Goal: Task Accomplishment & Management: Use online tool/utility

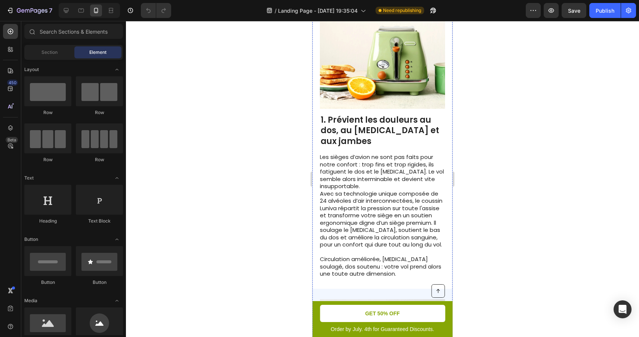
scroll to position [221, 0]
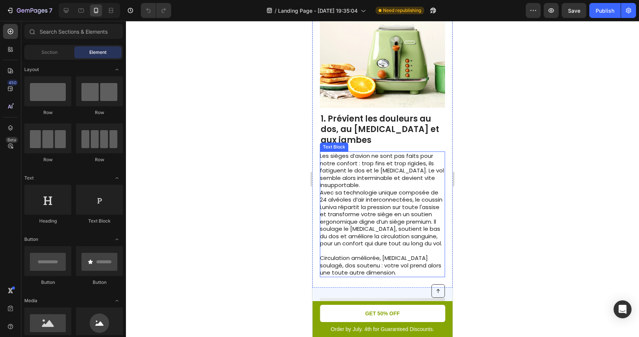
click at [412, 153] on p "Les sièges d’avion ne sont pas faits pour notre confort : trop fins et trop rig…" at bounding box center [382, 170] width 125 height 37
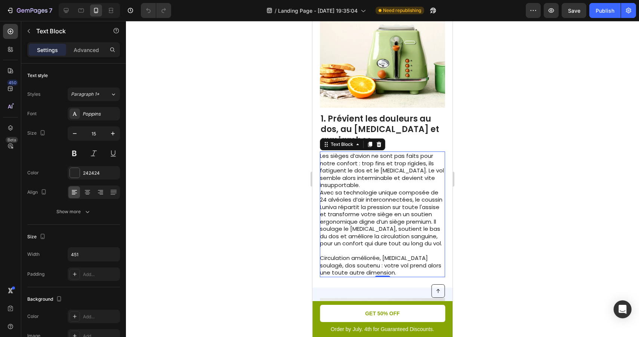
click at [487, 159] on div at bounding box center [382, 179] width 513 height 316
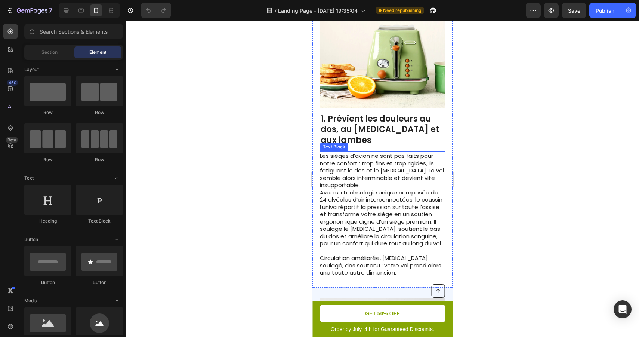
click at [423, 189] on p "Avec sa technologie unique composée de 24 alvéoles d’air interconnectées, le co…" at bounding box center [382, 218] width 125 height 58
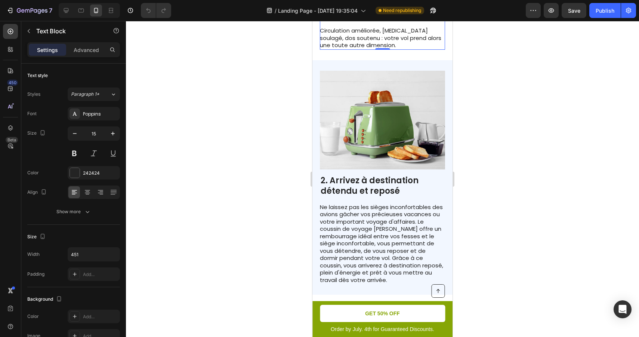
scroll to position [451, 0]
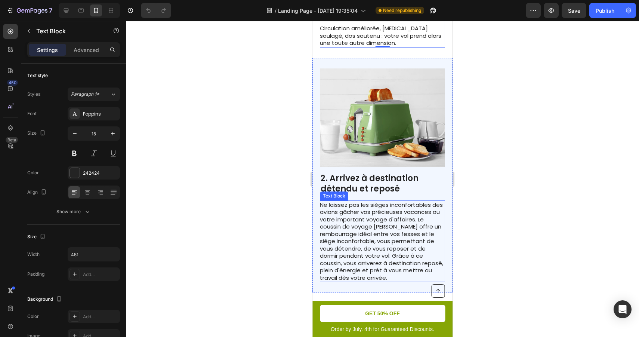
click at [398, 206] on p "Ne laissez pas les sièges inconfortables des avions gâcher vos précieuses vacan…" at bounding box center [382, 241] width 125 height 80
click at [516, 243] on div at bounding box center [382, 179] width 513 height 316
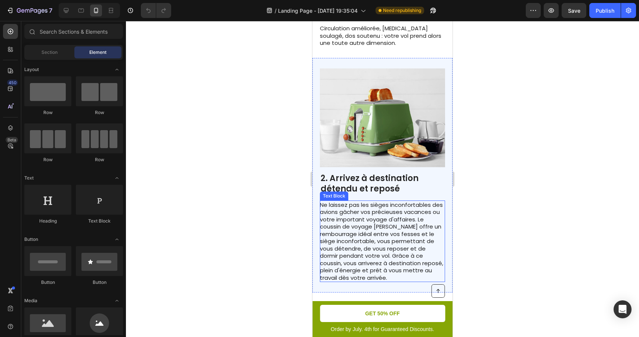
click at [411, 243] on p "Ne laissez pas les sièges inconfortables des avions gâcher vos précieuses vacan…" at bounding box center [382, 241] width 125 height 80
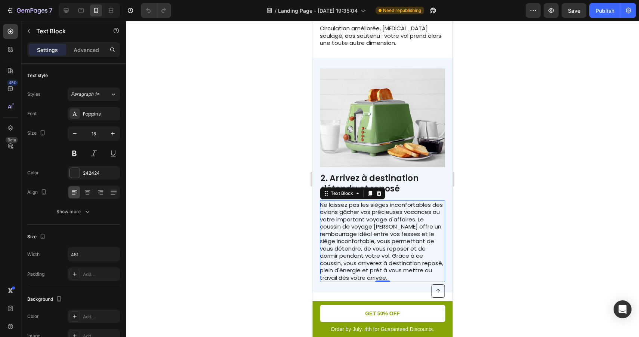
click at [396, 258] on p "Ne laissez pas les sièges inconfortables des avions gâcher vos précieuses vacan…" at bounding box center [382, 241] width 125 height 80
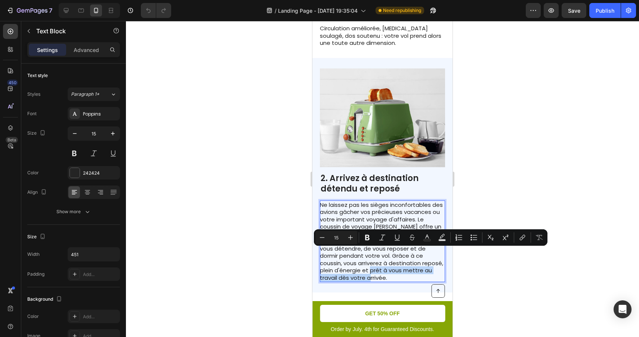
drag, startPoint x: 390, startPoint y: 258, endPoint x: 374, endPoint y: 252, distance: 17.2
click at [374, 252] on p "Ne laissez pas les sièges inconfortables des avions gâcher vos précieuses vacan…" at bounding box center [382, 241] width 125 height 80
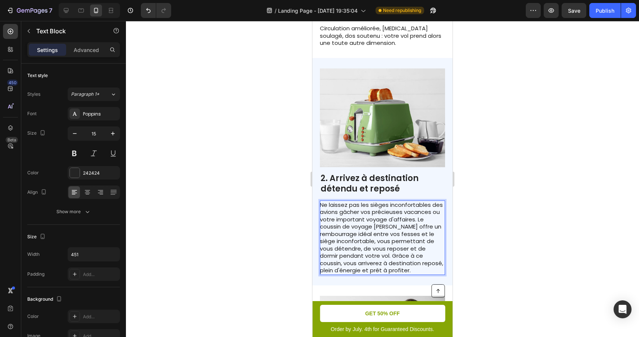
click at [492, 237] on div at bounding box center [382, 179] width 513 height 316
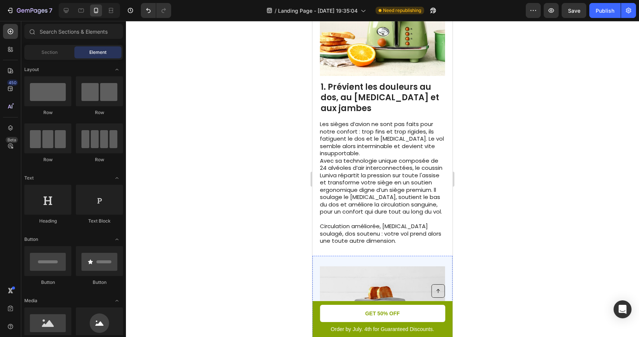
scroll to position [255, 0]
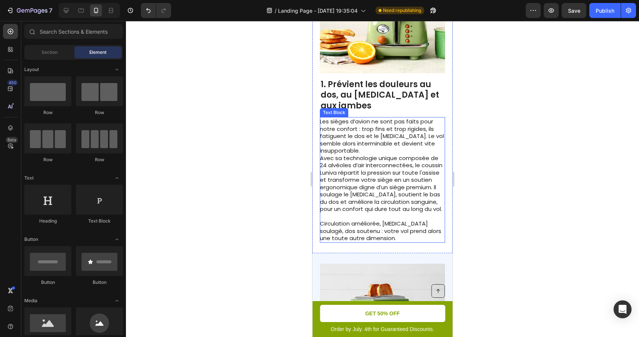
click at [363, 154] on p "Avec sa technologie unique composée de 24 alvéoles d’air interconnectées, le co…" at bounding box center [382, 183] width 125 height 58
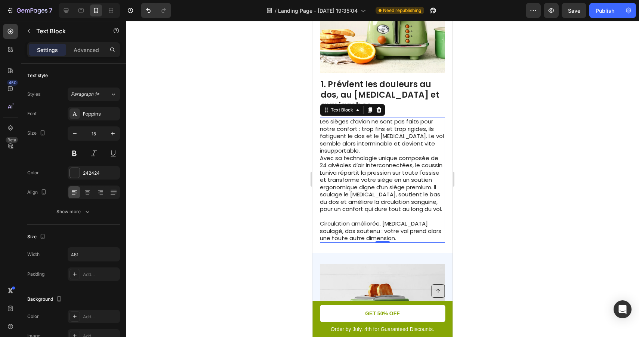
click at [323, 154] on p "Avec sa technologie unique composée de 24 alvéoles d’air interconnectées, le co…" at bounding box center [382, 183] width 125 height 58
click at [369, 133] on p "Les sièges d’avion ne sont pas faits pour notre confort : trop fins et trop rig…" at bounding box center [382, 136] width 125 height 37
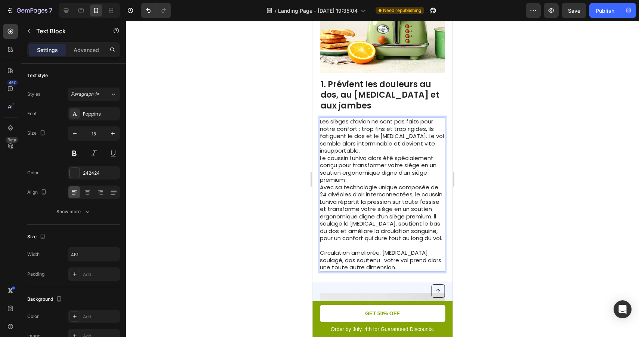
drag, startPoint x: 419, startPoint y: 159, endPoint x: 402, endPoint y: 160, distance: 16.9
click at [402, 160] on p "Le coussin Luniva alors été spécialement conçu pour transformer votre siège en …" at bounding box center [382, 168] width 125 height 29
click at [420, 154] on p "Le coussin Luniva alors été spécialement conçu pour transformer votre siège en …" at bounding box center [382, 168] width 125 height 29
click at [382, 163] on p "Le coussin Luniva alors été spécialement conçu pour transformer votre siège d'a…" at bounding box center [382, 168] width 125 height 29
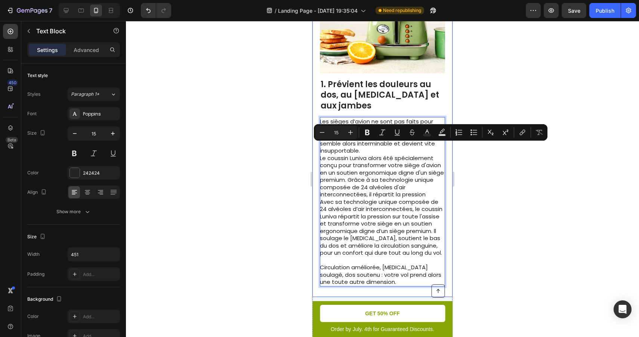
drag, startPoint x: 427, startPoint y: 176, endPoint x: 315, endPoint y: 146, distance: 116.0
click at [315, 146] on div "Image 1. Prévient les douleurs au dos, au [MEDICAL_DATA] et aux jambes Heading …" at bounding box center [383, 130] width 140 height 333
click at [364, 155] on p "Le coussin Luniva alors été spécialement conçu pour transformer votre siège d'a…" at bounding box center [382, 176] width 125 height 44
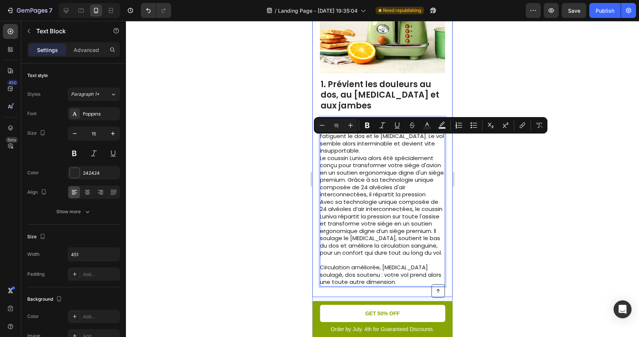
drag, startPoint x: 436, startPoint y: 177, endPoint x: 319, endPoint y: 143, distance: 122.7
click at [319, 143] on div "Image 1. Prévient les douleurs au dos, au [MEDICAL_DATA] et aux jambes Heading …" at bounding box center [383, 130] width 140 height 333
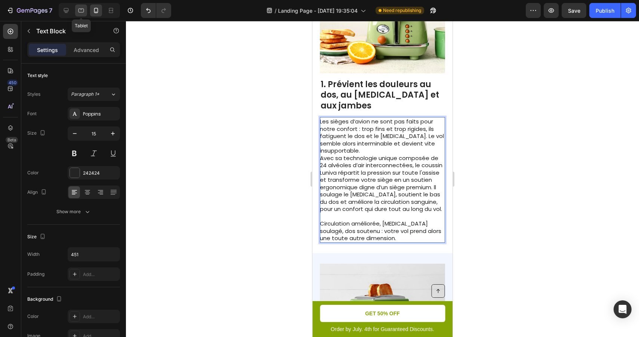
click at [86, 11] on div at bounding box center [81, 10] width 12 height 12
type input "16"
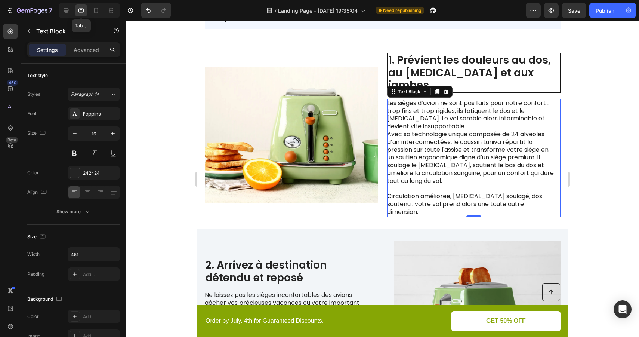
scroll to position [226, 0]
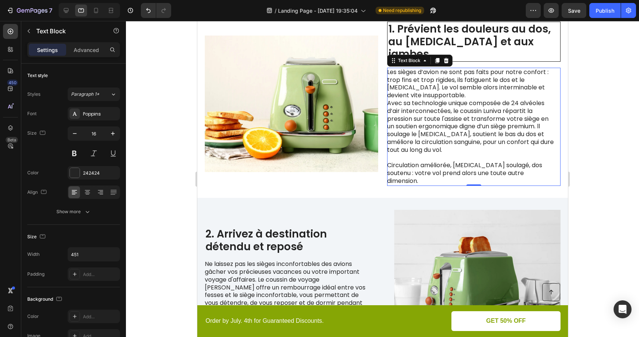
click at [589, 94] on div at bounding box center [382, 179] width 513 height 316
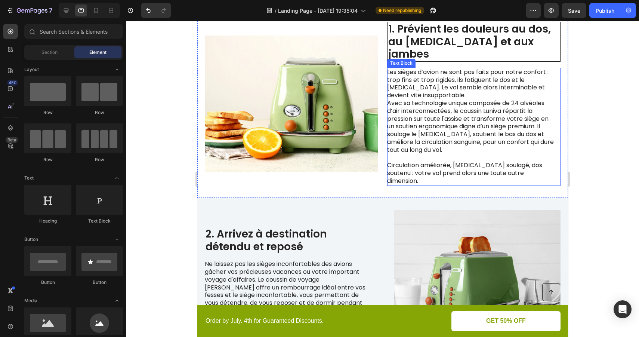
click at [515, 101] on p "Avec sa technologie unique composée de 24 alvéoles d’air interconnectées, le co…" at bounding box center [471, 126] width 168 height 55
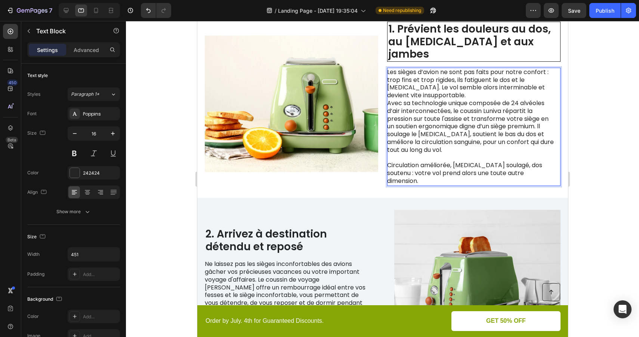
click at [536, 99] on p "Avec sa technologie unique composée de 24 alvéoles d’air interconnectées, le co…" at bounding box center [471, 126] width 168 height 55
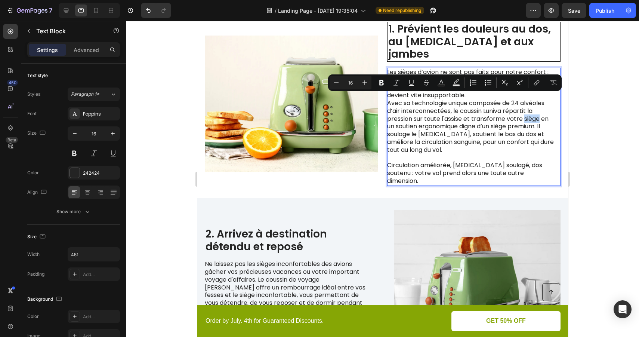
click at [536, 99] on p "Avec sa technologie unique composée de 24 alvéoles d’air interconnectées, le co…" at bounding box center [471, 126] width 168 height 55
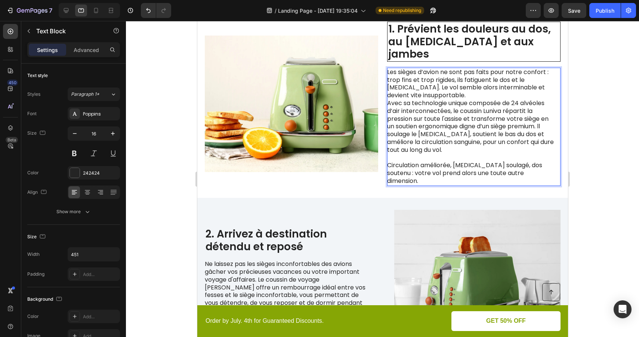
click at [576, 125] on div at bounding box center [382, 179] width 513 height 316
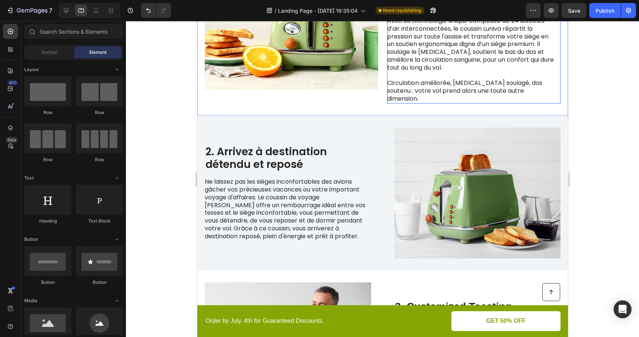
scroll to position [320, 0]
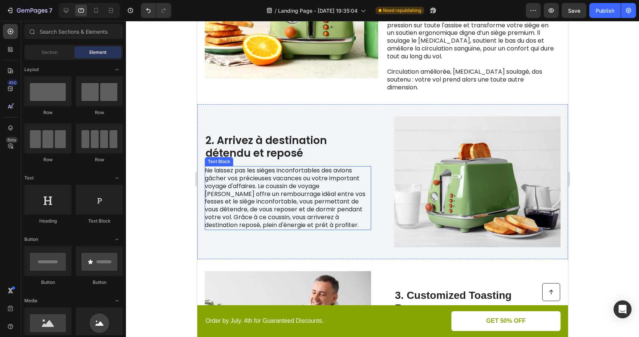
click at [309, 167] on p "Ne laissez pas les sièges inconfortables des avions gâcher vos précieuses vacan…" at bounding box center [288, 198] width 166 height 62
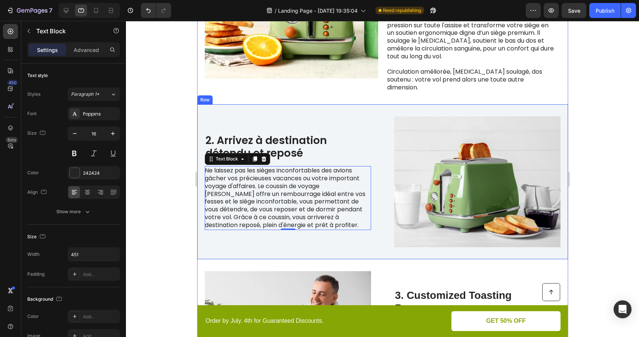
click at [314, 208] on div "2. Arrivez à destination détendu et reposé Heading Ne laissez pas les sièges in…" at bounding box center [288, 181] width 166 height 131
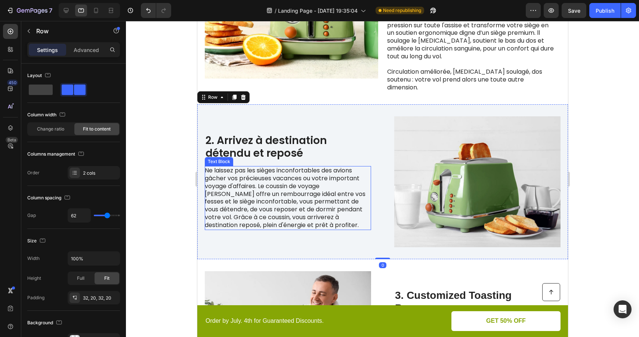
click at [312, 174] on p "Ne laissez pas les sièges inconfortables des avions gâcher vos précieuses vacan…" at bounding box center [288, 198] width 166 height 62
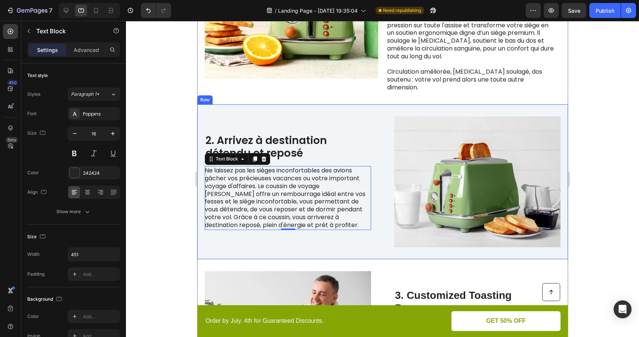
click at [297, 214] on div "2. Arrivez à destination détendu et reposé Heading Ne laissez pas les sièges in…" at bounding box center [288, 181] width 166 height 131
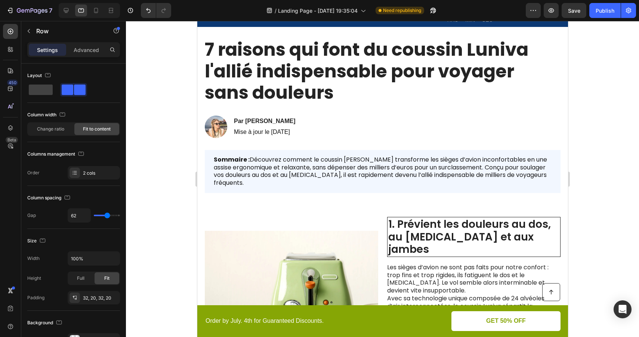
scroll to position [0, 0]
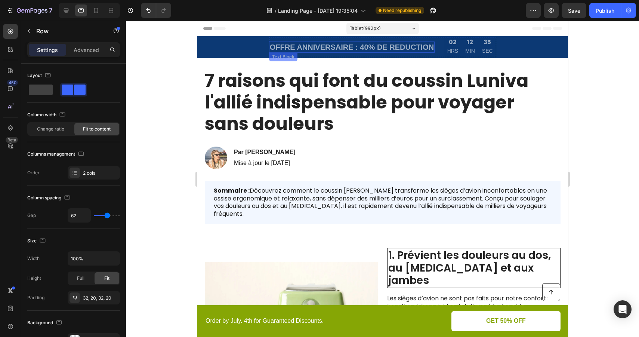
click at [399, 47] on p "OFFRE ANNIVERSAIRE : 40% DE REDUCTION" at bounding box center [352, 47] width 164 height 10
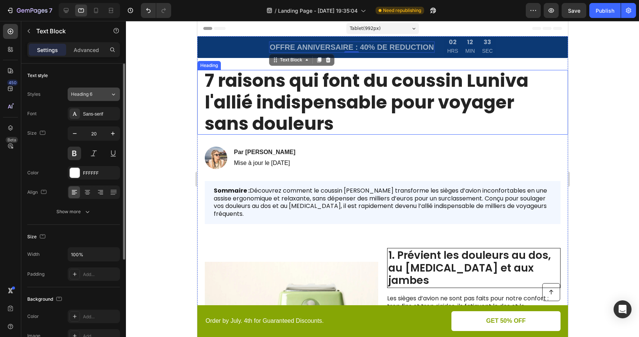
click at [108, 97] on div "Heading 6" at bounding box center [90, 94] width 39 height 7
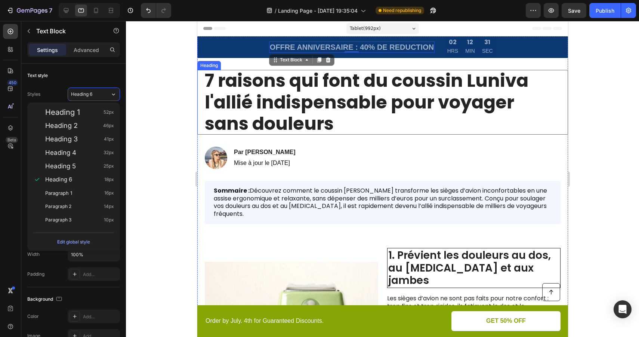
click at [159, 139] on div at bounding box center [382, 179] width 513 height 316
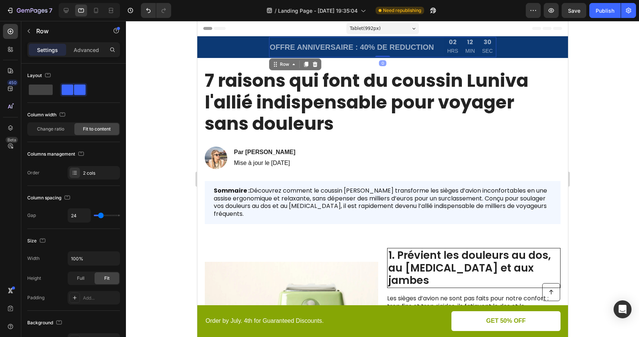
click at [319, 39] on div "OFFRE ANNIVERSAIRE : 40% DE REDUCTION Text Block" at bounding box center [352, 47] width 166 height 20
click at [316, 45] on p "OFFRE ANNIVERSAIRE : 40% DE REDUCTION" at bounding box center [352, 47] width 164 height 10
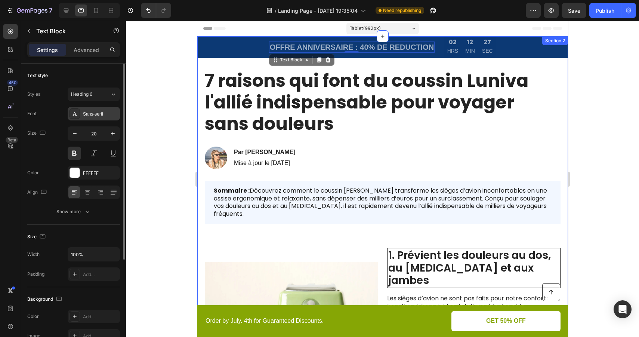
click at [99, 111] on div "Sans-serif" at bounding box center [100, 114] width 35 height 7
click at [84, 210] on icon "button" at bounding box center [87, 211] width 7 height 7
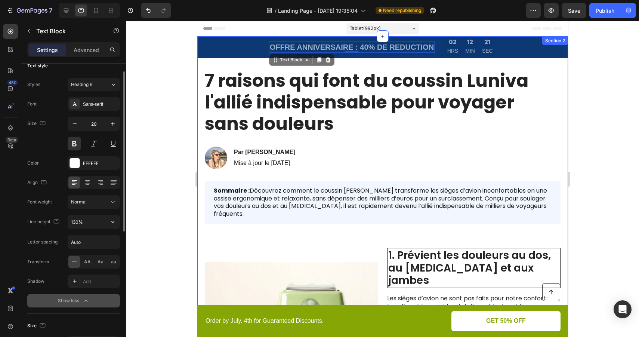
scroll to position [18, 0]
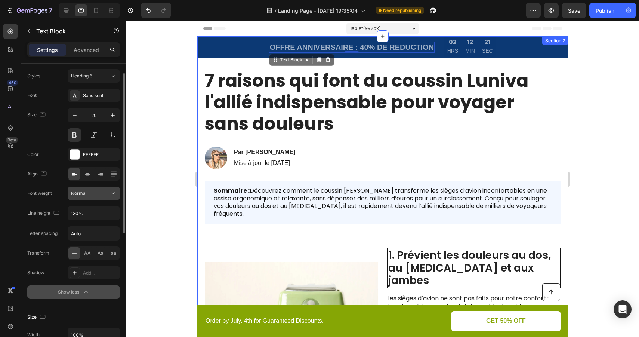
click at [105, 193] on div "Normal" at bounding box center [90, 193] width 38 height 7
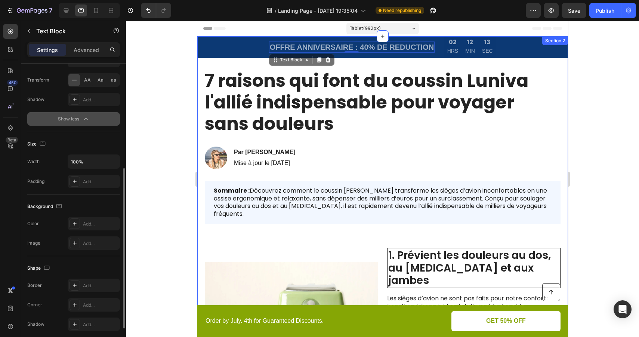
scroll to position [247, 0]
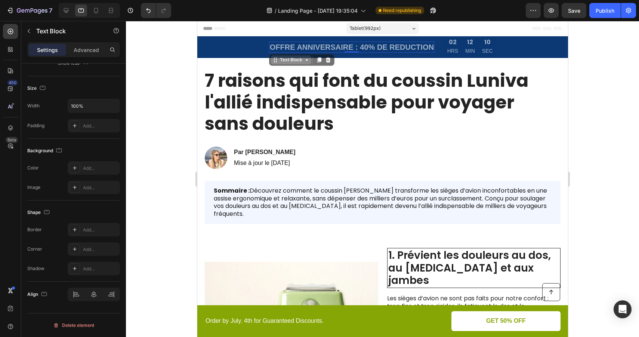
click at [276, 61] on icon at bounding box center [276, 61] width 1 height 1
click at [280, 61] on div "Text Block" at bounding box center [290, 59] width 25 height 7
click at [280, 62] on div "Text Block" at bounding box center [290, 59] width 25 height 7
click at [602, 74] on div at bounding box center [382, 179] width 513 height 316
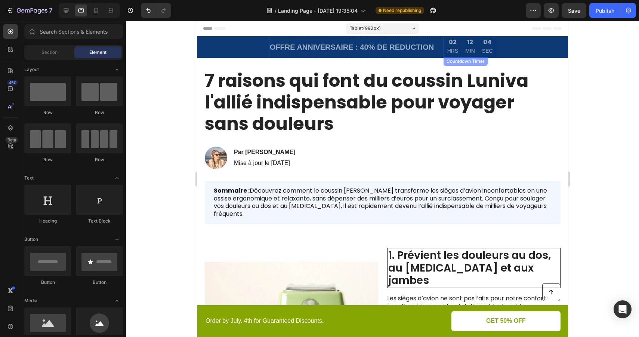
click at [464, 45] on div "12 MIN" at bounding box center [470, 47] width 17 height 20
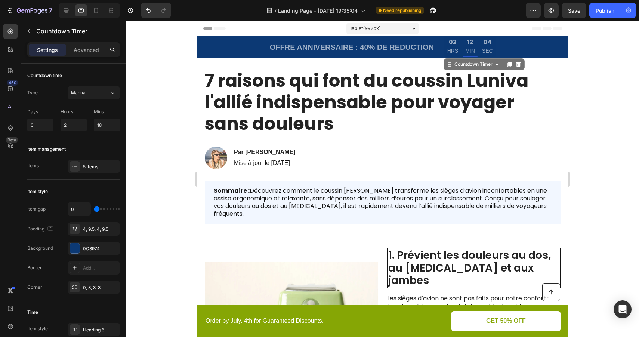
click at [464, 45] on div "12 MIN" at bounding box center [470, 47] width 17 height 20
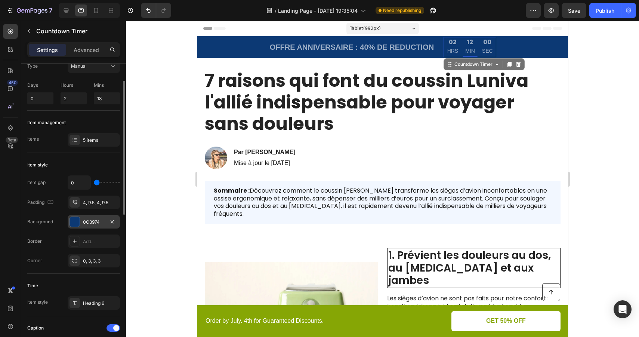
scroll to position [41, 0]
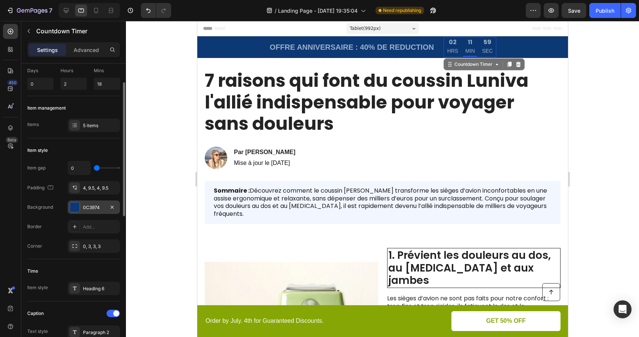
click at [97, 209] on div "0C3974" at bounding box center [94, 207] width 22 height 7
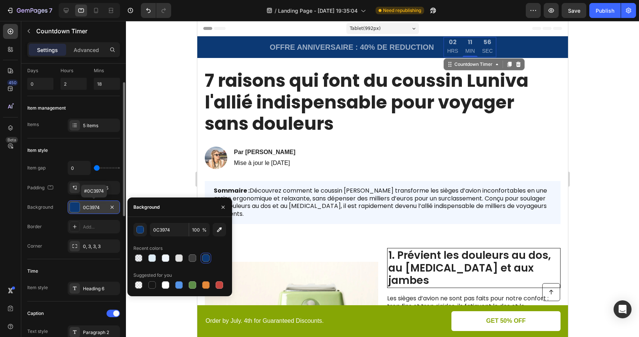
click at [97, 209] on div "0C3974" at bounding box center [94, 207] width 22 height 7
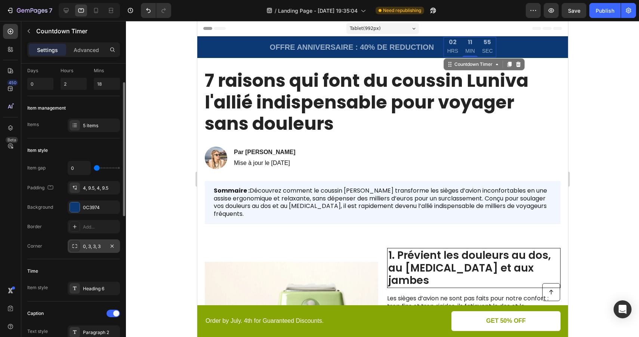
click at [93, 249] on div "0, 3, 3, 3" at bounding box center [94, 246] width 22 height 7
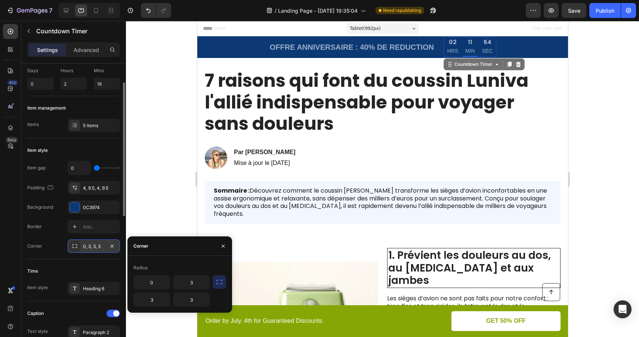
click at [94, 248] on div "0, 3, 3, 3" at bounding box center [94, 246] width 22 height 7
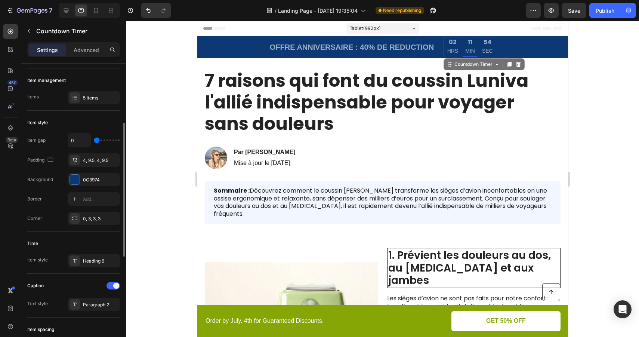
scroll to position [88, 0]
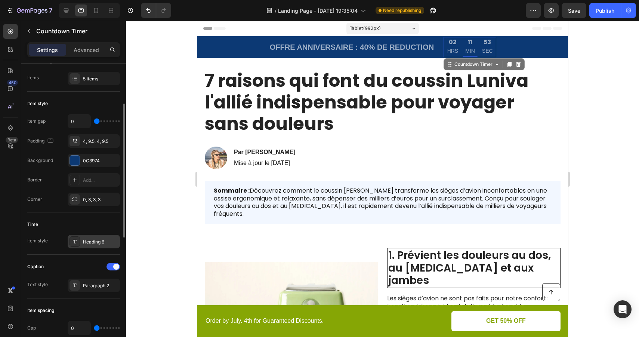
click at [99, 245] on div "Heading 6" at bounding box center [94, 241] width 52 height 13
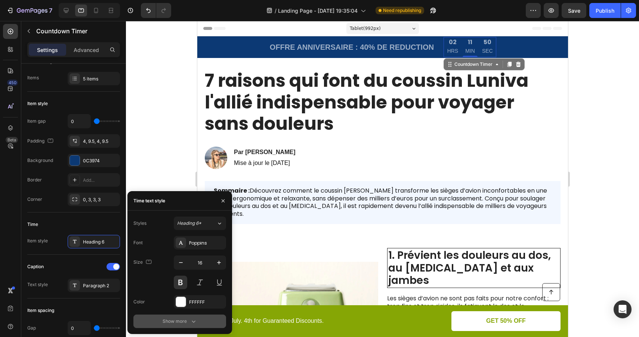
click at [186, 322] on div "Show more" at bounding box center [180, 320] width 35 height 7
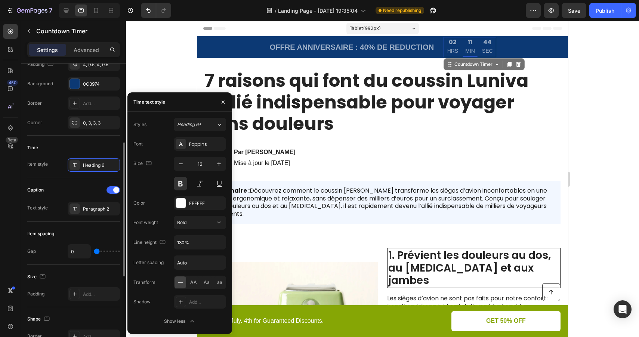
scroll to position [167, 0]
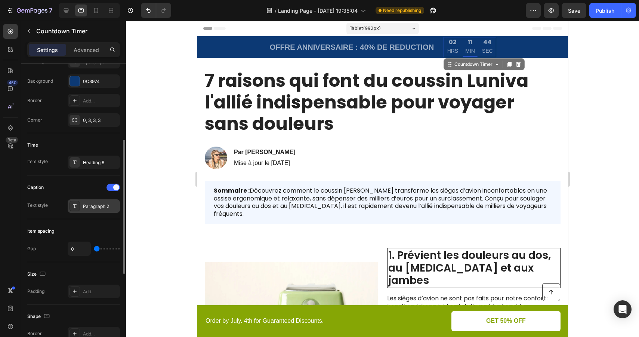
click at [104, 207] on div "Paragraph 2" at bounding box center [100, 206] width 35 height 7
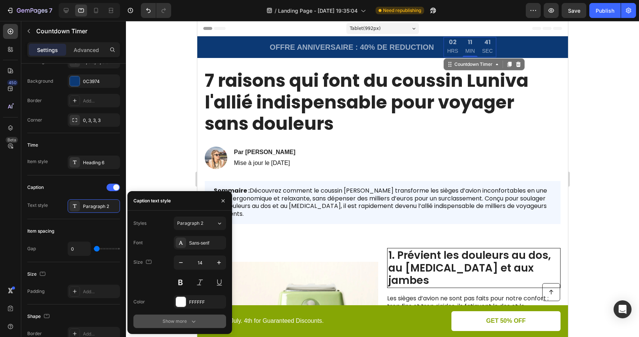
click at [164, 317] on button "Show more" at bounding box center [180, 320] width 93 height 13
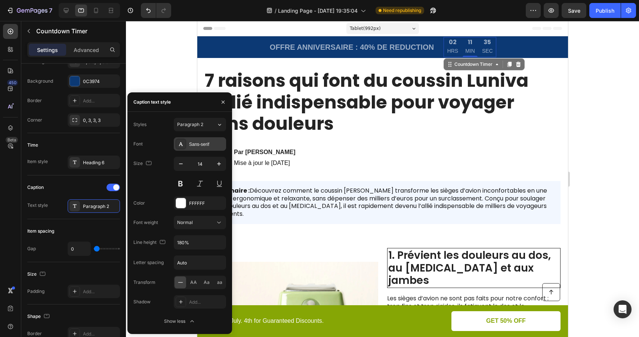
click at [204, 145] on div "Sans-serif" at bounding box center [206, 144] width 35 height 7
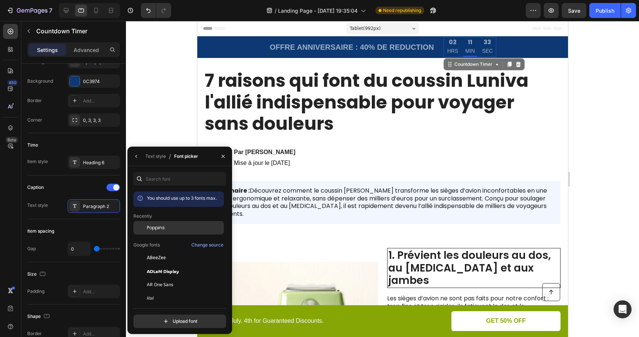
click at [176, 278] on div "Poppins" at bounding box center [179, 284] width 90 height 13
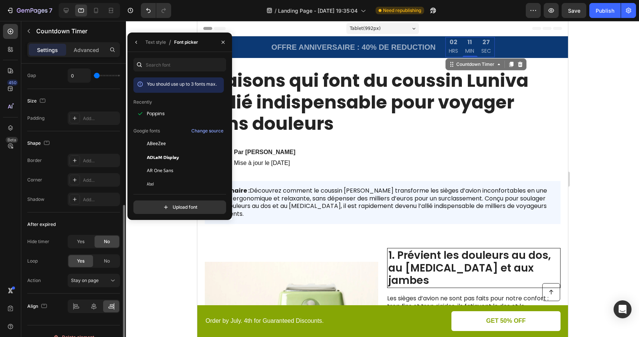
scroll to position [352, 0]
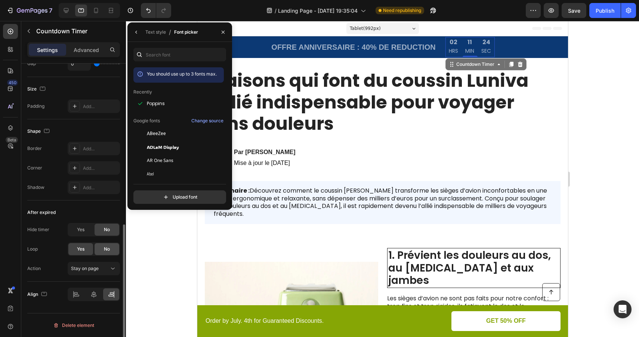
click at [102, 246] on div "No" at bounding box center [107, 249] width 25 height 12
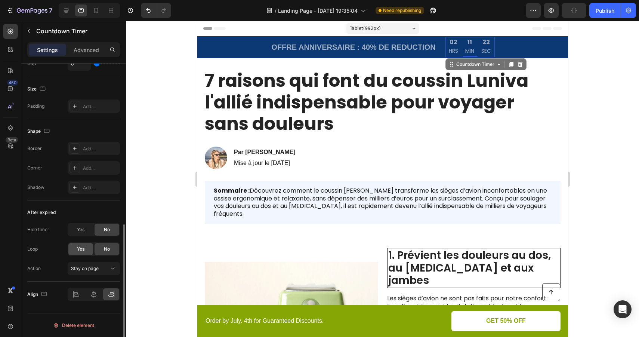
click at [88, 249] on div "Yes" at bounding box center [80, 249] width 25 height 12
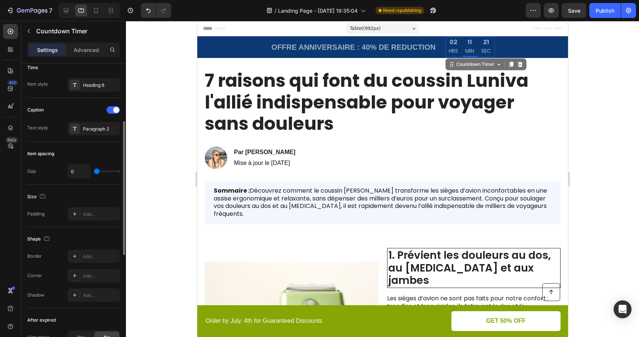
scroll to position [0, 0]
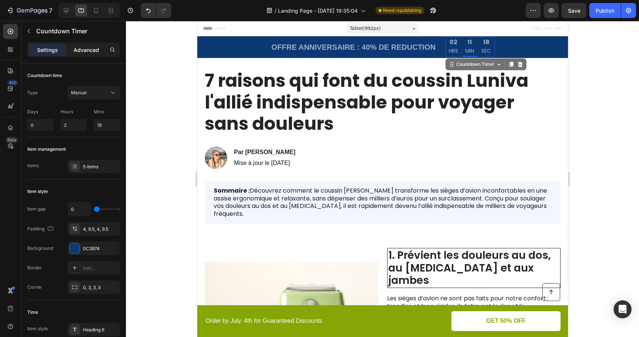
click at [85, 46] on p "Advanced" at bounding box center [86, 50] width 25 height 8
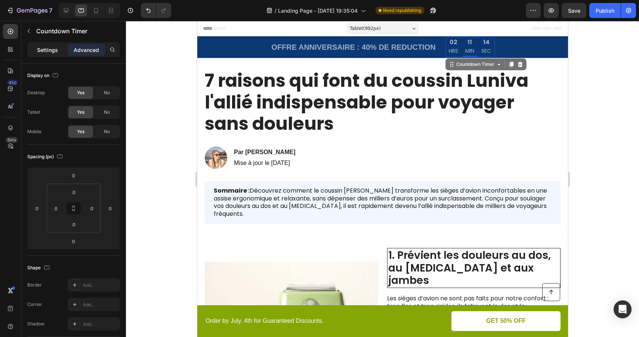
click at [53, 50] on p "Settings" at bounding box center [47, 50] width 21 height 8
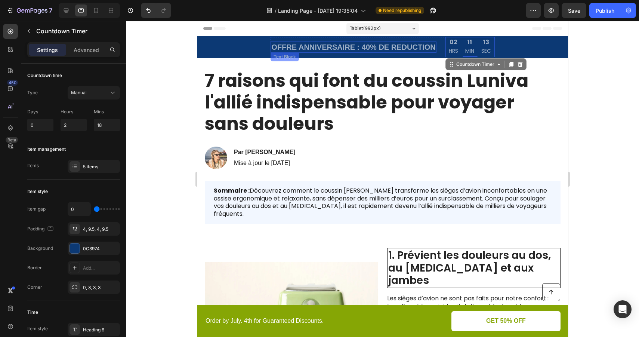
click at [326, 47] on p "OFFRE ANNIVERSAIRE : 40% DE REDUCTION" at bounding box center [353, 47] width 164 height 10
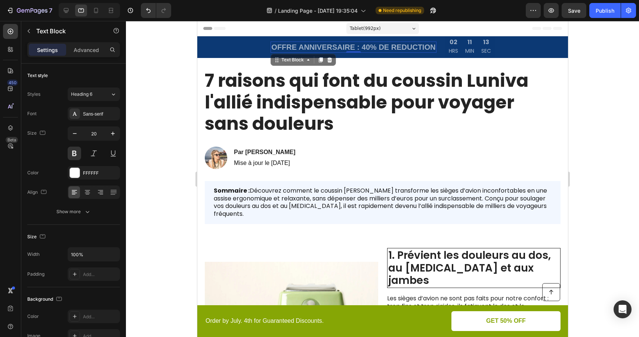
click at [326, 47] on p "OFFRE ANNIVERSAIRE : 40% DE REDUCTION" at bounding box center [353, 47] width 164 height 10
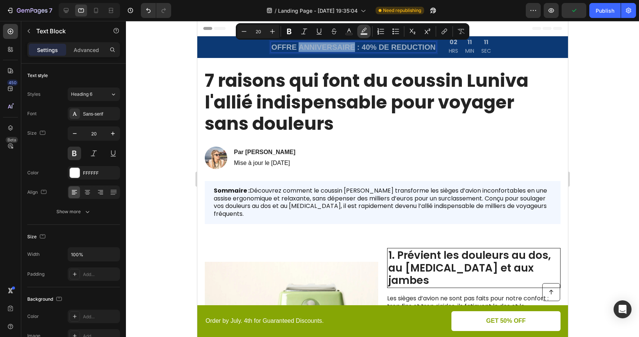
click at [365, 32] on icon "Editor contextual toolbar" at bounding box center [363, 31] width 7 height 7
type input "000000"
type input "77"
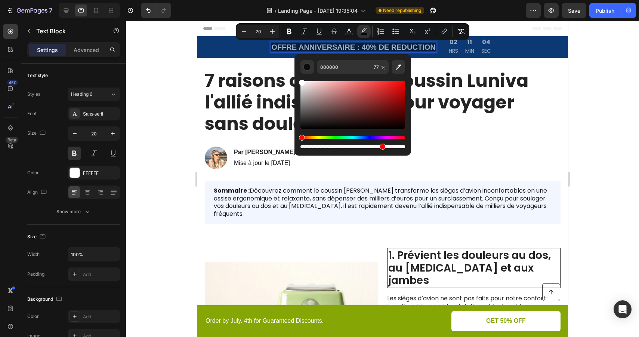
type input "FFFFFF"
drag, startPoint x: 302, startPoint y: 128, endPoint x: 298, endPoint y: 72, distance: 56.6
click at [298, 72] on div "FFFFFF 77 %" at bounding box center [353, 101] width 117 height 95
click at [374, 65] on input "77" at bounding box center [380, 66] width 18 height 13
type input "1"
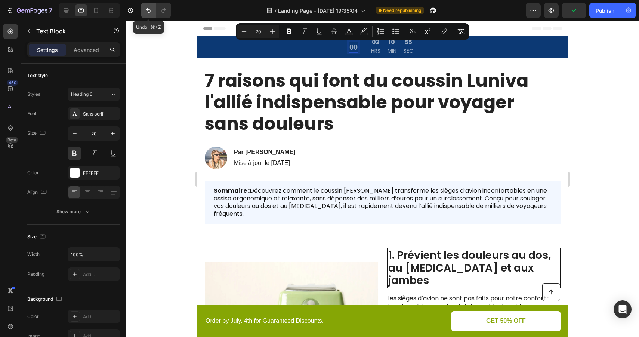
click at [145, 11] on icon "Undo/Redo" at bounding box center [148, 10] width 7 height 7
type input "16"
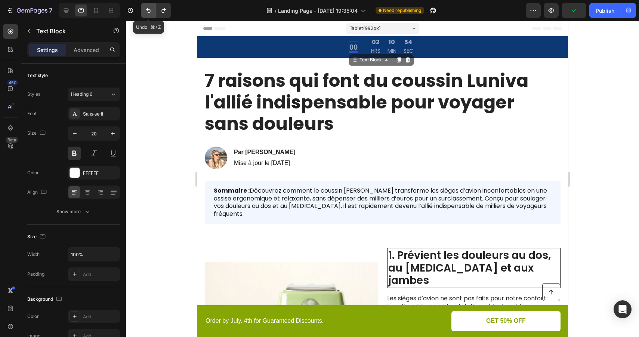
click at [145, 11] on icon "Undo/Redo" at bounding box center [148, 10] width 7 height 7
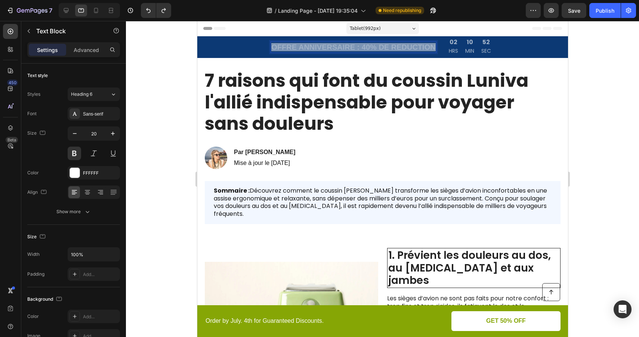
click at [329, 49] on span "OFFRE ANNIVERSAIRE : 40% DE REDUCTION" at bounding box center [353, 47] width 164 height 8
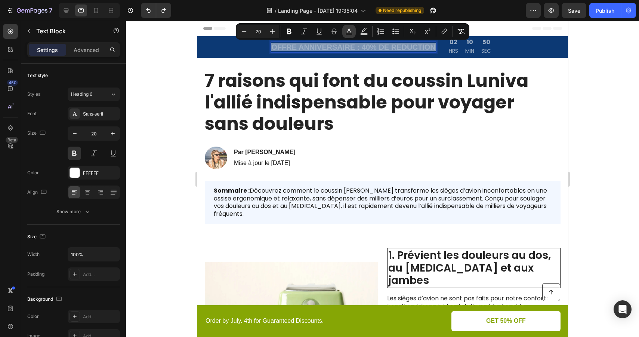
click at [353, 34] on rect "Editor contextual toolbar" at bounding box center [349, 34] width 7 height 2
type input "FFFFFF"
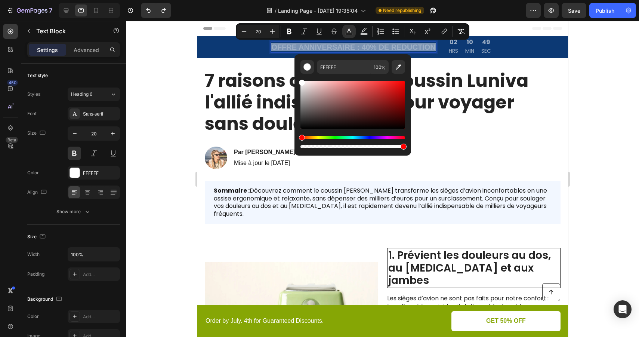
click at [610, 62] on div at bounding box center [382, 179] width 513 height 316
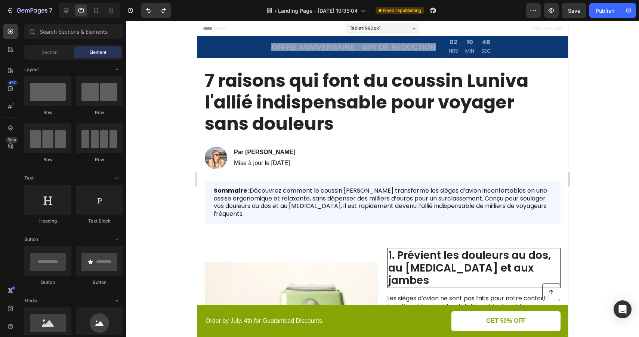
click at [610, 62] on div at bounding box center [382, 179] width 513 height 316
click at [587, 72] on div at bounding box center [382, 179] width 513 height 316
click at [490, 47] on p "SEC" at bounding box center [486, 50] width 10 height 9
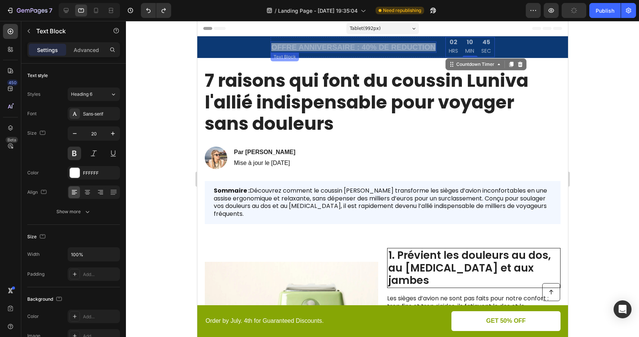
click at [389, 49] on span "OFFRE ANNIVERSAIRE : 40% DE REDUCTION" at bounding box center [353, 47] width 164 height 8
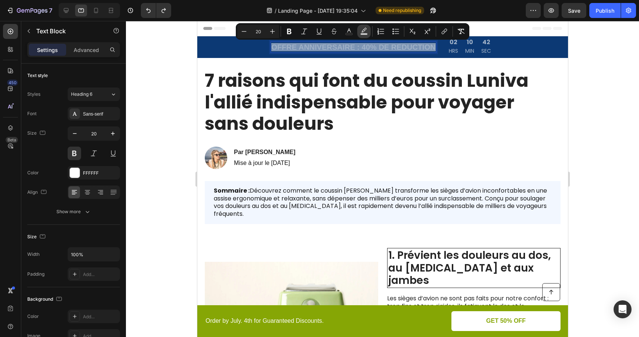
click at [362, 33] on icon "Editor contextual toolbar" at bounding box center [363, 31] width 7 height 7
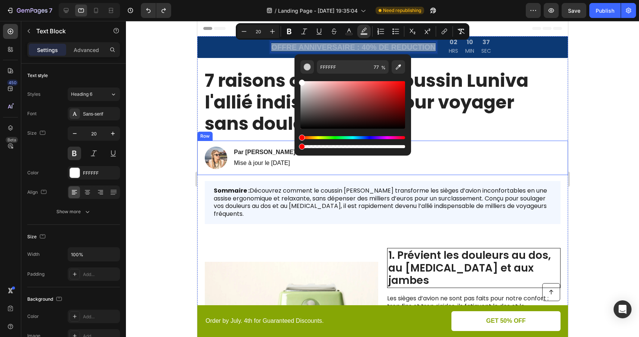
type input "0"
drag, startPoint x: 579, startPoint y: 168, endPoint x: 293, endPoint y: 144, distance: 286.6
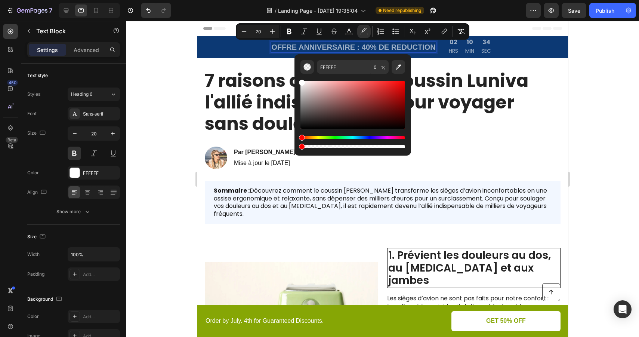
click at [614, 118] on div at bounding box center [382, 179] width 513 height 316
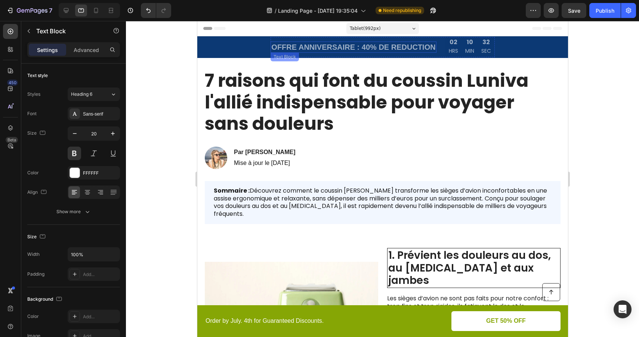
click at [406, 47] on span "OFFRE ANNIVERSAIRE : 40% DE REDUCTION" at bounding box center [353, 47] width 164 height 8
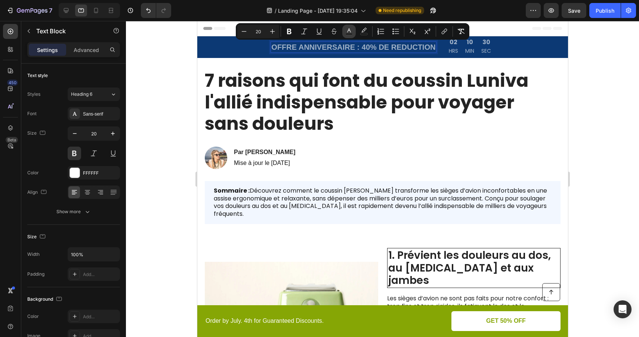
click at [353, 31] on icon "Editor contextual toolbar" at bounding box center [349, 31] width 7 height 7
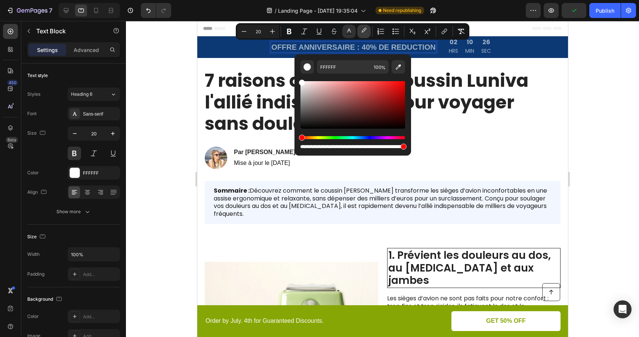
click at [365, 28] on icon "Editor contextual toolbar" at bounding box center [363, 31] width 7 height 7
click at [305, 68] on img "Editor contextual toolbar" at bounding box center [307, 66] width 7 height 7
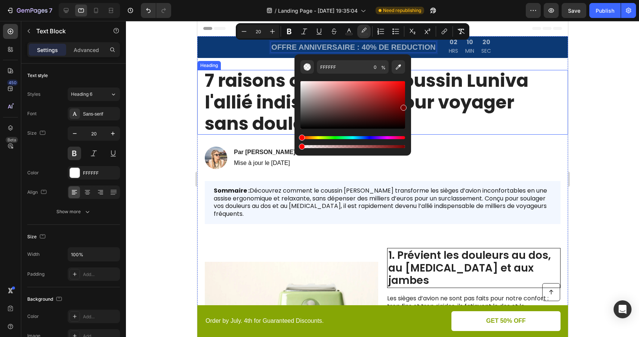
type input "770000"
drag, startPoint x: 518, startPoint y: 108, endPoint x: 415, endPoint y: 109, distance: 102.8
click at [592, 94] on div at bounding box center [382, 179] width 513 height 316
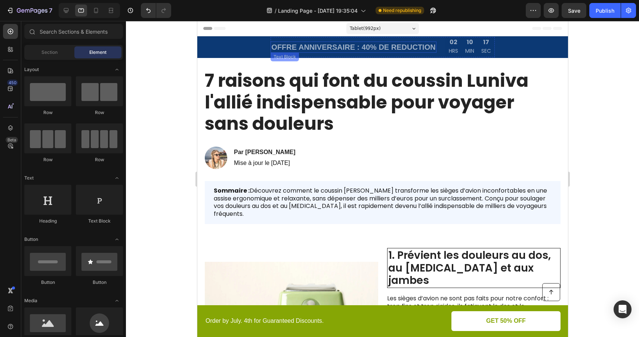
click at [395, 45] on span "OFFRE ANNIVERSAIRE : 40% DE REDUCTION" at bounding box center [353, 47] width 164 height 8
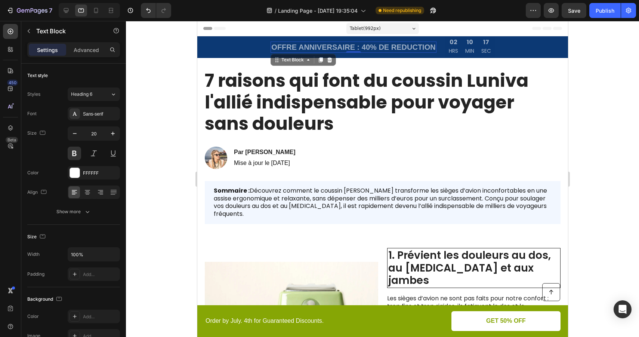
click at [395, 45] on span "OFFRE ANNIVERSAIRE : 40% DE REDUCTION" at bounding box center [353, 47] width 164 height 8
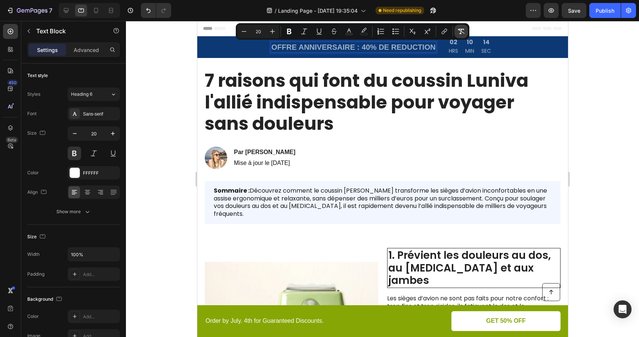
click at [465, 33] on icon "Editor contextual toolbar" at bounding box center [461, 31] width 7 height 7
click at [586, 79] on div at bounding box center [382, 179] width 513 height 316
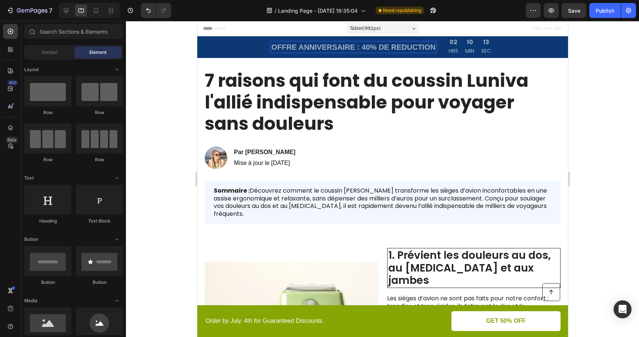
click at [586, 79] on div at bounding box center [382, 179] width 513 height 316
click at [406, 45] on p "OFFRE ANNIVERSAIRE : 40% DE REDUCTION" at bounding box center [353, 47] width 164 height 10
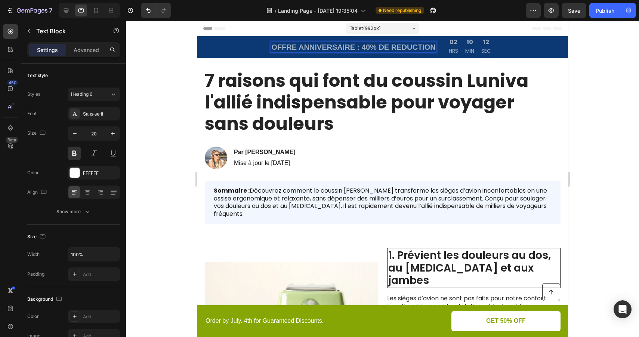
click at [406, 45] on p "OFFRE ANNIVERSAIRE : 40% DE REDUCTION" at bounding box center [353, 47] width 164 height 10
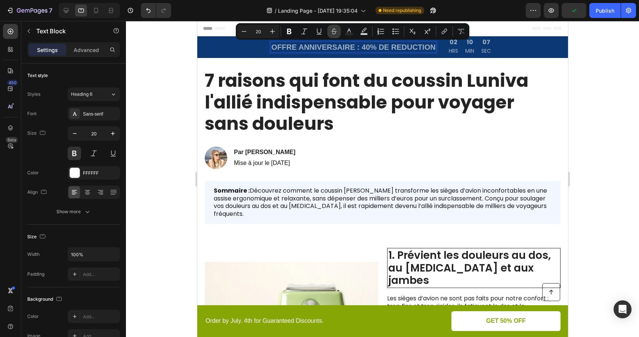
click at [337, 33] on icon "Editor contextual toolbar" at bounding box center [334, 31] width 7 height 7
click at [349, 33] on rect "Editor contextual toolbar" at bounding box center [349, 34] width 7 height 2
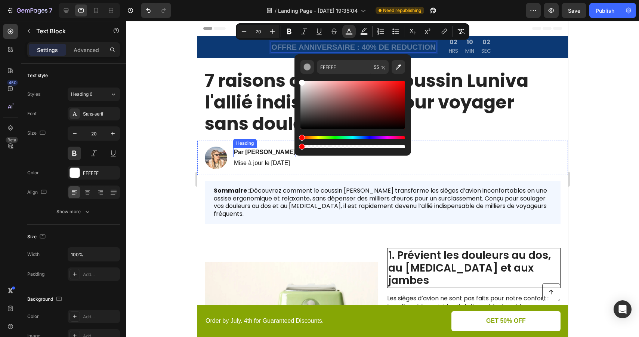
type input "0"
drag, startPoint x: 358, startPoint y: 147, endPoint x: 298, endPoint y: 143, distance: 60.4
click at [301, 143] on div "Editor contextual toolbar" at bounding box center [353, 142] width 105 height 12
click at [598, 112] on div at bounding box center [382, 179] width 513 height 316
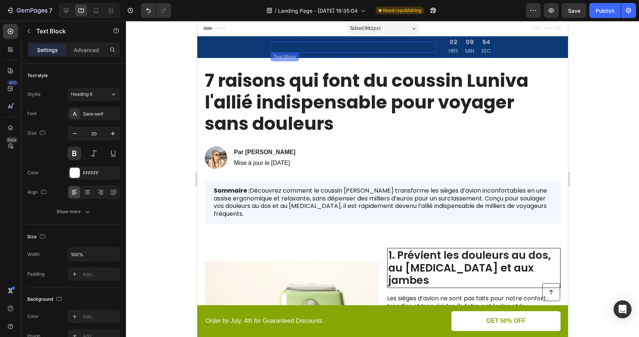
click at [385, 46] on span "OFFRE ANNIVERSAIRE : 40% DE REDUCTION" at bounding box center [353, 47] width 164 height 8
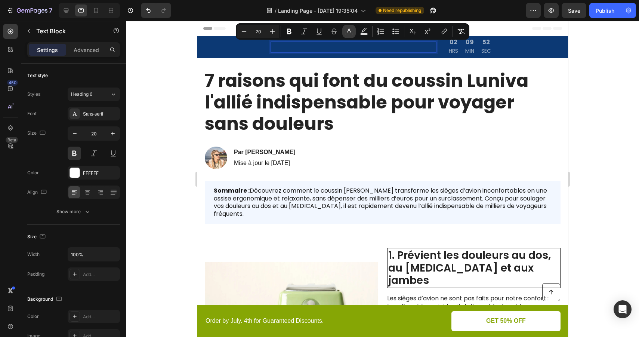
click at [351, 33] on rect "Editor contextual toolbar" at bounding box center [349, 34] width 7 height 2
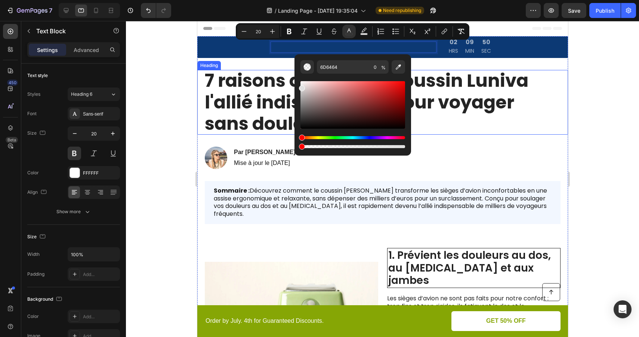
type input "E0E0E0"
drag, startPoint x: 506, startPoint y: 129, endPoint x: 288, endPoint y: 73, distance: 225.4
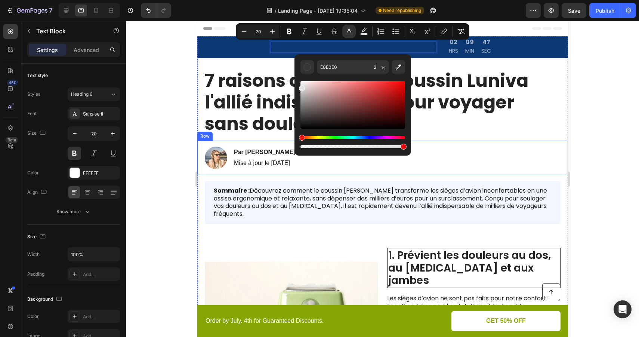
type input "100"
drag, startPoint x: 500, startPoint y: 169, endPoint x: 420, endPoint y: 146, distance: 82.4
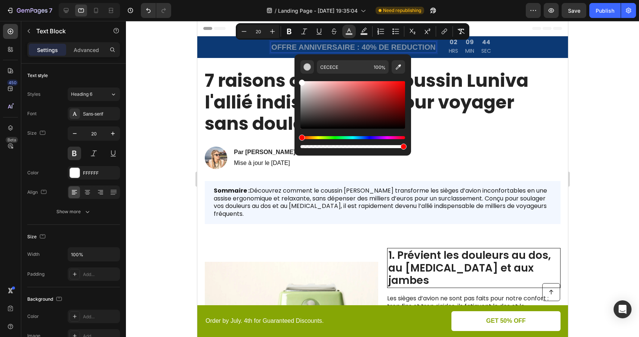
drag, startPoint x: 301, startPoint y: 90, endPoint x: 294, endPoint y: 73, distance: 17.9
click at [295, 73] on div "CECECE 100 %" at bounding box center [353, 101] width 117 height 95
type input "FFFFFF"
click at [366, 32] on icon "Editor contextual toolbar" at bounding box center [363, 31] width 7 height 7
drag, startPoint x: 578, startPoint y: 169, endPoint x: 292, endPoint y: 152, distance: 286.2
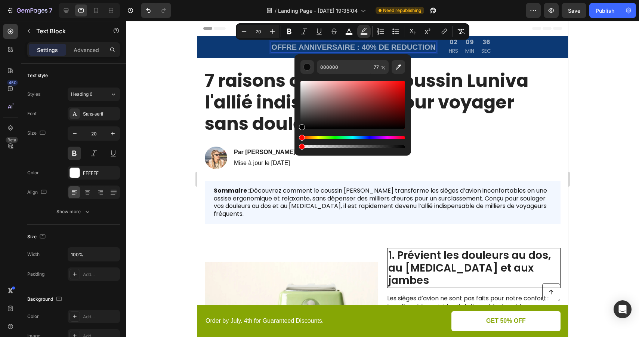
type input "0"
drag, startPoint x: 302, startPoint y: 127, endPoint x: 390, endPoint y: 107, distance: 90.6
click at [390, 107] on div "Editor contextual toolbar" at bounding box center [390, 108] width 6 height 6
drag, startPoint x: 390, startPoint y: 108, endPoint x: 356, endPoint y: 106, distance: 34.1
click at [362, 106] on div "Editor contextual toolbar" at bounding box center [365, 108] width 6 height 6
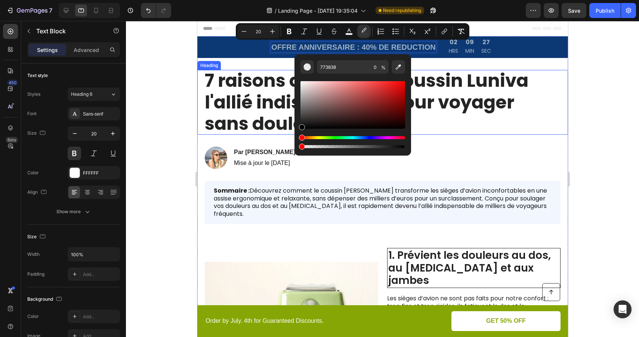
type input "000000"
drag, startPoint x: 555, startPoint y: 127, endPoint x: 289, endPoint y: 132, distance: 265.9
click at [363, 33] on icon "Editor contextual toolbar" at bounding box center [363, 31] width 7 height 7
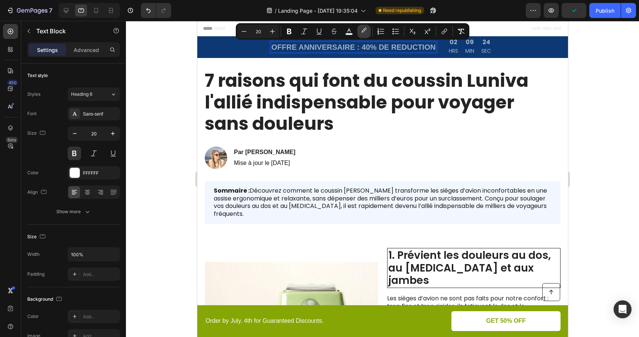
click at [363, 33] on icon "Editor contextual toolbar" at bounding box center [363, 31] width 7 height 7
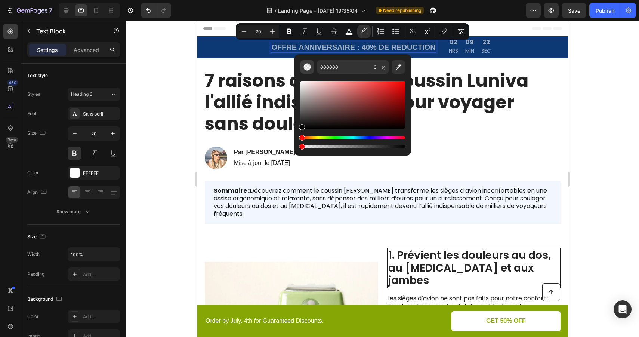
click at [311, 67] on button "Editor contextual toolbar" at bounding box center [307, 66] width 13 height 13
click at [397, 67] on icon "Editor contextual toolbar" at bounding box center [398, 66] width 7 height 7
type input "0C3974"
type input "100"
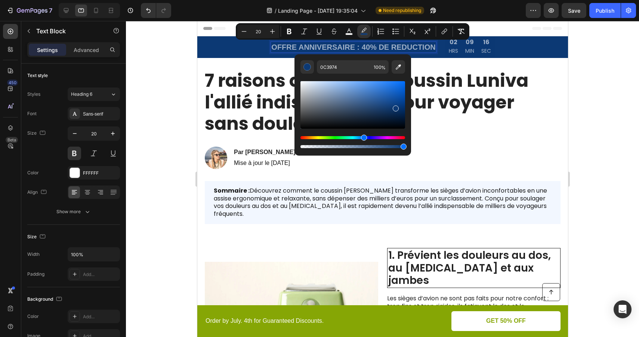
click at [583, 82] on div at bounding box center [382, 179] width 513 height 316
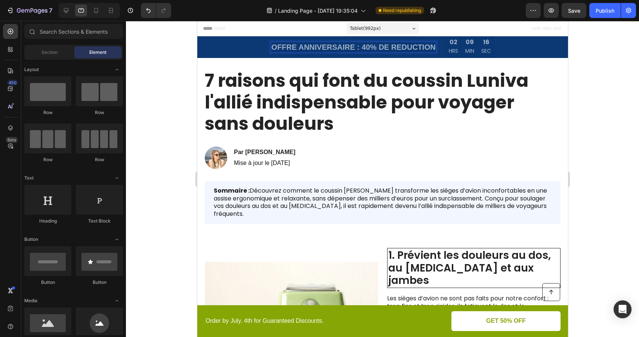
click at [583, 82] on div at bounding box center [382, 179] width 513 height 316
click at [412, 43] on span "OFFRE ANNIVERSAIRE : 40% DE REDUCTION" at bounding box center [353, 47] width 164 height 8
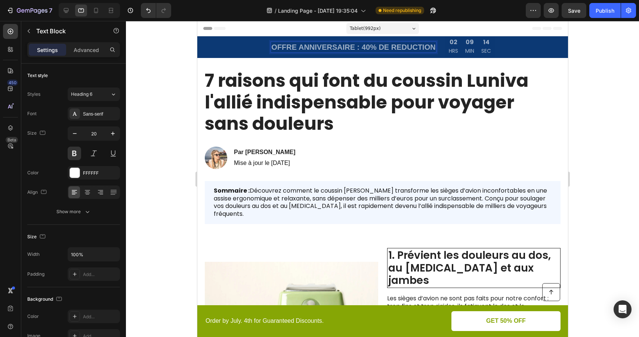
click at [412, 43] on span "OFFRE ANNIVERSAIRE : 40% DE REDUCTION" at bounding box center [353, 47] width 164 height 8
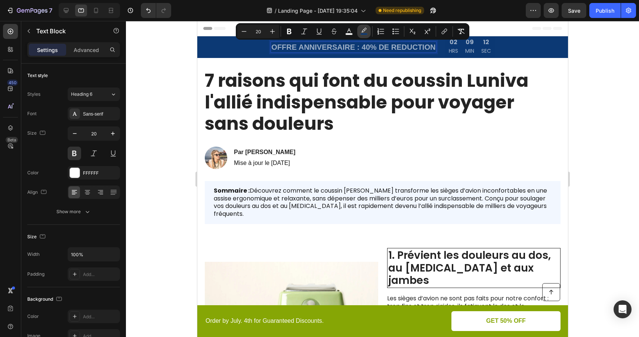
click at [363, 32] on icon "Editor contextual toolbar" at bounding box center [363, 31] width 7 height 7
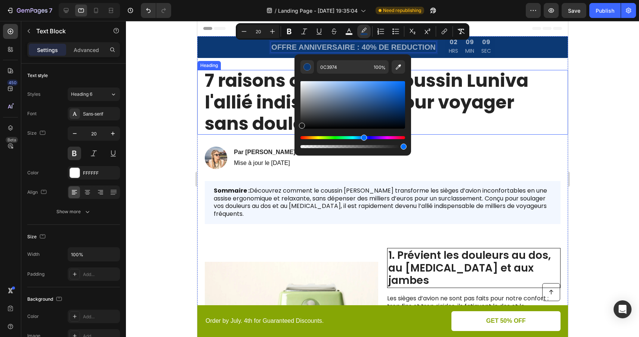
type input "161616"
drag, startPoint x: 580, startPoint y: 119, endPoint x: 264, endPoint y: 135, distance: 317.1
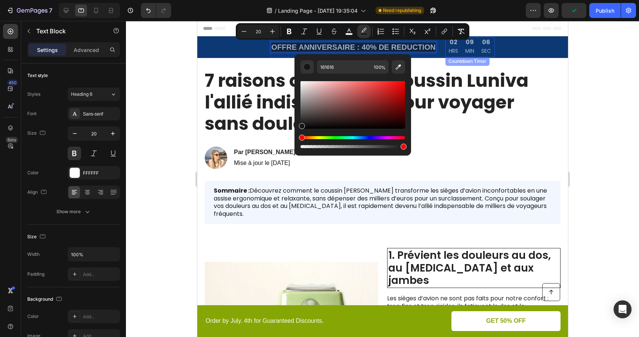
click at [468, 45] on div "09" at bounding box center [469, 43] width 9 height 8
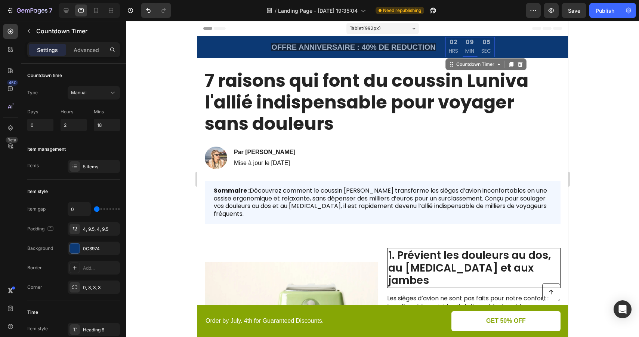
click at [468, 45] on div "09" at bounding box center [469, 43] width 9 height 8
click at [473, 42] on div "09" at bounding box center [469, 43] width 9 height 8
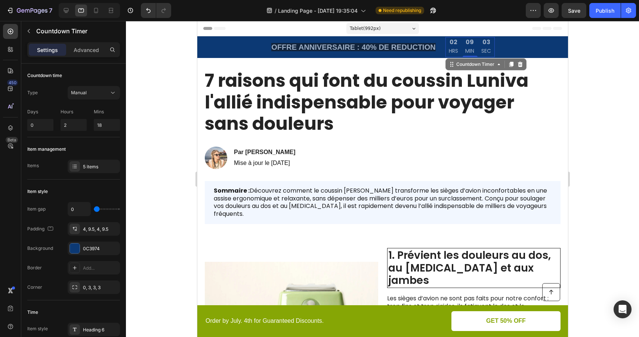
click at [473, 42] on div "09" at bounding box center [469, 43] width 9 height 8
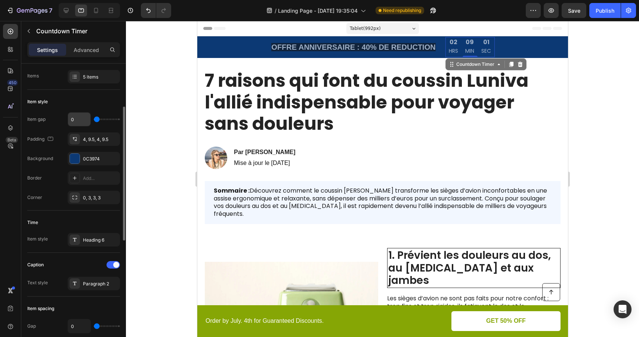
scroll to position [92, 0]
click at [611, 103] on div at bounding box center [382, 179] width 513 height 316
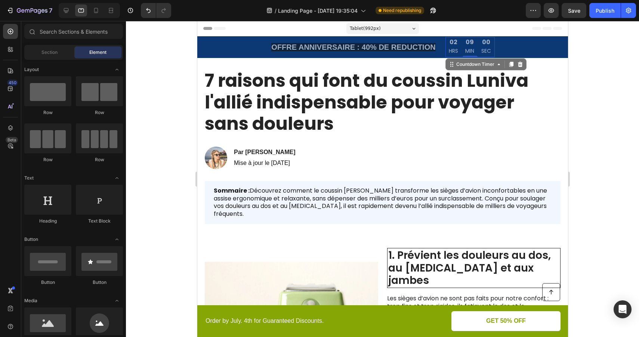
click at [611, 103] on div at bounding box center [382, 179] width 513 height 316
click at [573, 86] on div at bounding box center [382, 179] width 513 height 316
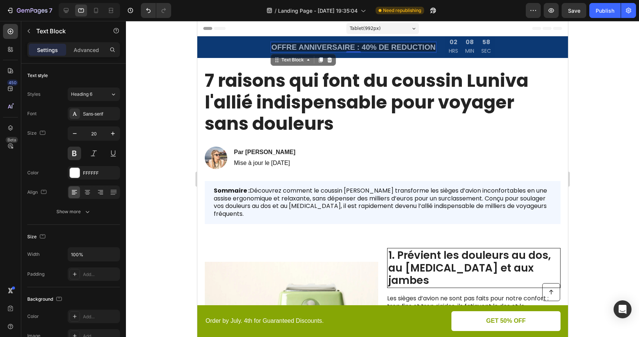
click at [417, 48] on span "OFFRE ANNIVERSAIRE : 40% DE REDUCTION" at bounding box center [353, 47] width 164 height 8
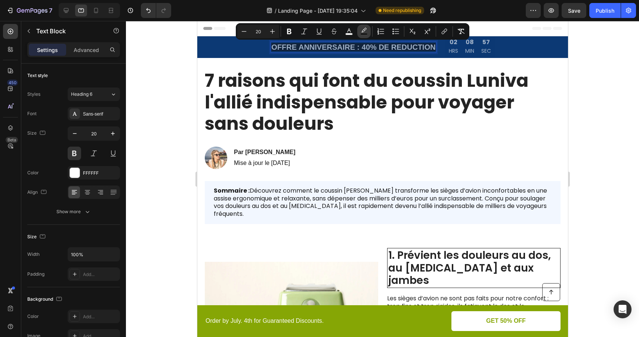
click at [364, 30] on icon "Editor contextual toolbar" at bounding box center [363, 31] width 7 height 7
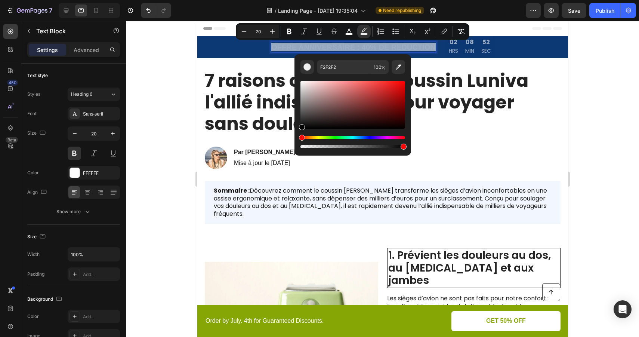
drag, startPoint x: 304, startPoint y: 118, endPoint x: 297, endPoint y: 135, distance: 18.6
click at [297, 135] on div "F2F2F2 100 %" at bounding box center [353, 101] width 117 height 95
type input "000000"
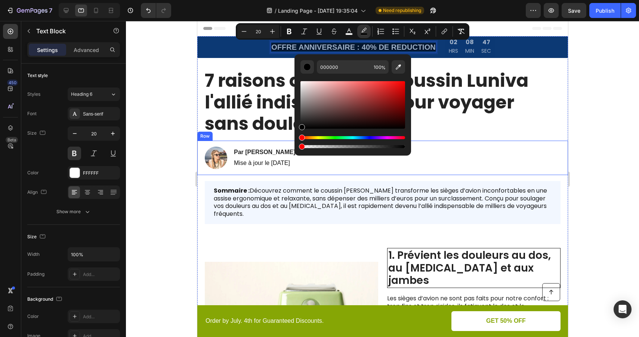
drag, startPoint x: 599, startPoint y: 165, endPoint x: 291, endPoint y: 147, distance: 309.1
type input "0"
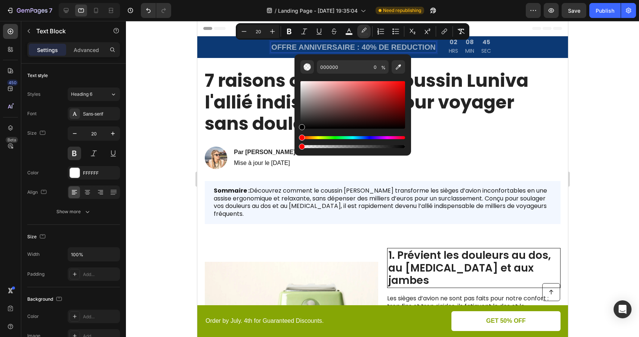
click at [593, 73] on div at bounding box center [382, 179] width 513 height 316
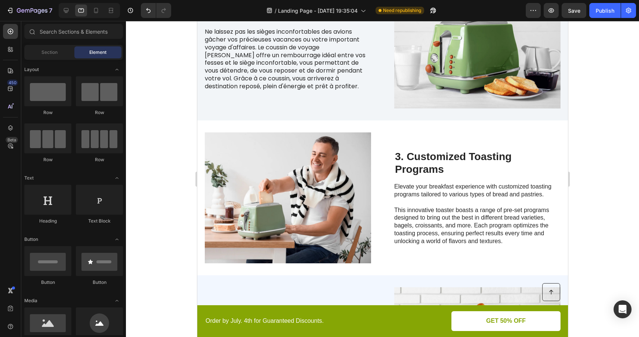
scroll to position [465, 0]
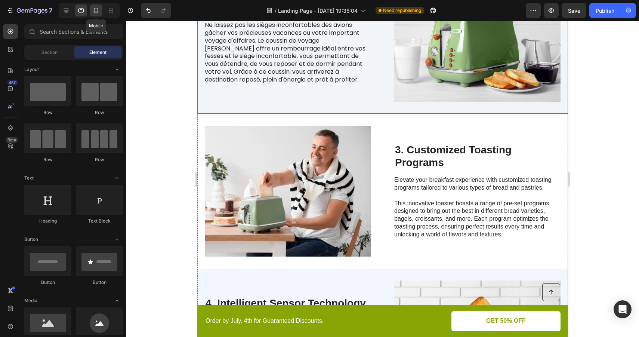
click at [93, 9] on icon at bounding box center [95, 10] width 7 height 7
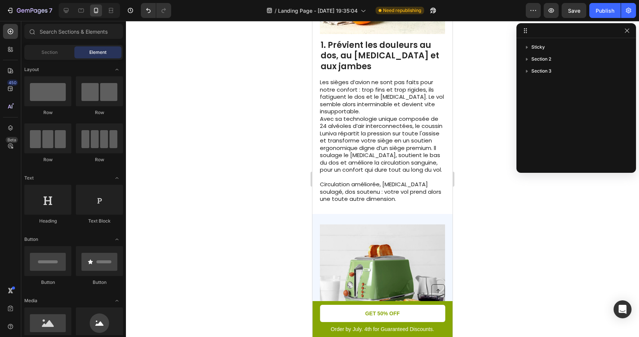
scroll to position [246, 0]
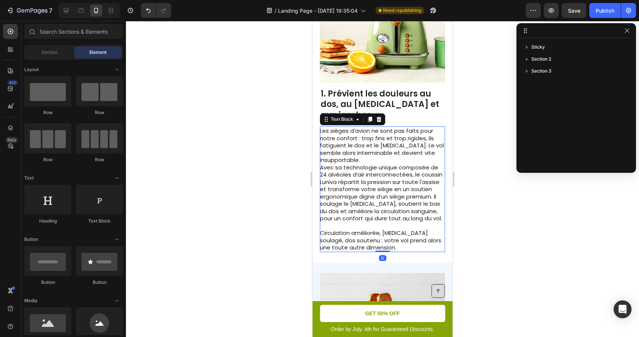
click at [394, 164] on p "Avec sa technologie unique composée de 24 alvéoles d’air interconnectées, le co…" at bounding box center [382, 193] width 125 height 58
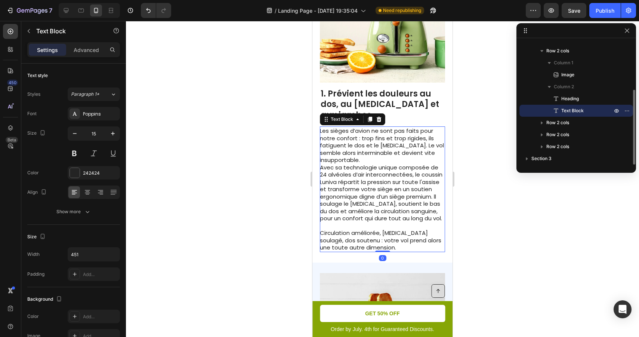
click at [488, 175] on div at bounding box center [382, 179] width 513 height 316
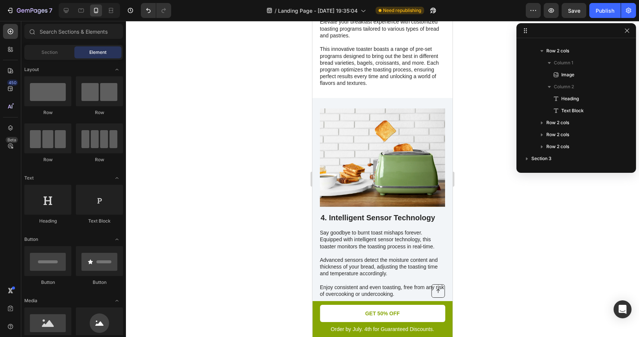
scroll to position [817, 0]
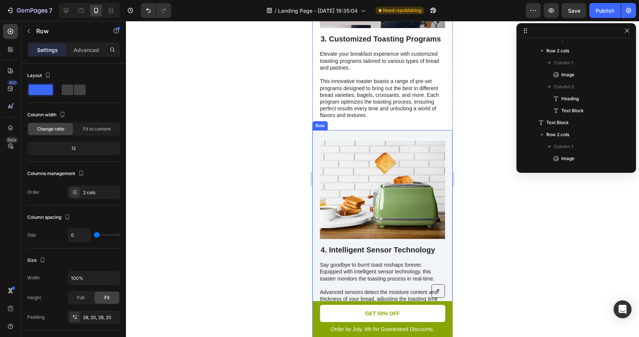
click at [430, 130] on div "4. Intelligent Sensor Technology Heading Say goodbye to burnt toast mishaps for…" at bounding box center [383, 235] width 140 height 211
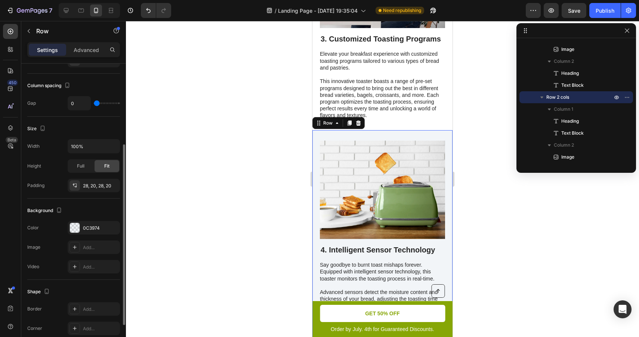
scroll to position [134, 0]
click at [93, 223] on div "0C3974" at bounding box center [94, 226] width 22 height 7
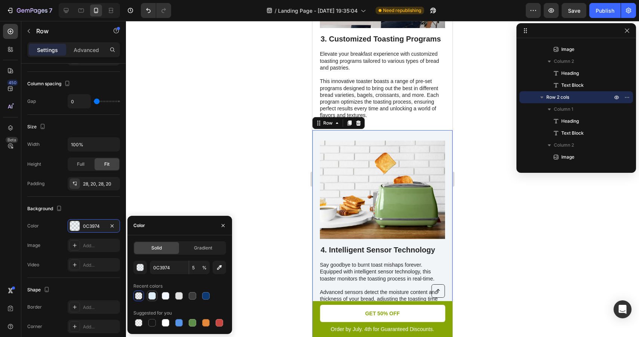
click at [154, 294] on div at bounding box center [151, 295] width 7 height 7
type input "DFEDF6"
type input "100"
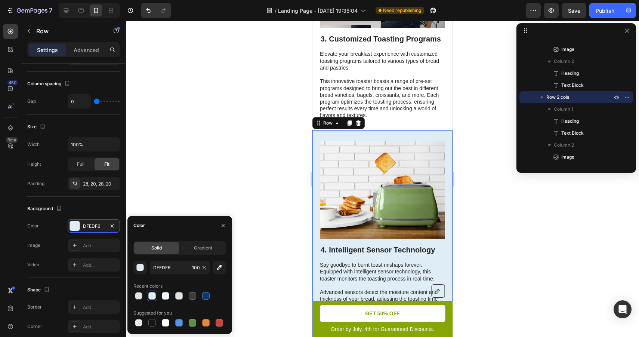
click at [494, 170] on div at bounding box center [382, 179] width 513 height 316
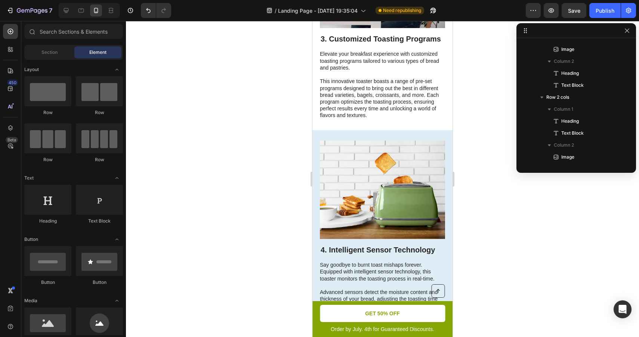
click at [494, 170] on div at bounding box center [382, 179] width 513 height 316
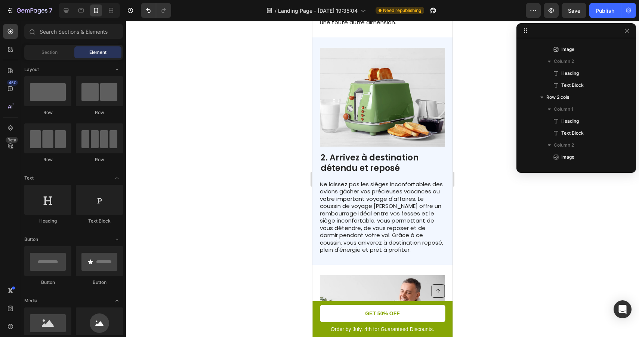
scroll to position [462, 0]
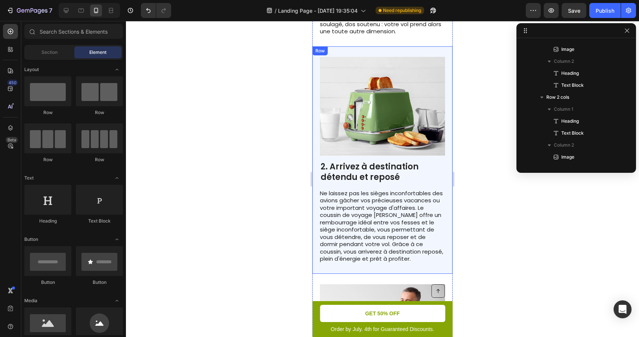
click at [438, 46] on div "2. Arrivez à destination détendu et reposé Heading Ne laissez pas les sièges in…" at bounding box center [383, 159] width 140 height 227
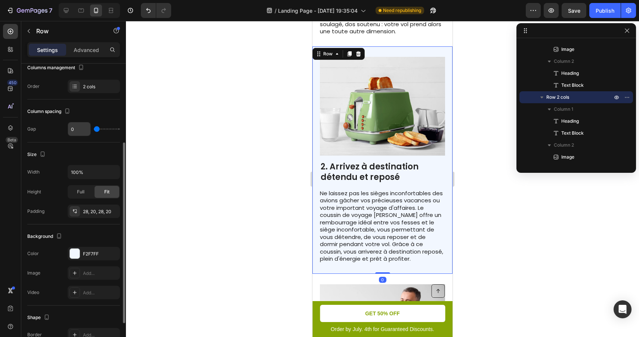
scroll to position [119, 0]
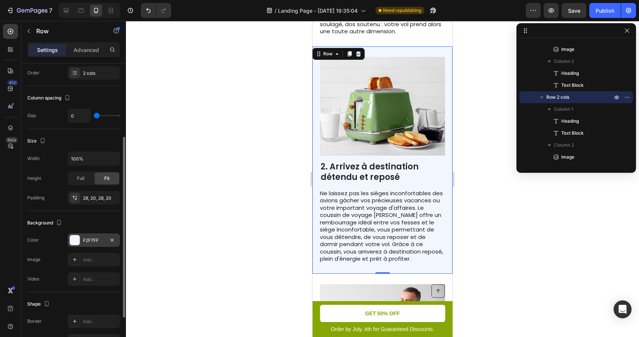
click at [85, 239] on div "F2F7FF" at bounding box center [94, 240] width 22 height 7
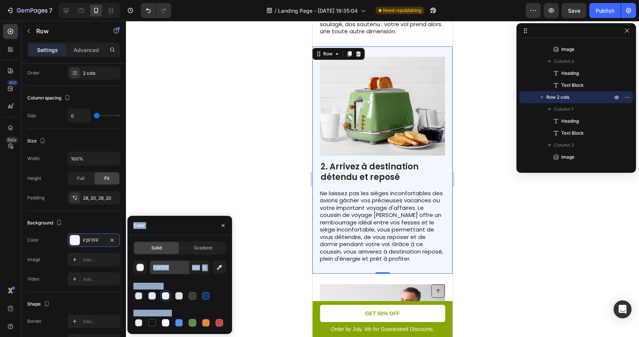
copy div
click at [513, 235] on div at bounding box center [382, 179] width 513 height 316
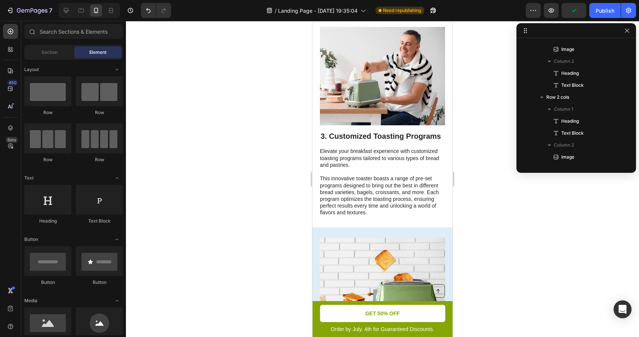
scroll to position [764, 0]
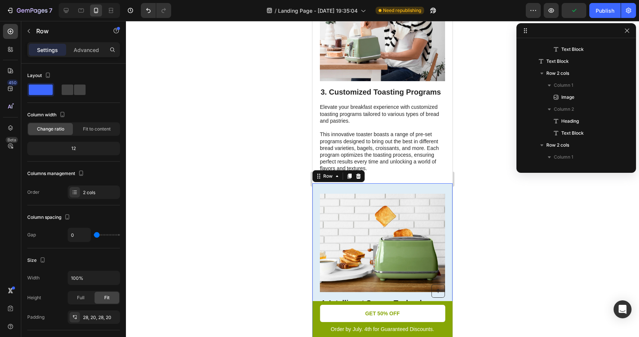
click at [441, 183] on div "4. Intelligent Sensor Technology Heading Say goodbye to burnt toast mishaps for…" at bounding box center [383, 288] width 140 height 211
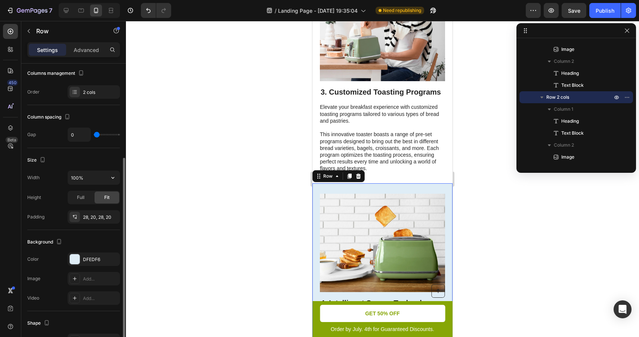
scroll to position [124, 0]
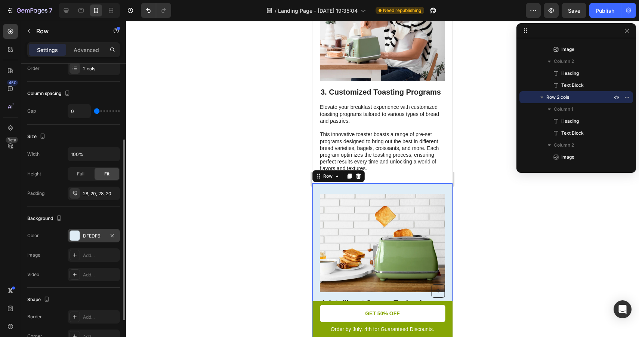
click at [88, 237] on div "DFEDF6" at bounding box center [94, 236] width 22 height 7
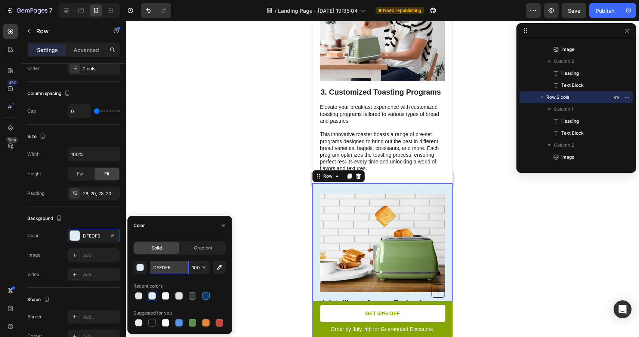
click at [168, 270] on input "DFEDF6" at bounding box center [169, 267] width 39 height 13
paste input "Color F2F7FF 100 % Recent colors Suggested for you"
click at [168, 295] on div at bounding box center [165, 295] width 7 height 7
type input "F2F7FF"
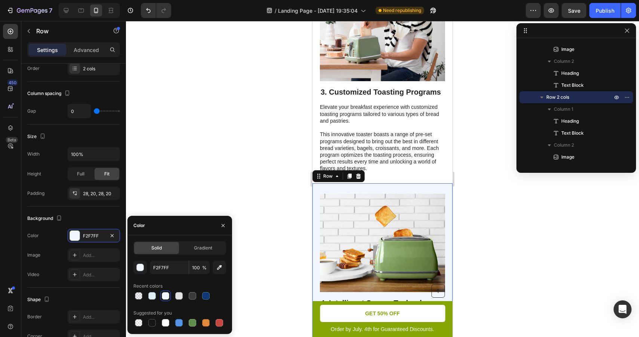
click at [524, 203] on div at bounding box center [382, 179] width 513 height 316
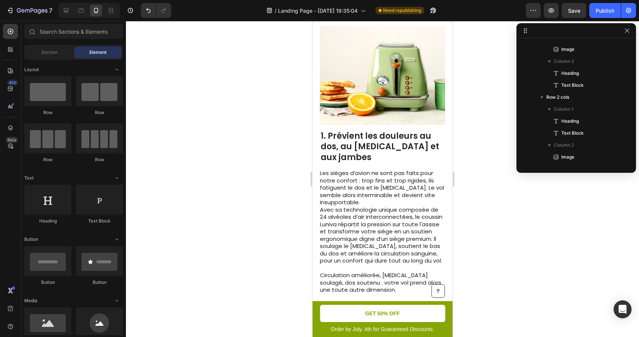
scroll to position [215, 0]
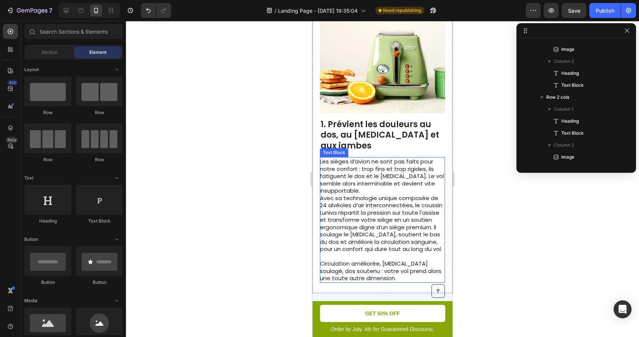
click at [399, 205] on p "Avec sa technologie unique composée de 24 alvéoles d’air interconnectées, le co…" at bounding box center [382, 223] width 125 height 58
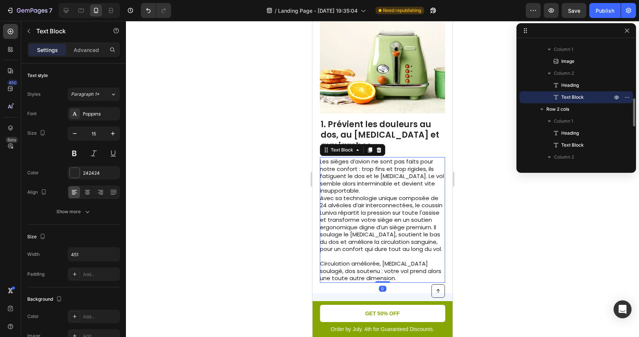
click at [429, 231] on p "Avec sa technologie unique composée de 24 alvéoles d’air interconnectées, le co…" at bounding box center [382, 223] width 125 height 58
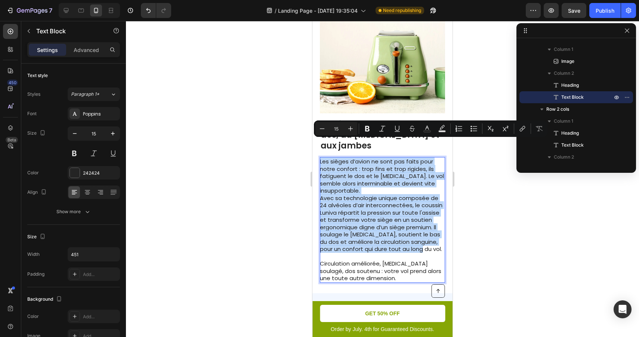
drag, startPoint x: 426, startPoint y: 231, endPoint x: 320, endPoint y: 144, distance: 137.2
click at [320, 157] on div "Les sièges d’avion ne sont pas faits pour notre confort : trop fins et trop rig…" at bounding box center [382, 220] width 125 height 126
copy div "Les sièges d’avion ne sont pas faits pour notre confort : trop fins et trop rig…"
click at [367, 194] on p "Avec sa technologie unique composée de 24 alvéoles d’air interconnectées, le co…" at bounding box center [382, 223] width 125 height 58
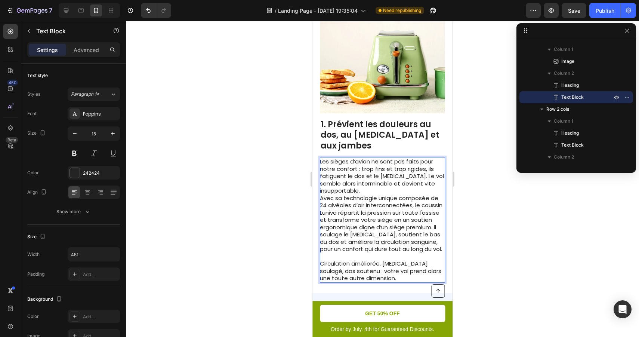
click at [328, 194] on p "Avec sa technologie unique composée de 24 alvéoles d’air interconnectées, le co…" at bounding box center [382, 223] width 125 height 58
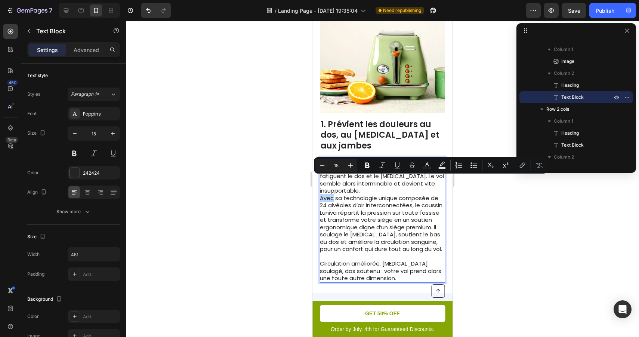
click at [376, 194] on p "Avec sa technologie unique composée de 24 alvéoles d’air interconnectées, le co…" at bounding box center [382, 223] width 125 height 58
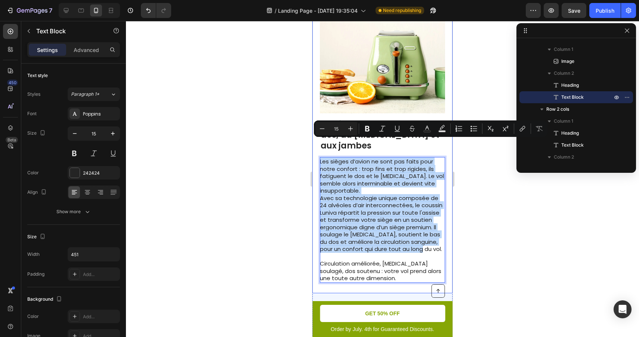
drag, startPoint x: 424, startPoint y: 231, endPoint x: 317, endPoint y: 147, distance: 136.0
click at [317, 147] on div "Image 1. Prévient les douleurs au dos, au [MEDICAL_DATA] et aux jambes Heading …" at bounding box center [383, 148] width 140 height 289
click at [372, 169] on p "Les sièges d’avion ne sont pas faits pour notre confort : trop fins et trop rig…" at bounding box center [382, 176] width 125 height 37
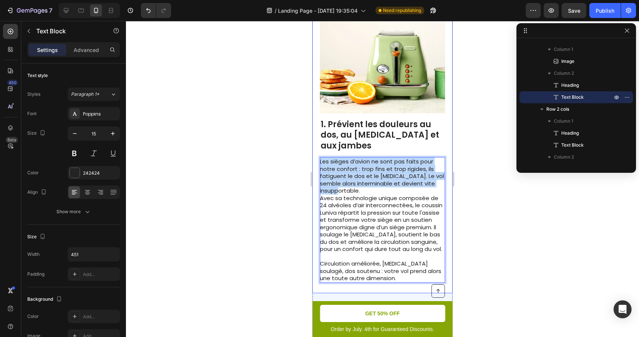
drag, startPoint x: 366, startPoint y: 172, endPoint x: 319, endPoint y: 144, distance: 55.0
click at [319, 144] on div "Image 1. Prévient les douleurs au dos, au [MEDICAL_DATA] et aux jambes Heading …" at bounding box center [383, 148] width 140 height 289
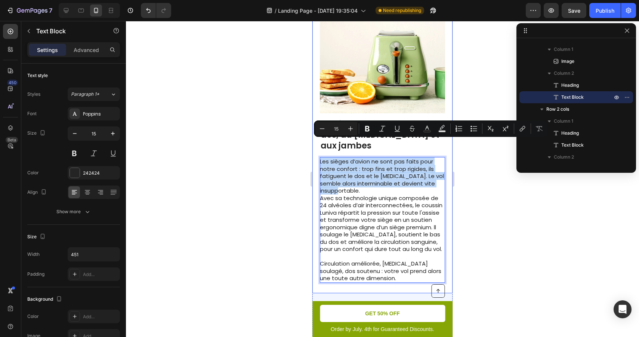
copy p "Les sièges d’avion ne sont pas faits pour notre confort : trop fins et trop rig…"
click at [396, 222] on p "Avec sa technologie unique composée de 24 alvéoles d’air interconnectées, le co…" at bounding box center [382, 223] width 125 height 58
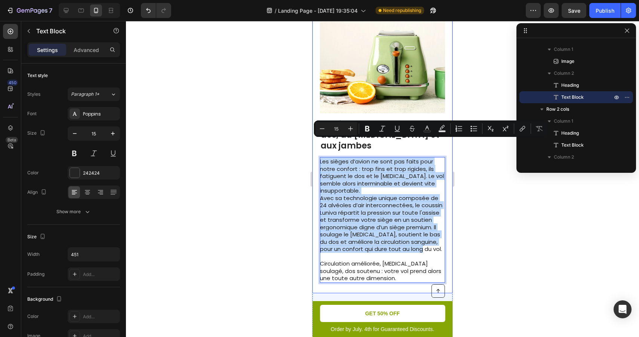
drag, startPoint x: 431, startPoint y: 232, endPoint x: 319, endPoint y: 146, distance: 141.0
click at [319, 146] on div "Image 1. Prévient les douleurs au dos, au [MEDICAL_DATA] et aux jambes Heading …" at bounding box center [383, 148] width 140 height 289
copy div "Les sièges d’avion ne sont pas faits pour notre confort : trop fins et trop rig…"
click at [366, 172] on p "Les sièges d’avion ne sont pas faits pour notre confort : trop fins et trop rig…" at bounding box center [382, 176] width 125 height 37
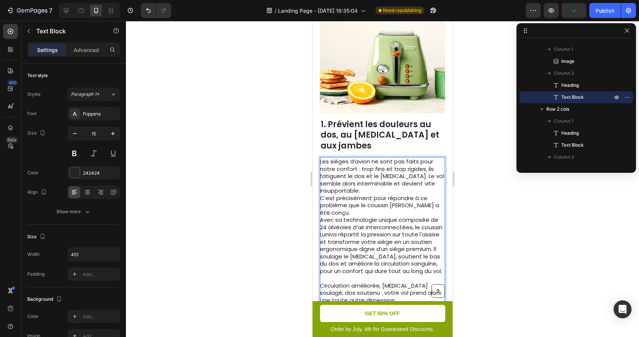
click at [326, 216] on p "Avec sa technologie unique composée de 24 alvéoles d’air interconnectées, le co…" at bounding box center [382, 245] width 125 height 58
click at [336, 216] on p "Avec sa technologie unique composée de 24 alvéoles d’air interconnectées, le co…" at bounding box center [382, 245] width 125 height 58
click at [361, 205] on p "C'est précisément pour répondre à ce problème que le coussin [PERSON_NAME] a ét…" at bounding box center [382, 234] width 125 height 80
drag, startPoint x: 360, startPoint y: 209, endPoint x: 424, endPoint y: 203, distance: 63.5
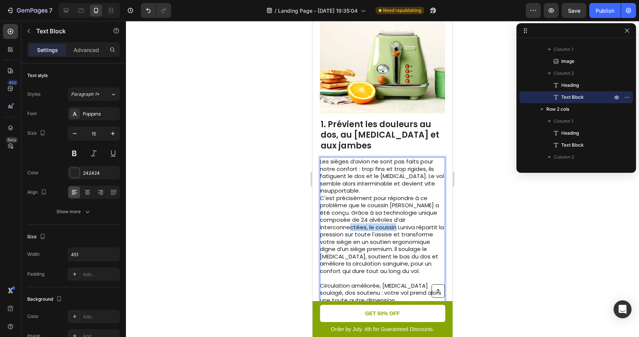
click at [424, 203] on p "C'est précisément pour répondre à ce problème que le coussin [PERSON_NAME] a ét…" at bounding box center [382, 234] width 125 height 80
click at [412, 213] on p "C'est précisément pour répondre à ce problème que le coussin [PERSON_NAME] a ét…" at bounding box center [382, 234] width 125 height 80
click at [387, 223] on p "C'est précisément pour répondre à ce problème que le coussin [PERSON_NAME] a ét…" at bounding box center [382, 234] width 125 height 80
click at [430, 246] on p "C'est précisément pour répondre à ce problème que le coussin [PERSON_NAME] a ét…" at bounding box center [382, 234] width 125 height 80
click at [382, 220] on p "C'est précisément pour répondre à ce problème que le coussin [PERSON_NAME] a ét…" at bounding box center [382, 234] width 125 height 80
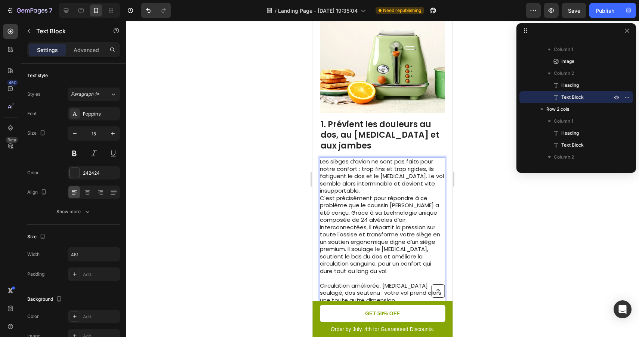
click at [430, 214] on p "C'est précisément pour répondre à ce problème que le coussin [PERSON_NAME] a ét…" at bounding box center [382, 234] width 125 height 80
click at [406, 225] on p "C'est précisément pour répondre à ce problème que le coussin [PERSON_NAME] a ét…" at bounding box center [382, 234] width 125 height 80
click at [436, 224] on p "C'est précisément pour répondre à ce problème que le coussin [PERSON_NAME] a ét…" at bounding box center [382, 234] width 125 height 80
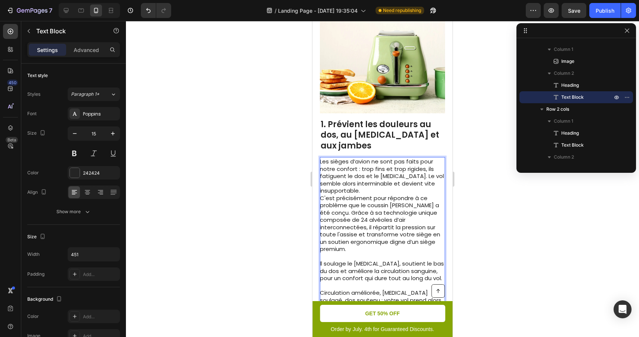
click at [438, 226] on p "C'est précisément pour répondre à ce problème que le coussin [PERSON_NAME] a ét…" at bounding box center [382, 223] width 125 height 58
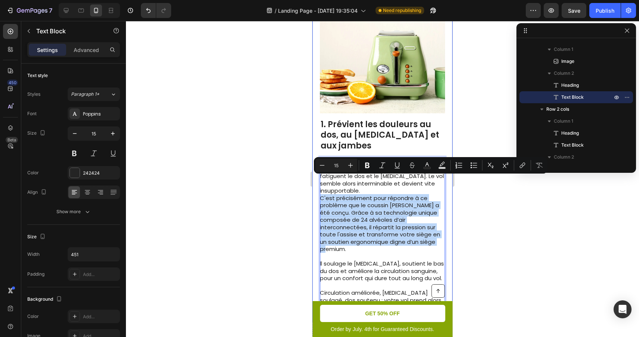
drag, startPoint x: 438, startPoint y: 225, endPoint x: 318, endPoint y: 182, distance: 127.2
click at [318, 182] on div "Image 1. Prévient les douleurs au dos, au [MEDICAL_DATA] et aux jambes Heading …" at bounding box center [383, 163] width 140 height 318
copy p "C'est précisément pour répondre à ce problème que le coussin [PERSON_NAME] a ét…"
click at [423, 213] on p "C'est précisément pour répondre à ce problème que le coussin [PERSON_NAME] a ét…" at bounding box center [382, 223] width 125 height 58
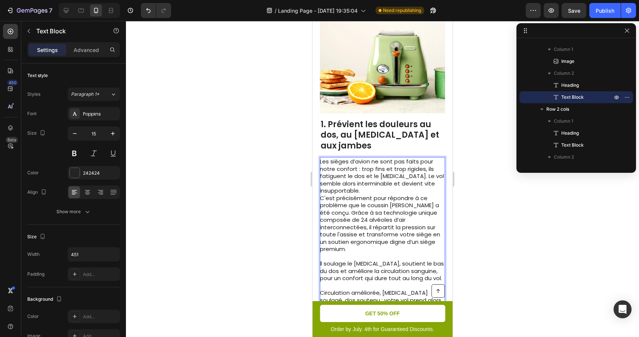
click at [432, 210] on p "C'est précisément pour répondre à ce problème que le coussin [PERSON_NAME] a ét…" at bounding box center [382, 223] width 125 height 58
click at [441, 223] on p "C'est précisément pour répondre à ce problème que le coussin [PERSON_NAME] a ét…" at bounding box center [382, 223] width 125 height 58
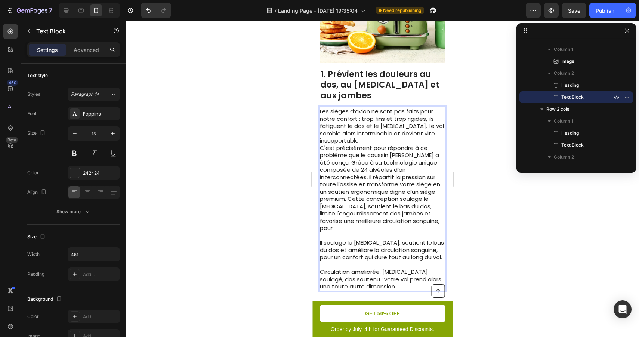
scroll to position [264, 0]
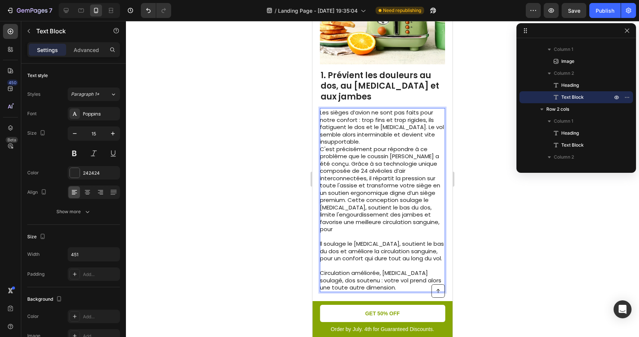
click at [413, 183] on p "C'est précisément pour répondre à ce problème que le coussin [PERSON_NAME] a ét…" at bounding box center [382, 189] width 125 height 88
click at [406, 188] on p "C'est précisément pour répondre à ce problème que le coussin [PERSON_NAME] a ét…" at bounding box center [382, 189] width 125 height 88
drag, startPoint x: 383, startPoint y: 169, endPoint x: 354, endPoint y: 169, distance: 29.5
click at [354, 169] on p "C'est précisément pour répondre à ce problème que le coussin [PERSON_NAME] a ét…" at bounding box center [382, 189] width 125 height 88
click at [423, 174] on p "C'est précisément pour répondre à ce problème que le coussin [PERSON_NAME] a ét…" at bounding box center [382, 189] width 125 height 88
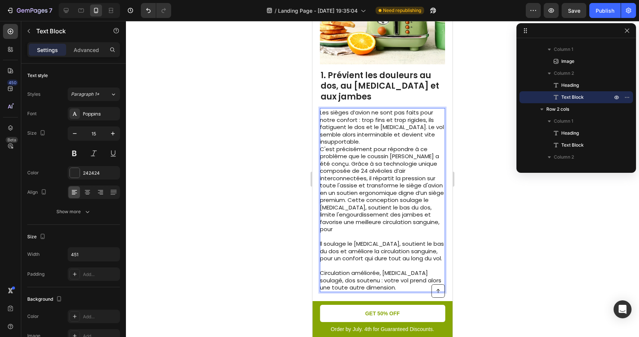
click at [427, 181] on p "C'est précisément pour répondre à ce problème que le coussin [PERSON_NAME] a ét…" at bounding box center [382, 189] width 125 height 88
click at [413, 188] on p "C'est précisément pour répondre à ce problème que le coussin [PERSON_NAME] a ét…" at bounding box center [382, 189] width 125 height 88
click at [425, 182] on p "C'est précisément pour répondre à ce problème que le coussin [PERSON_NAME] a ét…" at bounding box center [382, 189] width 125 height 88
click at [393, 183] on p "C'est précisément pour répondre à ce problème que le coussin [PERSON_NAME] a ét…" at bounding box center [382, 189] width 125 height 88
drag, startPoint x: 411, startPoint y: 190, endPoint x: 350, endPoint y: 190, distance: 61.0
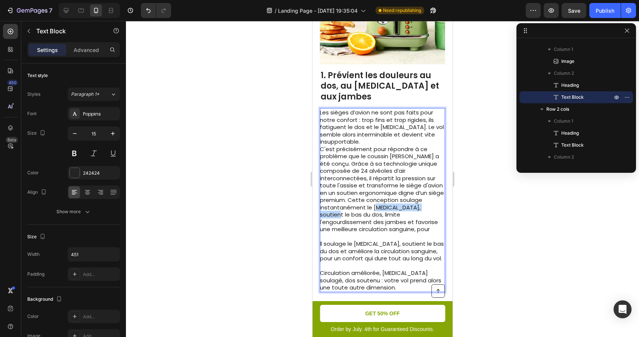
click at [350, 190] on p "C'est précisément pour répondre à ce problème que le coussin [PERSON_NAME] a ét…" at bounding box center [382, 189] width 125 height 88
click at [374, 191] on p "C'est précisément pour répondre à ce problème que le coussin [PERSON_NAME] a ét…" at bounding box center [382, 189] width 125 height 88
click at [324, 196] on p "C'est précisément pour répondre à ce problème que le coussin [PERSON_NAME] a ét…" at bounding box center [382, 189] width 125 height 88
click at [390, 202] on p "C'est précisément pour répondre à ce problème que le coussin [PERSON_NAME] a ét…" at bounding box center [382, 189] width 125 height 88
click at [380, 190] on p "C'est précisément pour répondre à ce problème que le coussin [PERSON_NAME] a ét…" at bounding box center [382, 189] width 125 height 88
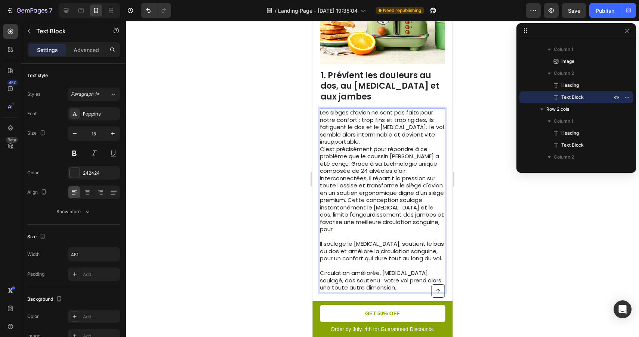
click at [396, 203] on p "C'est précisément pour répondre à ce problème que le coussin [PERSON_NAME] a ét…" at bounding box center [382, 189] width 125 height 88
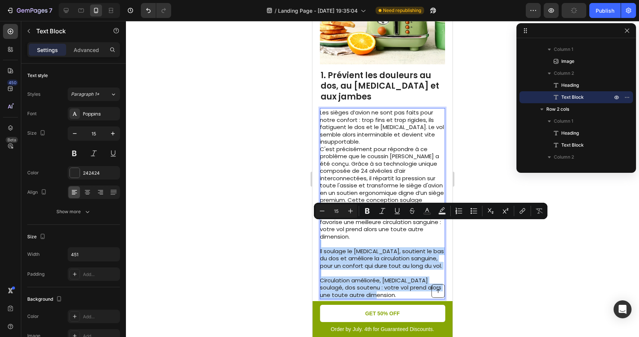
drag, startPoint x: 381, startPoint y: 269, endPoint x: 320, endPoint y: 216, distance: 80.3
click at [320, 216] on div "Les sièges d’avion ne sont pas faits pour notre confort : trop fins et trop rig…" at bounding box center [382, 203] width 125 height 191
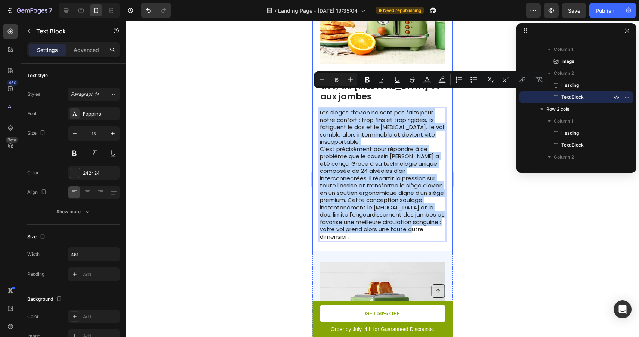
drag, startPoint x: 400, startPoint y: 211, endPoint x: 314, endPoint y: 97, distance: 142.1
click at [314, 97] on div "Image 1. Prévient les douleurs au dos, au [MEDICAL_DATA] et aux jambes Heading …" at bounding box center [383, 103] width 140 height 296
copy div "Les sièges d’avion ne sont pas faits pour notre confort : trop fins et trop rig…"
click at [383, 151] on p "C'est précisément pour répondre à ce problème que le coussin [PERSON_NAME] a ét…" at bounding box center [382, 192] width 125 height 95
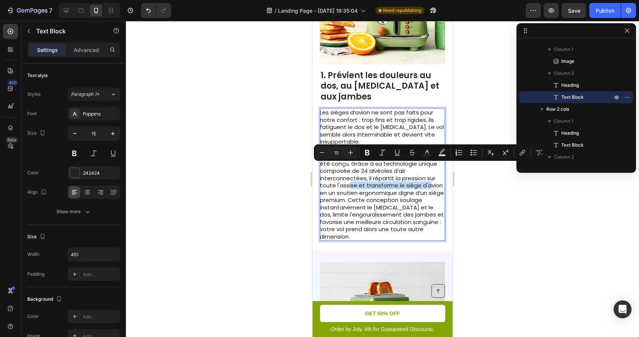
drag, startPoint x: 405, startPoint y: 167, endPoint x: 322, endPoint y: 168, distance: 83.0
click at [322, 168] on p "C'est précisément pour répondre à ce problème que le coussin [PERSON_NAME] a ét…" at bounding box center [382, 192] width 125 height 95
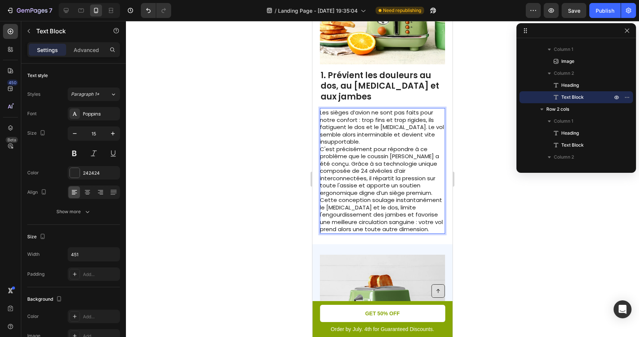
click at [355, 177] on p "C'est précisément pour répondre à ce problème que le coussin [PERSON_NAME] a ét…" at bounding box center [382, 189] width 125 height 88
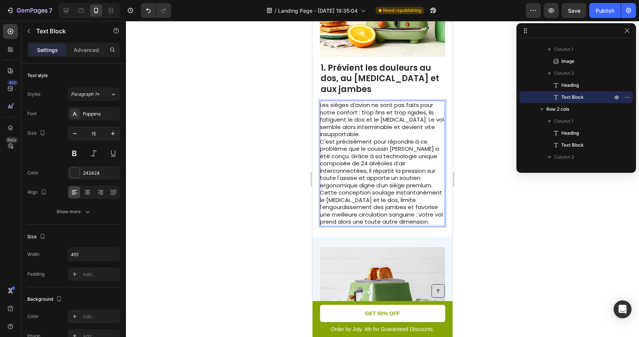
scroll to position [276, 0]
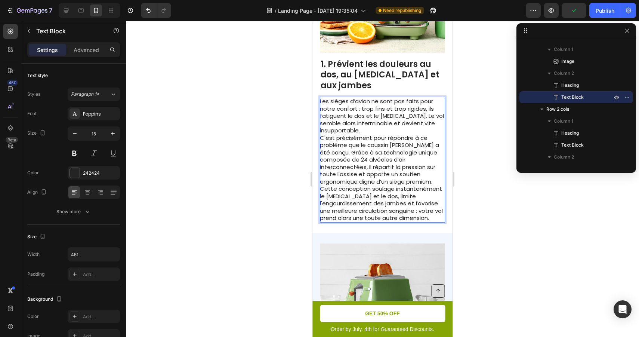
click at [442, 193] on p "C'est précisément pour répondre à ce problème que le coussin [PERSON_NAME] a ét…" at bounding box center [382, 178] width 125 height 88
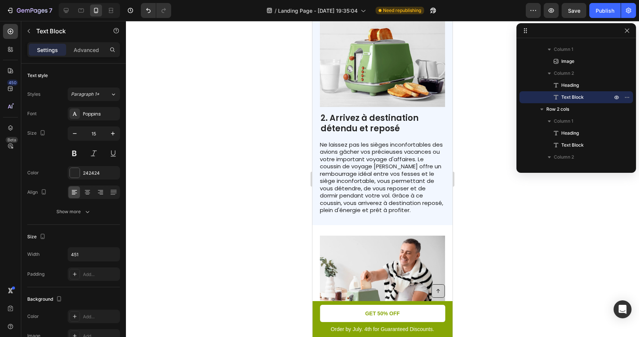
scroll to position [513, 0]
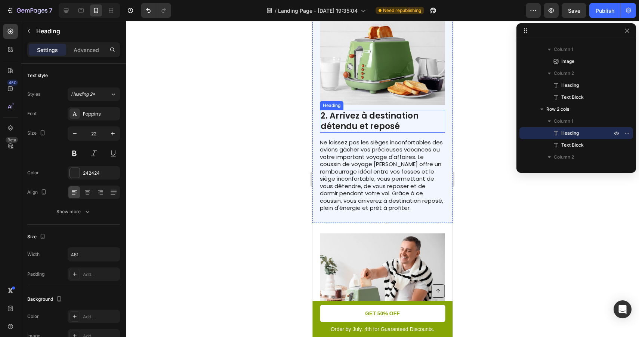
click at [389, 110] on h2 "2. Arrivez à destination détendu et reposé" at bounding box center [382, 121] width 125 height 23
click at [389, 111] on p "2. Arrivez à destination détendu et reposé" at bounding box center [383, 121] width 124 height 21
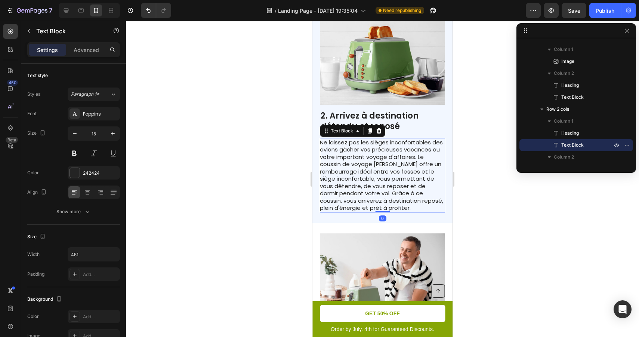
click at [405, 173] on p "Ne laissez pas les sièges inconfortables des avions gâcher vos précieuses vacan…" at bounding box center [382, 175] width 125 height 73
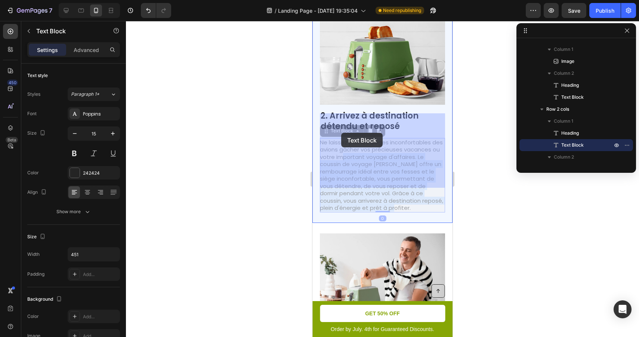
drag, startPoint x: 400, startPoint y: 184, endPoint x: 341, endPoint y: 133, distance: 77.4
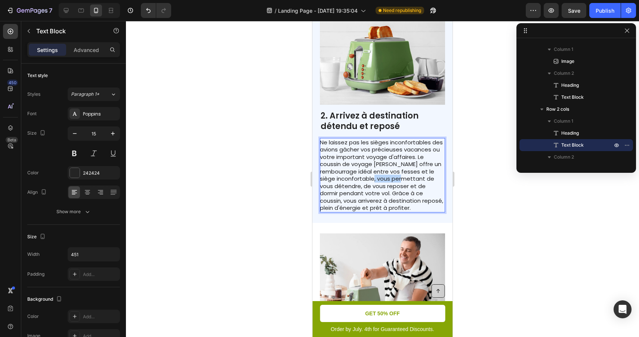
click at [392, 156] on p "Ne laissez pas les sièges inconfortables des avions gâcher vos précieuses vacan…" at bounding box center [382, 175] width 125 height 73
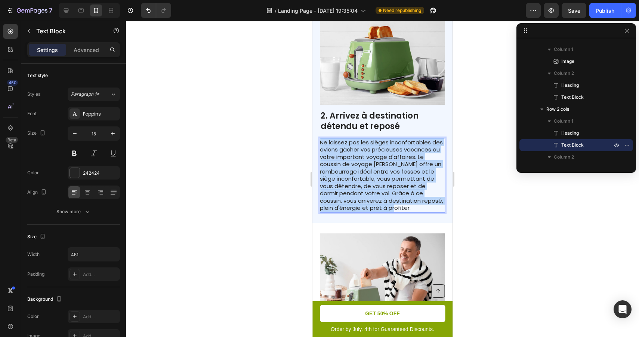
click at [392, 156] on p "Ne laissez pas les sièges inconfortables des avions gâcher vos précieuses vacan…" at bounding box center [382, 175] width 125 height 73
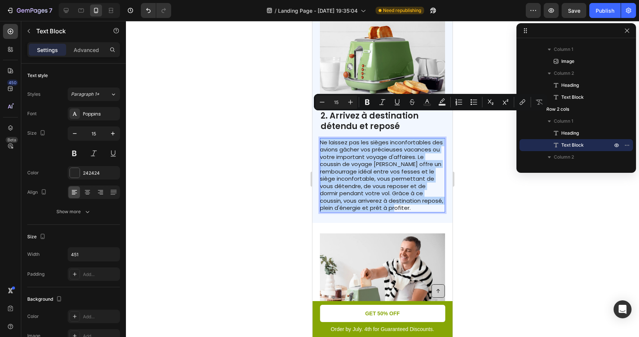
click at [403, 148] on p "Ne laissez pas les sièges inconfortables des avions gâcher vos précieuses vacan…" at bounding box center [382, 175] width 125 height 73
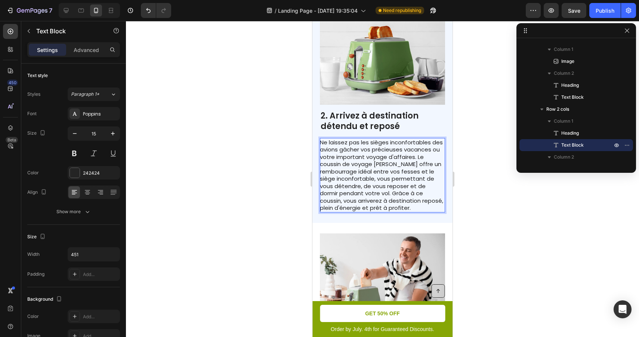
click at [387, 139] on p "Ne laissez pas les sièges inconfortables des avions gâcher vos précieuses vacan…" at bounding box center [382, 175] width 125 height 73
click at [433, 139] on p "Ne laissez pas les sièges inconfortables des avions gâcher vos précieuses vacan…" at bounding box center [382, 175] width 125 height 73
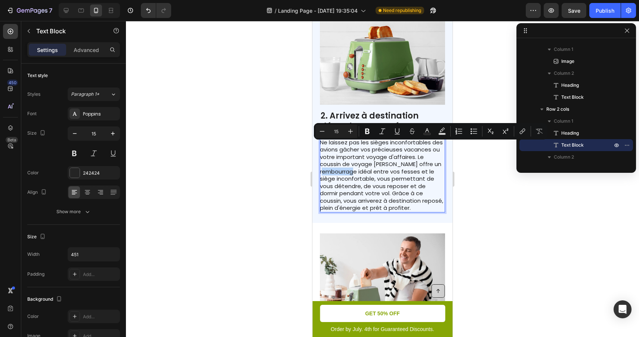
drag, startPoint x: 373, startPoint y: 147, endPoint x: 348, endPoint y: 150, distance: 25.2
click at [348, 150] on p "Ne laissez pas les sièges inconfortables des avions gâcher vos précieuses vacan…" at bounding box center [382, 175] width 125 height 73
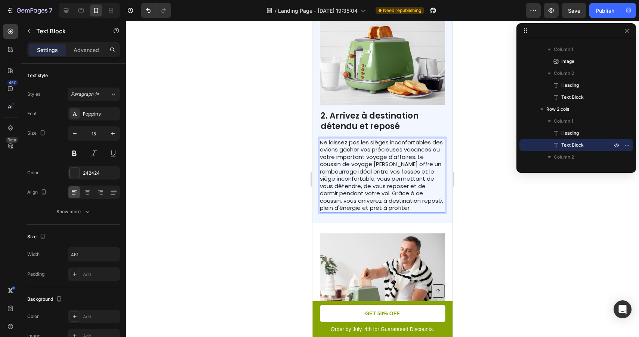
click at [348, 157] on p "Ne laissez pas les sièges inconfortables des avions gâcher vos précieuses vacan…" at bounding box center [382, 175] width 125 height 73
click at [350, 159] on p "Ne laissez pas les sièges inconfortables des avions gâcher vos précieuses vacan…" at bounding box center [382, 175] width 125 height 73
click at [386, 169] on p "Ne laissez pas les sièges inconfortables des avions gâcher vos précieuses vacan…" at bounding box center [382, 175] width 125 height 73
click at [409, 182] on p "Ne laissez pas les sièges inconfortables des avions gâcher vos précieuses vacan…" at bounding box center [382, 175] width 125 height 73
click at [388, 111] on p "2. Arrivez à destination détendu et reposé" at bounding box center [383, 121] width 124 height 21
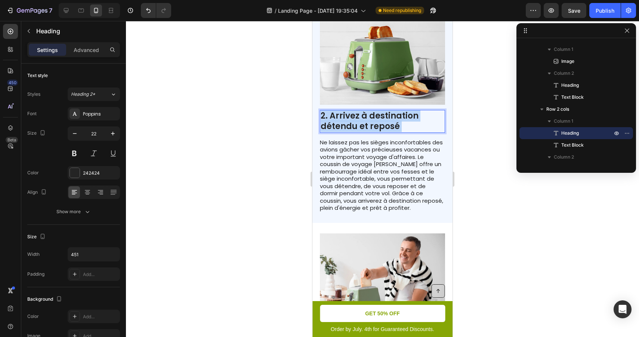
drag, startPoint x: 399, startPoint y: 101, endPoint x: 328, endPoint y: 101, distance: 70.7
click at [328, 111] on p "2. Arrivez à destination détendu et reposé" at bounding box center [383, 121] width 124 height 21
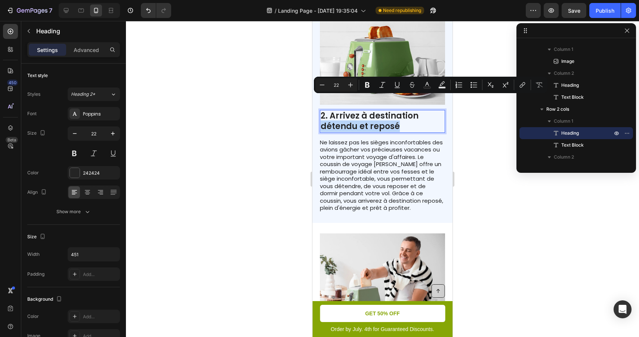
drag, startPoint x: 402, startPoint y: 100, endPoint x: 323, endPoint y: 100, distance: 79.7
click at [323, 111] on p "2. Arrivez à destination détendu et reposé" at bounding box center [383, 121] width 124 height 21
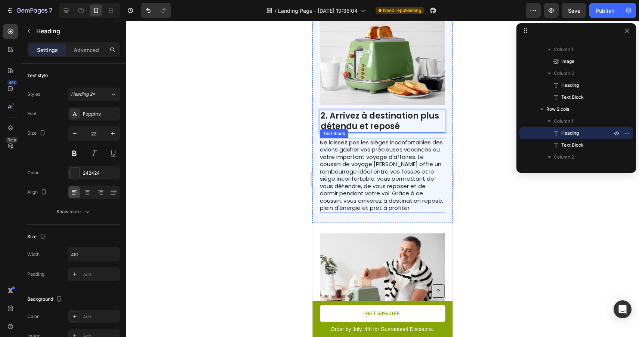
click at [414, 139] on p "Ne laissez pas les sièges inconfortables des avions gâcher vos précieuses vacan…" at bounding box center [382, 175] width 125 height 73
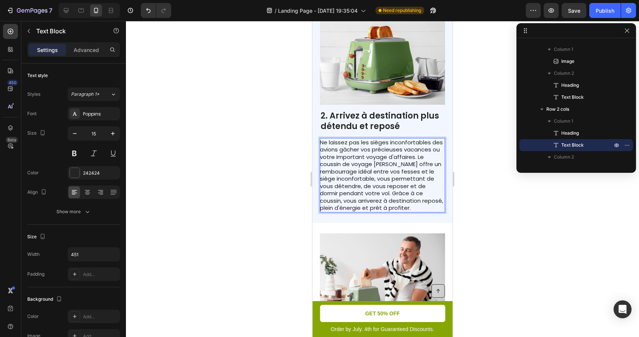
click at [398, 142] on p "Ne laissez pas les sièges inconfortables des avions gâcher vos précieuses vacan…" at bounding box center [382, 175] width 125 height 73
click at [460, 155] on div at bounding box center [382, 179] width 513 height 316
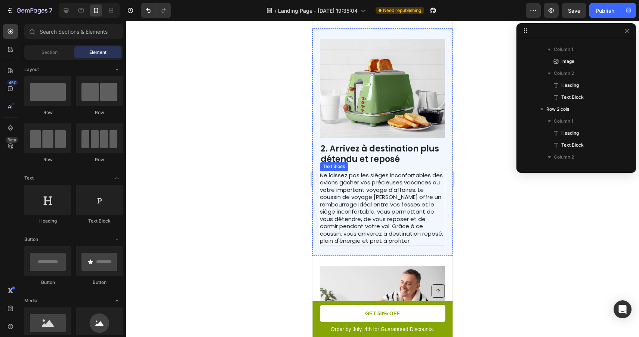
scroll to position [494, 0]
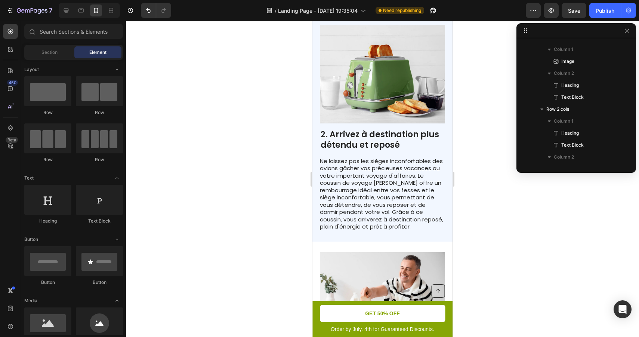
click at [487, 133] on div at bounding box center [382, 179] width 513 height 316
click at [386, 195] on p "Ne laissez pas les sièges inconfortables des avions gâcher vos précieuses vacan…" at bounding box center [382, 193] width 125 height 73
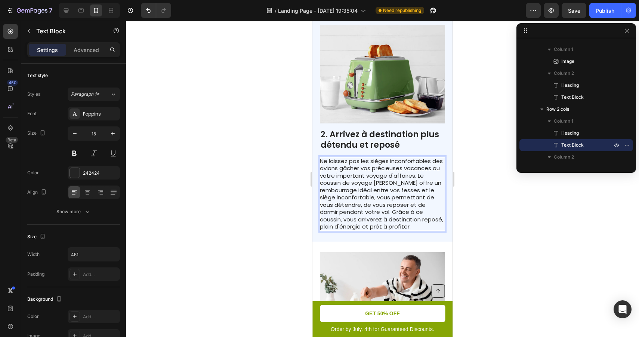
click at [384, 195] on p "Ne laissez pas les sièges inconfortables des avions gâcher vos précieuses vacan…" at bounding box center [382, 193] width 125 height 73
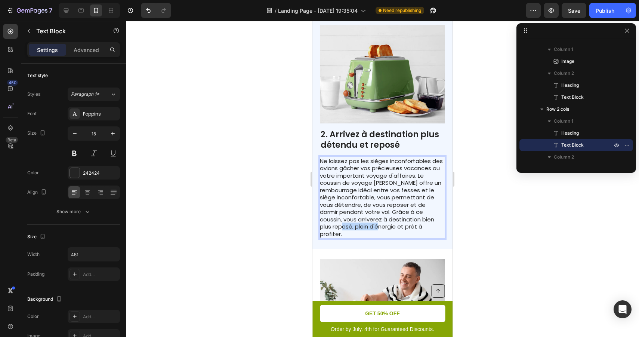
drag, startPoint x: 362, startPoint y: 202, endPoint x: 326, endPoint y: 203, distance: 36.3
click at [326, 203] on p "Ne laissez pas les sièges inconfortables des avions gâcher vos précieuses vacan…" at bounding box center [382, 197] width 125 height 80
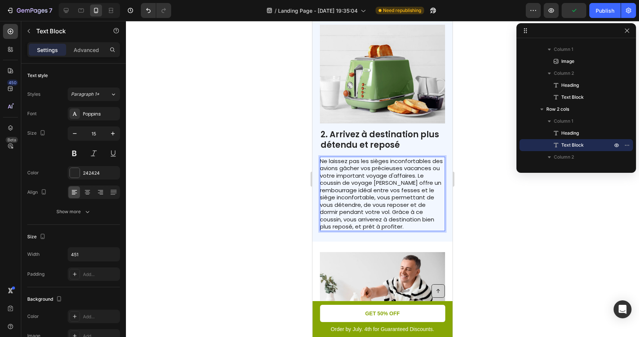
click at [358, 202] on p "Ne laissez pas les sièges inconfortables des avions gâcher vos précieuses vacan…" at bounding box center [382, 193] width 125 height 73
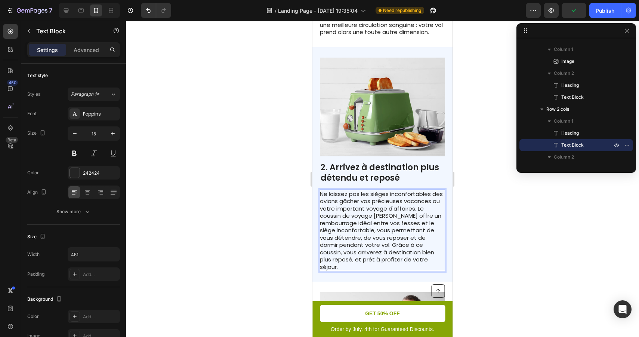
scroll to position [462, 0]
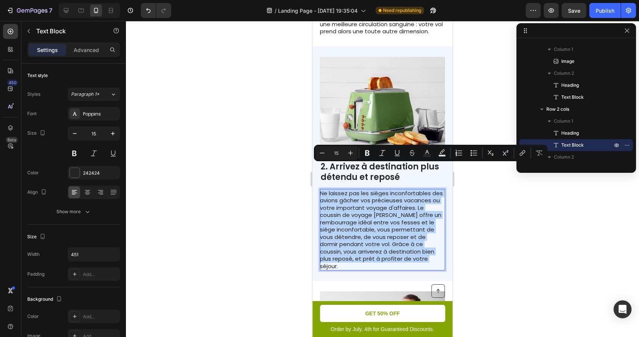
drag, startPoint x: 411, startPoint y: 233, endPoint x: 310, endPoint y: 164, distance: 122.7
copy p "Ne laissez pas les sièges inconfortables des avions gâcher vos précieuses vacan…"
click at [399, 207] on p "Ne laissez pas les sièges inconfortables des avions gâcher vos précieuses vacan…" at bounding box center [382, 230] width 125 height 80
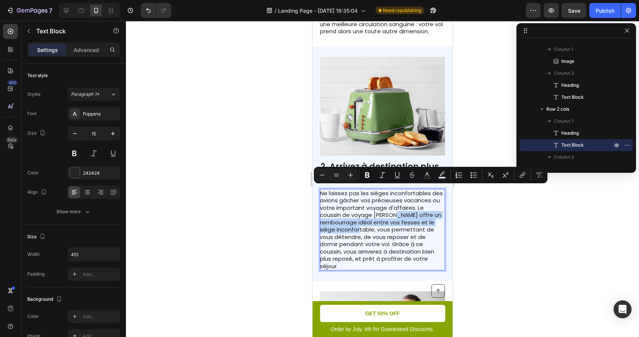
drag, startPoint x: 395, startPoint y: 190, endPoint x: 377, endPoint y: 205, distance: 23.1
click at [377, 205] on p "Ne laissez pas les sièges inconfortables des avions gâcher vos précieuses vacan…" at bounding box center [382, 230] width 125 height 80
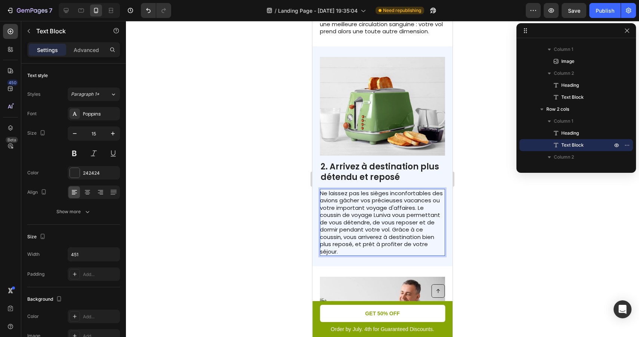
click at [441, 191] on p "Ne laissez pas les sièges inconfortables des avions gâcher vos précieuses vacan…" at bounding box center [382, 223] width 125 height 66
click at [470, 206] on div at bounding box center [382, 179] width 513 height 316
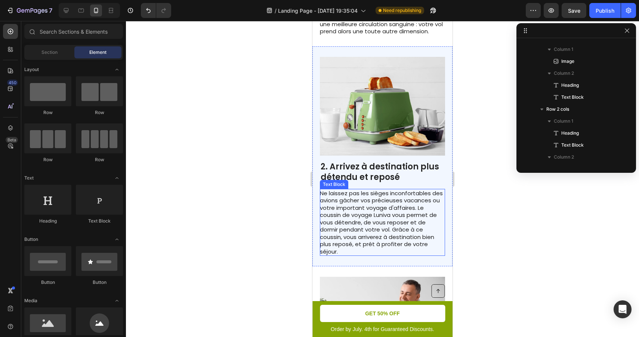
click at [421, 209] on p "Ne laissez pas les sièges inconfortables des avions gâcher vos précieuses vacan…" at bounding box center [382, 223] width 125 height 66
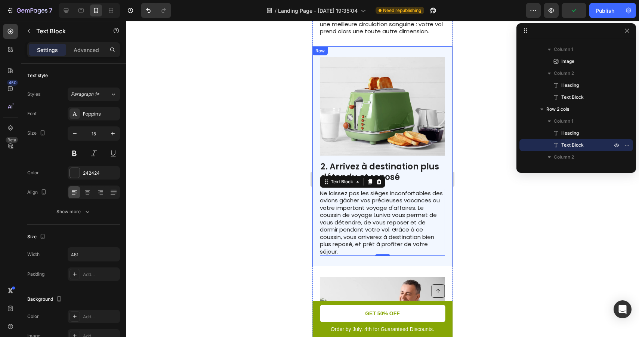
click at [467, 228] on div at bounding box center [382, 179] width 513 height 316
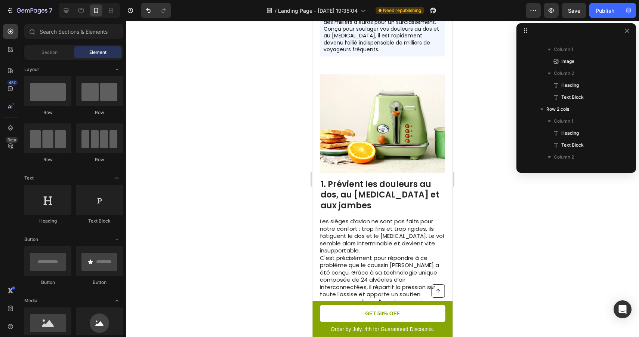
scroll to position [149, 0]
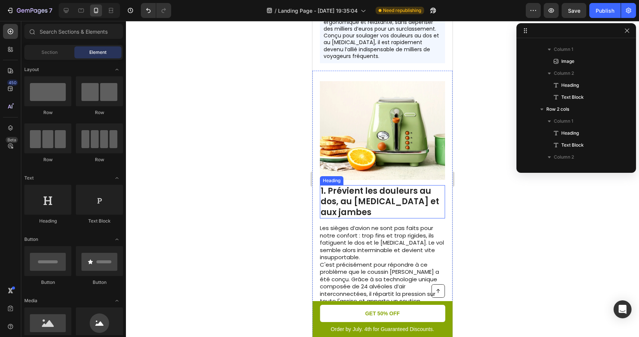
click at [399, 189] on h2 "1. Prévient les douleurs au dos, au [MEDICAL_DATA] et aux jambes" at bounding box center [382, 202] width 125 height 34
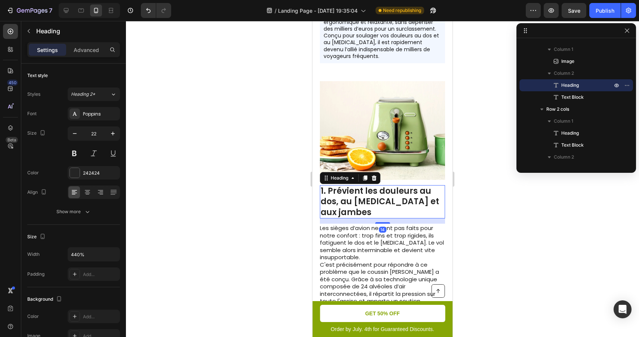
click at [399, 189] on h2 "1. Prévient les douleurs au dos, au [MEDICAL_DATA] et aux jambes" at bounding box center [382, 202] width 125 height 34
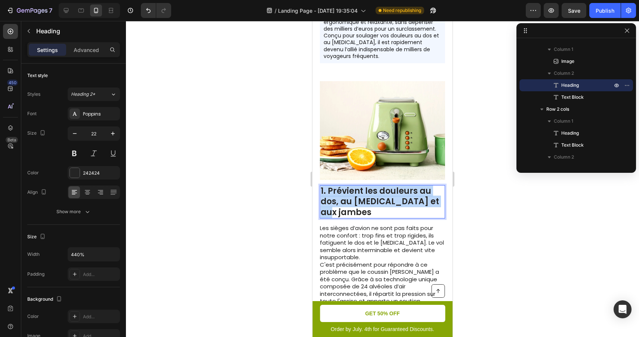
click at [399, 189] on p "1. Prévient les douleurs au dos, au [MEDICAL_DATA] et aux jambes" at bounding box center [383, 202] width 124 height 32
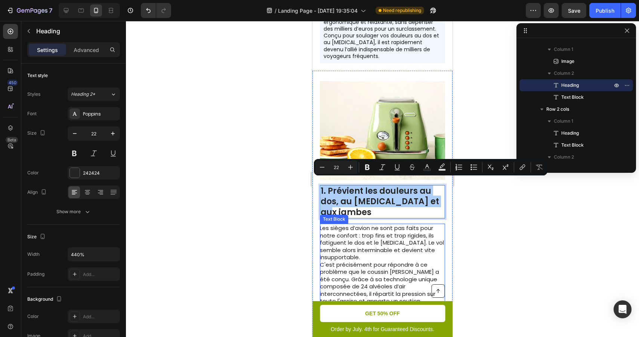
click at [341, 261] on p "C'est précisément pour répondre à ce problème que le coussin [PERSON_NAME] a ét…" at bounding box center [382, 305] width 125 height 88
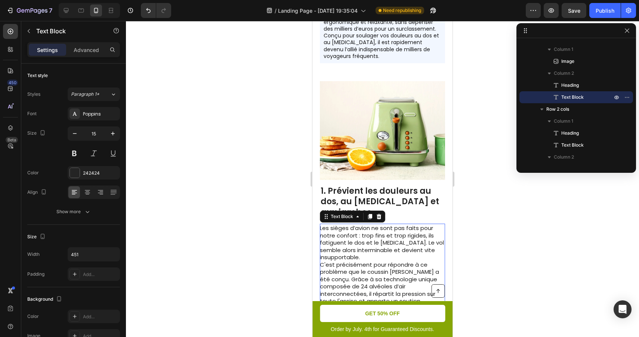
click at [358, 261] on p "C'est précisément pour répondre à ce problème que le coussin [PERSON_NAME] a ét…" at bounding box center [382, 305] width 125 height 88
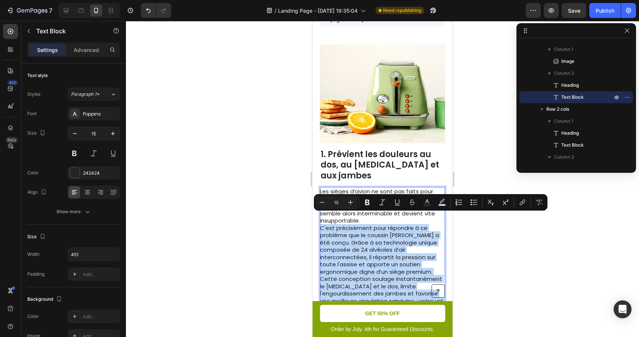
scroll to position [193, 0]
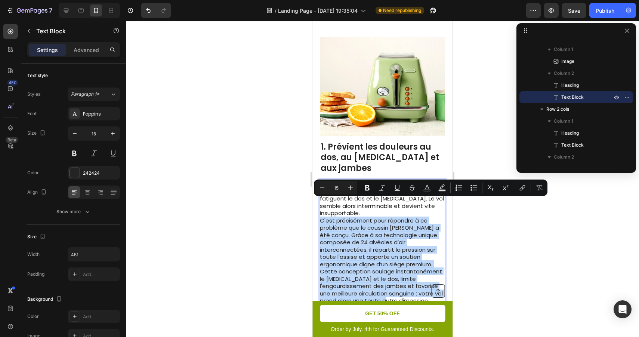
click at [418, 270] on p "C'est précisément pour répondre à ce problème que le coussin [PERSON_NAME] a ét…" at bounding box center [382, 261] width 125 height 88
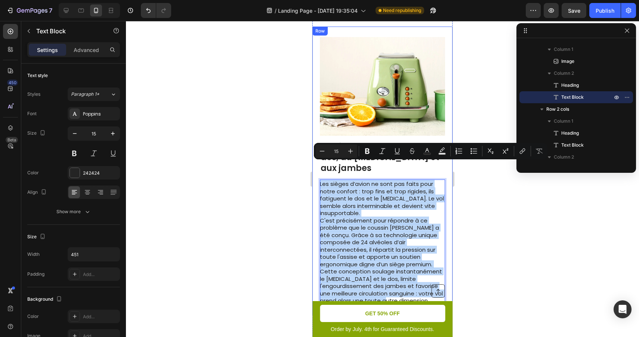
drag, startPoint x: 440, startPoint y: 274, endPoint x: 316, endPoint y: 169, distance: 162.3
click at [316, 169] on div "Image 1. Prévient les douleurs au dos, au [MEDICAL_DATA] et aux jambes Heading …" at bounding box center [383, 171] width 140 height 289
copy div "Les sièges d’avion ne sont pas faits pour notre confort : trop fins et trop rig…"
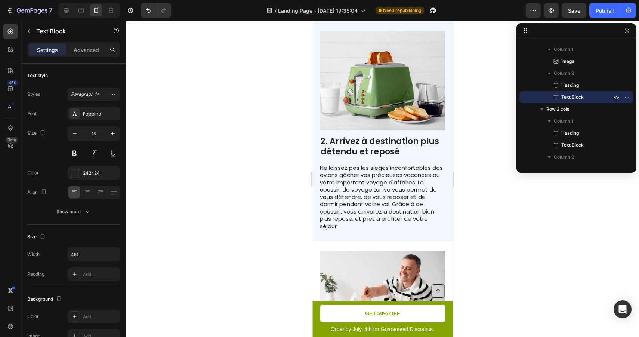
scroll to position [496, 0]
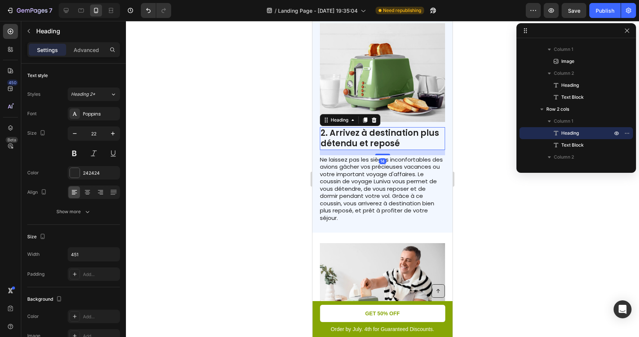
click at [380, 128] on p "2. Arrivez à destination plus détendu et reposé" at bounding box center [383, 138] width 124 height 21
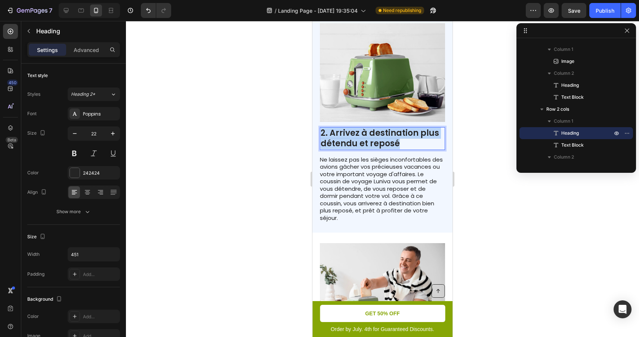
click at [380, 128] on p "2. Arrivez à destination plus détendu et reposé" at bounding box center [383, 138] width 124 height 21
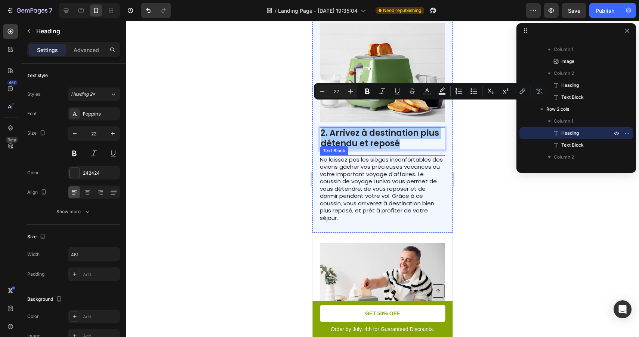
click at [369, 163] on p "Ne laissez pas les sièges inconfortables des avions gâcher vos précieuses vacan…" at bounding box center [382, 189] width 125 height 66
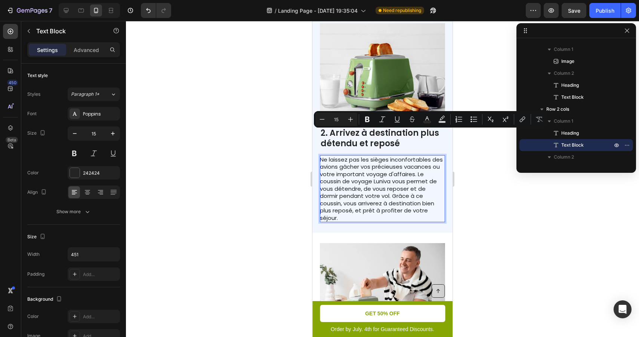
click at [436, 172] on p "Ne laissez pas les sièges inconfortables des avions gâcher vos précieuses vacan…" at bounding box center [382, 189] width 125 height 66
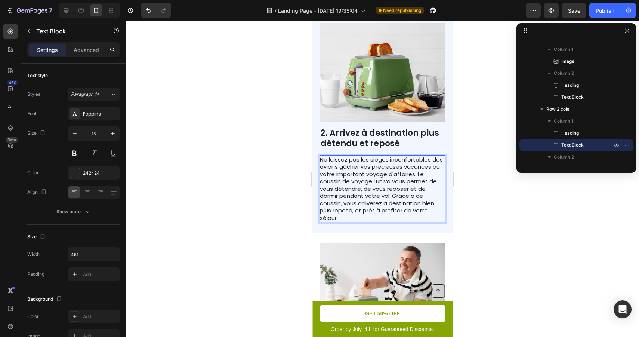
click at [406, 162] on p "Ne laissez pas les sièges inconfortables des avions gâcher vos précieuses vacan…" at bounding box center [382, 189] width 125 height 66
click at [375, 171] on p "Ne laissez pas les sièges inconfortables des avions gâcher vos précieuses vacan…" at bounding box center [382, 189] width 125 height 66
click at [415, 174] on p "Ne laissez pas les sièges inconfortables des avions gâcher vos précieuses vacan…" at bounding box center [382, 189] width 125 height 66
click at [431, 174] on p "Ne laissez pas les sièges inconfortables des avions gâcher vos précieuses vacan…" at bounding box center [382, 189] width 125 height 66
click at [408, 185] on p "Ne laissez pas les sièges inconfortables des avions gâcher vos précieuses vacan…" at bounding box center [382, 189] width 125 height 66
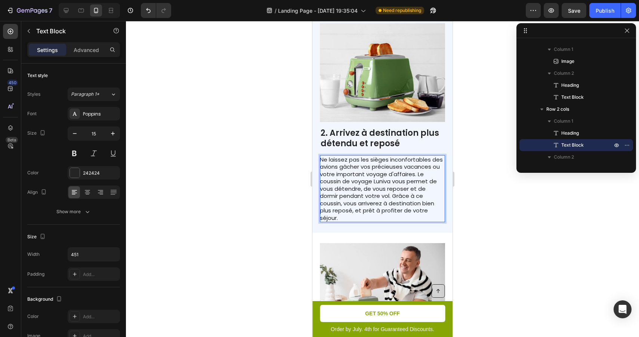
click at [478, 175] on div at bounding box center [382, 179] width 513 height 316
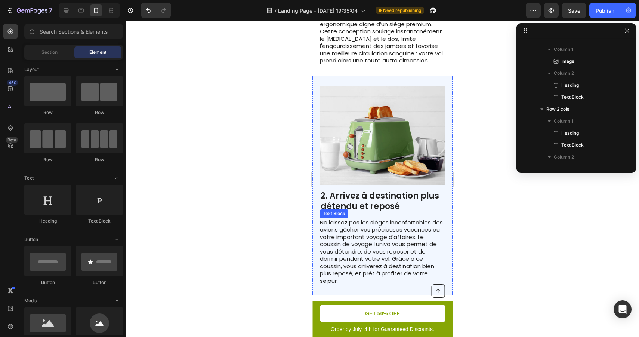
scroll to position [435, 0]
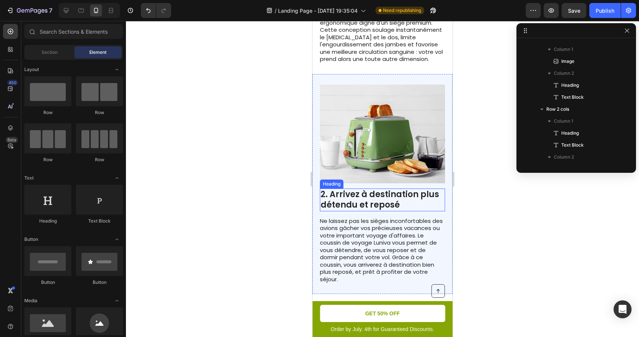
click at [483, 195] on div at bounding box center [382, 179] width 513 height 316
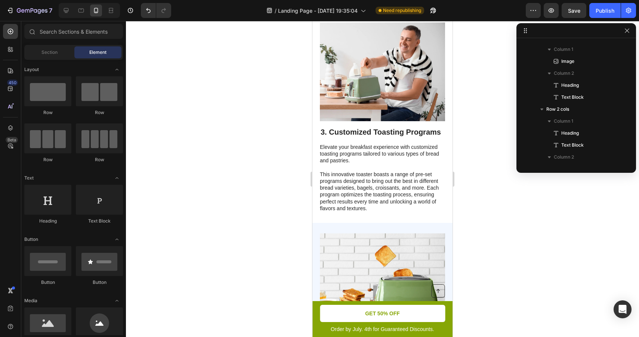
scroll to position [718, 0]
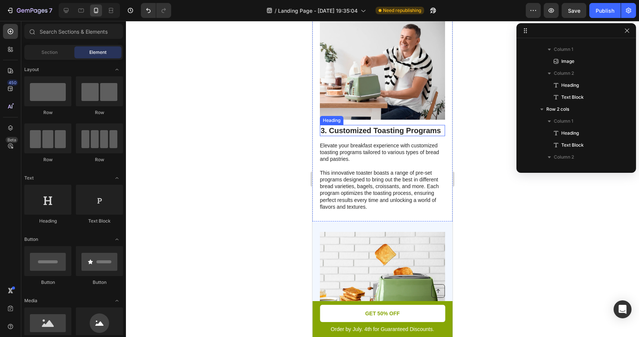
click at [356, 125] on h2 "3. Customized Toasting Programs" at bounding box center [382, 130] width 125 height 11
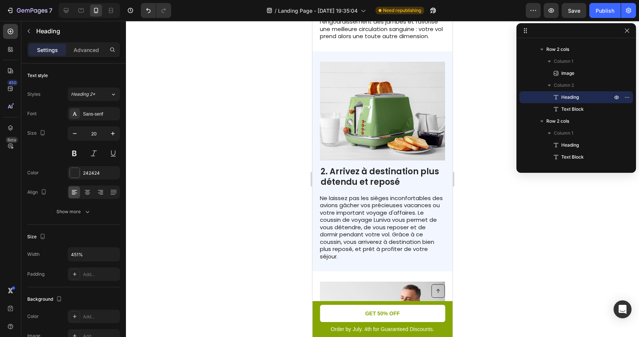
scroll to position [456, 0]
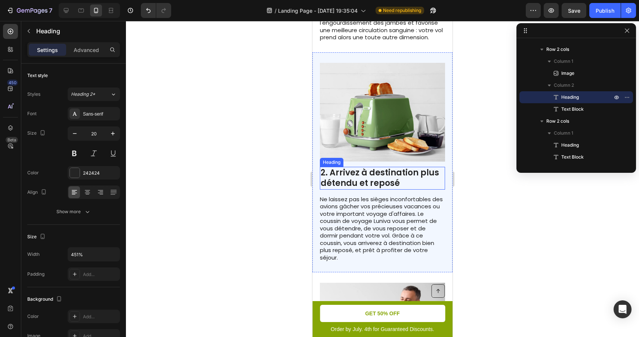
click at [355, 168] on p "2. Arrivez à destination plus détendu et reposé" at bounding box center [383, 178] width 124 height 21
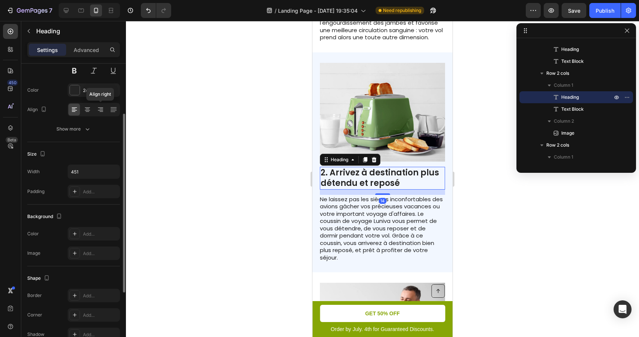
scroll to position [0, 0]
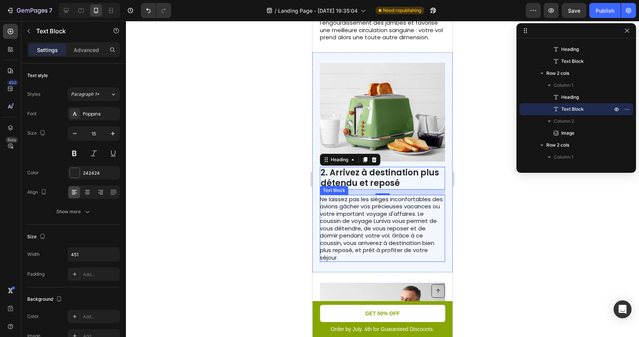
click at [384, 196] on p "Ne laissez pas les sièges inconfortables des avions gâcher vos précieuses vacan…" at bounding box center [382, 229] width 125 height 66
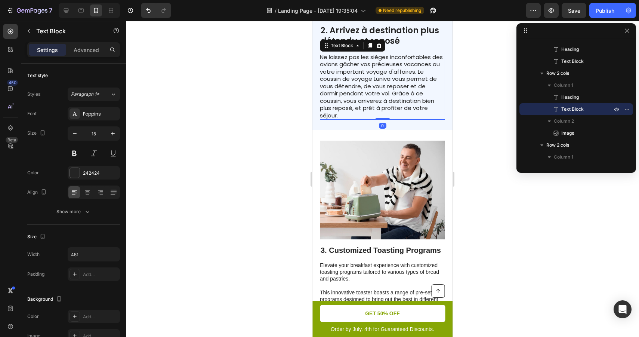
scroll to position [620, 0]
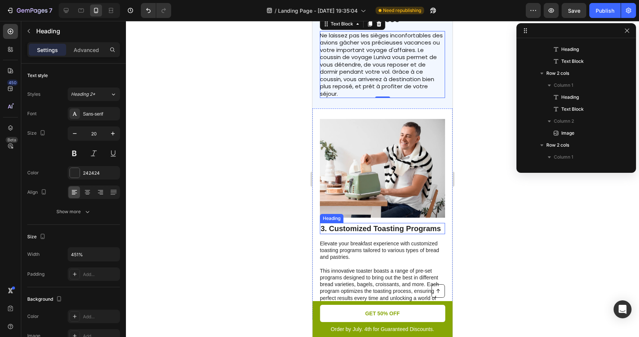
click at [381, 223] on h2 "3. Customized Toasting Programs" at bounding box center [382, 228] width 125 height 11
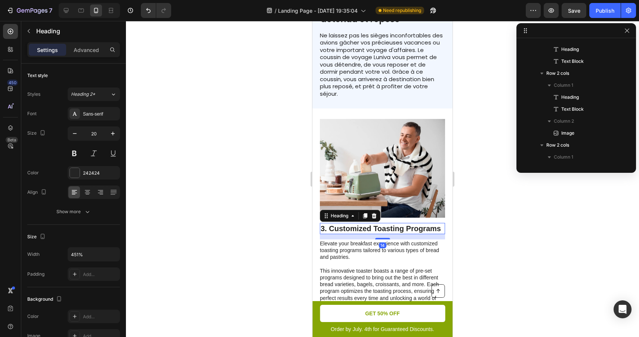
scroll to position [381, 0]
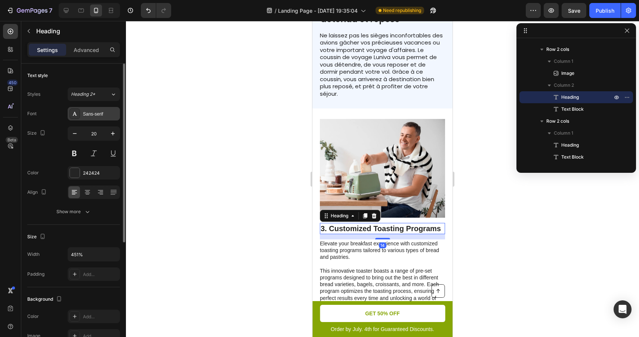
click at [99, 114] on div "Sans-serif" at bounding box center [100, 114] width 35 height 7
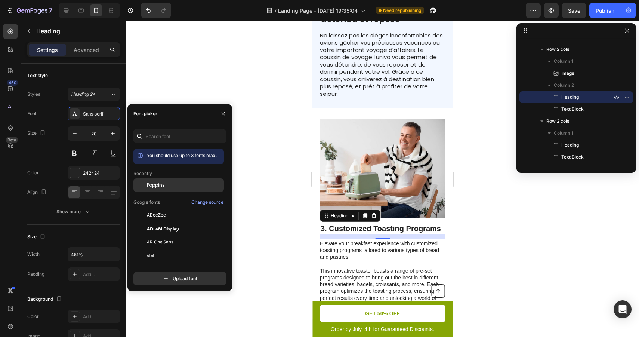
click at [160, 184] on span "Poppins" at bounding box center [156, 185] width 18 height 7
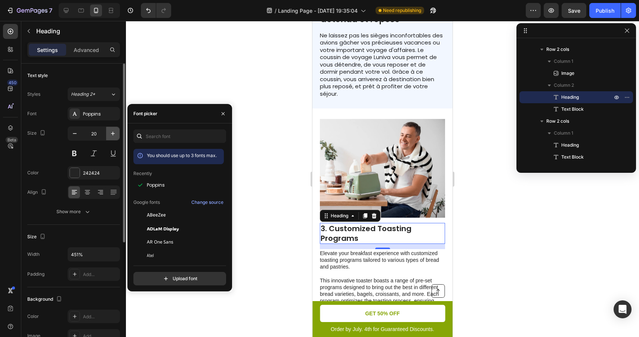
click at [112, 131] on icon "button" at bounding box center [112, 133] width 7 height 7
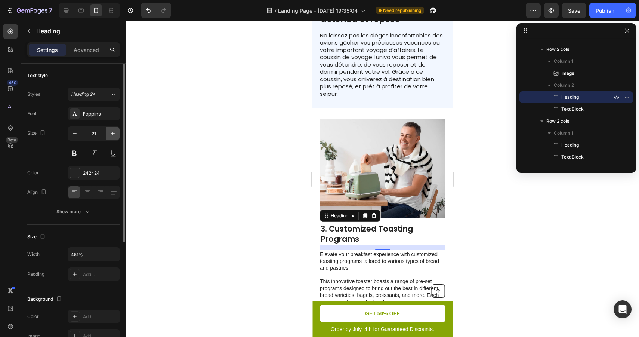
type input "22"
click at [357, 223] on h2 "3. Customized Toasting Programs" at bounding box center [382, 234] width 125 height 23
click at [357, 224] on p "3. Customized Toasting Programs" at bounding box center [383, 234] width 124 height 21
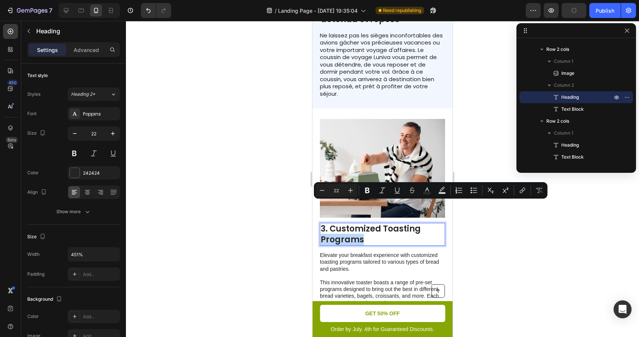
click at [371, 224] on p "3. Customized Toasting Programs" at bounding box center [383, 234] width 124 height 21
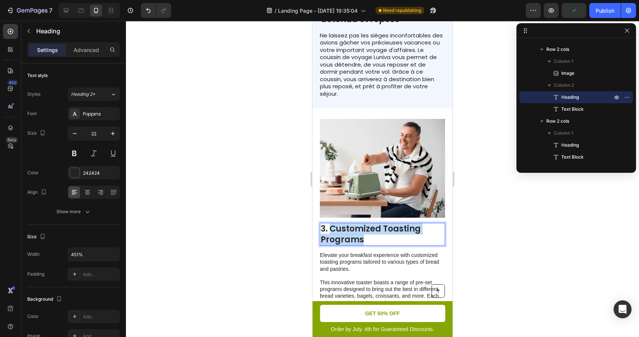
drag, startPoint x: 368, startPoint y: 207, endPoint x: 332, endPoint y: 198, distance: 36.6
click at [332, 224] on p "3. Customized Toasting Programs" at bounding box center [383, 234] width 124 height 21
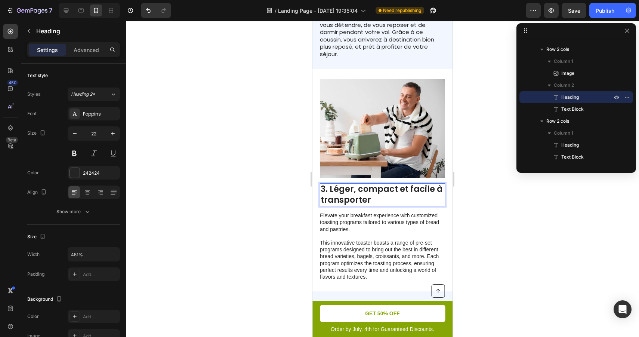
scroll to position [661, 0]
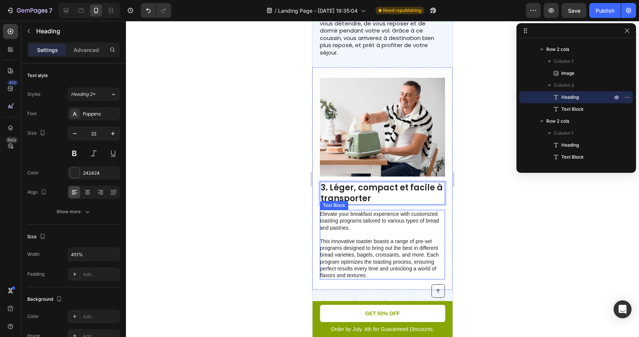
click at [355, 231] on p at bounding box center [382, 234] width 125 height 7
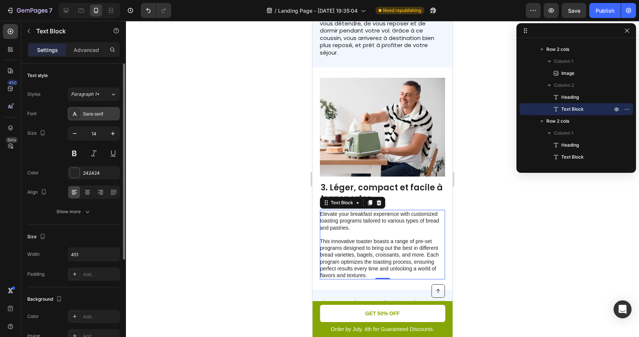
click at [104, 114] on div "Sans-serif" at bounding box center [100, 114] width 35 height 7
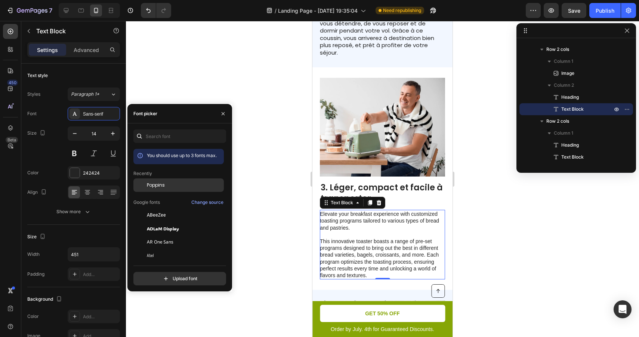
click at [154, 235] on div "Poppins" at bounding box center [179, 241] width 90 height 13
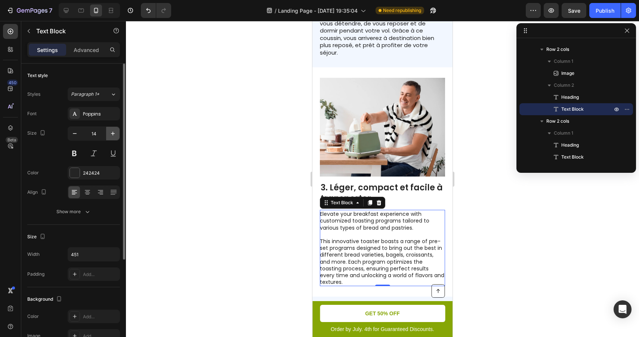
click at [110, 132] on icon "button" at bounding box center [112, 133] width 7 height 7
type input "15"
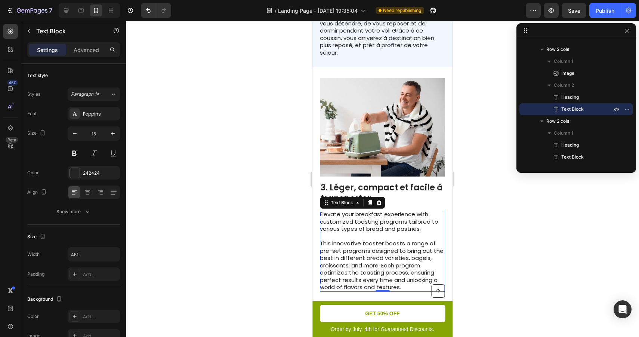
click at [352, 233] on p at bounding box center [382, 236] width 125 height 7
click at [352, 233] on p "Rich Text Editor. Editing area: main" at bounding box center [382, 236] width 125 height 7
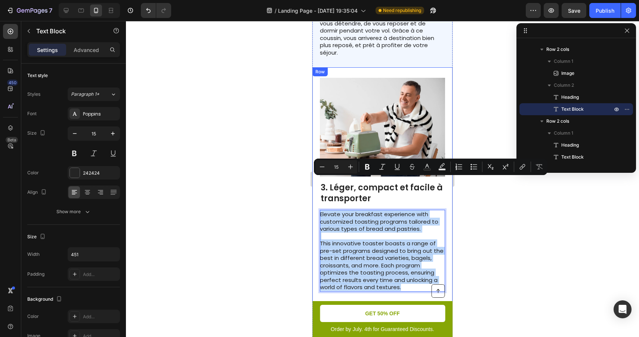
drag, startPoint x: 403, startPoint y: 254, endPoint x: 320, endPoint y: 185, distance: 107.8
click at [320, 185] on div "Image 3. Léger, compact et facile à transporter Heading Elevate your breakfast …" at bounding box center [383, 184] width 140 height 234
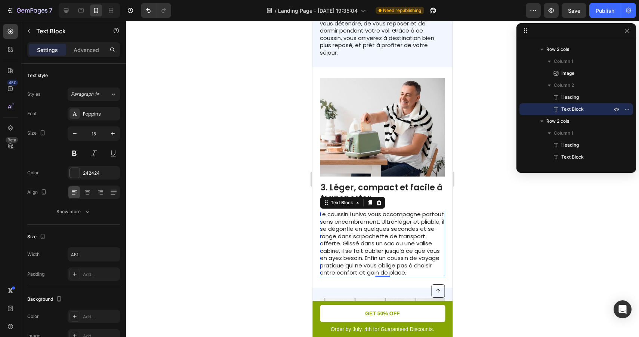
click at [503, 208] on div at bounding box center [382, 179] width 513 height 316
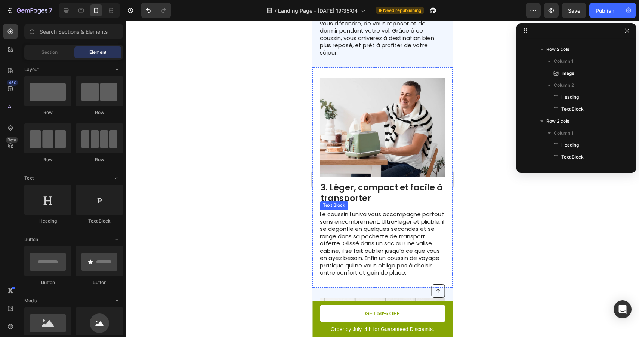
click at [407, 211] on p "Le coussin Luniva vous accompagne partout sans encombrement. Ultra-léger et pli…" at bounding box center [382, 244] width 125 height 66
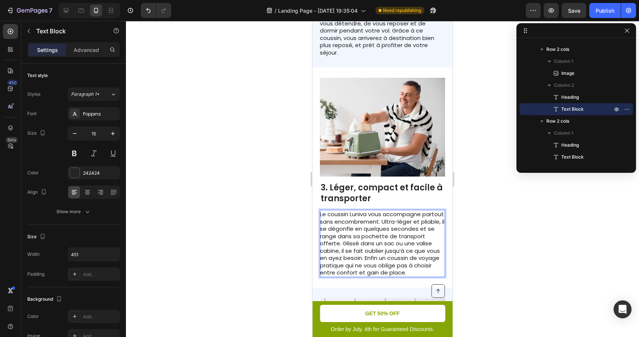
click at [353, 211] on p "Le coussin Luniva vous accompagne partout sans encombrement. Ultra-léger et pli…" at bounding box center [382, 244] width 125 height 66
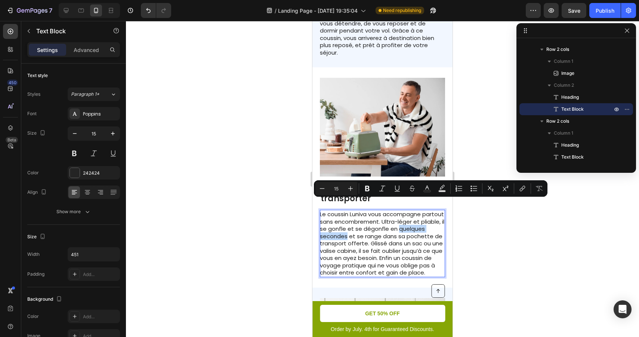
drag, startPoint x: 375, startPoint y: 204, endPoint x: 322, endPoint y: 203, distance: 52.7
click at [322, 211] on p "Le coussin Luniva vous accompagne partout sans encombrement. Ultra-léger et pli…" at bounding box center [382, 244] width 125 height 66
click at [333, 211] on p "Le coussin Luniva vous accompagne partout sans encombrement. Ultra-léger et pli…" at bounding box center [382, 244] width 125 height 66
drag, startPoint x: 374, startPoint y: 204, endPoint x: 322, endPoint y: 204, distance: 52.7
click at [322, 211] on p "Le coussin Luniva vous accompagne partout sans encombrement. Ultra-léger et pli…" at bounding box center [382, 244] width 125 height 66
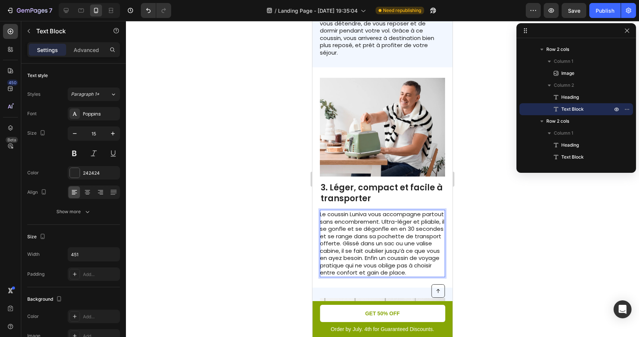
click at [416, 211] on p "Le coussin Luniva vous accompagne partout sans encombrement. Ultra-léger et pli…" at bounding box center [382, 244] width 125 height 66
click at [382, 229] on p "Le coussin Luniva vous accompagne partout sans encombrement. Ultra-léger et pli…" at bounding box center [382, 244] width 125 height 66
click at [332, 211] on p "Le coussin Luniva vous accompagne partout sans encombrement. Ultra-léger et pli…" at bounding box center [382, 244] width 125 height 66
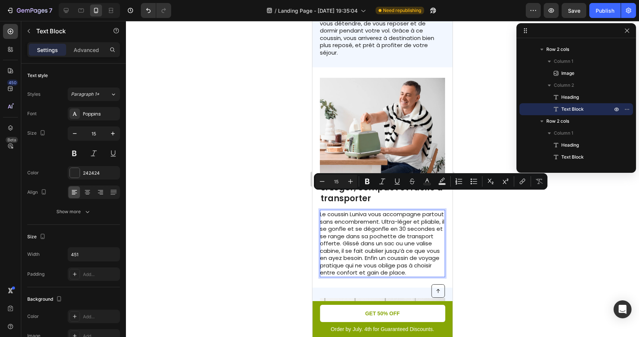
click at [358, 211] on p "Le coussin Luniva vous accompagne partout sans encombrement. Ultra-léger et pli…" at bounding box center [382, 244] width 125 height 66
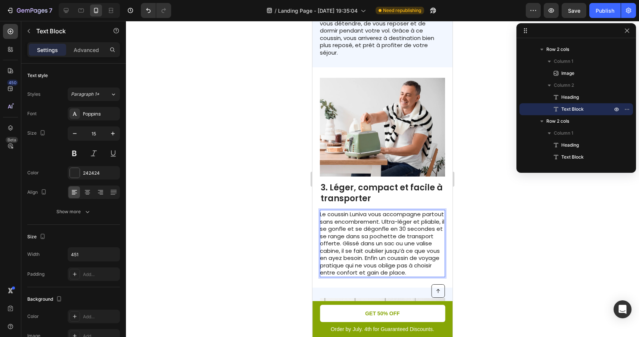
click at [434, 211] on p "Le coussin Luniva vous accompagne partout sans encombrement. Ultra-léger et pli…" at bounding box center [382, 244] width 125 height 66
click at [414, 211] on p "Le coussin Luniva vous accompagne partout sans encombrement. Ultra-léger, compa…" at bounding box center [382, 244] width 125 height 66
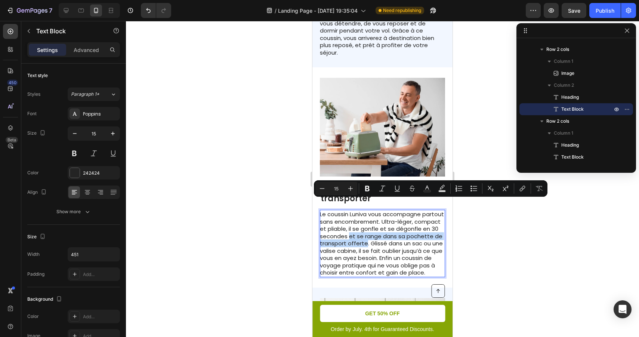
drag, startPoint x: 392, startPoint y: 203, endPoint x: 409, endPoint y: 213, distance: 19.9
click at [409, 213] on p "Le coussin Luniva vous accompagne partout sans encombrement. Ultra-léger, compa…" at bounding box center [382, 244] width 125 height 66
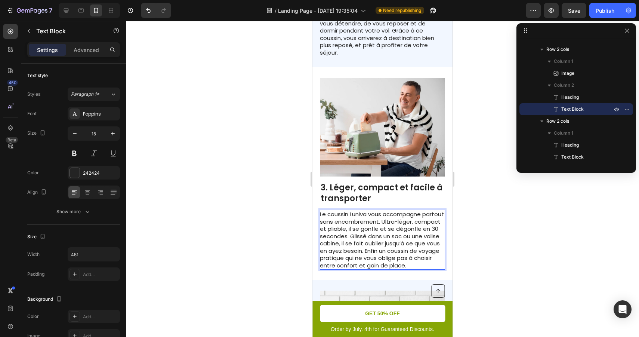
click at [401, 218] on p "Le coussin Luniva vous accompagne partout sans encombrement. Ultra-léger, compa…" at bounding box center [382, 240] width 125 height 58
click at [393, 211] on p "Le coussin Luniva vous accompagne partout sans encombrement. Ultra-léger, compa…" at bounding box center [382, 240] width 125 height 58
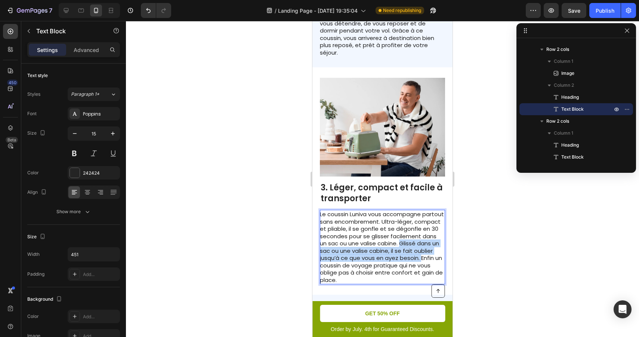
drag, startPoint x: 364, startPoint y: 233, endPoint x: 342, endPoint y: 219, distance: 25.8
click at [342, 219] on p "Le coussin Luniva vous accompagne partout sans encombrement. Ultra-léger, compa…" at bounding box center [382, 247] width 125 height 73
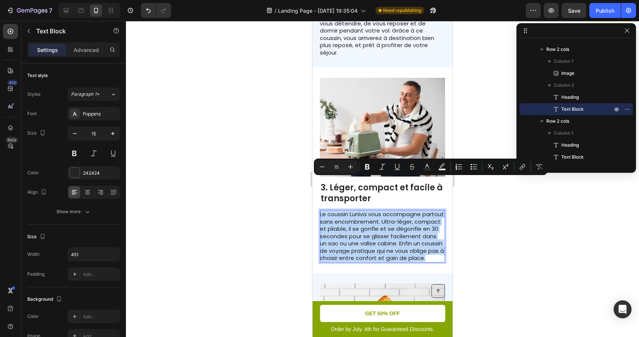
drag, startPoint x: 399, startPoint y: 233, endPoint x: 321, endPoint y: 184, distance: 93.0
click at [321, 211] on p "Le coussin Luniva vous accompagne partout sans encombrement. Ultra-léger, compa…" at bounding box center [382, 236] width 125 height 51
copy p "Le coussin Luniva vous accompagne partout sans encombrement. Ultra-léger, compa…"
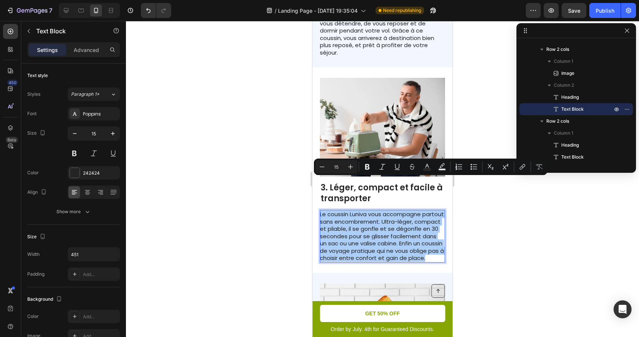
click at [470, 226] on div at bounding box center [382, 179] width 513 height 316
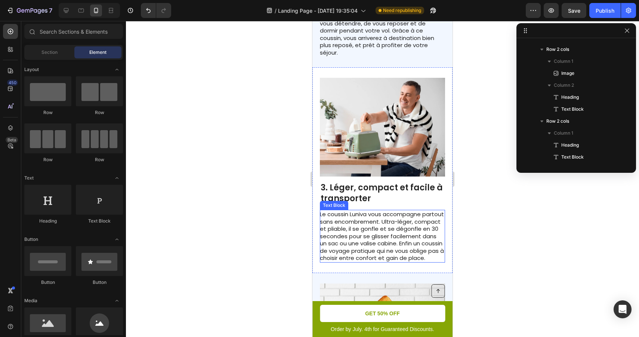
click at [412, 211] on p "Le coussin Luniva vous accompagne partout sans encombrement. Ultra-léger, compa…" at bounding box center [382, 236] width 125 height 51
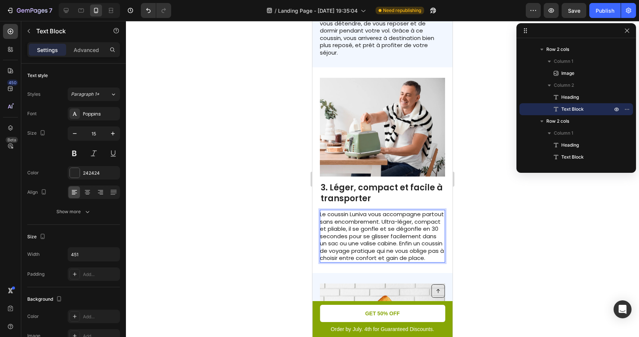
click at [387, 212] on p "Le coussin Luniva vous accompagne partout sans encombrement. Ultra-léger, compa…" at bounding box center [382, 236] width 125 height 51
click at [495, 216] on div at bounding box center [382, 179] width 513 height 316
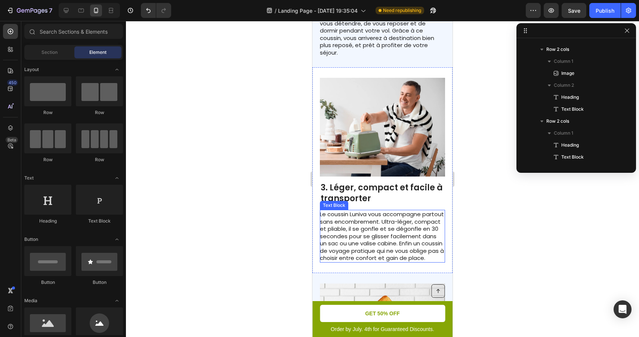
click at [421, 223] on p "Le coussin Luniva vous accompagne partout sans encombrement. Ultra-léger, compa…" at bounding box center [382, 236] width 125 height 51
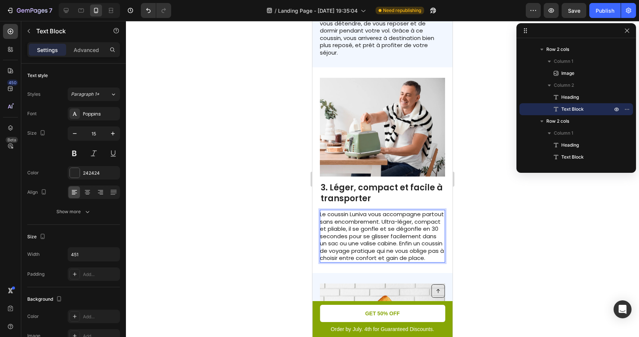
click at [486, 225] on div at bounding box center [382, 179] width 513 height 316
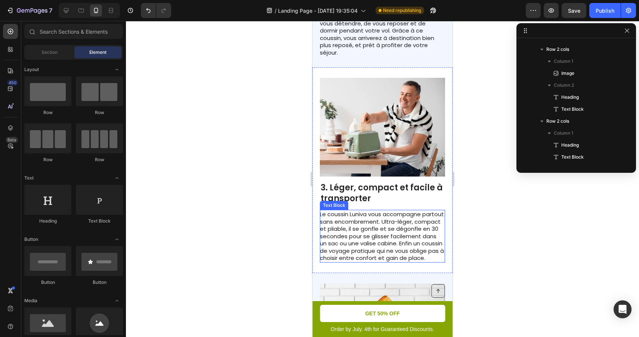
click at [405, 230] on p "Le coussin Luniva vous accompagne partout sans encombrement. Ultra-léger, compa…" at bounding box center [382, 236] width 125 height 51
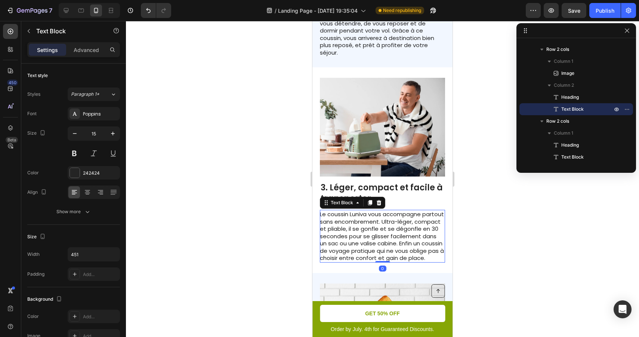
click at [504, 230] on div at bounding box center [382, 179] width 513 height 316
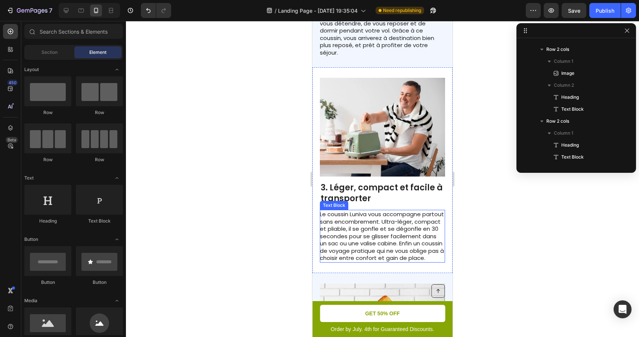
click at [425, 211] on p "Le coussin Luniva vous accompagne partout sans encombrement. Ultra-léger, compa…" at bounding box center [382, 236] width 125 height 51
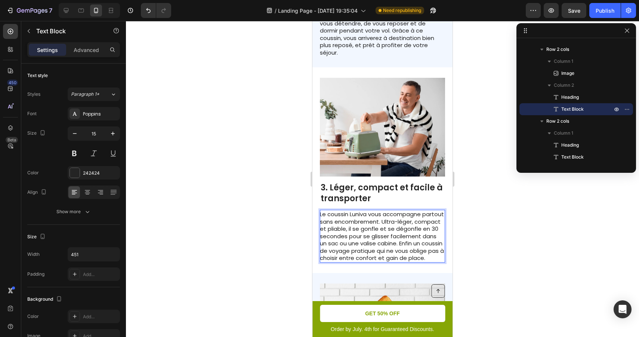
click at [424, 211] on p "Le coussin Luniva vous accompagne partout sans encombrement. Ultra-léger, compa…" at bounding box center [382, 236] width 125 height 51
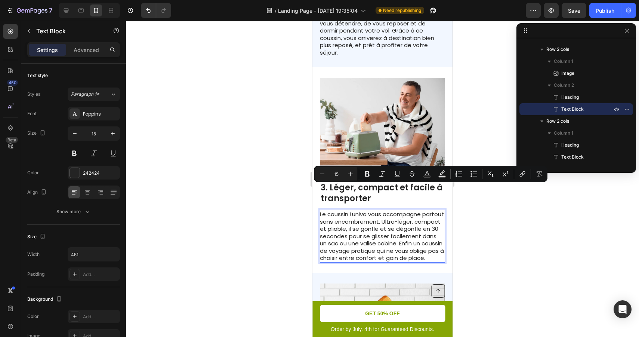
click at [426, 211] on p "Le coussin Luniva vous accompagne partout sans encombrement. Ultra-léger, compa…" at bounding box center [382, 236] width 125 height 51
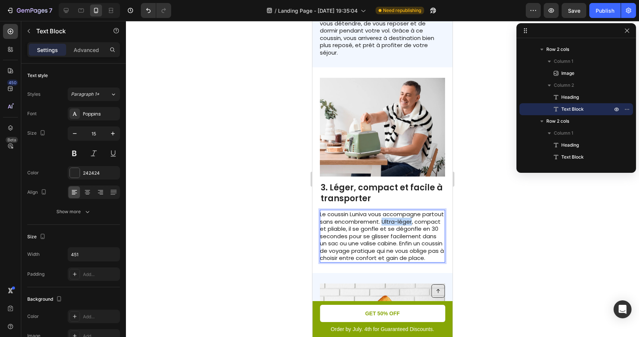
drag, startPoint x: 434, startPoint y: 190, endPoint x: 404, endPoint y: 190, distance: 29.5
click at [404, 211] on p "Le coussin Luniva vous accompagne partout sans encombrement. Ultra-léger, compa…" at bounding box center [382, 236] width 125 height 51
click at [474, 162] on div at bounding box center [382, 179] width 513 height 316
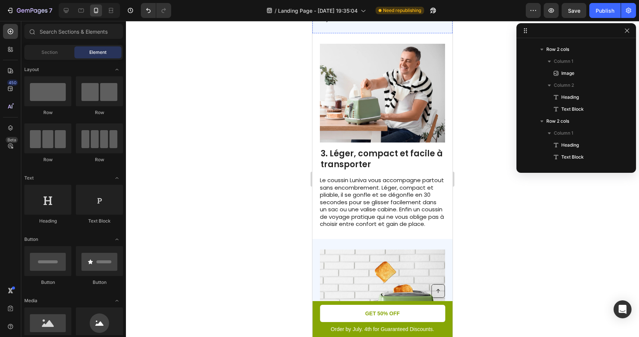
scroll to position [699, 0]
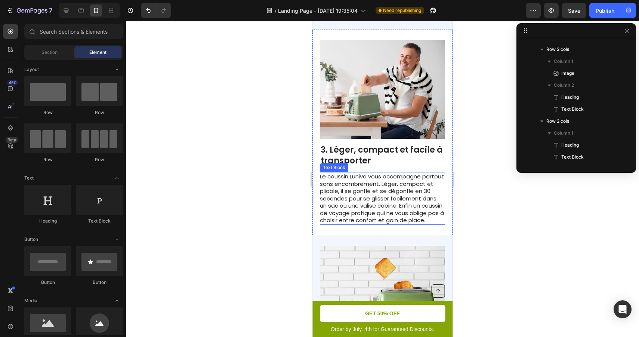
click at [379, 173] on p "Le coussin Luniva vous accompagne partout sans encombrement. Léger, compact et …" at bounding box center [382, 198] width 125 height 51
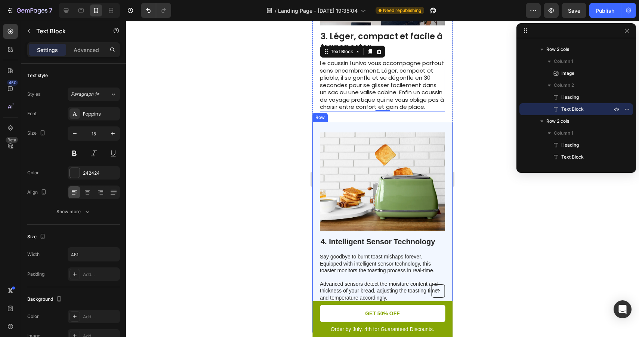
scroll to position [828, 0]
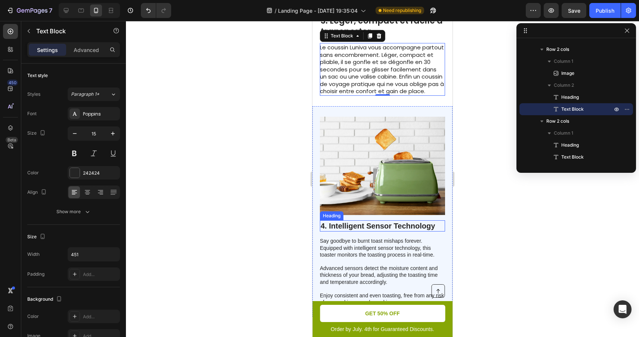
click at [365, 220] on h2 "4. Intelligent Sensor Technology" at bounding box center [382, 225] width 125 height 11
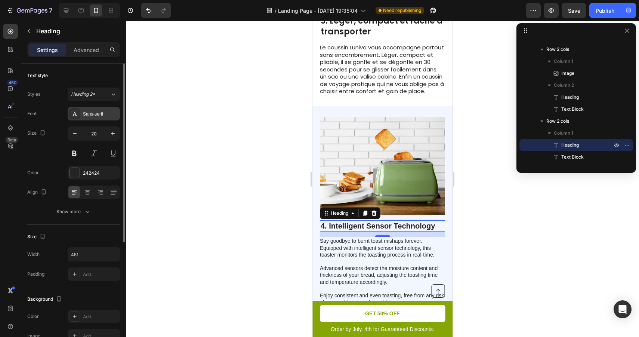
click at [90, 114] on div "Sans-serif" at bounding box center [100, 114] width 35 height 7
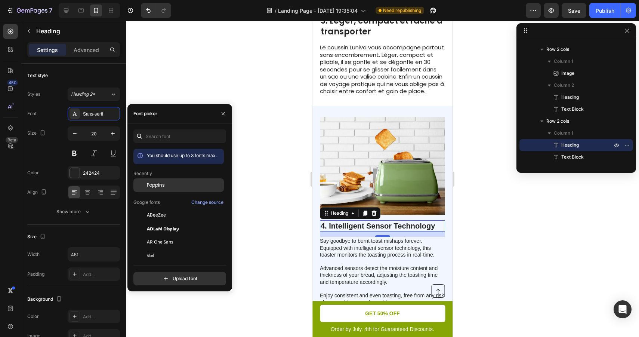
click at [162, 184] on span "Poppins" at bounding box center [156, 185] width 18 height 7
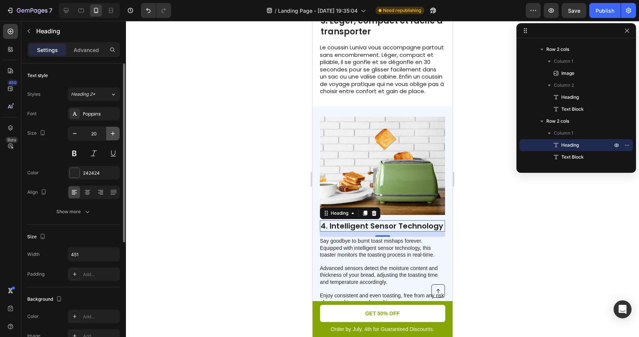
click at [111, 131] on icon "button" at bounding box center [112, 133] width 7 height 7
type input "22"
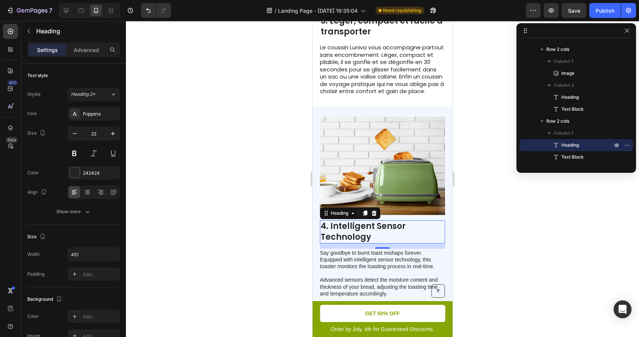
click at [364, 220] on h2 "4. Intelligent Sensor Technology" at bounding box center [382, 231] width 125 height 23
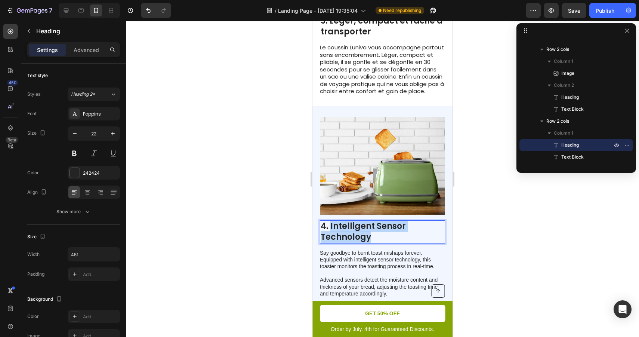
drag, startPoint x: 375, startPoint y: 214, endPoint x: 331, endPoint y: 202, distance: 45.6
click at [331, 221] on p "4. Intelligent Sensor Technology" at bounding box center [383, 231] width 124 height 21
click at [371, 249] on p "Say goodbye to burnt toast mishaps forever. Equipped with intelligent sensor te…" at bounding box center [382, 283] width 125 height 68
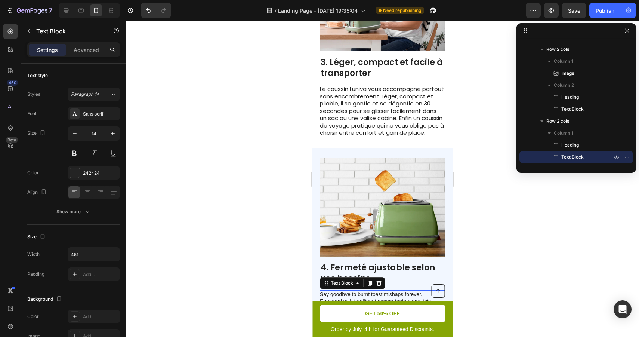
scroll to position [753, 0]
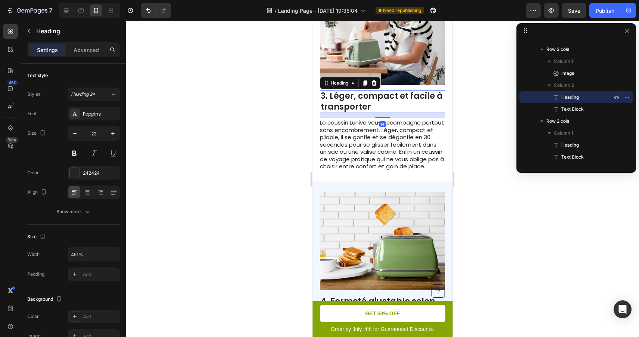
click at [391, 91] on p "3. Léger, compact et facile à transporter" at bounding box center [383, 101] width 124 height 21
click at [399, 119] on p "Le coussin Luniva vous accompagne partout sans encombrement. Léger, compact et …" at bounding box center [382, 144] width 125 height 51
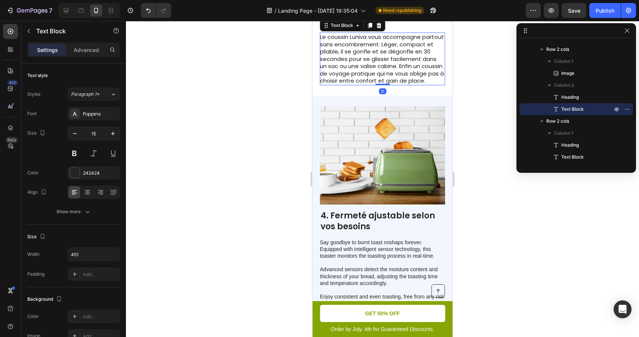
scroll to position [875, 0]
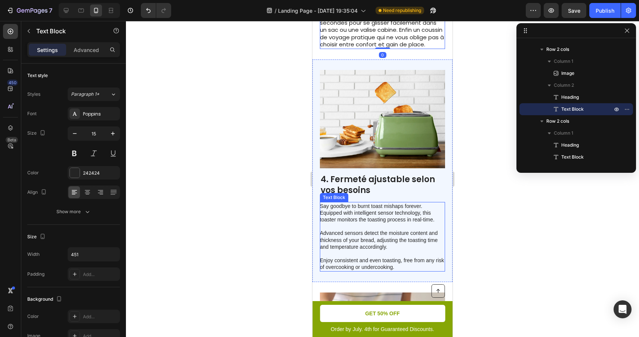
click at [373, 203] on p "Say goodbye to burnt toast mishaps forever. Equipped with intelligent sensor te…" at bounding box center [382, 237] width 125 height 68
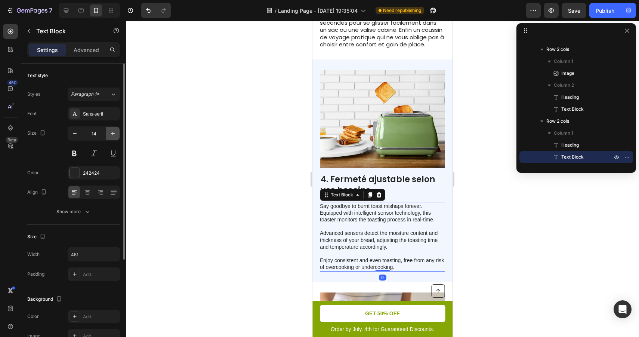
click at [115, 131] on icon "button" at bounding box center [112, 133] width 7 height 7
type input "15"
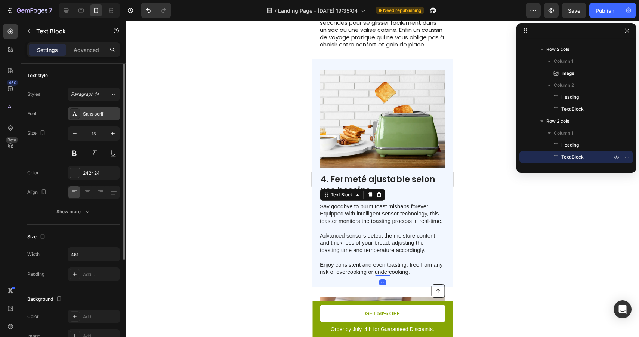
click at [110, 113] on div "Sans-serif" at bounding box center [100, 114] width 35 height 7
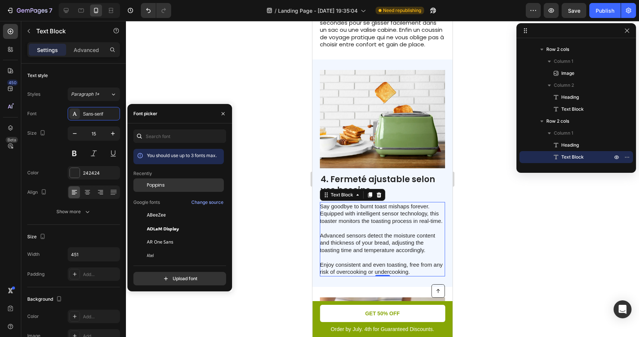
click at [162, 185] on span "Poppins" at bounding box center [156, 185] width 18 height 7
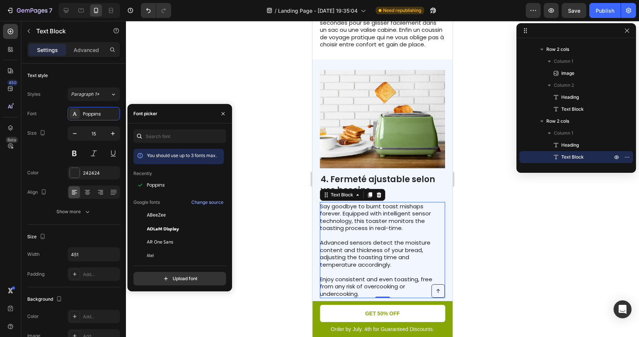
click at [374, 203] on p "Say goodbye to burnt toast mishaps forever. Equipped with intelligent sensor te…" at bounding box center [382, 250] width 125 height 95
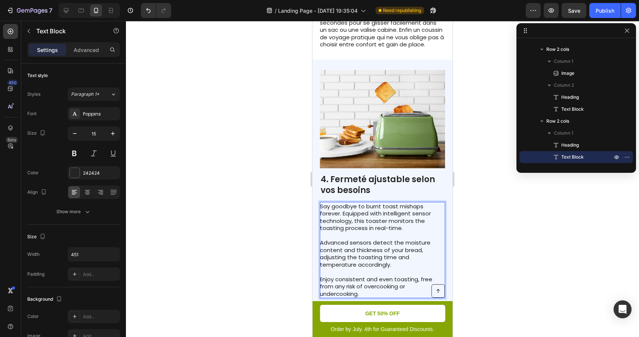
click at [369, 267] on p "Say goodbye to burnt toast mishaps forever. Equipped with intelligent sensor te…" at bounding box center [382, 250] width 125 height 95
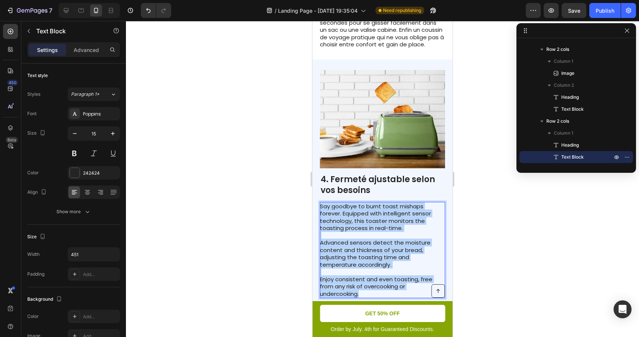
drag, startPoint x: 366, startPoint y: 268, endPoint x: 321, endPoint y: 183, distance: 95.5
click at [321, 203] on p "Say goodbye to burnt toast mishaps forever. Equipped with intelligent sensor te…" at bounding box center [382, 250] width 125 height 95
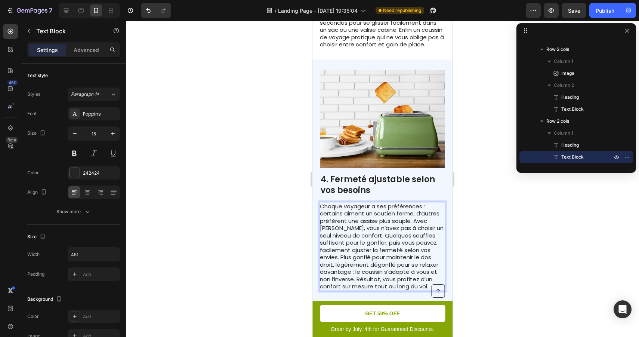
click at [420, 217] on p "Chaque voyageur a ses préférences : certains aiment un soutien ferme, d’autres …" at bounding box center [382, 247] width 125 height 88
click at [372, 240] on p "Chaque voyageur a ses préférences : certains aiment un soutien ferme, d’autres …" at bounding box center [382, 247] width 125 height 88
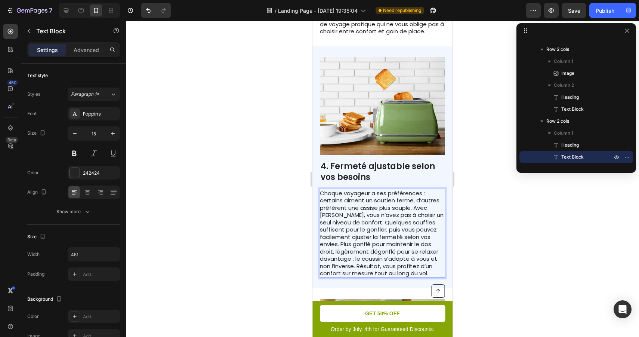
scroll to position [889, 0]
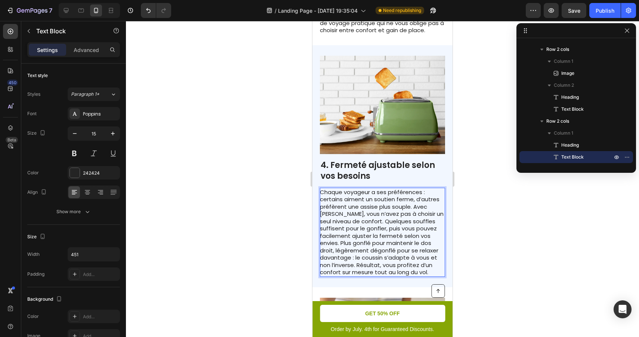
click at [466, 248] on div at bounding box center [382, 179] width 513 height 316
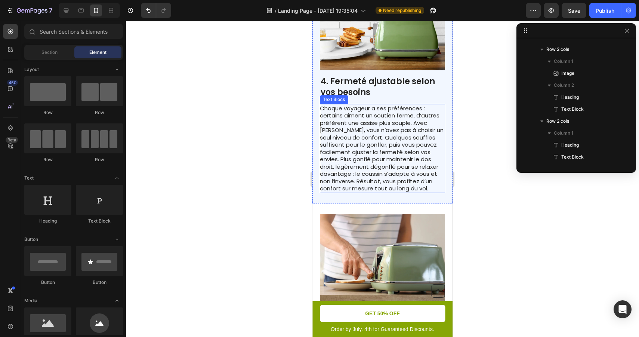
scroll to position [969, 0]
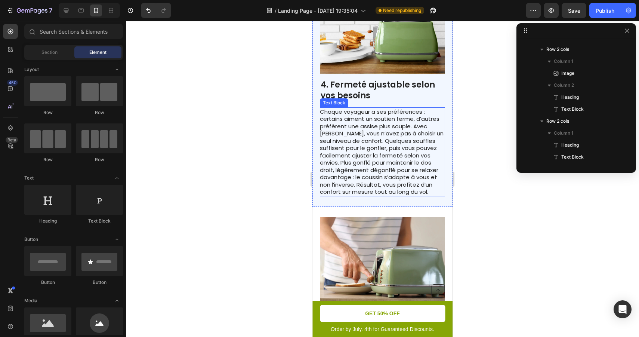
click at [413, 129] on p "Chaque voyageur a ses préférences : certains aiment un soutien ferme, d’autres …" at bounding box center [382, 152] width 125 height 88
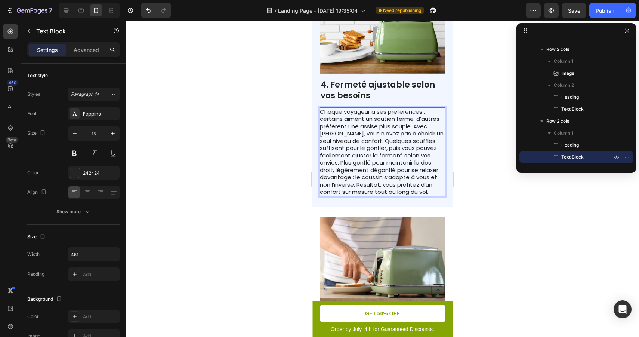
click at [390, 125] on p "Chaque voyageur a ses préférences : certains aiment un soutien ferme, d’autres …" at bounding box center [382, 152] width 125 height 88
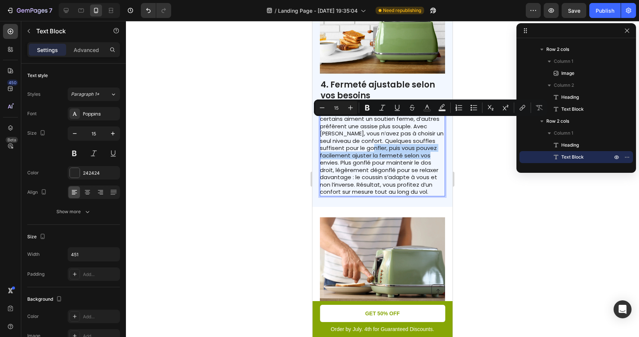
drag, startPoint x: 388, startPoint y: 123, endPoint x: 338, endPoint y: 138, distance: 52.7
click at [338, 138] on p "Chaque voyageur a ses préférences : certains aiment un soutien ferme, d’autres …" at bounding box center [382, 152] width 125 height 88
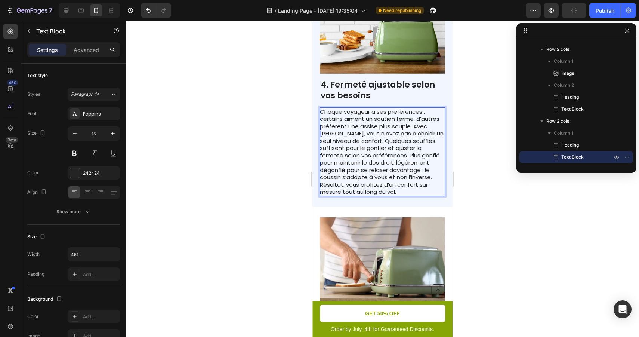
click at [463, 145] on div at bounding box center [382, 179] width 513 height 316
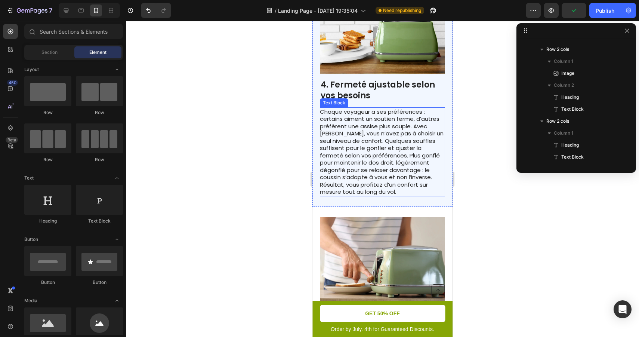
click at [398, 153] on p "Chaque voyageur a ses préférences : certains aiment un soutien ferme, d’autres …" at bounding box center [382, 152] width 125 height 88
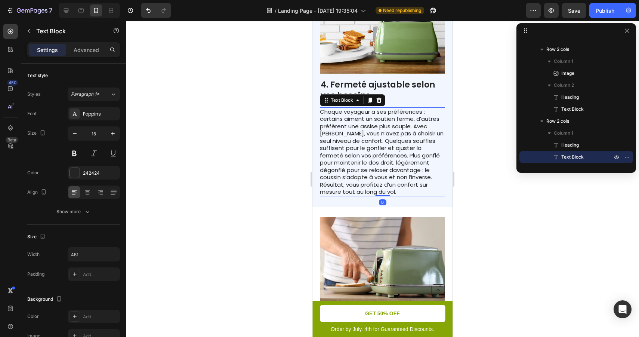
click at [496, 178] on div at bounding box center [382, 179] width 513 height 316
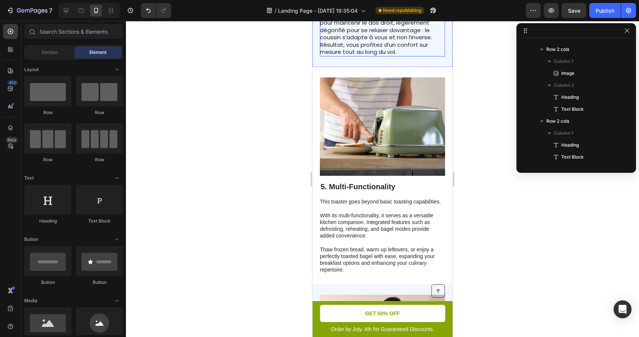
scroll to position [1112, 0]
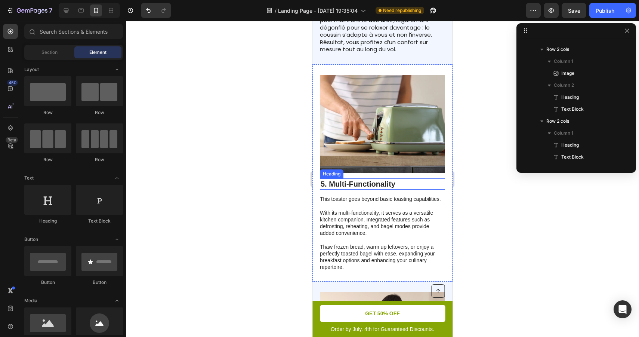
click at [369, 178] on h2 "5. Multi-Functionality" at bounding box center [382, 183] width 125 height 11
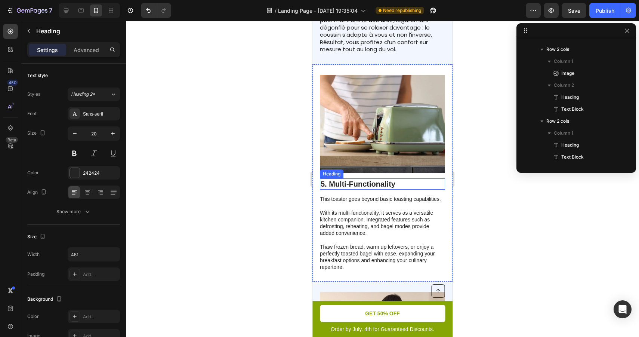
scroll to position [524, 0]
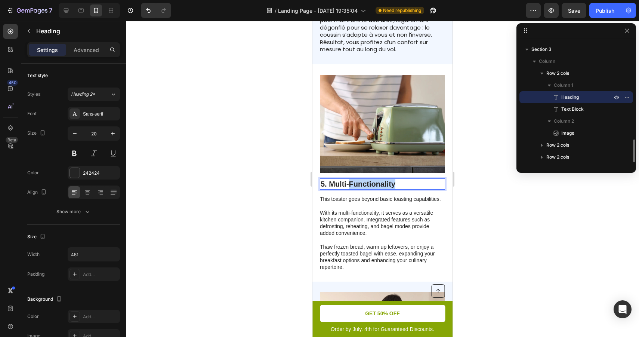
click at [369, 178] on h2 "5. Multi-Functionality" at bounding box center [382, 183] width 125 height 11
click at [369, 179] on p "5. Multi-Functionality" at bounding box center [383, 184] width 124 height 10
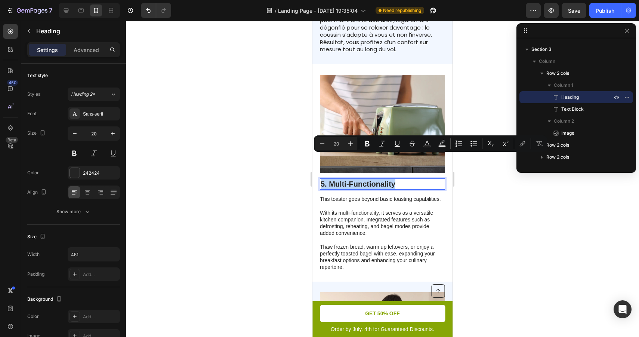
click at [395, 179] on p "5. Multi-Functionality" at bounding box center [383, 184] width 124 height 10
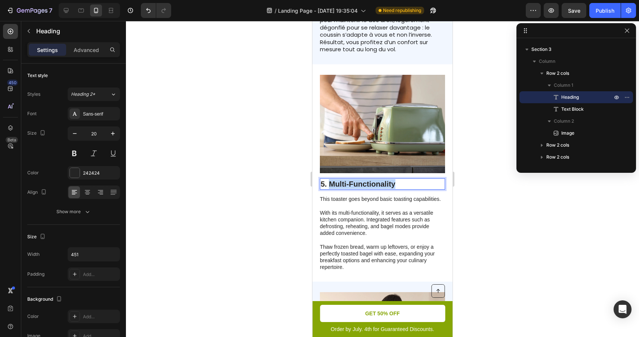
drag, startPoint x: 401, startPoint y: 159, endPoint x: 331, endPoint y: 159, distance: 69.9
click at [331, 179] on p "5. Multi-Functionality" at bounding box center [383, 184] width 124 height 10
click at [369, 196] on p "This toaster goes beyond basic toasting capabilities. With its multi-functional…" at bounding box center [382, 233] width 125 height 75
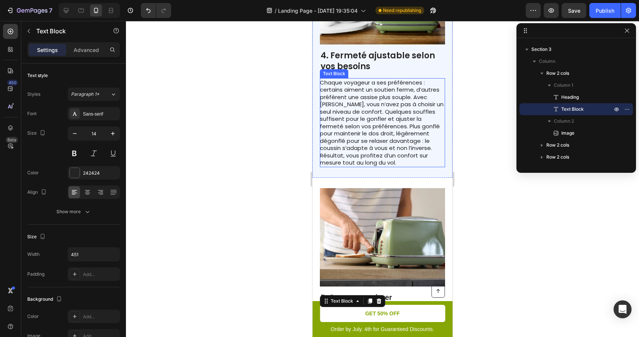
scroll to position [1072, 0]
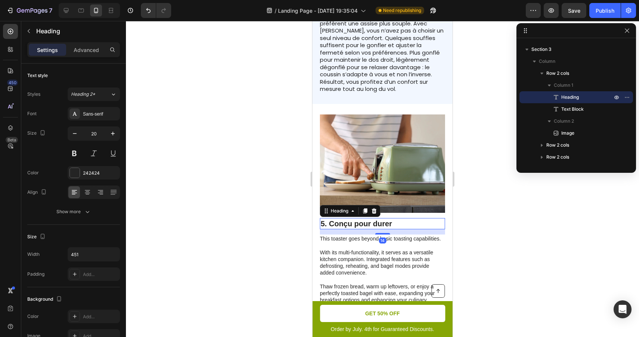
click at [407, 219] on p "5. Conçu pour durer" at bounding box center [383, 224] width 124 height 10
click at [113, 132] on icon "button" at bounding box center [113, 134] width 4 height 4
type input "22"
click at [107, 115] on div "Sans-serif" at bounding box center [100, 114] width 35 height 7
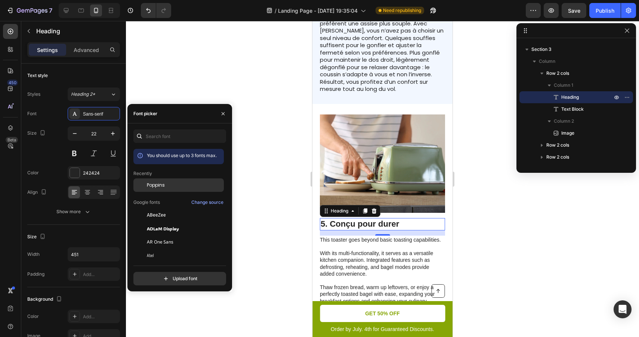
click at [162, 183] on span "Poppins" at bounding box center [156, 185] width 18 height 7
click at [416, 245] on p "This toaster goes beyond basic toasting capabilities. With its multi-functional…" at bounding box center [382, 273] width 125 height 75
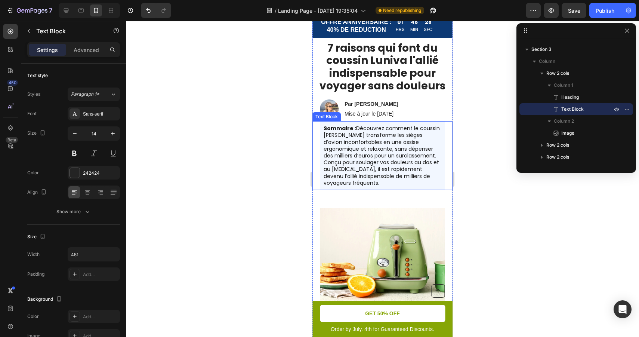
scroll to position [13, 0]
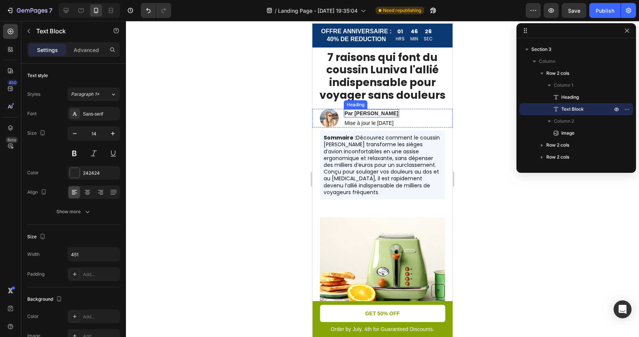
click at [362, 113] on h2 "Par [PERSON_NAME]" at bounding box center [371, 113] width 55 height 8
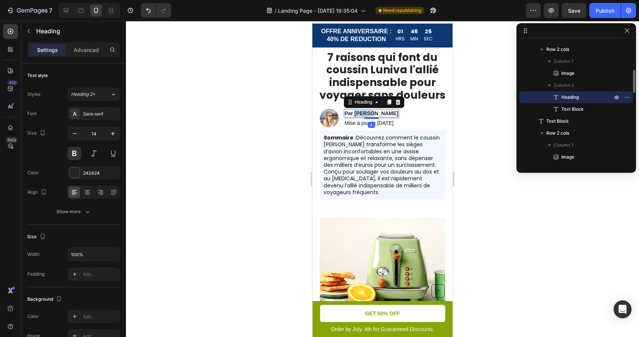
click at [362, 113] on h2 "Par [PERSON_NAME]" at bounding box center [371, 113] width 55 height 8
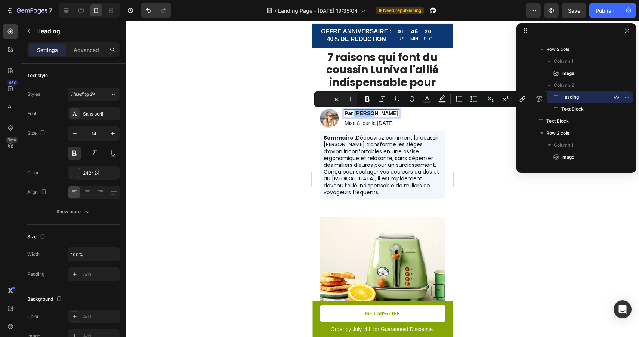
click at [475, 163] on div at bounding box center [382, 179] width 513 height 316
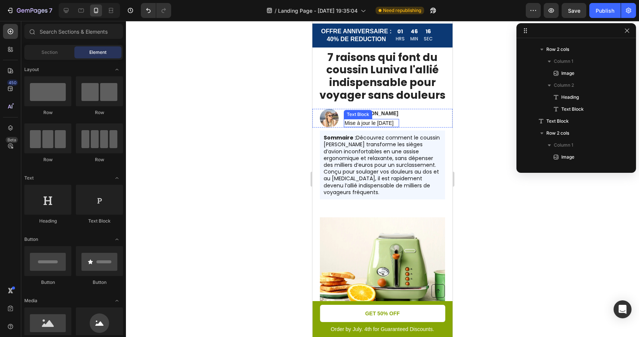
click at [381, 121] on p "Mise à jour le [DATE]" at bounding box center [372, 123] width 54 height 7
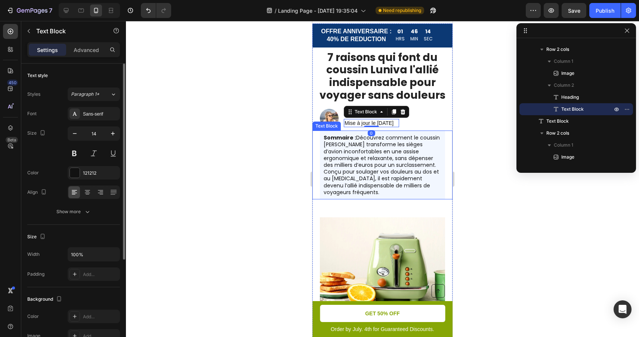
scroll to position [148, 0]
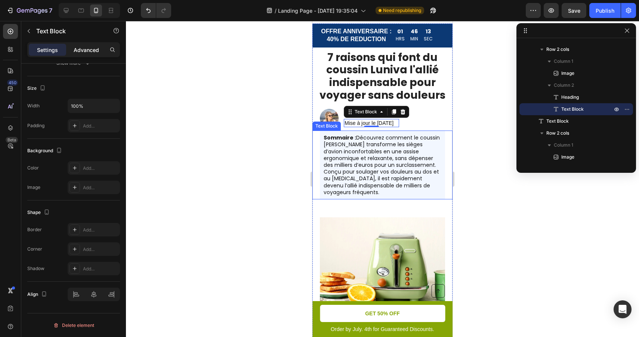
click at [86, 45] on div "Advanced" at bounding box center [86, 50] width 37 height 12
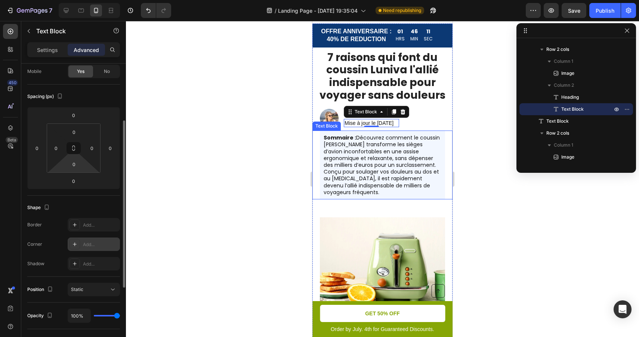
scroll to position [59, 0]
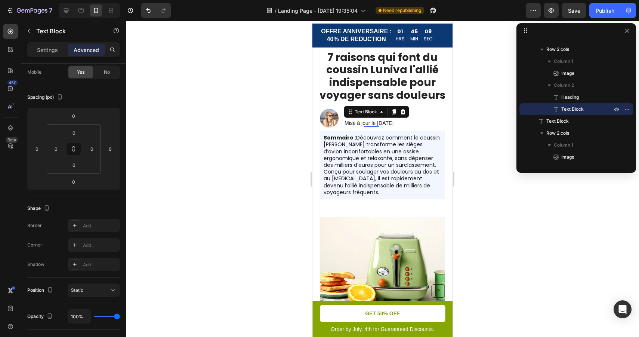
click at [470, 124] on div at bounding box center [382, 179] width 513 height 316
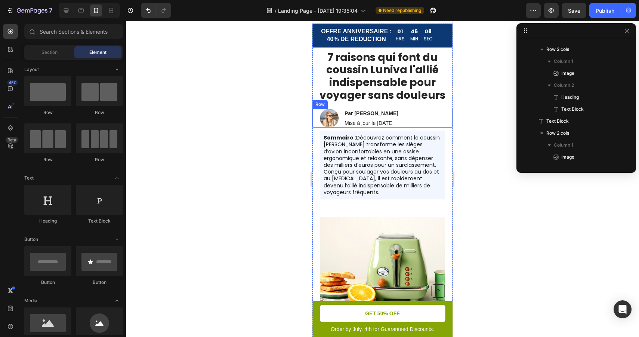
click at [431, 118] on div "Image Par [PERSON_NAME] Heading Mise à jour le [DATE] Text [GEOGRAPHIC_DATA]" at bounding box center [383, 118] width 140 height 19
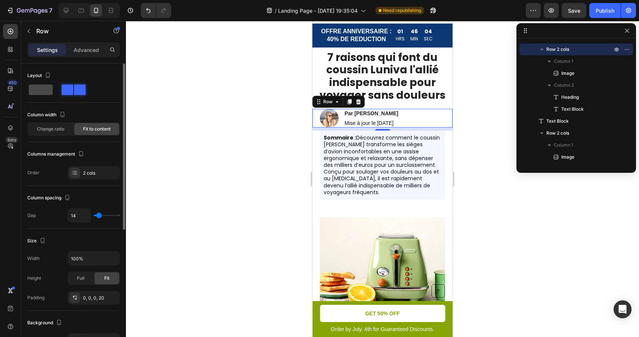
click at [48, 90] on span at bounding box center [41, 90] width 24 height 10
type input "0"
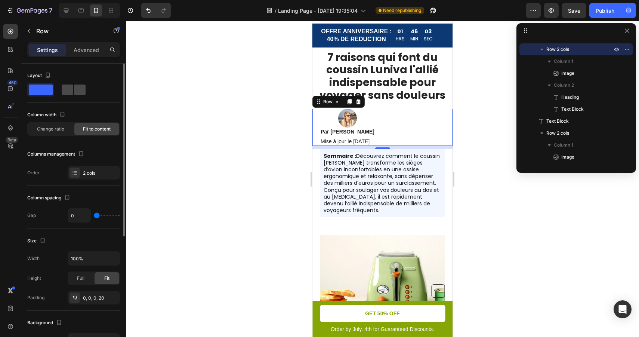
click at [74, 90] on span at bounding box center [80, 90] width 12 height 10
type input "14"
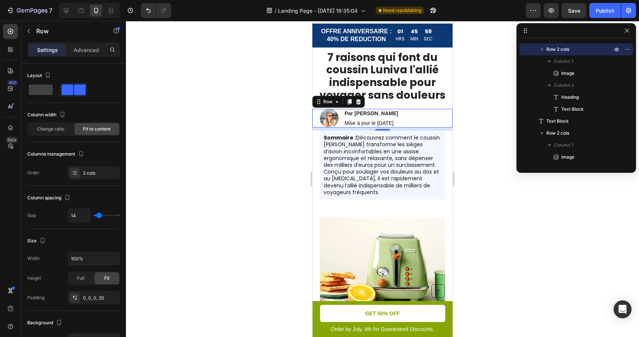
click at [497, 199] on div at bounding box center [382, 179] width 513 height 316
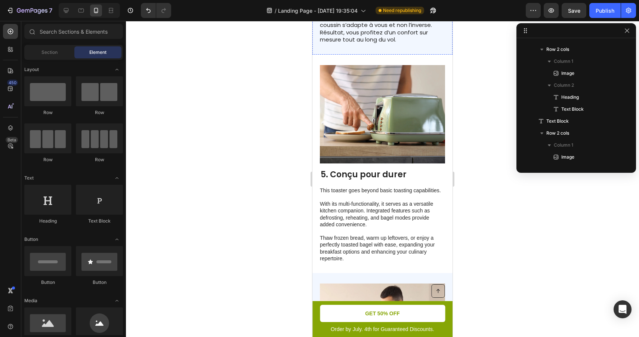
scroll to position [1122, 0]
click at [354, 187] on p "This toaster goes beyond basic toasting capabilities. With its multi-functional…" at bounding box center [382, 224] width 125 height 75
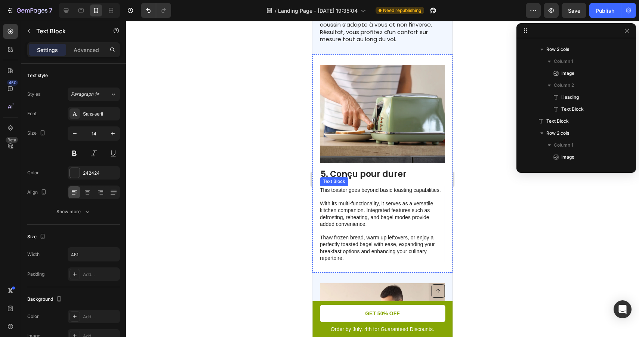
scroll to position [536, 0]
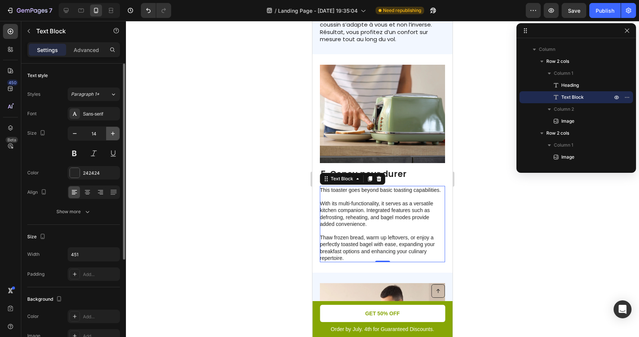
click at [112, 131] on icon "button" at bounding box center [112, 133] width 7 height 7
type input "15"
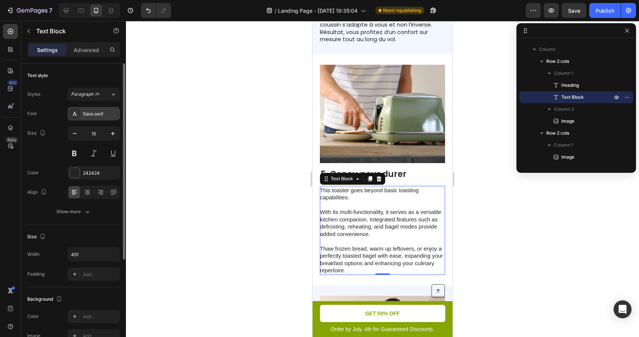
click at [106, 112] on div "Sans-serif" at bounding box center [100, 114] width 35 height 7
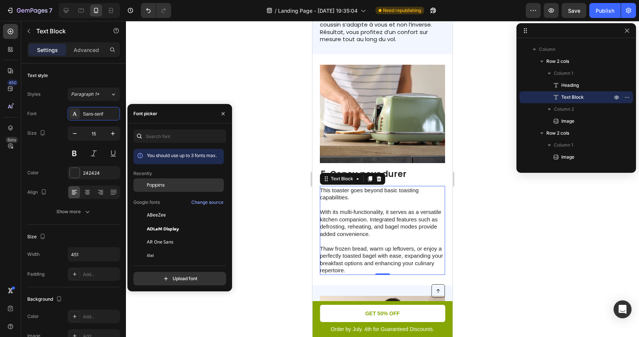
click at [190, 185] on div "Poppins" at bounding box center [185, 185] width 76 height 7
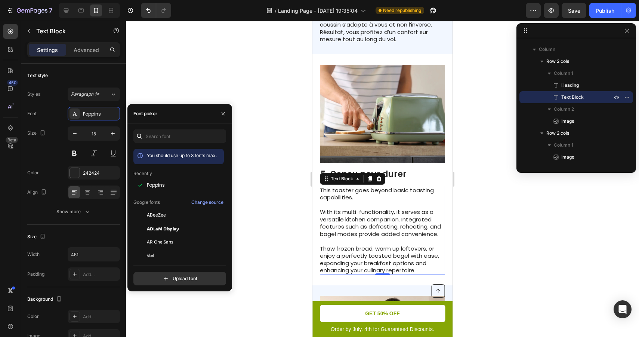
click at [369, 196] on p "This toaster goes beyond basic toasting capabilities. With its multi-functional…" at bounding box center [382, 231] width 125 height 88
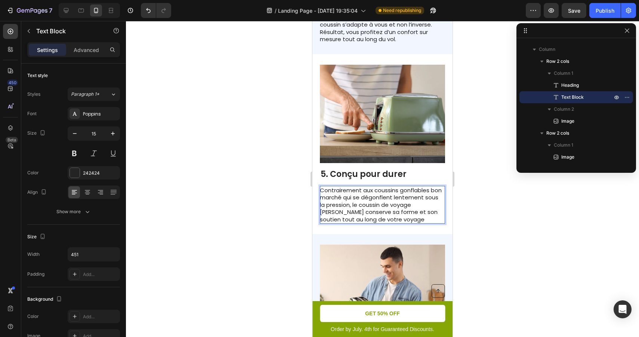
click at [417, 187] on p "Contrairement aux coussins gonflables bon marché qui se dégonflent lentement so…" at bounding box center [382, 205] width 125 height 37
click at [412, 192] on p "Contrairement aux coussins gonflables bon marché qui se dégonflent lentement so…" at bounding box center [382, 205] width 125 height 37
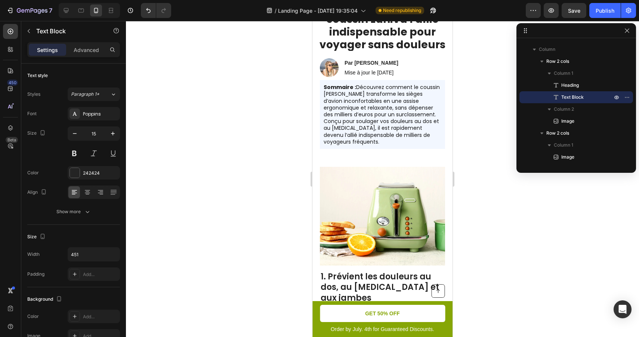
scroll to position [65, 0]
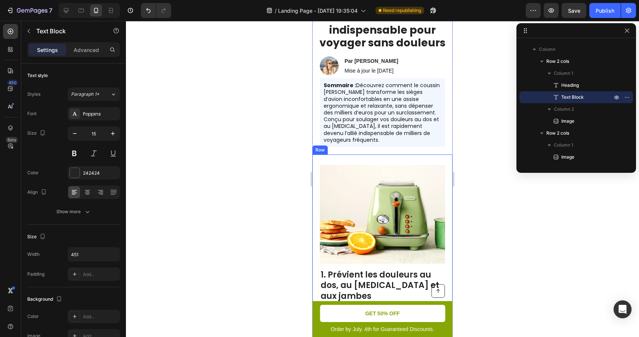
click at [423, 154] on div "Image 1. Prévient les douleurs au dos, au [MEDICAL_DATA] et aux jambes Heading …" at bounding box center [383, 298] width 140 height 289
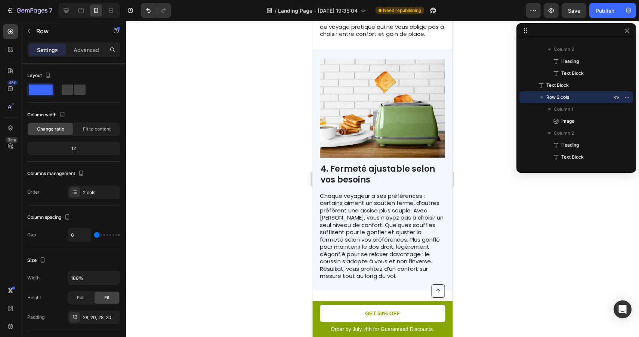
scroll to position [888, 0]
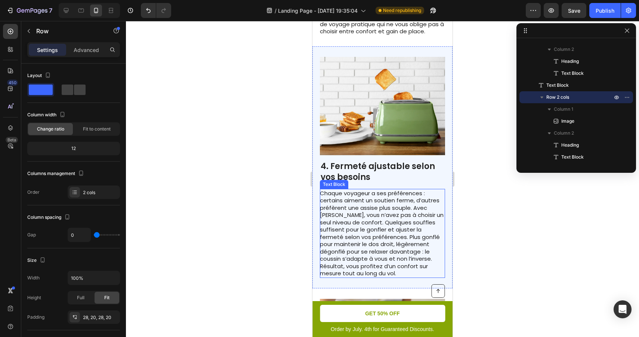
click at [356, 220] on p "Chaque voyageur a ses préférences : certains aiment un soutien ferme, d’autres …" at bounding box center [382, 234] width 125 height 88
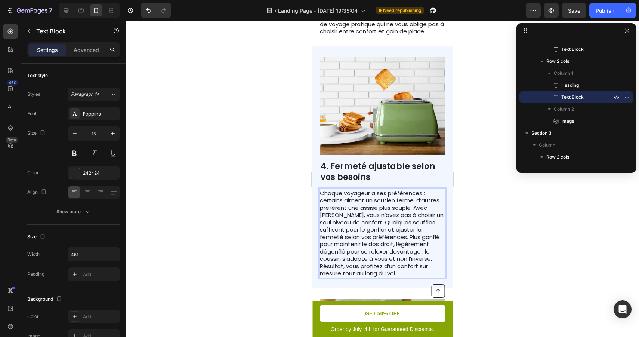
click at [405, 246] on p "Chaque voyageur a ses préférences : certains aiment un soutien ferme, d’autres …" at bounding box center [382, 234] width 125 height 88
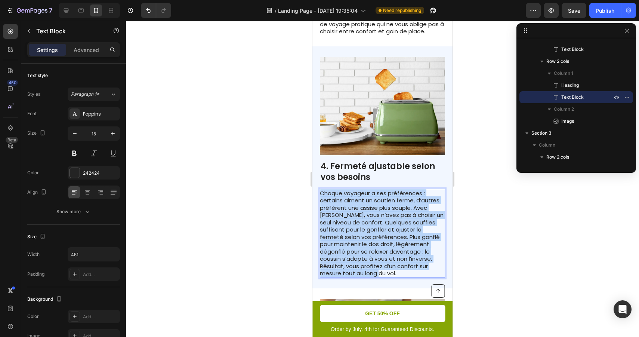
drag, startPoint x: 404, startPoint y: 246, endPoint x: 320, endPoint y: 169, distance: 114.3
click at [320, 190] on p "Chaque voyageur a ses préférences : certains aiment un soutien ferme, d’autres …" at bounding box center [382, 234] width 125 height 88
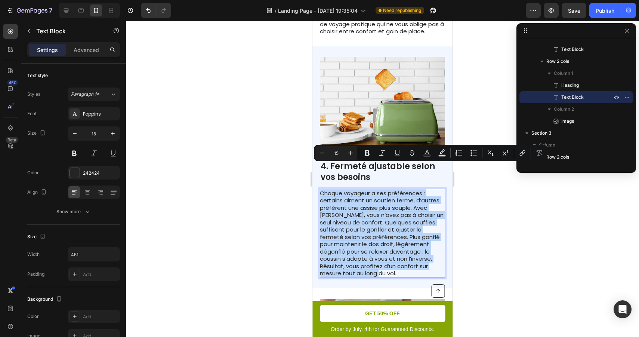
copy p "Chaque voyageur a ses préférences : certains aiment un soutien ferme, d’autres …"
click at [398, 247] on p "Chaque voyageur a ses préférences : certains aiment un soutien ferme, d’autres …" at bounding box center [382, 234] width 125 height 88
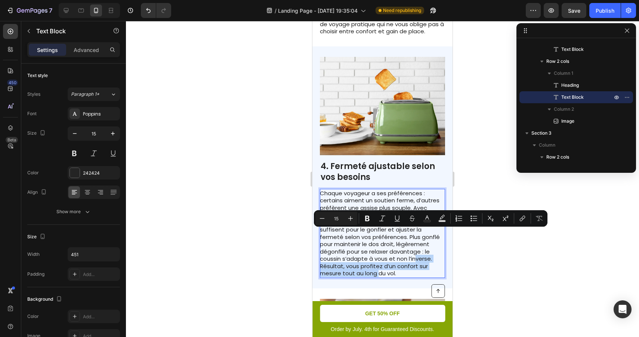
drag, startPoint x: 403, startPoint y: 247, endPoint x: 411, endPoint y: 236, distance: 14.0
click at [411, 236] on p "Chaque voyageur a ses préférences : certains aiment un soutien ferme, d’autres …" at bounding box center [382, 234] width 125 height 88
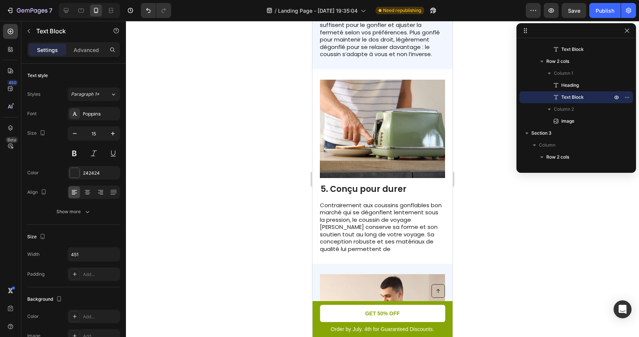
scroll to position [1095, 0]
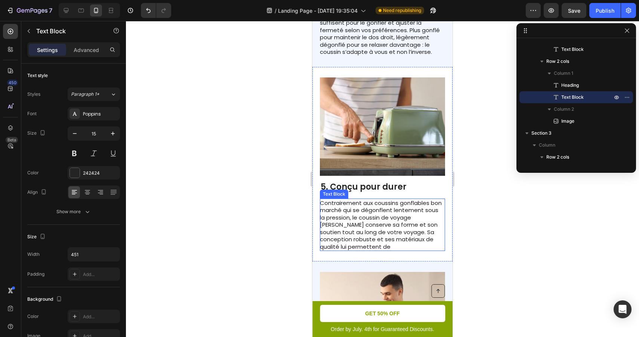
click at [387, 218] on p "Contrairement aux coussins gonflables bon marché qui se dégonflent lentement so…" at bounding box center [382, 224] width 125 height 51
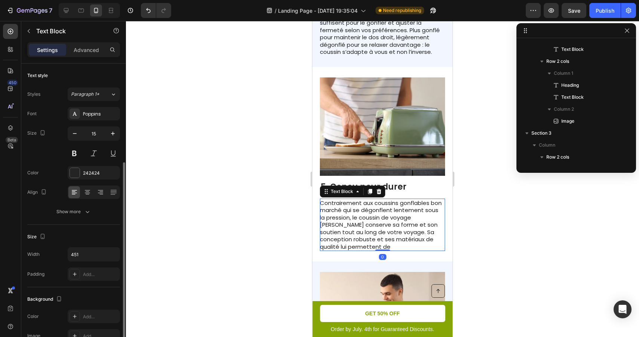
scroll to position [536, 0]
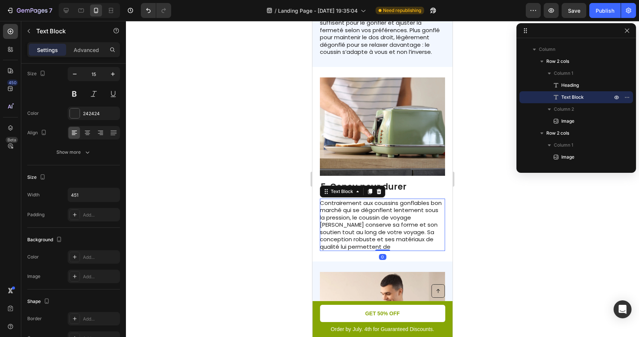
click at [360, 219] on p "Contrairement aux coussins gonflables bon marché qui se dégonflent lentement so…" at bounding box center [382, 224] width 125 height 51
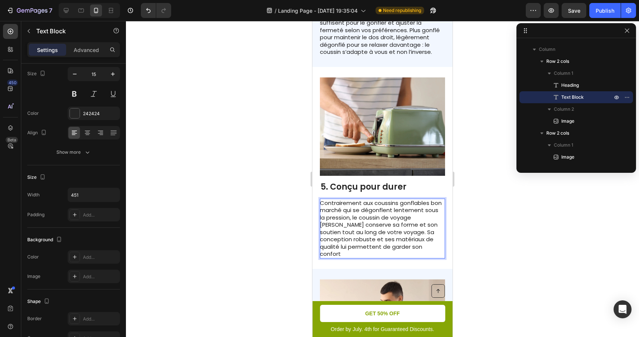
click at [424, 220] on p "Contrairement aux coussins gonflables bon marché qui se dégonflent lentement so…" at bounding box center [382, 228] width 125 height 58
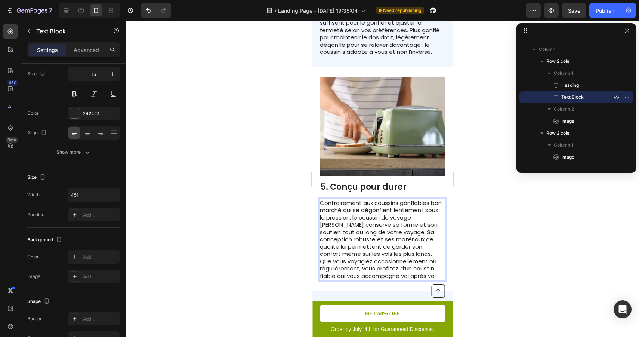
click at [531, 226] on div at bounding box center [382, 179] width 513 height 316
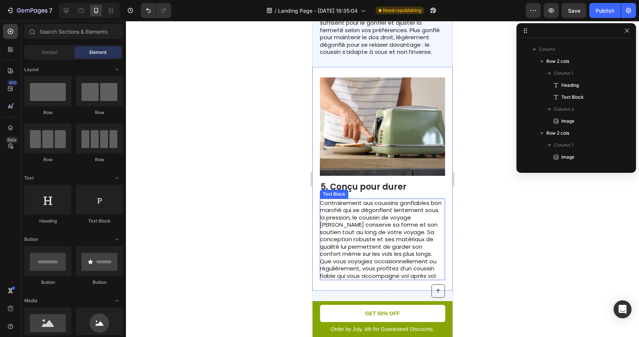
click at [387, 222] on p "Contrairement aux coussins gonflables bon marché qui se dégonflent lentement so…" at bounding box center [382, 239] width 125 height 80
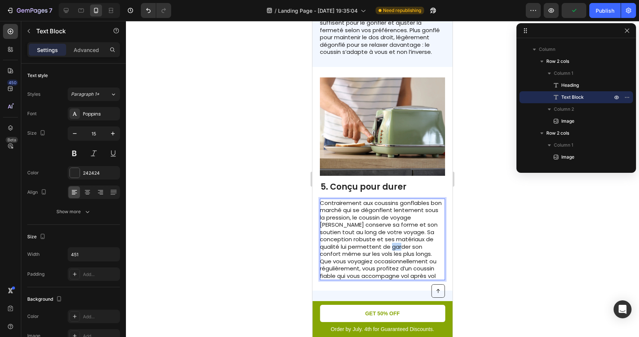
click at [384, 222] on p "Contrairement aux coussins gonflables bon marché qui se dégonflent lentement so…" at bounding box center [382, 239] width 125 height 80
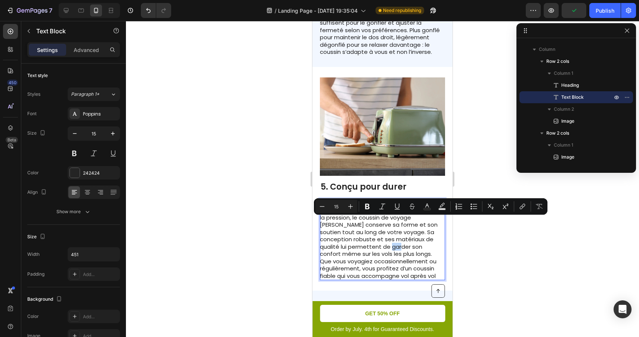
click at [383, 222] on p "Contrairement aux coussins gonflables bon marché qui se dégonflent lentement so…" at bounding box center [382, 239] width 125 height 80
drag, startPoint x: 383, startPoint y: 222, endPoint x: 414, endPoint y: 220, distance: 30.7
click at [414, 220] on p "Contrairement aux coussins gonflables bon marché qui se dégonflent lentement so…" at bounding box center [382, 239] width 125 height 80
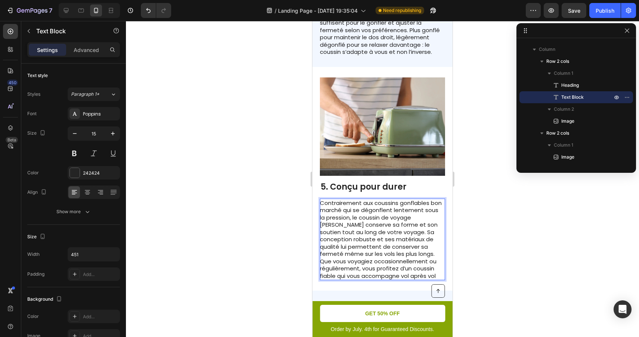
click at [424, 233] on p "Contrairement aux coussins gonflables bon marché qui se dégonflent lentement so…" at bounding box center [382, 239] width 125 height 80
click at [417, 243] on p "Contrairement aux coussins gonflables bon marché qui se dégonflent lentement so…" at bounding box center [382, 239] width 125 height 80
click at [438, 244] on p "Contrairement aux coussins gonflables bon marché qui se dégonflent lentement so…" at bounding box center [382, 239] width 125 height 80
click at [439, 251] on p "Contrairement aux coussins gonflables bon marché qui se dégonflent lentement so…" at bounding box center [382, 239] width 125 height 80
click at [401, 251] on p "Contrairement aux coussins gonflables bon marché qui se dégonflent lentement so…" at bounding box center [382, 239] width 125 height 80
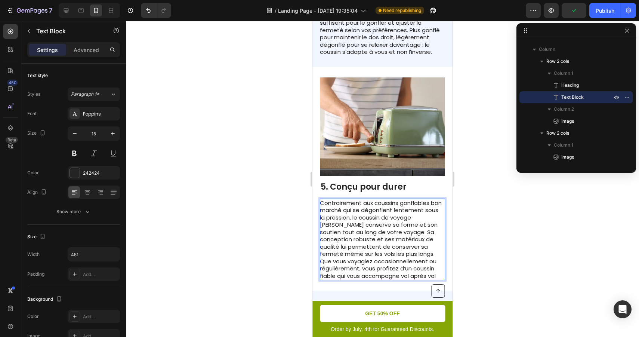
click at [438, 251] on p "Contrairement aux coussins gonflables bon marché qui se dégonflent lentement so…" at bounding box center [382, 239] width 125 height 80
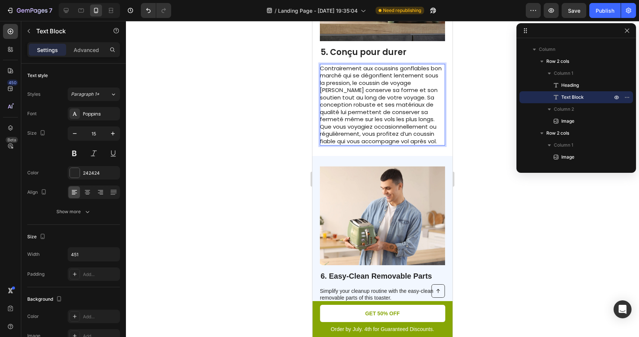
scroll to position [1206, 0]
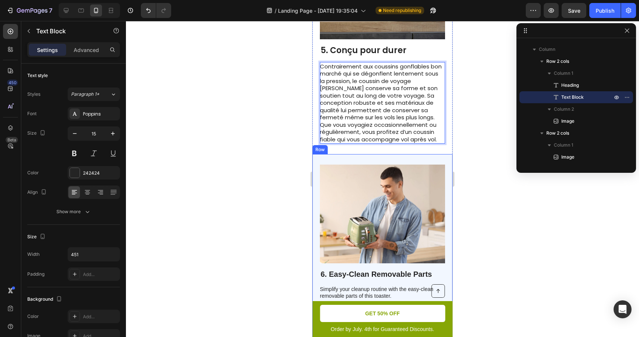
click at [481, 221] on div at bounding box center [382, 179] width 513 height 316
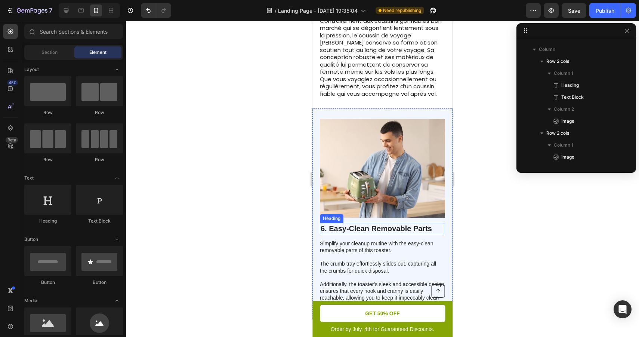
scroll to position [1284, 0]
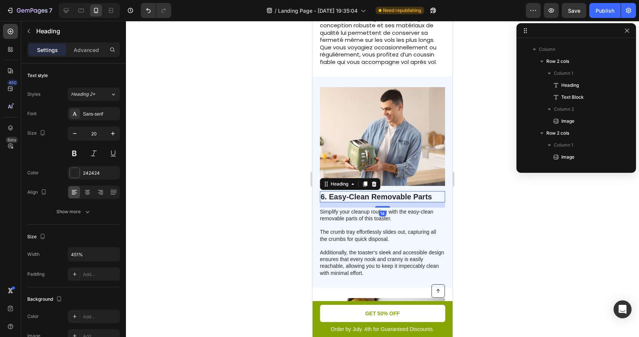
click at [364, 194] on h2 "6. Easy-Clean Removable Parts" at bounding box center [382, 196] width 125 height 11
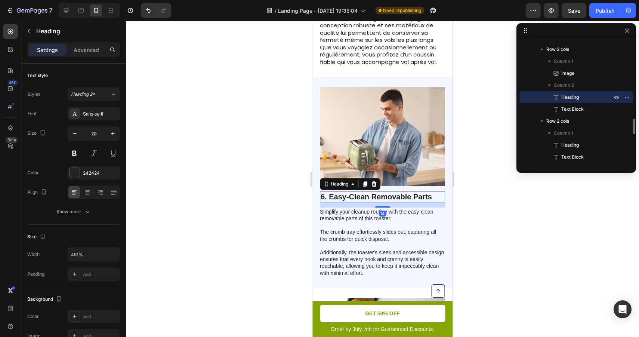
click at [364, 194] on h2 "6. Easy-Clean Removable Parts" at bounding box center [382, 196] width 125 height 11
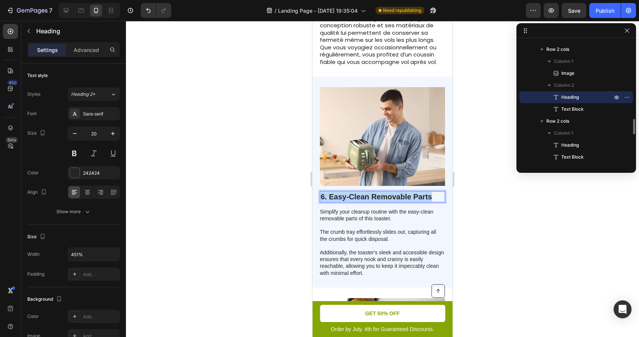
click at [364, 194] on p "6. Easy-Clean Removable Parts" at bounding box center [383, 197] width 124 height 10
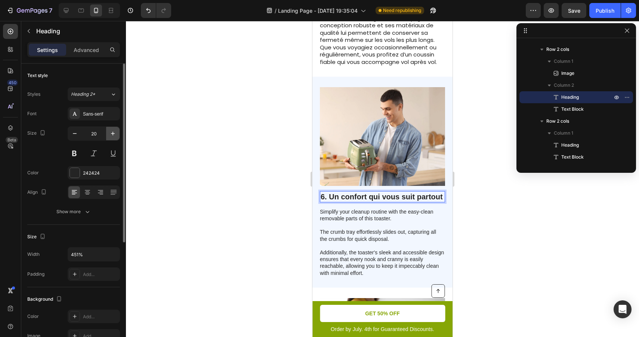
click at [114, 133] on icon "button" at bounding box center [112, 133] width 7 height 7
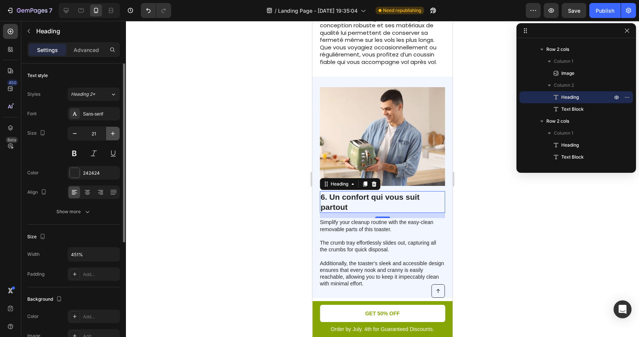
type input "22"
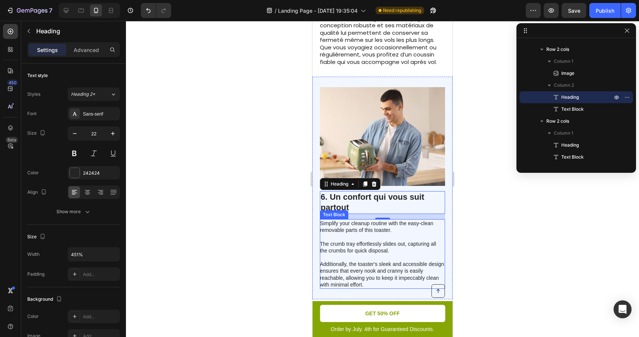
click at [423, 248] on p "Simplify your cleanup routine with the easy-clean removable parts of this toast…" at bounding box center [382, 254] width 125 height 68
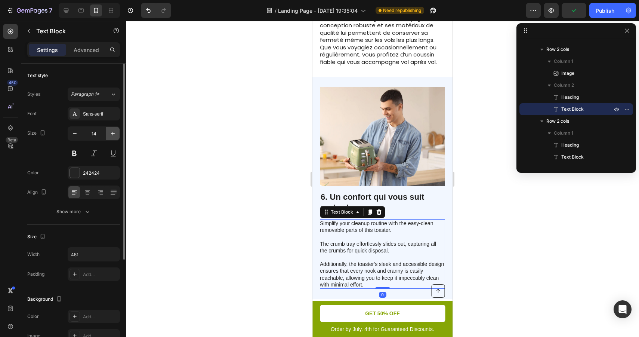
click at [112, 132] on icon "button" at bounding box center [112, 133] width 7 height 7
type input "15"
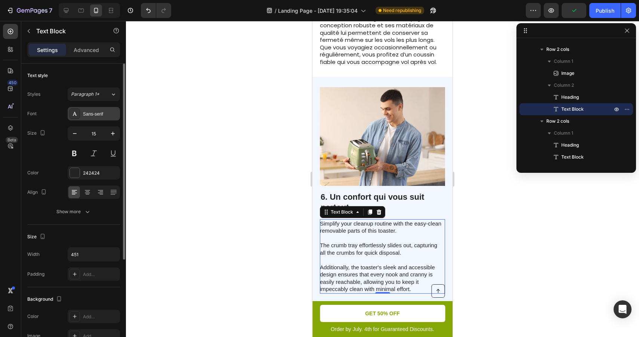
click at [103, 115] on div "Sans-serif" at bounding box center [100, 114] width 35 height 7
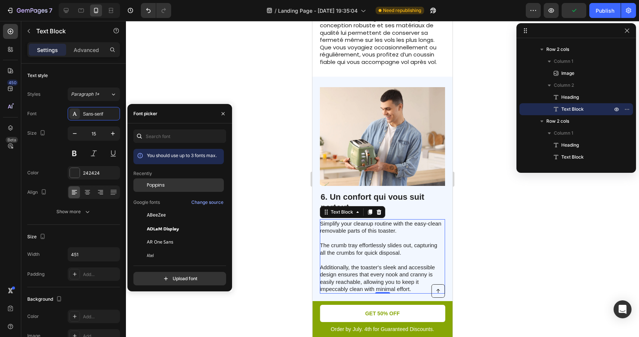
click at [153, 184] on span "Poppins" at bounding box center [156, 185] width 18 height 7
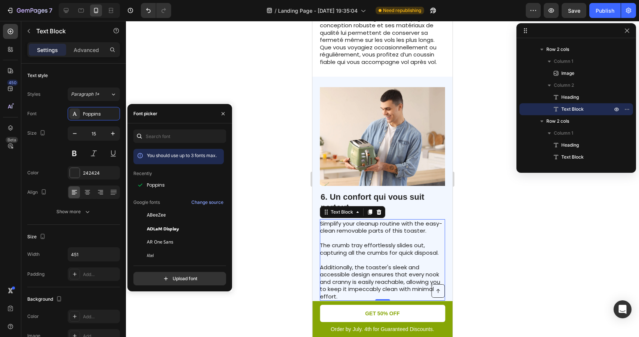
click at [485, 239] on div at bounding box center [382, 179] width 513 height 316
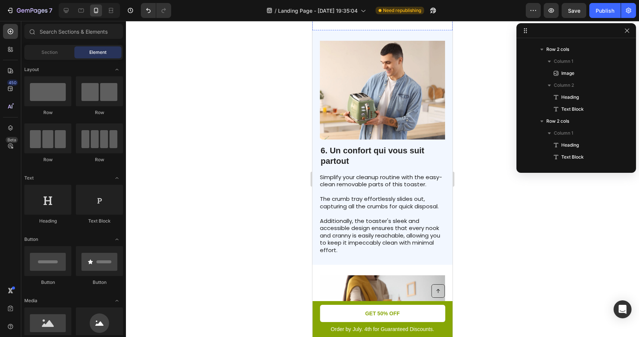
scroll to position [1331, 0]
click at [362, 194] on p "Simplify your cleanup routine with the easy-clean removable parts of this toast…" at bounding box center [382, 213] width 125 height 80
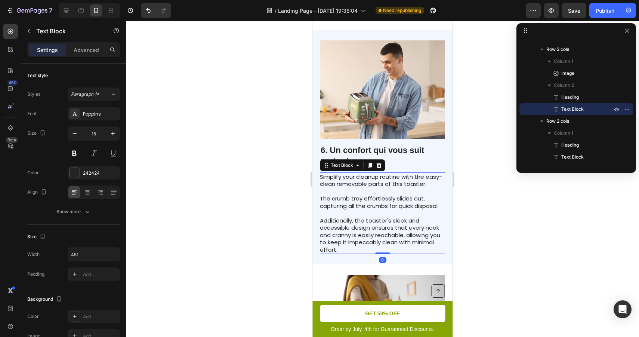
click at [362, 194] on p "Simplify your cleanup routine with the easy-clean removable parts of this toast…" at bounding box center [382, 213] width 125 height 80
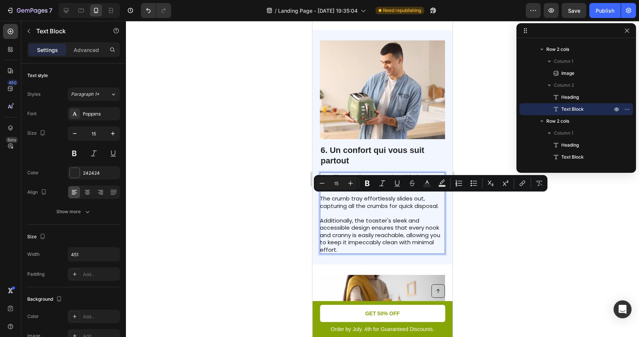
click at [371, 245] on p "Simplify your cleanup routine with the easy-clean removable parts of this toast…" at bounding box center [382, 213] width 125 height 80
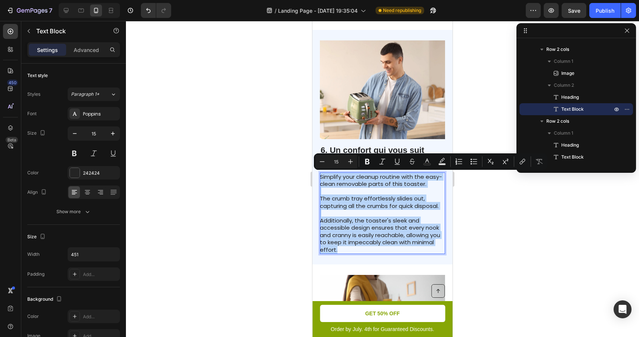
drag, startPoint x: 348, startPoint y: 248, endPoint x: 321, endPoint y: 177, distance: 75.8
click at [321, 177] on p "Simplify your cleanup routine with the easy-clean removable parts of this toast…" at bounding box center [382, 213] width 125 height 80
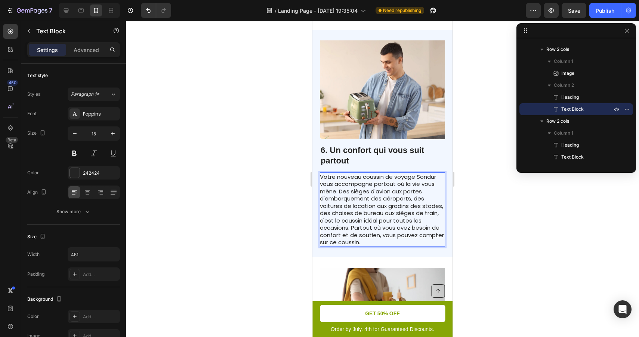
click at [425, 177] on p "Votre nouveau coussin de voyage Sondur vous accompagne partout où la vie vous m…" at bounding box center [382, 209] width 125 height 73
click at [405, 189] on p "Votre nouveau coussin de voyage [PERSON_NAME] vous accompagne partout où la vie…" at bounding box center [382, 209] width 125 height 73
click at [358, 190] on p "Votre nouveau coussin de voyage [PERSON_NAME] vous accompagne partout où la vie…" at bounding box center [382, 209] width 125 height 73
click at [379, 202] on p "Votre nouveau coussin de voyage [PERSON_NAME] vous accompagne partout où la vie…" at bounding box center [382, 209] width 125 height 73
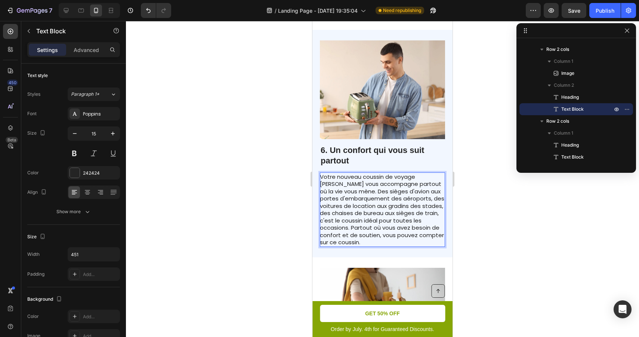
click at [353, 208] on p "Votre nouveau coussin de voyage [PERSON_NAME] vous accompagne partout où la vie…" at bounding box center [382, 209] width 125 height 73
click at [351, 215] on p "Votre nouveau coussin de voyage [PERSON_NAME] vous accompagne partout où la vie…" at bounding box center [382, 209] width 125 height 73
click at [485, 228] on div at bounding box center [382, 179] width 513 height 316
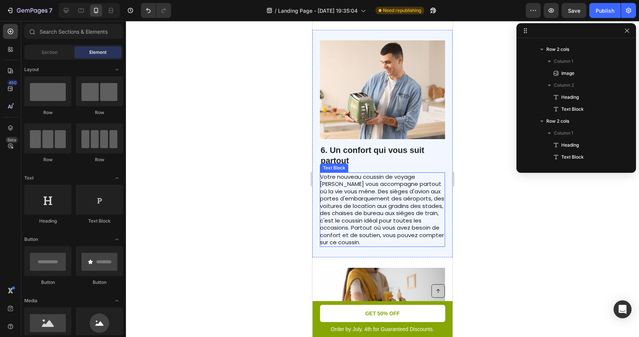
scroll to position [1339, 0]
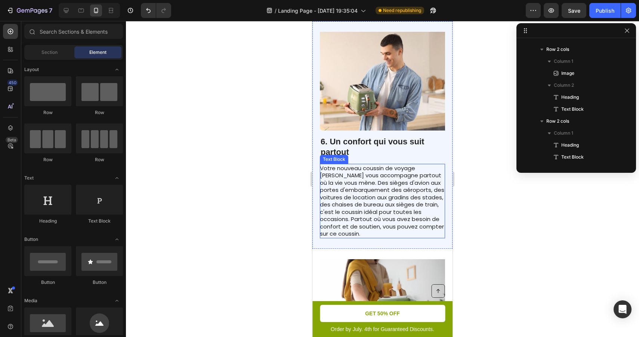
click at [392, 187] on p "Votre nouveau coussin de voyage [PERSON_NAME] vous accompagne partout où la vie…" at bounding box center [382, 201] width 125 height 73
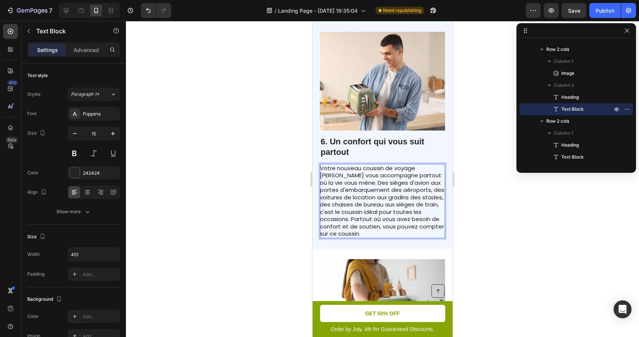
click at [392, 187] on p "Votre nouveau coussin de voyage [PERSON_NAME] vous accompagne partout où la vie…" at bounding box center [382, 201] width 125 height 73
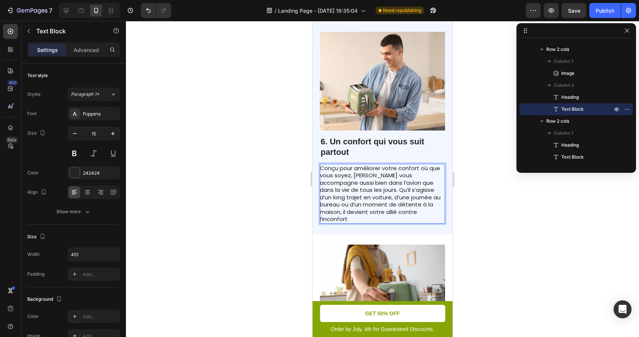
click at [427, 189] on p "Conçu pour améliorer votre confort où que vous soyez, [PERSON_NAME] vous accomp…" at bounding box center [382, 194] width 125 height 58
click at [405, 212] on p "Conçu pour améliorer votre confort où que vous soyez, [PERSON_NAME] vous accomp…" at bounding box center [382, 194] width 125 height 58
click at [341, 199] on p "Conçu pour améliorer votre confort où que vous soyez, [PERSON_NAME] vous accomp…" at bounding box center [382, 194] width 125 height 58
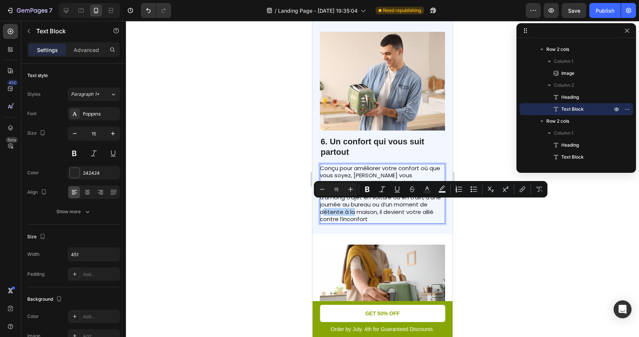
drag, startPoint x: 433, startPoint y: 204, endPoint x: 401, endPoint y: 203, distance: 31.8
click at [401, 203] on p "Conçu pour améliorer votre confort où que vous soyez, [PERSON_NAME] vous accomp…" at bounding box center [382, 194] width 125 height 58
click at [424, 212] on p "Conçu pour améliorer votre confort où que vous soyez, [PERSON_NAME] vous accomp…" at bounding box center [382, 194] width 125 height 58
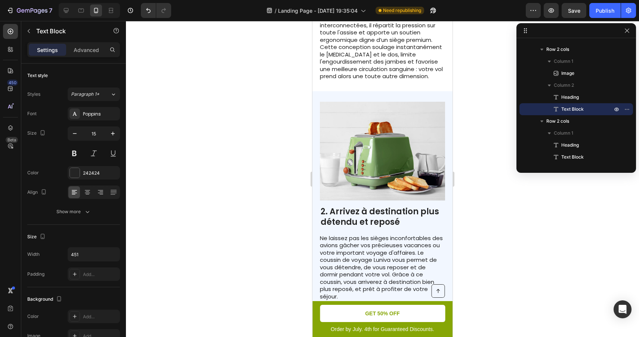
scroll to position [411, 0]
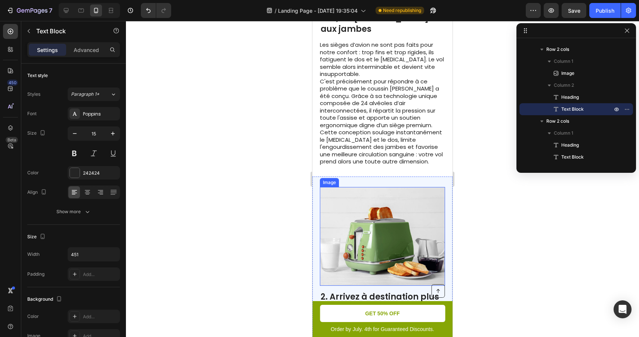
scroll to position [303, 0]
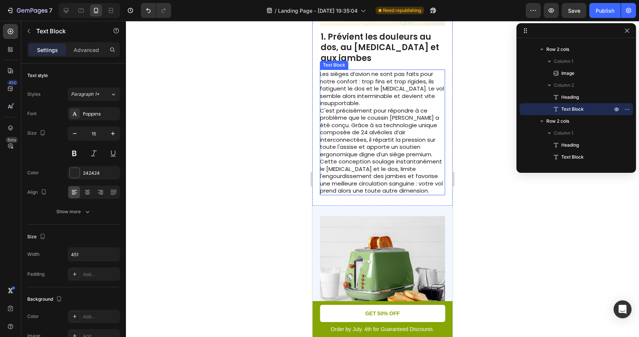
click at [368, 131] on p "C'est précisément pour répondre à ce problème que le coussin [PERSON_NAME] a ét…" at bounding box center [382, 151] width 125 height 88
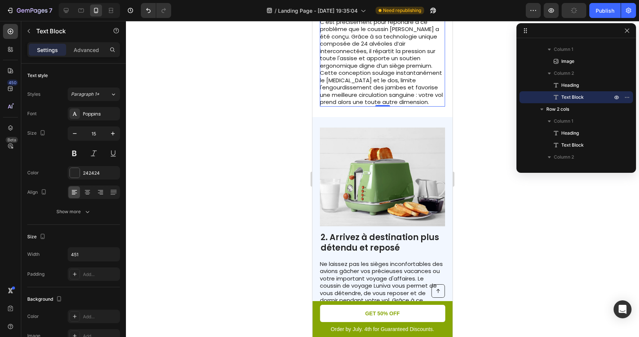
scroll to position [472, 0]
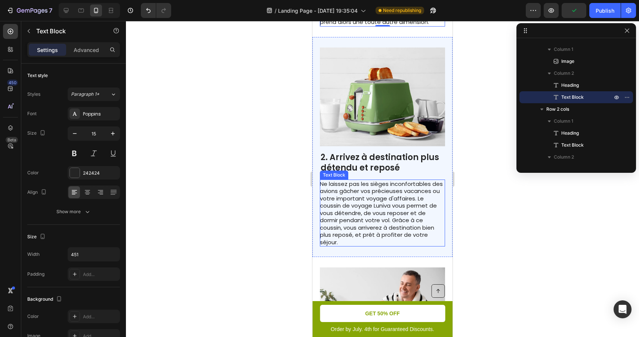
click at [376, 183] on p "Ne laissez pas les sièges inconfortables des avions gâcher vos précieuses vacan…" at bounding box center [382, 213] width 125 height 66
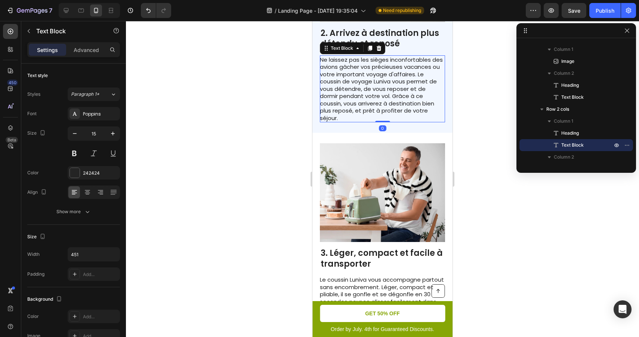
scroll to position [606, 0]
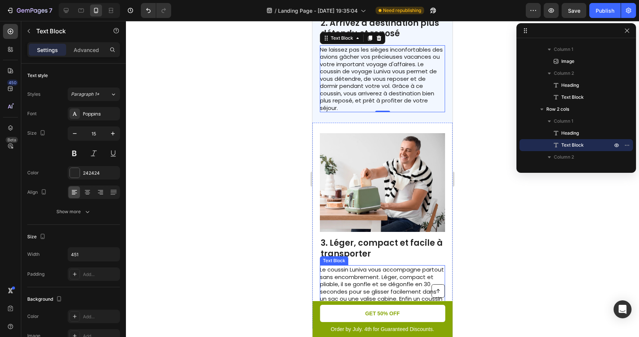
click at [370, 266] on p "Le coussin Luniva vous accompagne partout sans encombrement. Léger, compact et …" at bounding box center [382, 291] width 125 height 51
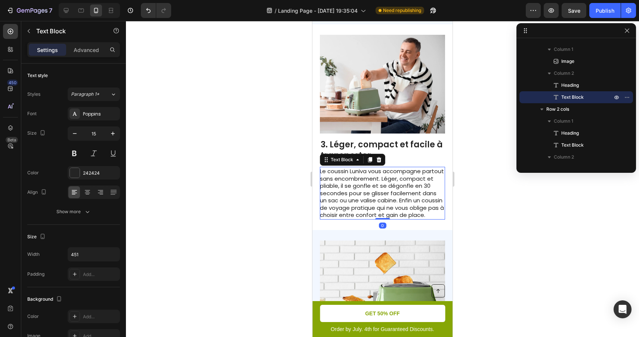
scroll to position [784, 0]
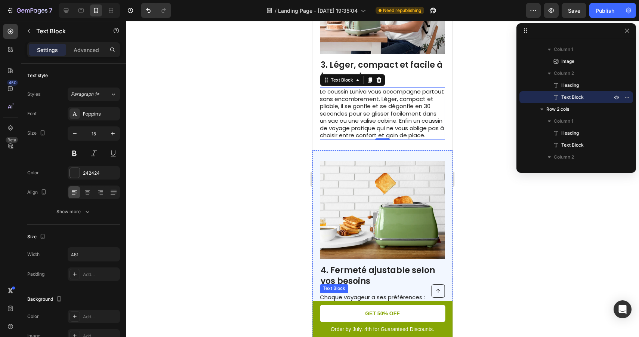
click at [384, 294] on p "Chaque voyageur a ses préférences : certains aiment un soutien ferme, d’autres …" at bounding box center [382, 330] width 125 height 73
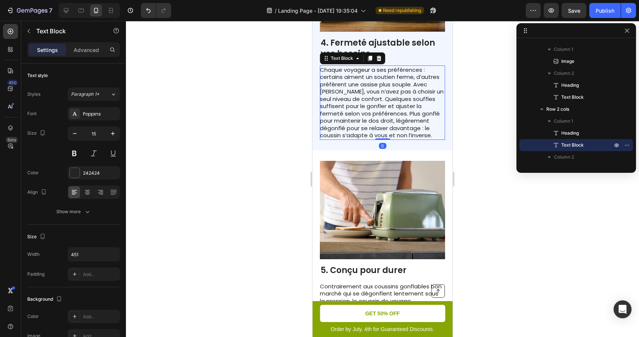
scroll to position [1020, 0]
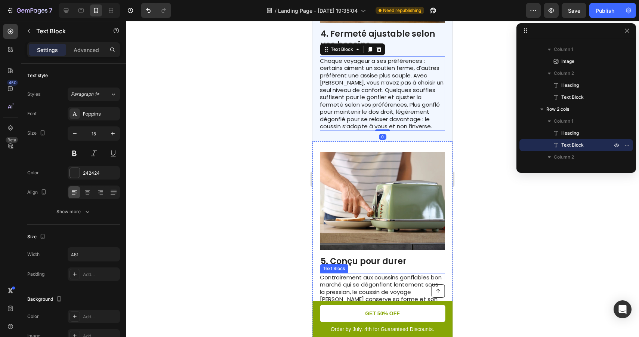
click at [390, 274] on p "Contrairement aux coussins gonflables bon marché qui se dégonflent lentement so…" at bounding box center [382, 314] width 125 height 80
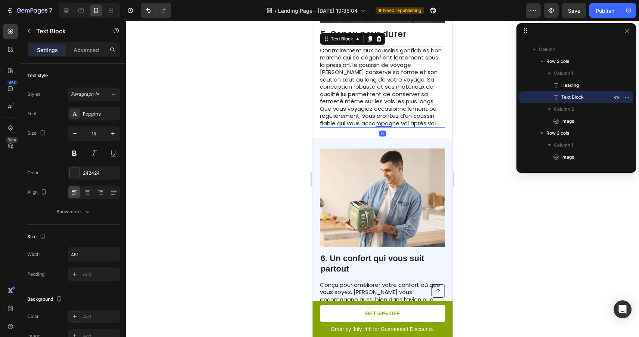
scroll to position [1264, 0]
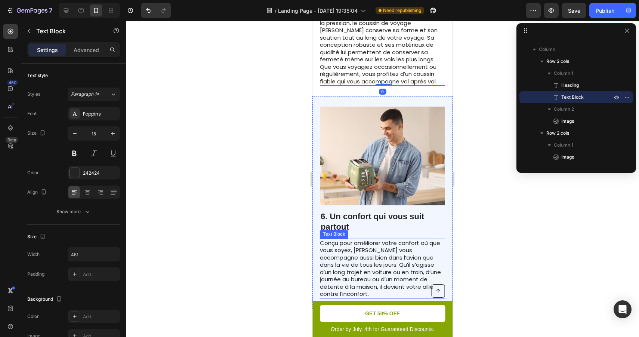
click at [382, 271] on p "Conçu pour améliorer votre confort où que vous soyez, [PERSON_NAME] vous accomp…" at bounding box center [382, 268] width 125 height 58
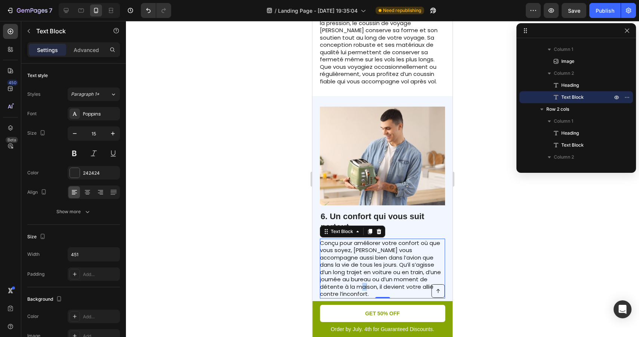
click at [438, 279] on p "Conçu pour améliorer votre confort où que vous soyez, [PERSON_NAME] vous accomp…" at bounding box center [382, 268] width 125 height 58
click at [409, 293] on p "Conçu pour améliorer votre confort où que vous soyez, Luniva vous accompagne au…" at bounding box center [382, 272] width 125 height 66
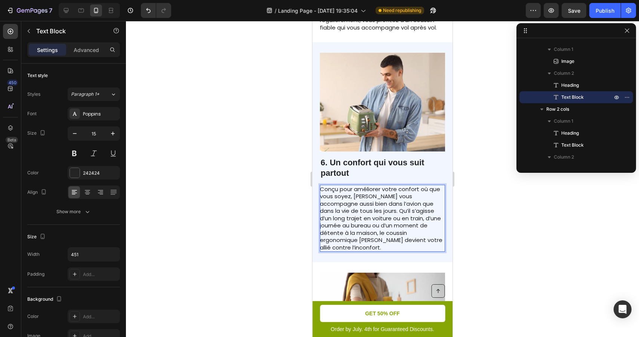
scroll to position [1319, 0]
click at [492, 253] on div at bounding box center [382, 179] width 513 height 316
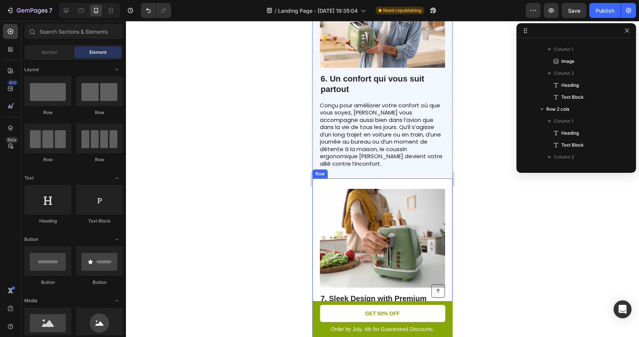
scroll to position [1404, 0]
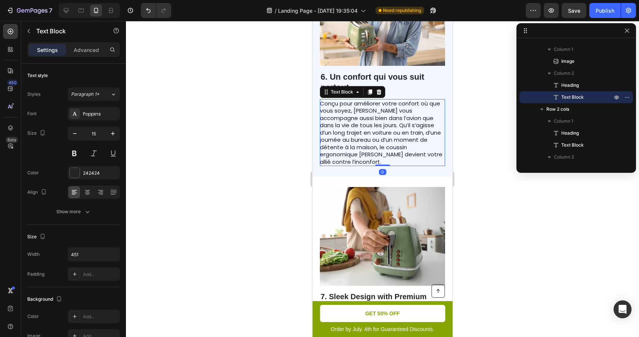
click at [386, 154] on p "Conçu pour améliorer votre confort où que vous soyez, Luniva vous accompagne au…" at bounding box center [382, 133] width 125 height 66
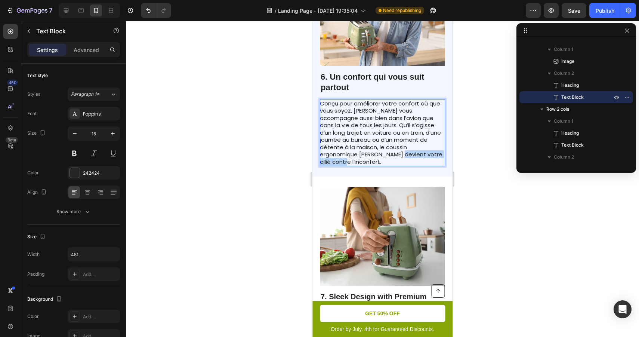
drag, startPoint x: 385, startPoint y: 154, endPoint x: 321, endPoint y: 156, distance: 64.0
click at [321, 156] on p "Conçu pour améliorer votre confort où que vous soyez, Luniva vous accompagne au…" at bounding box center [382, 133] width 125 height 66
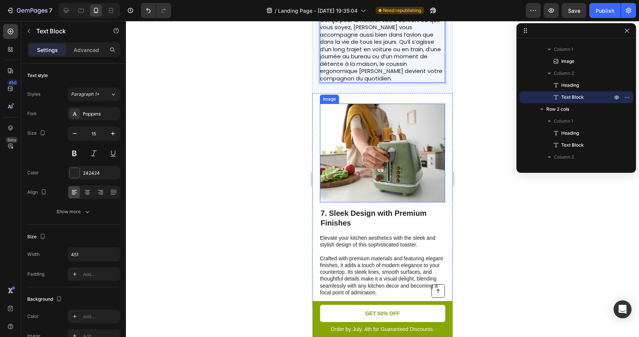
scroll to position [1495, 0]
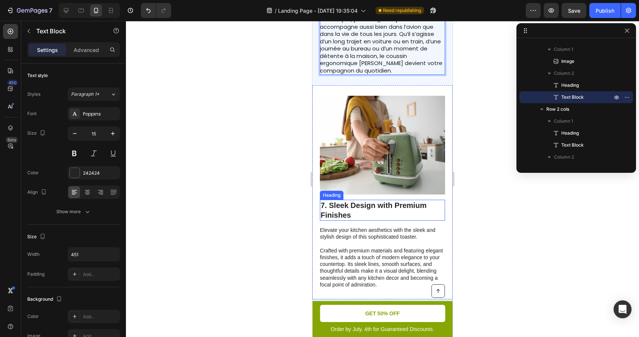
click at [409, 200] on h2 "7. Sleek Design with Premium Finishes" at bounding box center [382, 210] width 125 height 21
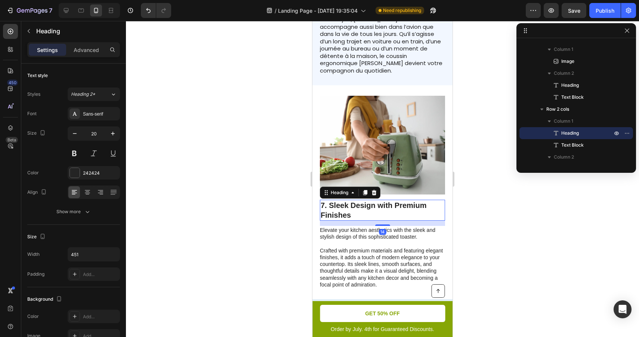
click at [368, 205] on h2 "7. Sleek Design with Premium Finishes" at bounding box center [382, 210] width 125 height 21
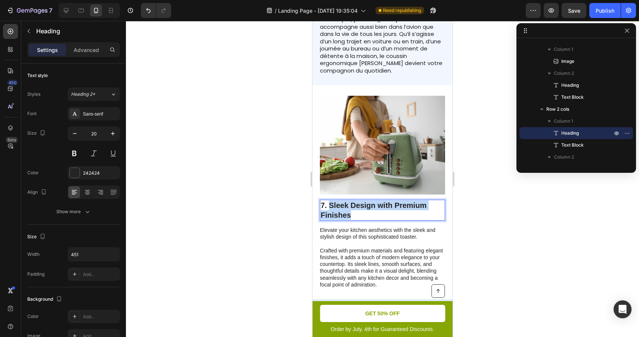
drag, startPoint x: 360, startPoint y: 206, endPoint x: 331, endPoint y: 197, distance: 31.0
click at [331, 200] on p "7. Sleek Design with Premium Finishes" at bounding box center [383, 209] width 124 height 19
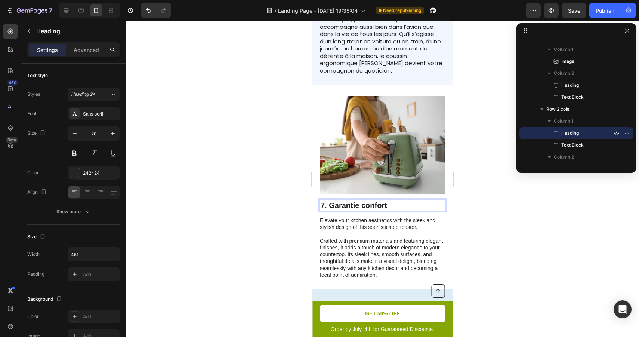
click at [341, 200] on p "7. Garantie confort" at bounding box center [383, 205] width 124 height 10
drag, startPoint x: 341, startPoint y: 195, endPoint x: 570, endPoint y: 191, distance: 229.3
click at [341, 200] on p "7. Garantie confort" at bounding box center [383, 205] width 124 height 10
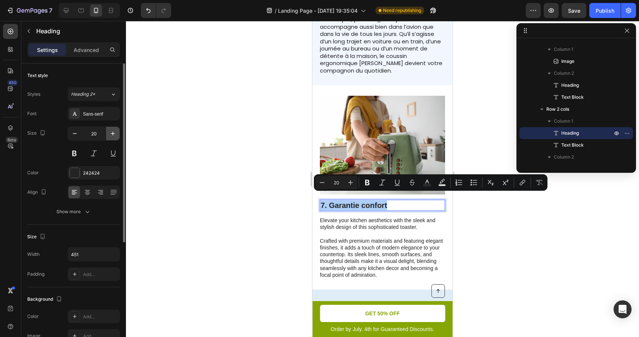
click at [111, 133] on icon "button" at bounding box center [112, 133] width 7 height 7
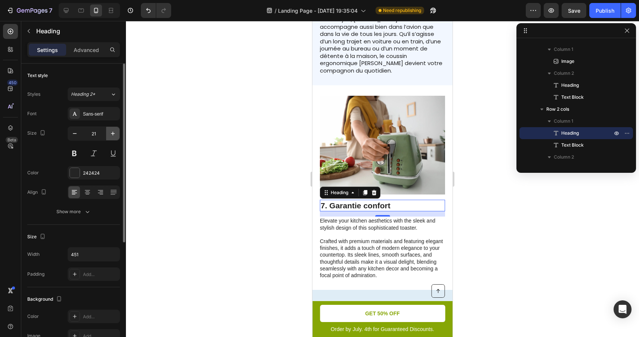
type input "22"
click at [106, 114] on div "Sans-serif" at bounding box center [100, 114] width 35 height 7
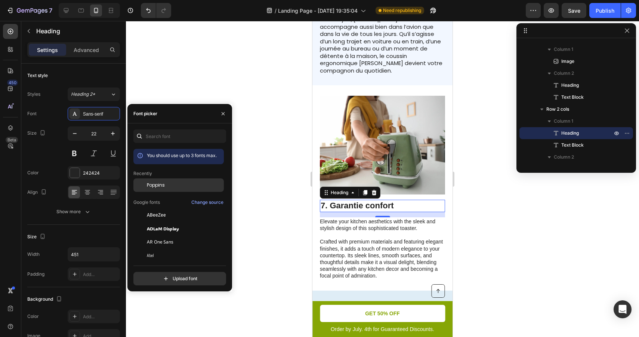
click at [165, 184] on div "Poppins" at bounding box center [185, 185] width 76 height 7
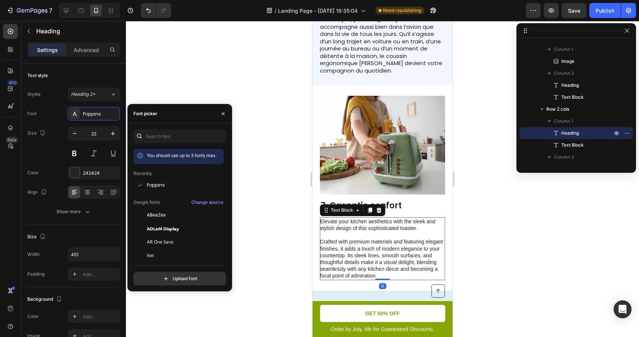
click at [377, 225] on p "Elevate your kitchen aesthetics with the sleek and stylish design of this sophi…" at bounding box center [382, 248] width 125 height 61
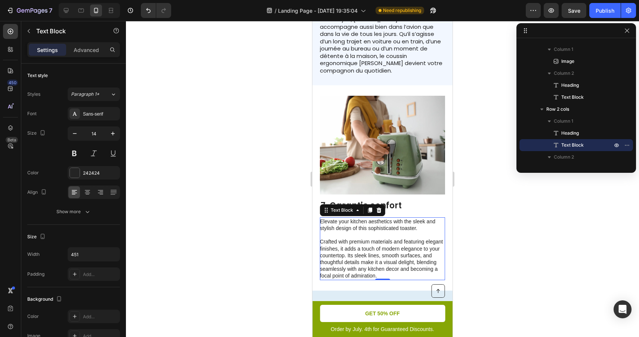
click at [389, 243] on p "Elevate your kitchen aesthetics with the sleek and stylish design of this sophi…" at bounding box center [382, 248] width 125 height 61
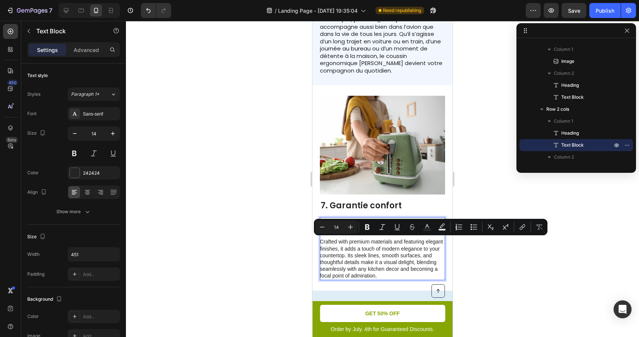
click at [382, 265] on p "Elevate your kitchen aesthetics with the sleek and stylish design of this sophi…" at bounding box center [382, 248] width 125 height 61
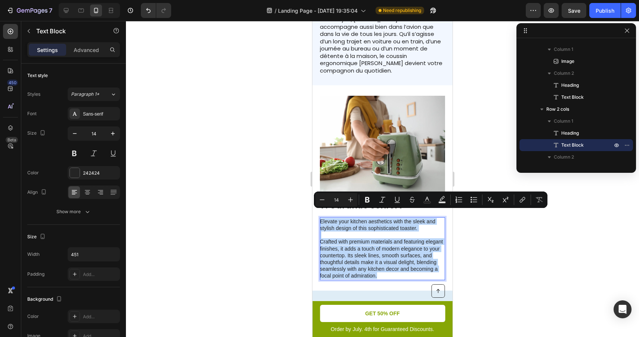
drag, startPoint x: 382, startPoint y: 267, endPoint x: 322, endPoint y: 215, distance: 80.0
click at [322, 218] on p "Elevate your kitchen aesthetics with the sleek and stylish design of this sophi…" at bounding box center [382, 248] width 125 height 61
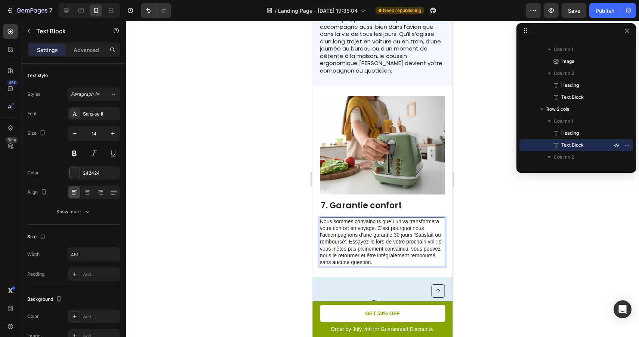
click at [379, 239] on p "Nous sommes convaincus que Luniva transformera votre confort en voyage. C’est p…" at bounding box center [382, 241] width 125 height 47
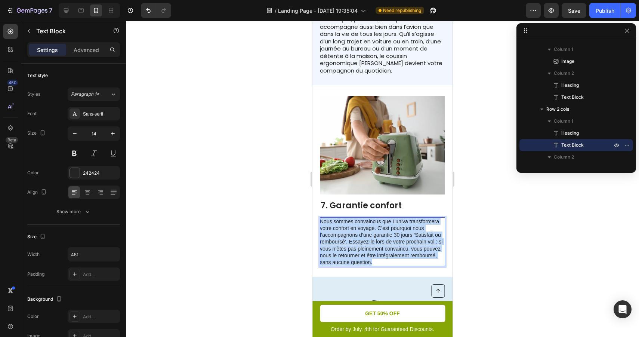
click at [379, 239] on p "Nous sommes convaincus que Luniva transformera votre confort en voyage. C’est p…" at bounding box center [382, 241] width 125 height 47
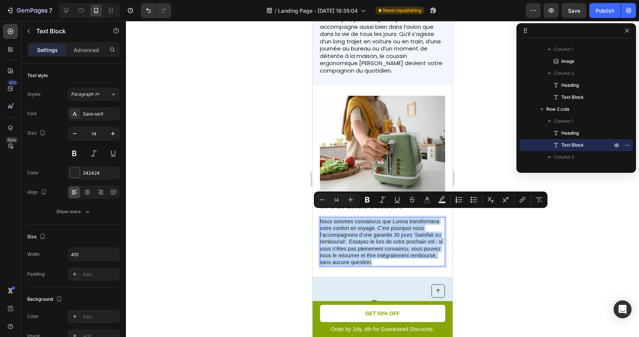
click at [421, 220] on p "Nous sommes convaincus que Luniva transformera votre confort en voyage. C’est p…" at bounding box center [382, 241] width 125 height 47
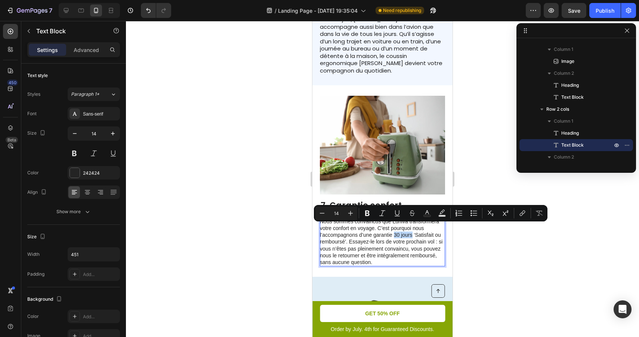
drag, startPoint x: 395, startPoint y: 228, endPoint x: 411, endPoint y: 228, distance: 16.8
click at [411, 228] on p "Nous sommes convaincus que Luniva transformera votre confort en voyage. C’est p…" at bounding box center [382, 241] width 125 height 47
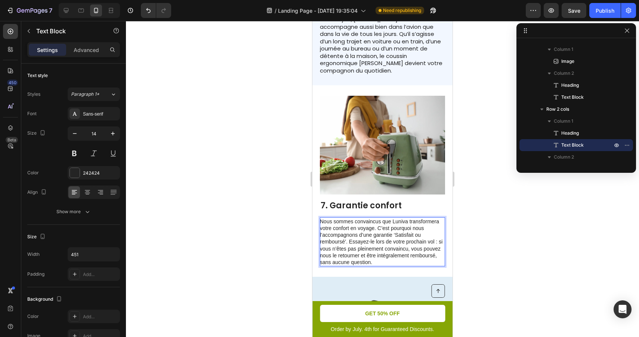
click at [400, 254] on p "Nous sommes convaincus que Luniva transformera votre confort en voyage. C’est p…" at bounding box center [382, 241] width 125 height 47
drag, startPoint x: 383, startPoint y: 255, endPoint x: 375, endPoint y: 255, distance: 8.6
click at [375, 255] on p "Nous sommes convaincus que Luniva transformera votre confort en voyage. C’est p…" at bounding box center [382, 241] width 125 height 47
click at [398, 229] on p "Nous sommes convaincus que Luniva transformera votre confort en voyage. C’est p…" at bounding box center [382, 241] width 125 height 47
click at [473, 224] on div at bounding box center [382, 179] width 513 height 316
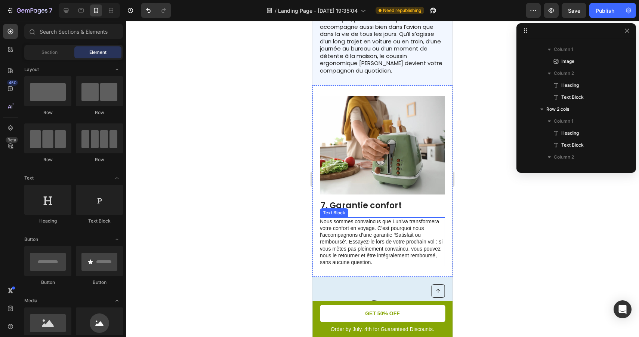
click at [395, 227] on p "Nous sommes convaincus que Luniva transformera votre confort en voyage. C’est p…" at bounding box center [382, 241] width 125 height 47
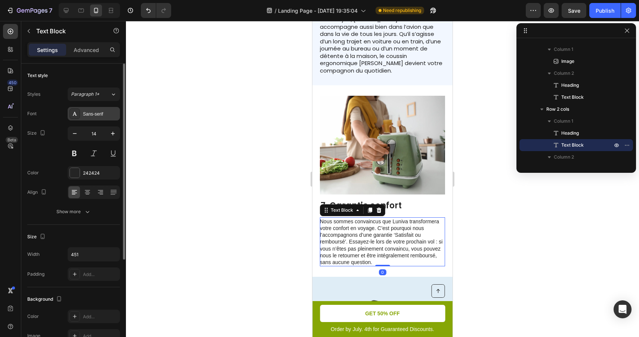
click at [96, 115] on div "Sans-serif" at bounding box center [100, 114] width 35 height 7
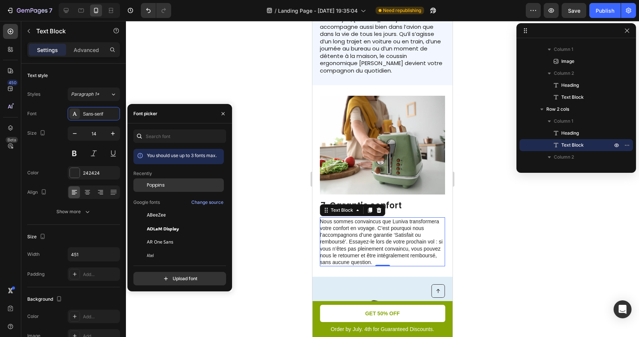
click at [172, 188] on div "Poppins" at bounding box center [185, 185] width 76 height 7
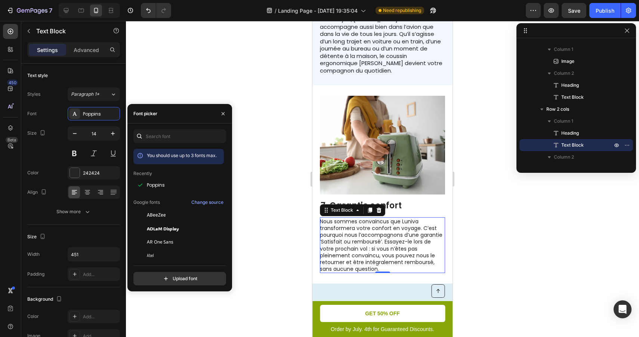
click at [494, 230] on div at bounding box center [382, 179] width 513 height 316
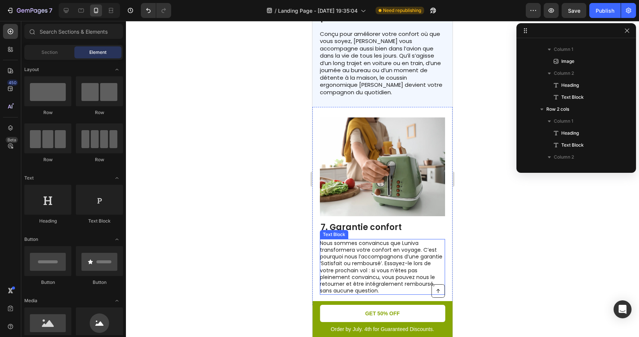
scroll to position [1491, 0]
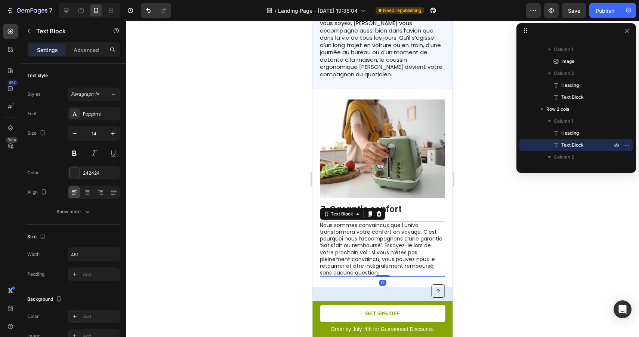
click at [374, 236] on p "Nous sommes convaincus que Luniva transformera votre confort en voyage. C’est p…" at bounding box center [382, 249] width 125 height 55
click at [114, 132] on icon "button" at bounding box center [112, 133] width 7 height 7
type input "15"
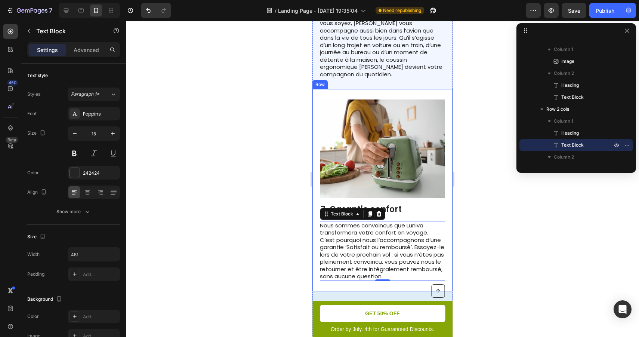
click at [501, 220] on div at bounding box center [382, 179] width 513 height 316
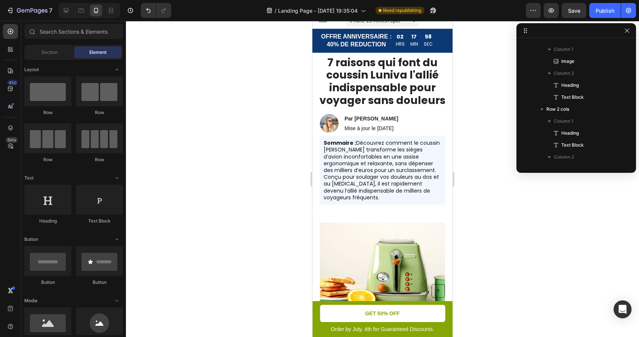
scroll to position [9, 0]
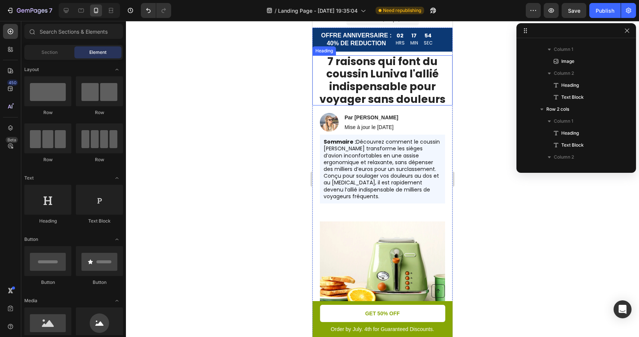
click at [404, 91] on h1 "7 raisons qui font du coussin Luniva l'allié indispensable pour voyager sans do…" at bounding box center [383, 80] width 140 height 50
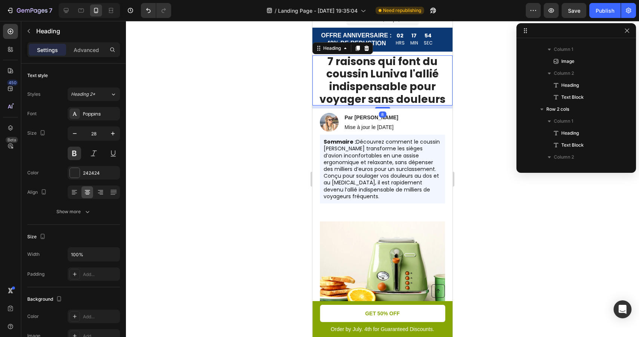
scroll to position [93, 0]
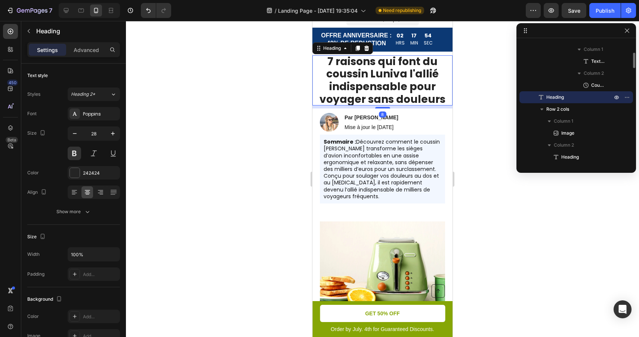
click at [404, 91] on h1 "7 raisons qui font du coussin Luniva l'allié indispensable pour voyager sans do…" at bounding box center [383, 80] width 140 height 50
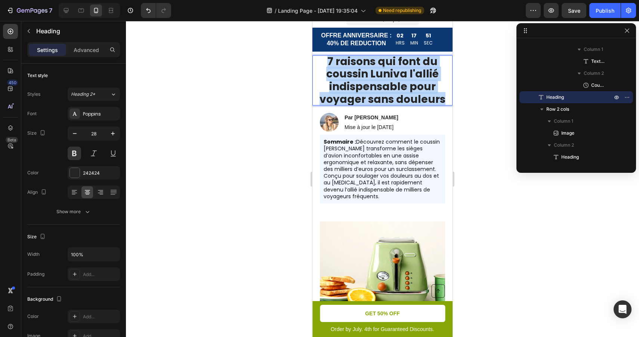
drag, startPoint x: 445, startPoint y: 100, endPoint x: 330, endPoint y: 58, distance: 122.1
click at [330, 58] on p "7 raisons qui font du coussin Luniva l'allié indispensable pour voyager sans do…" at bounding box center [383, 80] width 140 height 50
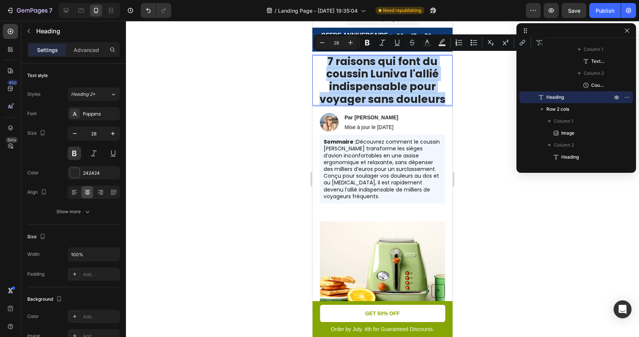
copy p "7 raisons qui font du coussin Luniva l'allié indispensable pour voyager sans do…"
click at [415, 92] on p "7 raisons qui font du coussin Luniva l'allié indispensable pour voyager sans do…" at bounding box center [383, 80] width 140 height 50
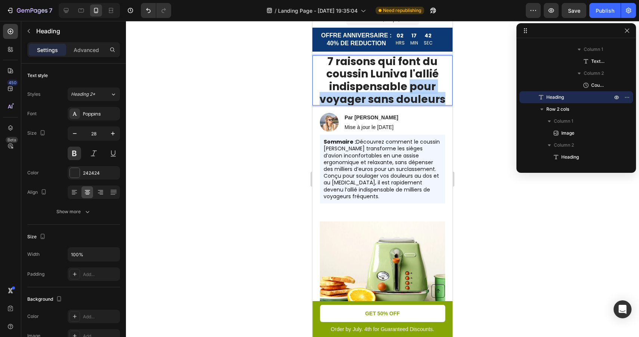
drag, startPoint x: 445, startPoint y: 99, endPoint x: 410, endPoint y: 88, distance: 37.1
click at [410, 88] on p "7 raisons qui font du coussin Luniva l'allié indispensable pour voyager sans do…" at bounding box center [383, 80] width 140 height 50
click at [469, 209] on div at bounding box center [382, 179] width 513 height 316
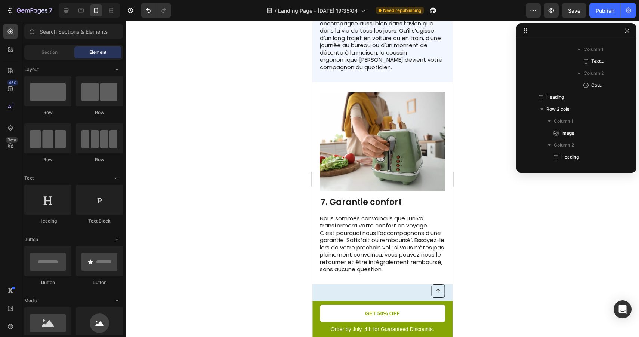
scroll to position [1510, 0]
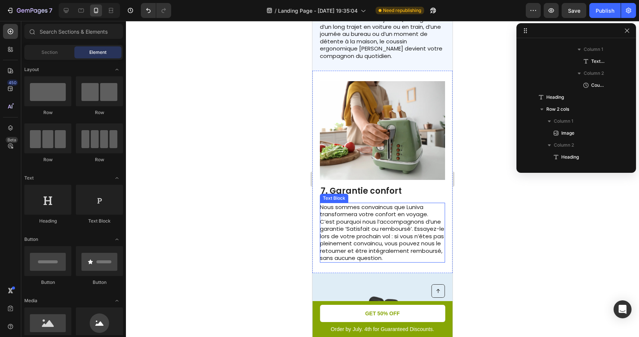
click at [395, 211] on p "Nous sommes convaincus que Luniva transformera votre confort en voyage. C’est p…" at bounding box center [382, 232] width 125 height 58
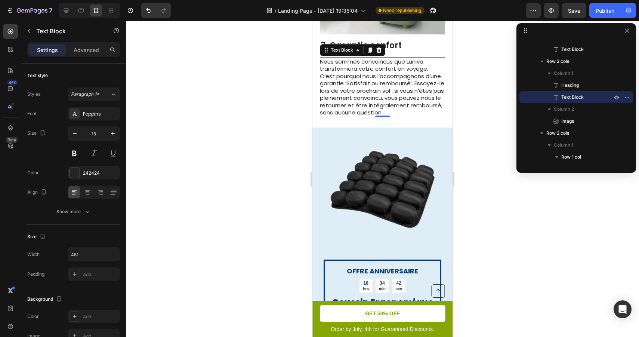
scroll to position [1650, 0]
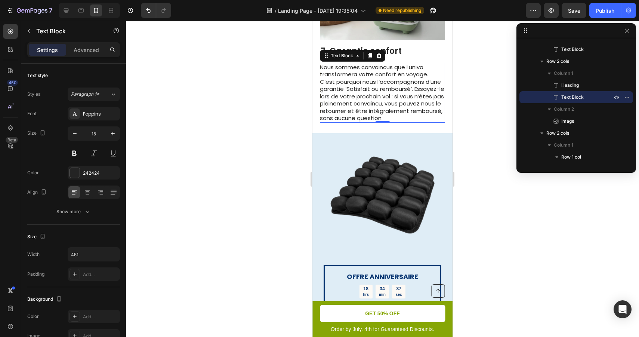
click at [459, 150] on div at bounding box center [382, 179] width 513 height 316
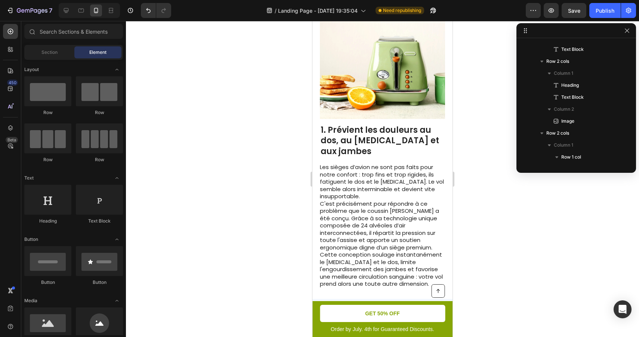
scroll to position [0, 0]
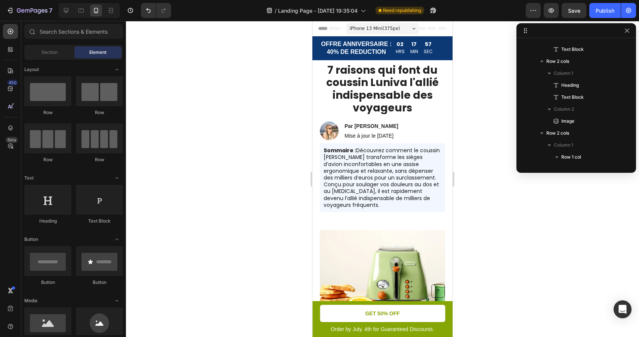
click at [397, 26] on span "iPhone 13 Mini ( 375 px)" at bounding box center [375, 28] width 50 height 7
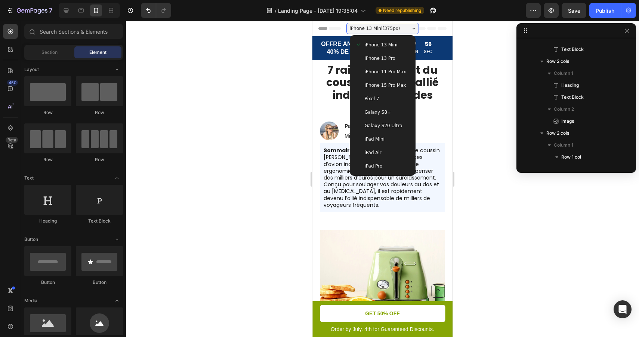
click at [391, 57] on span "iPhone 13 Pro" at bounding box center [380, 58] width 31 height 7
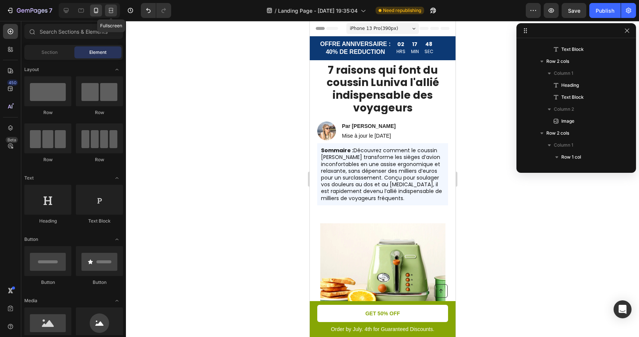
click at [110, 11] on icon at bounding box center [110, 10] width 2 height 2
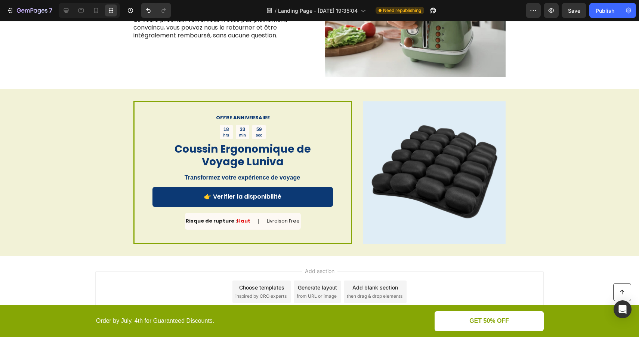
scroll to position [1288, 0]
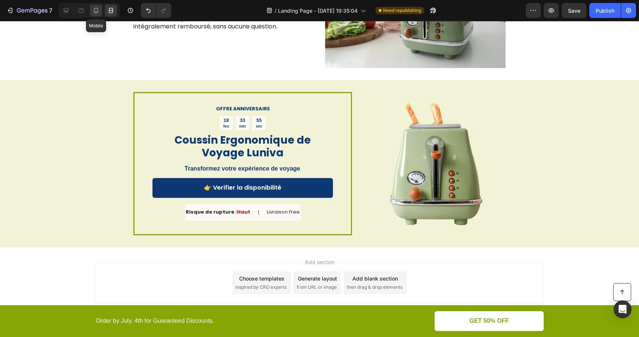
click at [95, 12] on icon at bounding box center [96, 10] width 4 height 5
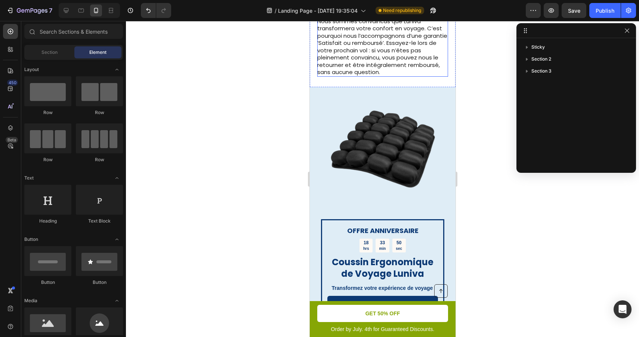
scroll to position [1395, 0]
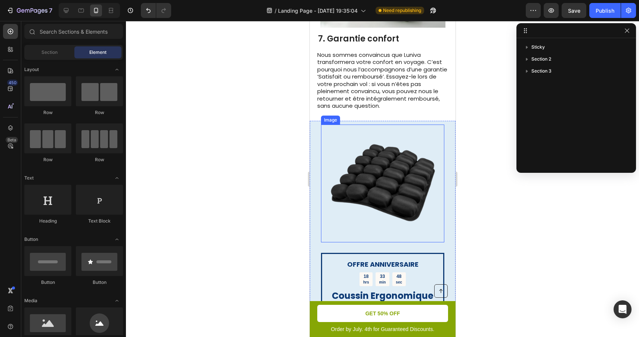
click at [438, 139] on img at bounding box center [383, 184] width 118 height 118
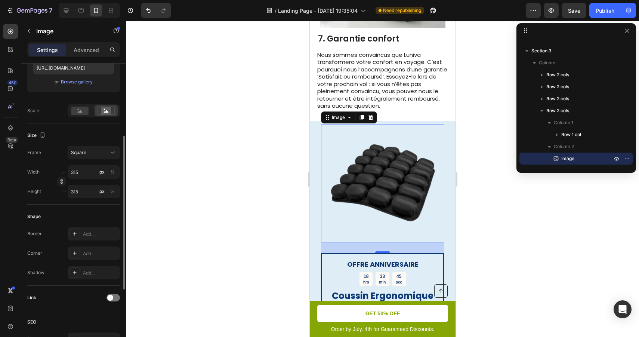
scroll to position [137, 0]
click at [80, 190] on input "315" at bounding box center [94, 190] width 52 height 13
type input "2"
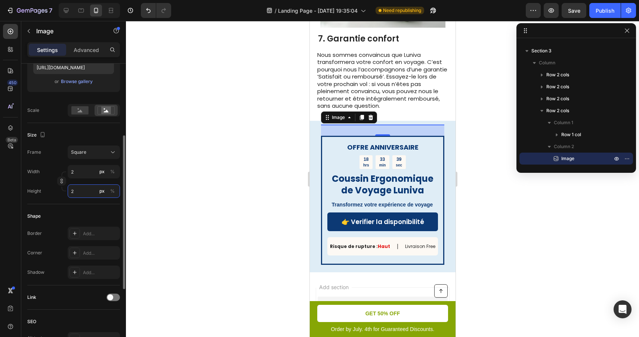
type input "25"
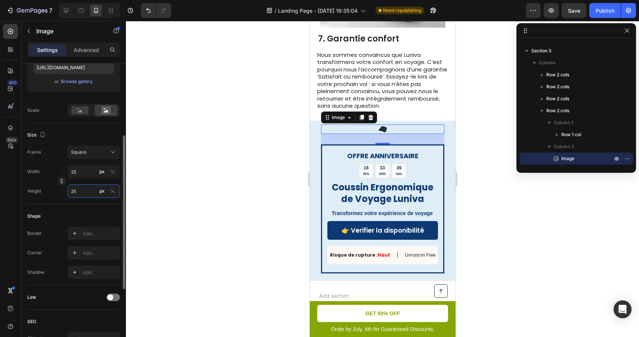
type input "250"
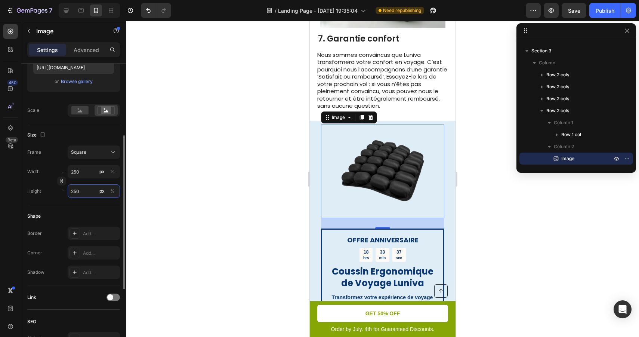
type input "25"
type input "2"
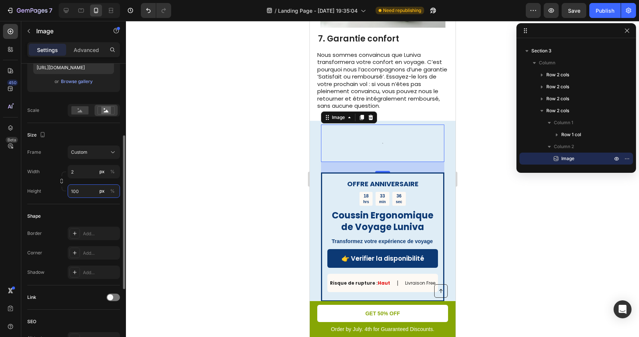
type input "2"
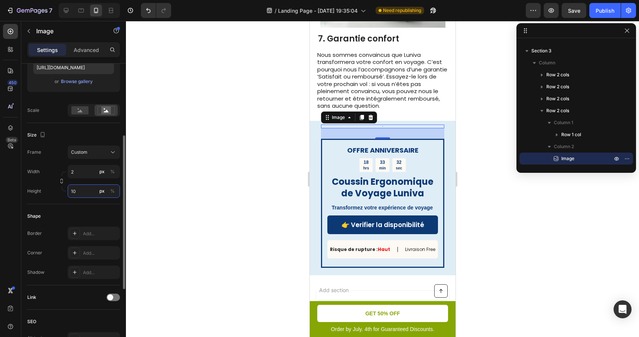
type input "1"
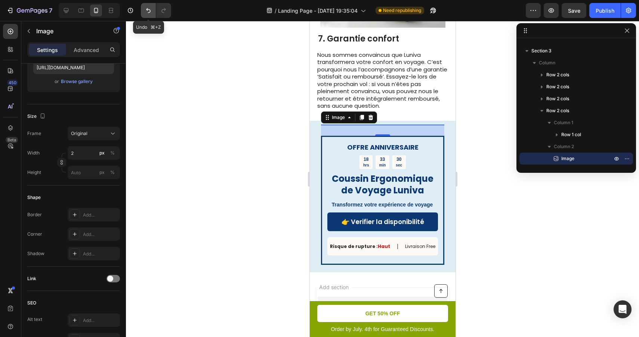
click at [148, 8] on icon "Undo/Redo" at bounding box center [148, 10] width 7 height 7
type input "2"
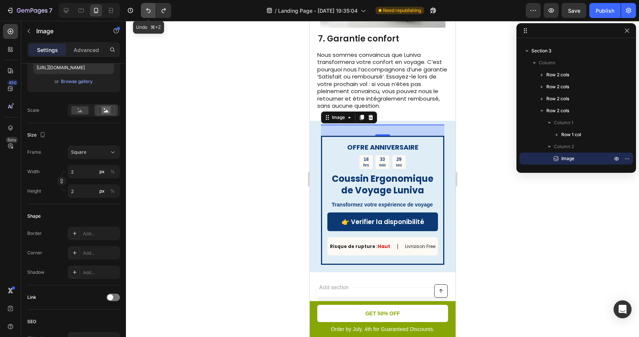
click at [148, 8] on icon "Undo/Redo" at bounding box center [148, 10] width 7 height 7
type input "250"
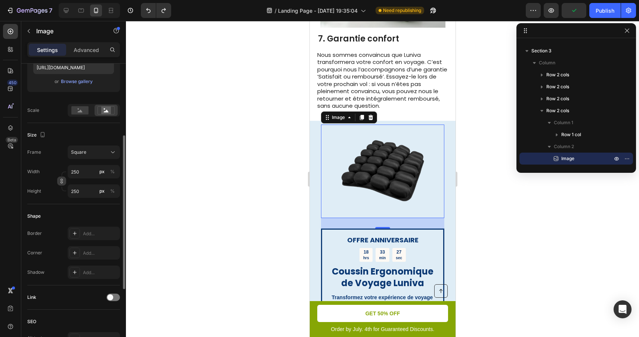
click at [64, 182] on button "button" at bounding box center [61, 181] width 9 height 9
click at [86, 193] on input "250" at bounding box center [94, 190] width 52 height 13
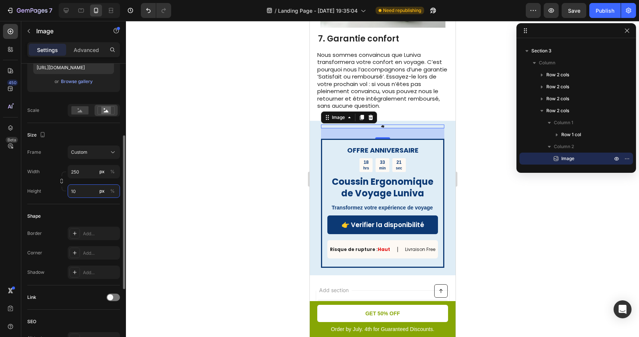
type input "1"
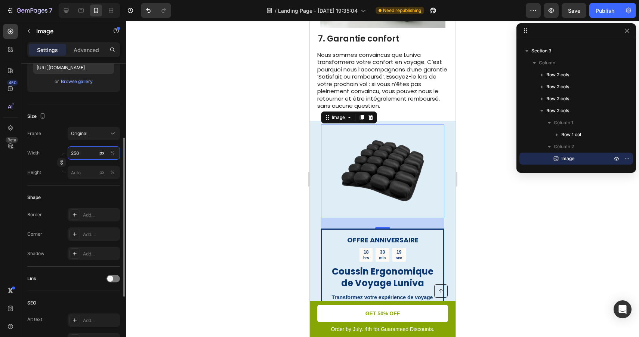
click at [77, 171] on div "Width 250 px % Height px %" at bounding box center [73, 162] width 93 height 33
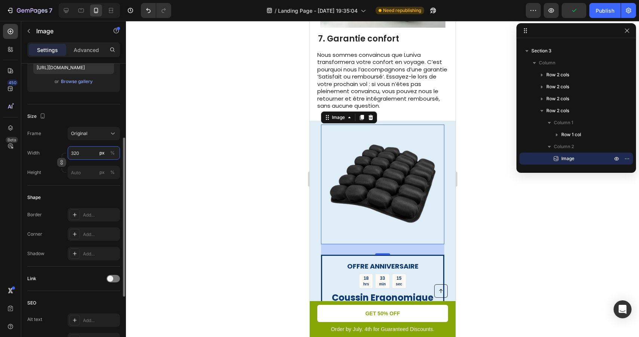
type input "320"
click at [62, 165] on icon "button" at bounding box center [61, 162] width 5 height 5
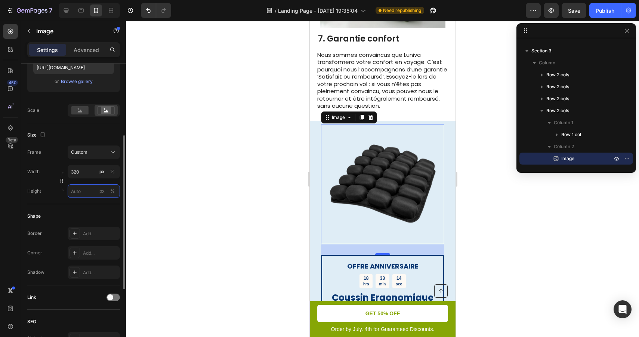
click at [80, 190] on input "px %" at bounding box center [94, 190] width 52 height 13
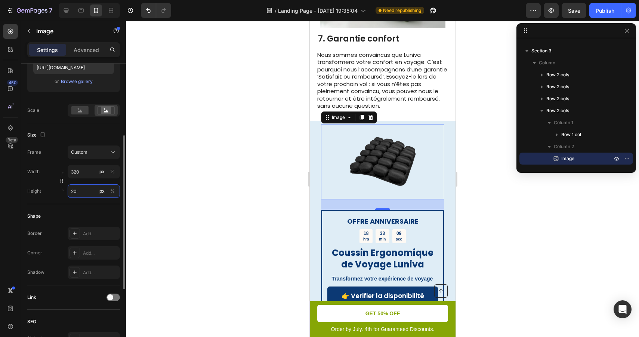
type input "2"
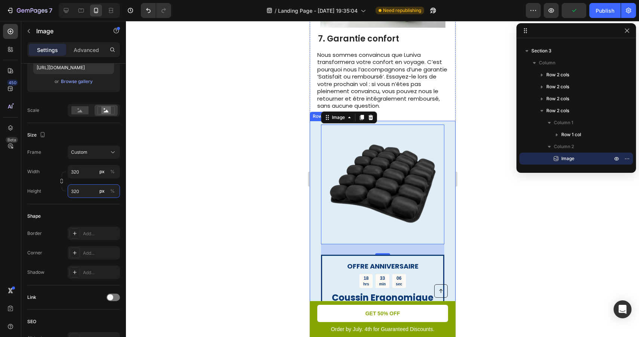
type input "320"
click at [274, 221] on div at bounding box center [382, 179] width 513 height 316
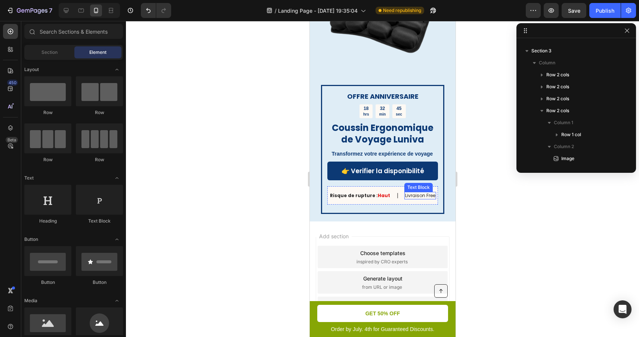
scroll to position [1583, 0]
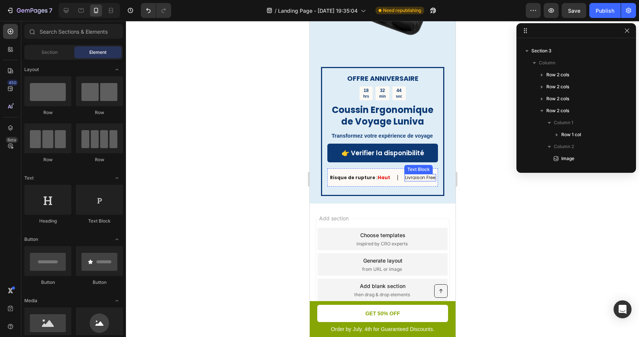
click at [426, 175] on p "Livraison Free" at bounding box center [420, 178] width 30 height 6
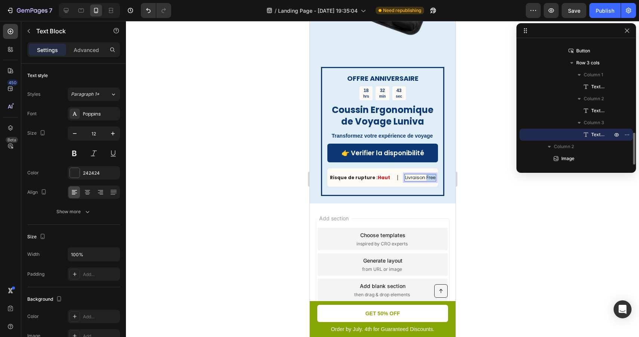
click at [426, 175] on p "Livraison Free" at bounding box center [420, 178] width 30 height 6
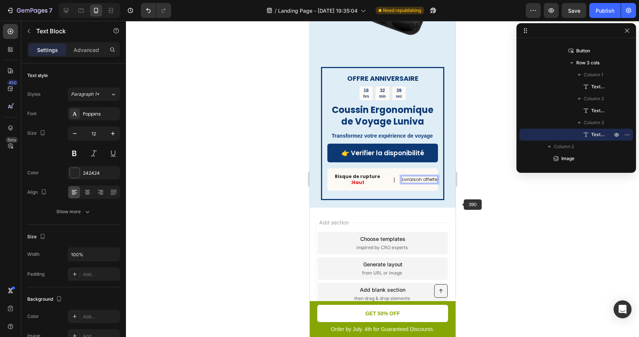
click at [468, 208] on div at bounding box center [382, 179] width 513 height 316
click at [426, 177] on p "Livraison offerte" at bounding box center [420, 180] width 36 height 6
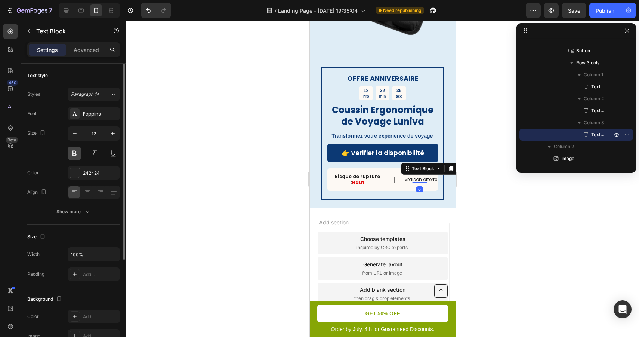
click at [75, 154] on button at bounding box center [74, 153] width 13 height 13
click at [496, 200] on div at bounding box center [382, 179] width 513 height 316
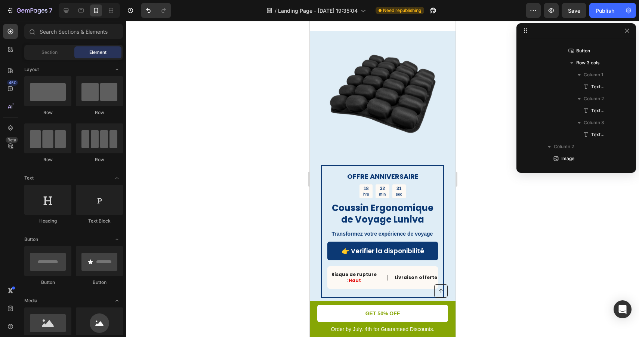
scroll to position [1483, 0]
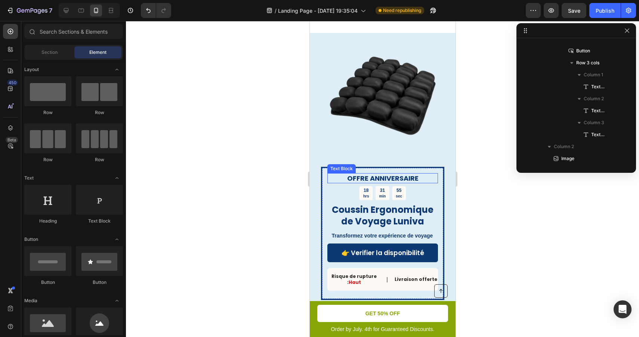
click at [382, 174] on p "OFFRE ANNIVERSAIRE" at bounding box center [382, 178] width 109 height 9
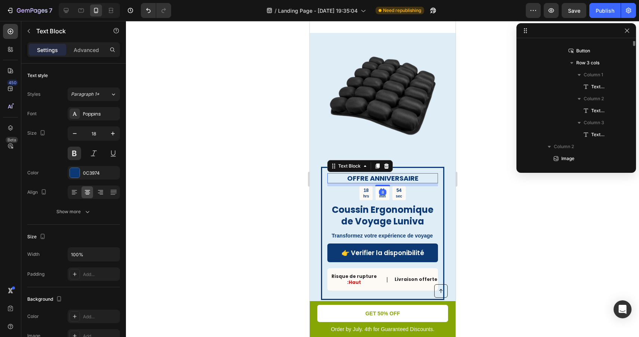
scroll to position [261, 0]
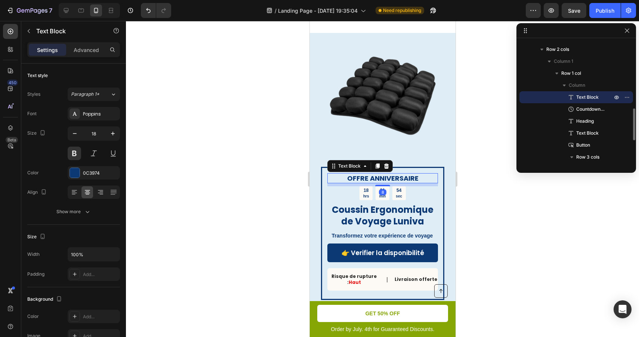
click at [382, 174] on p "OFFRE ANNIVERSAIRE" at bounding box center [382, 178] width 109 height 9
click at [384, 174] on p "Stock Limité" at bounding box center [382, 178] width 109 height 9
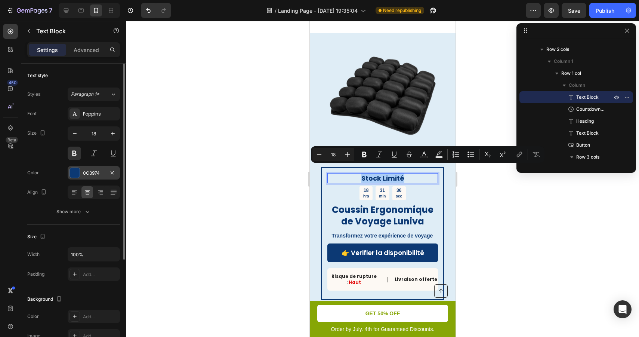
click at [95, 174] on div "0C3974" at bounding box center [94, 173] width 22 height 7
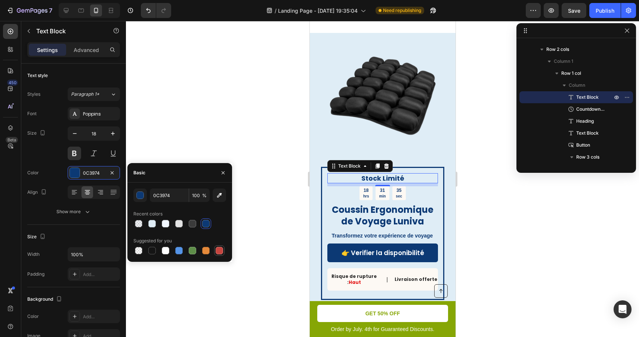
click at [221, 251] on div at bounding box center [219, 250] width 7 height 7
click at [168, 196] on input "C5453F" at bounding box center [169, 194] width 39 height 13
click at [141, 193] on div "button" at bounding box center [140, 195] width 7 height 7
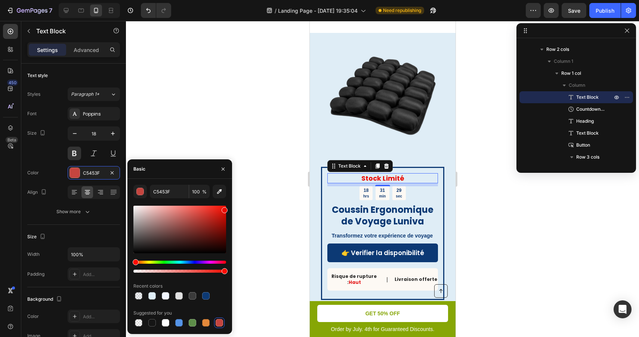
drag, startPoint x: 200, startPoint y: 220, endPoint x: 230, endPoint y: 209, distance: 32.0
click at [230, 209] on div "C5453F 100 % Recent colors Suggested for you" at bounding box center [180, 256] width 105 height 143
type input "ED0B00"
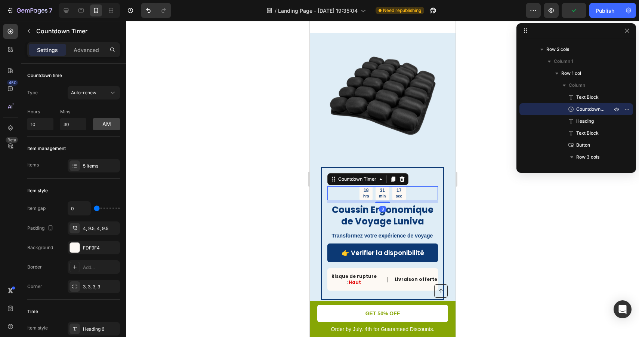
click at [416, 186] on div "18 hrs 31 min 17 sec" at bounding box center [382, 193] width 111 height 14
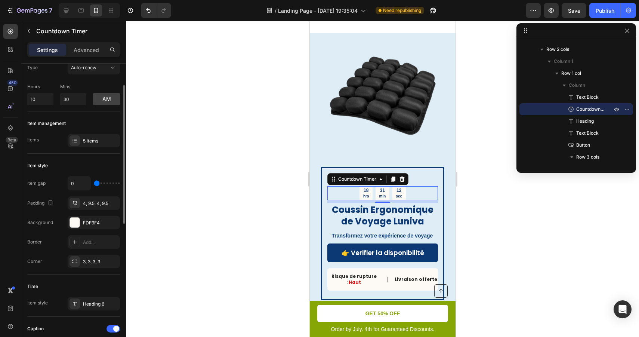
scroll to position [32, 0]
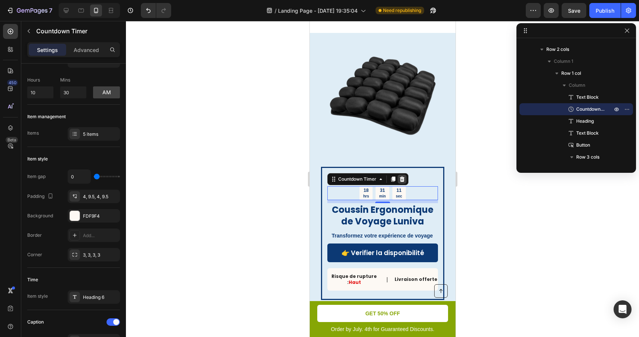
click at [403, 177] on icon at bounding box center [402, 179] width 5 height 5
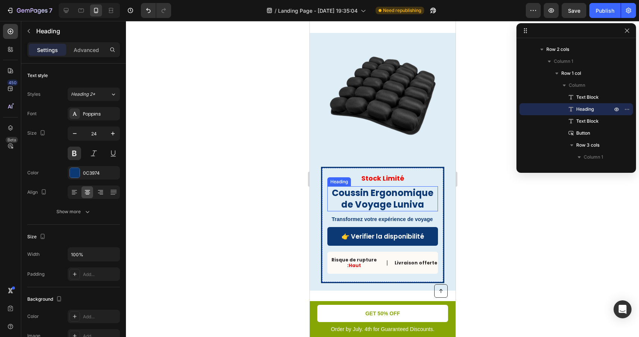
click at [381, 202] on h2 "Coussin Ergonomique de Voyage Luniva" at bounding box center [382, 198] width 111 height 25
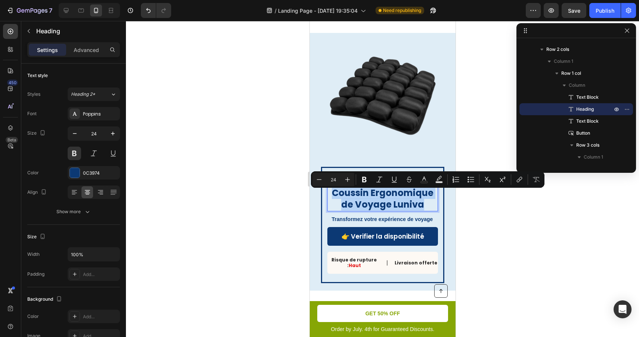
click at [381, 202] on p "Coussin Ergonomique de Voyage Luniva" at bounding box center [382, 198] width 109 height 23
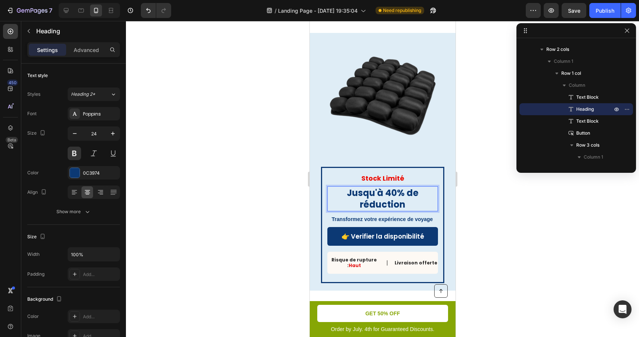
click at [349, 187] on p "Jusqu'à 40% de réduction" at bounding box center [382, 198] width 109 height 23
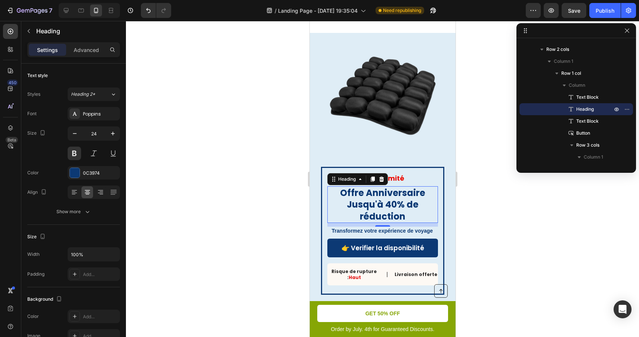
click at [512, 233] on div at bounding box center [382, 179] width 513 height 316
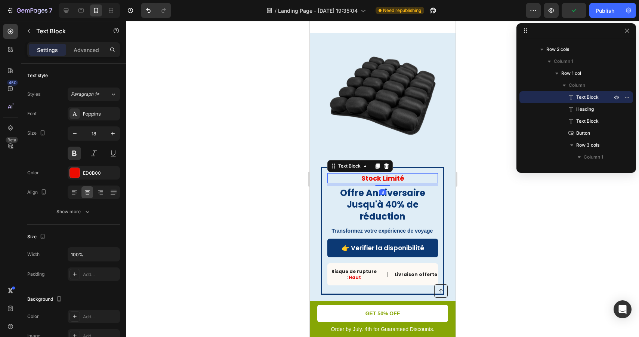
click at [382, 174] on p "Stock Limité" at bounding box center [382, 178] width 109 height 9
click at [111, 134] on icon "button" at bounding box center [112, 133] width 7 height 7
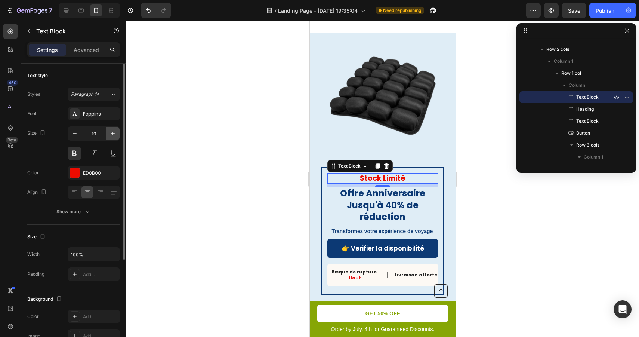
click at [111, 134] on icon "button" at bounding box center [112, 133] width 7 height 7
type input "20"
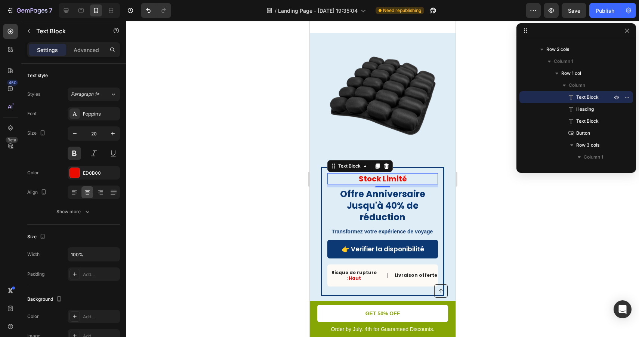
click at [500, 214] on div at bounding box center [382, 179] width 513 height 316
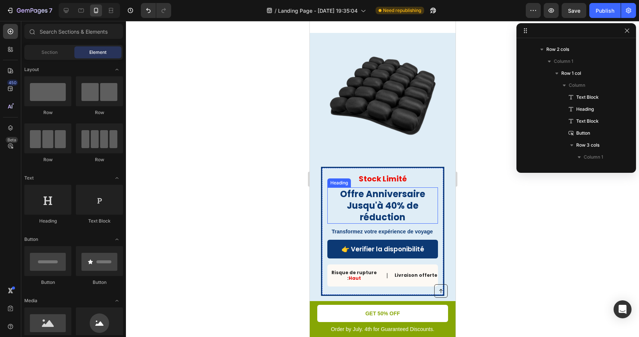
click at [420, 188] on p "Offre Anniversaire Jusqu'à 40% de réduction" at bounding box center [382, 205] width 109 height 35
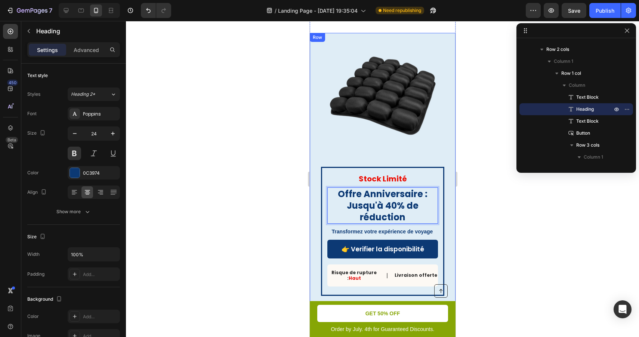
click at [477, 216] on div at bounding box center [382, 179] width 513 height 316
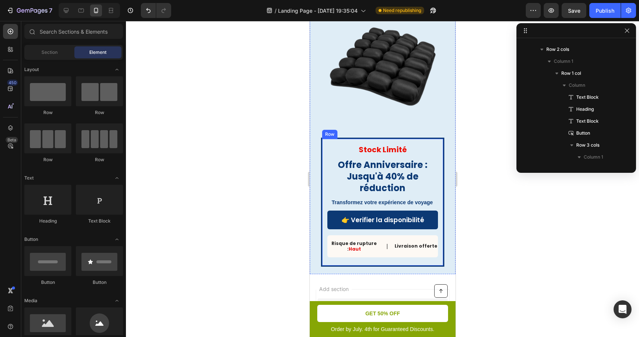
scroll to position [1512, 0]
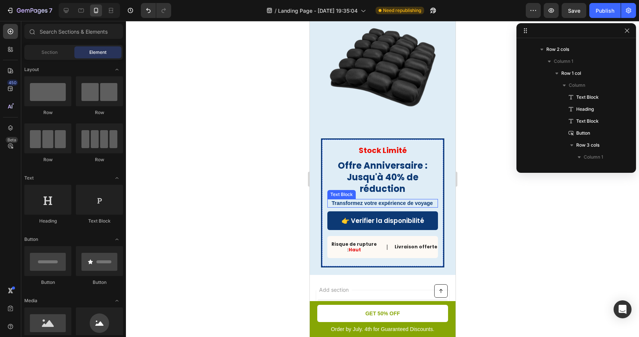
click at [403, 200] on p "Transformez votre expérience de voyage" at bounding box center [382, 203] width 110 height 7
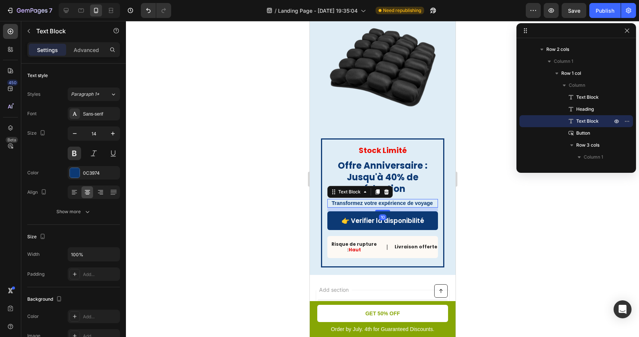
click at [403, 200] on p "Transformez votre expérience de voyage" at bounding box center [382, 203] width 110 height 7
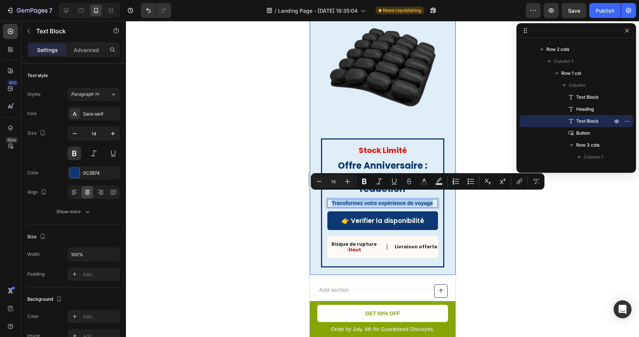
click at [494, 206] on div at bounding box center [382, 179] width 513 height 316
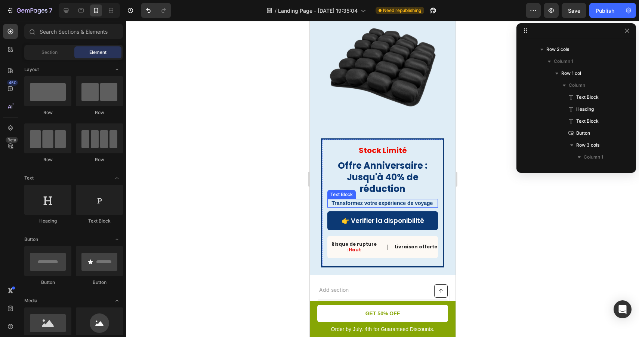
click at [409, 200] on p "Transformez votre expérience de voyage" at bounding box center [382, 203] width 110 height 7
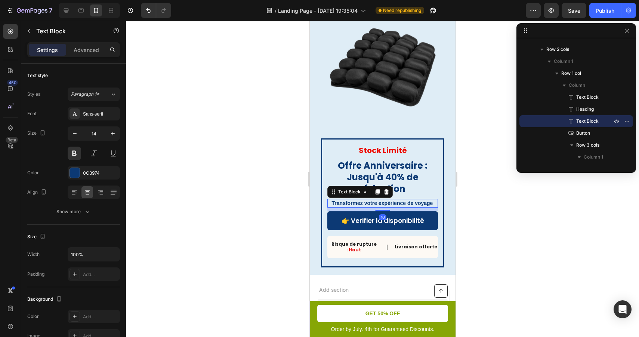
click at [242, 156] on div at bounding box center [382, 179] width 513 height 316
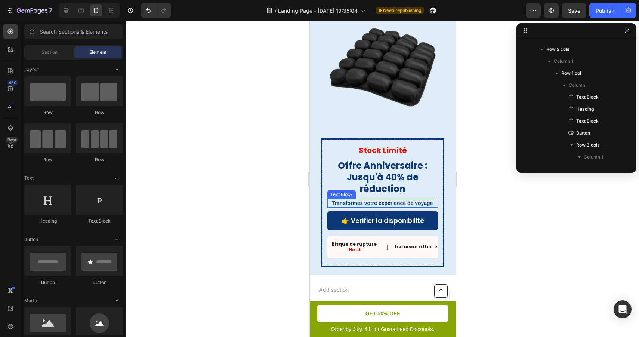
click at [332, 200] on p "Transformez votre expérience de voyage" at bounding box center [382, 203] width 110 height 7
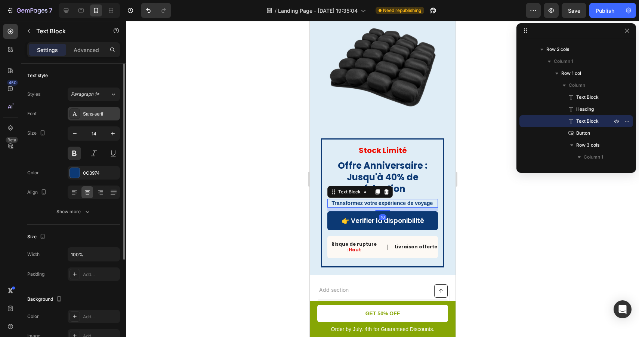
click at [103, 111] on div "Sans-serif" at bounding box center [100, 114] width 35 height 7
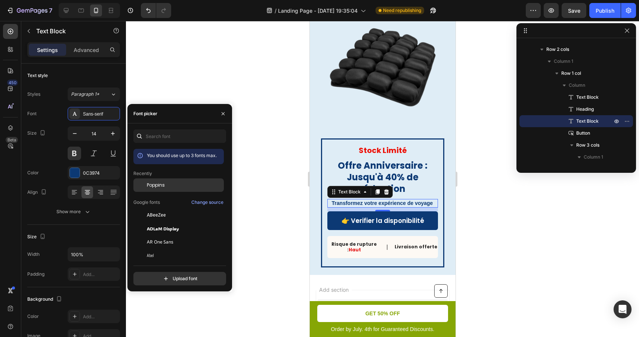
click at [175, 188] on div "Poppins" at bounding box center [185, 185] width 76 height 7
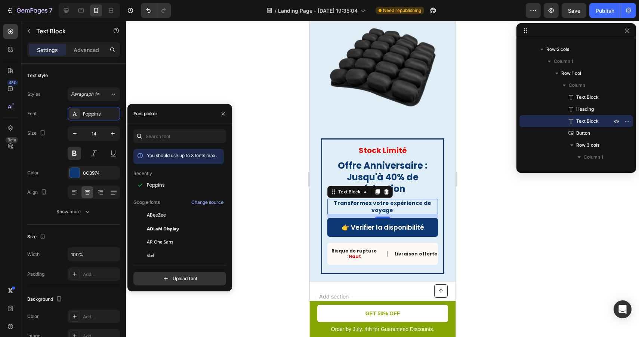
click at [538, 228] on div at bounding box center [382, 179] width 513 height 316
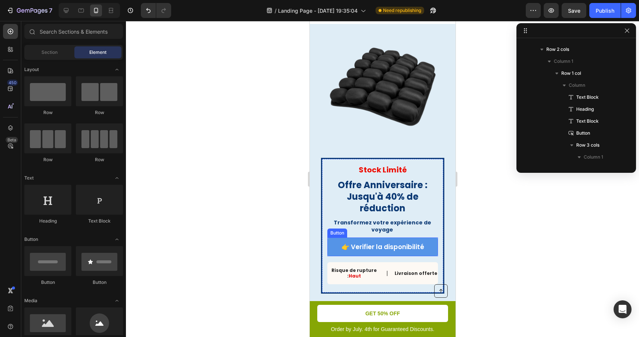
scroll to position [1470, 0]
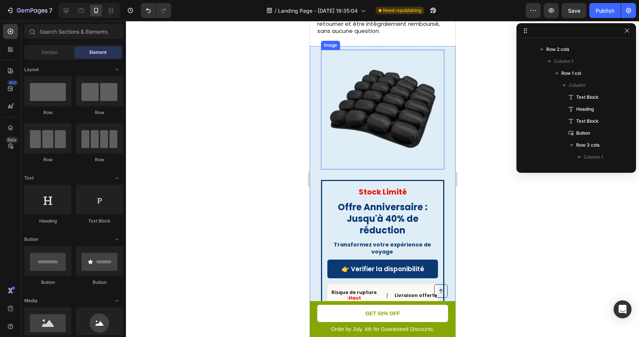
click at [429, 136] on img at bounding box center [383, 110] width 120 height 120
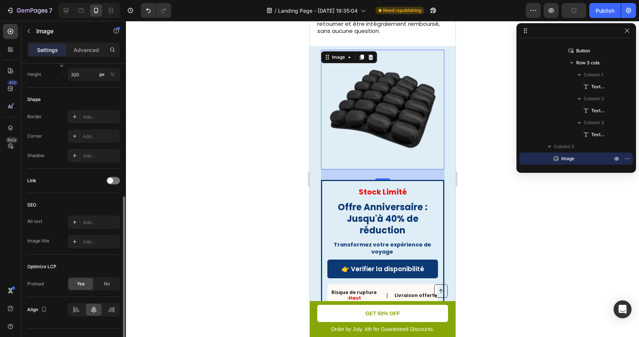
scroll to position [254, 0]
click at [89, 55] on div "Advanced" at bounding box center [86, 50] width 37 height 12
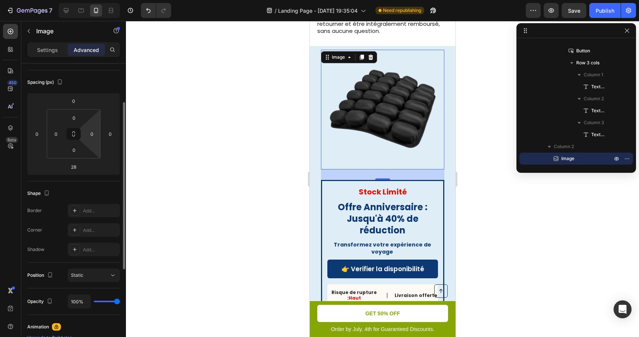
scroll to position [70, 0]
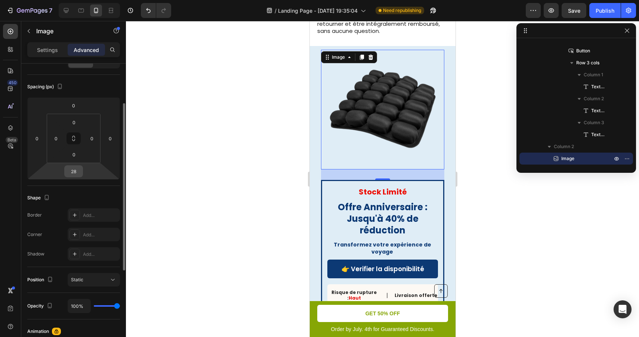
click at [78, 170] on input "28" at bounding box center [73, 171] width 15 height 11
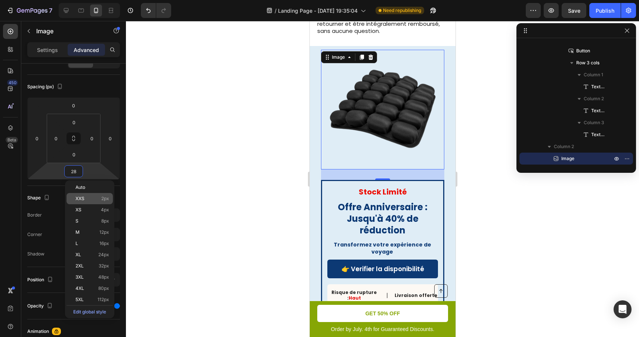
click at [85, 196] on p "XXS 2px" at bounding box center [93, 198] width 34 height 5
type input "2"
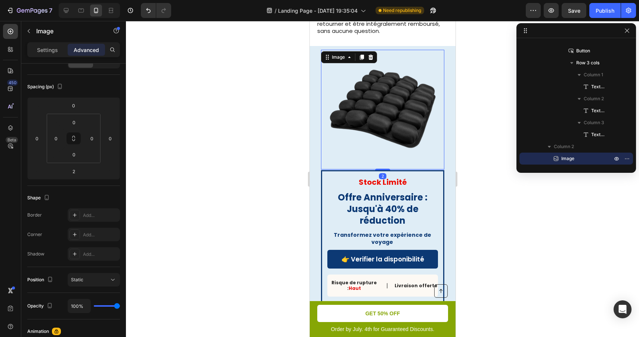
click at [537, 226] on div at bounding box center [382, 179] width 513 height 316
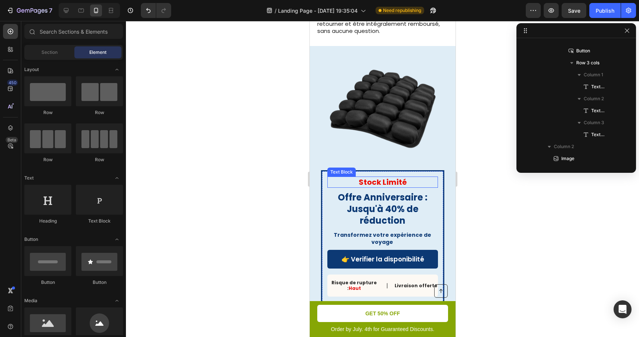
click at [384, 177] on p "Stock Limité" at bounding box center [382, 182] width 109 height 10
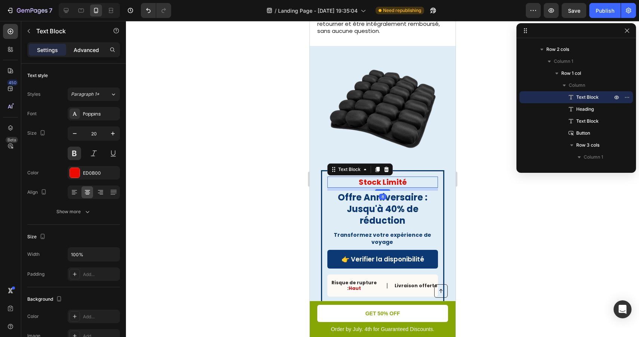
click at [89, 45] on div "Advanced" at bounding box center [86, 50] width 37 height 12
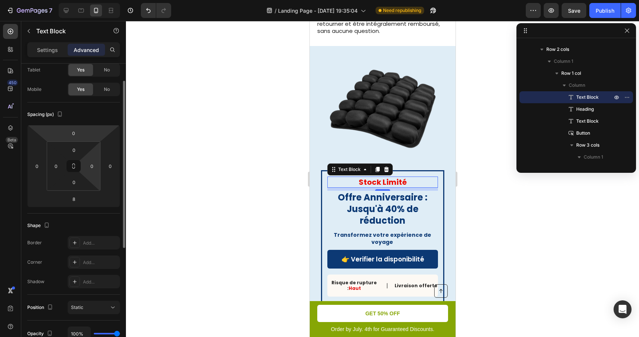
scroll to position [50, 0]
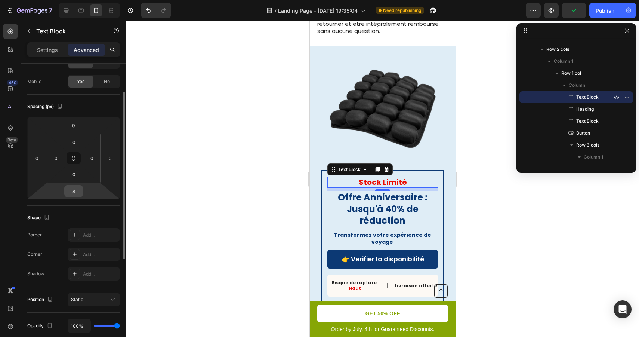
click at [79, 191] on input "8" at bounding box center [73, 190] width 15 height 11
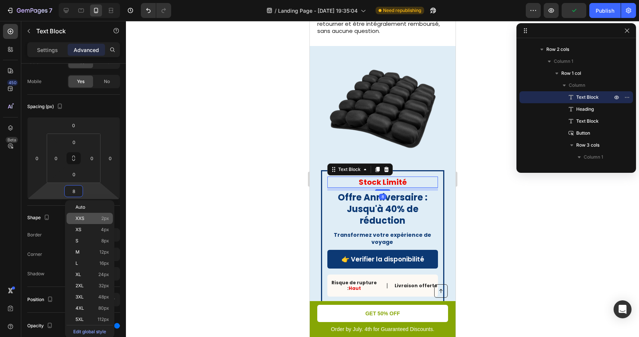
click at [83, 215] on div "XXS 2px" at bounding box center [90, 218] width 46 height 11
type input "2"
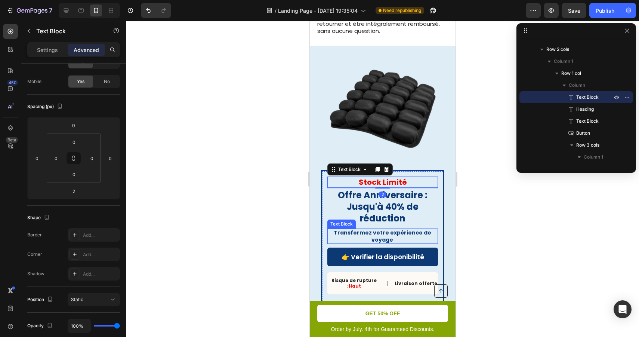
click at [500, 235] on div at bounding box center [382, 179] width 513 height 316
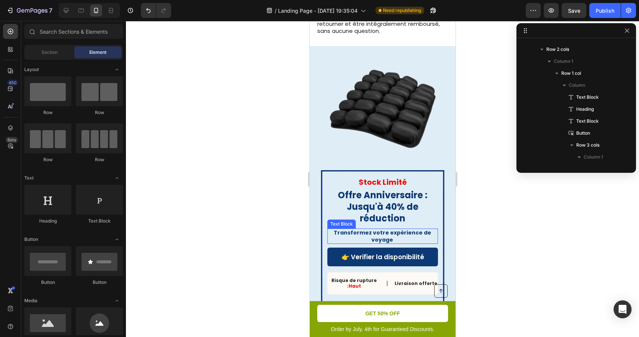
click at [500, 235] on div at bounding box center [382, 179] width 513 height 316
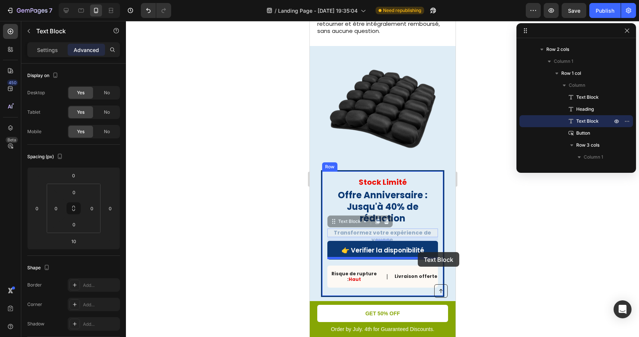
drag, startPoint x: 424, startPoint y: 225, endPoint x: 418, endPoint y: 252, distance: 27.2
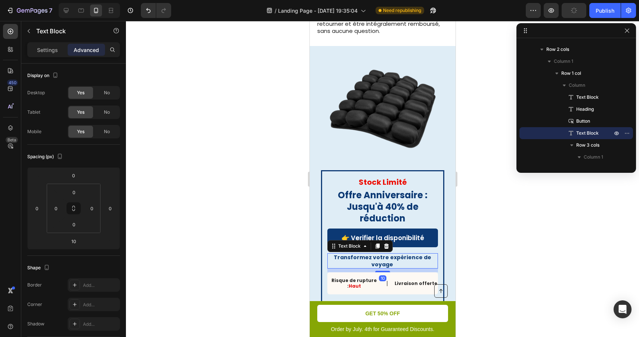
click at [517, 246] on div at bounding box center [382, 179] width 513 height 316
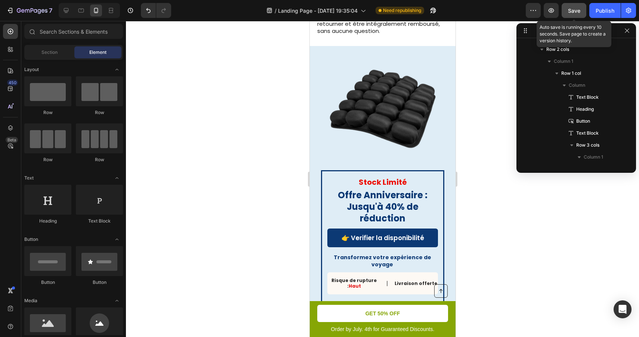
click at [572, 15] on button "Save" at bounding box center [574, 10] width 25 height 15
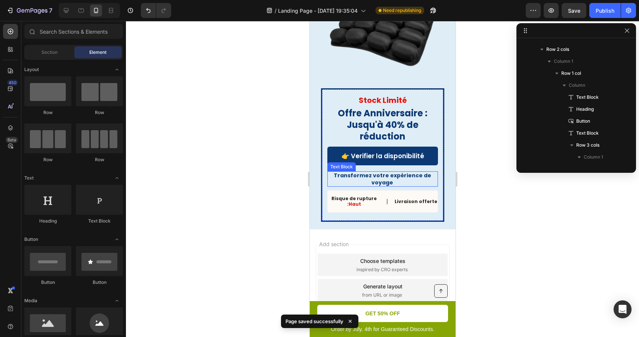
scroll to position [1567, 0]
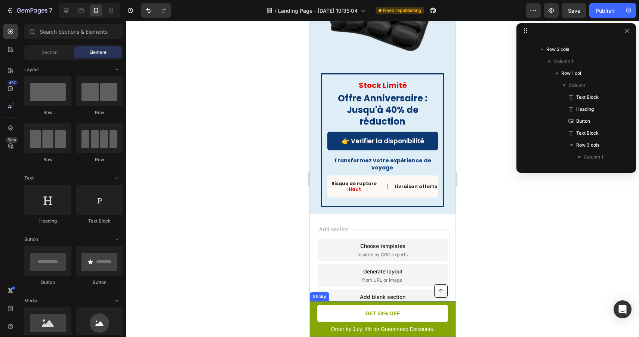
click at [451, 306] on div "Button Order by July. 4th for Guaranteed Discounts. Text Block GET 50% OFF Butt…" at bounding box center [383, 319] width 146 height 36
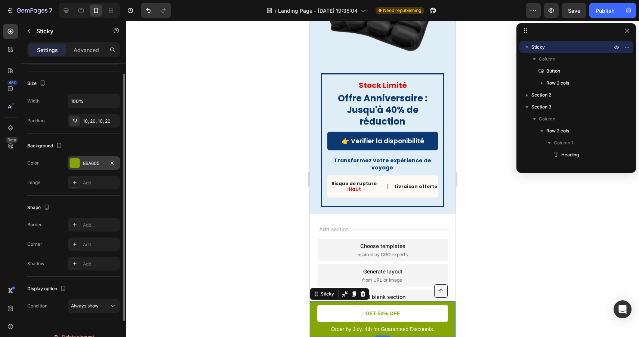
scroll to position [56, 0]
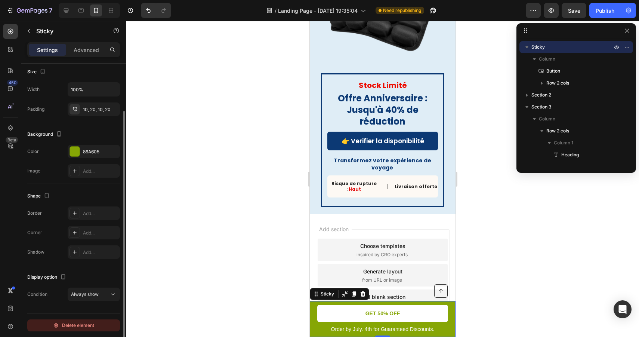
click at [95, 326] on button "Delete element" at bounding box center [73, 325] width 93 height 12
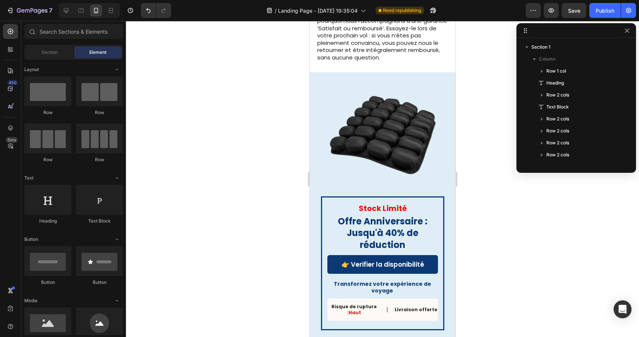
scroll to position [1690, 0]
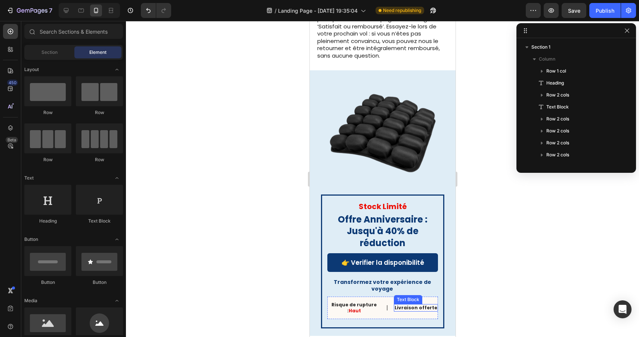
click at [426, 305] on p "Livraison offerte" at bounding box center [416, 308] width 43 height 6
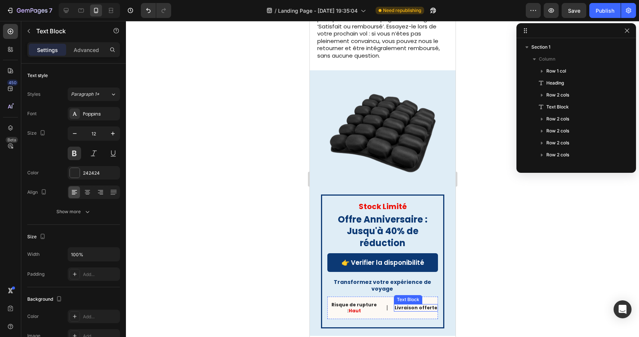
scroll to position [260, 0]
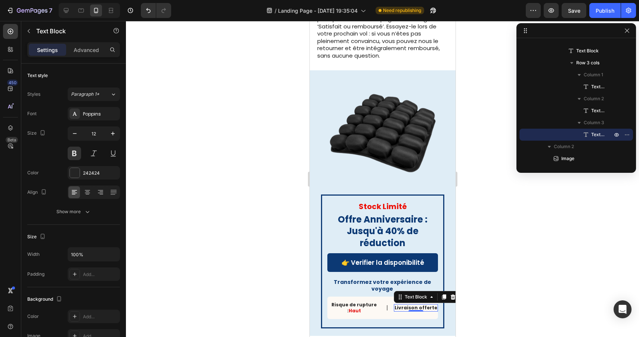
click at [248, 166] on div at bounding box center [382, 179] width 513 height 316
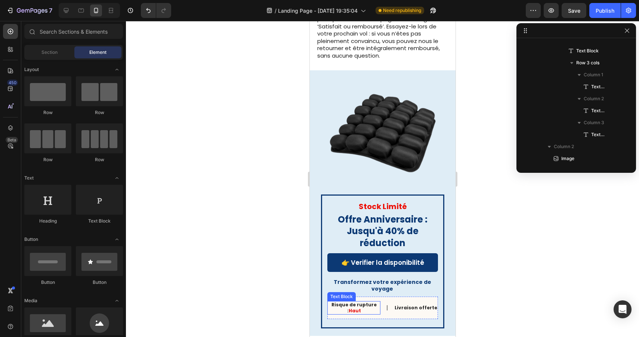
click at [347, 302] on p "Risque de rupture : Haut" at bounding box center [354, 308] width 52 height 12
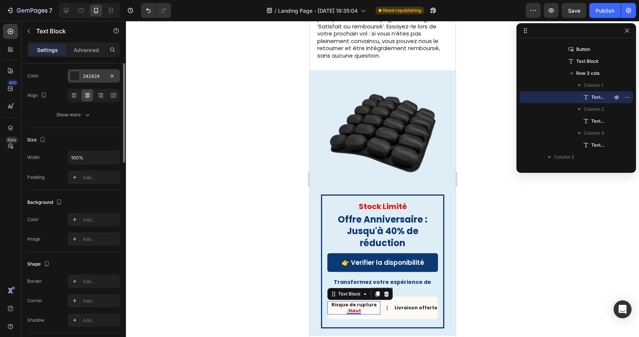
scroll to position [0, 0]
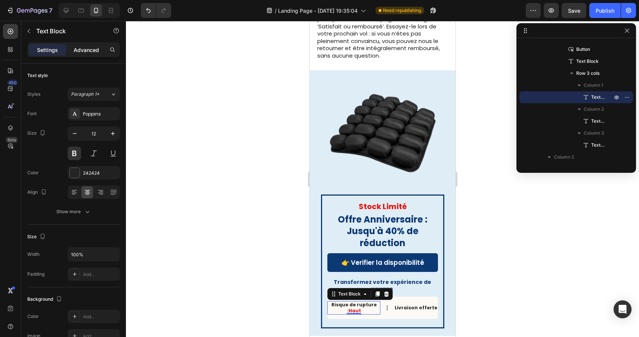
click at [83, 48] on p "Advanced" at bounding box center [86, 50] width 25 height 8
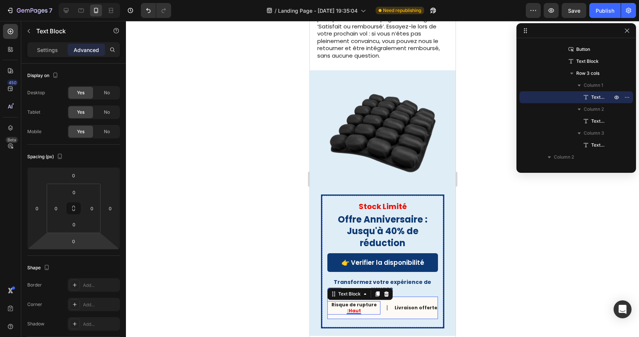
click at [335, 300] on div "Risque de rupture : Haut Text Block 0 | Text Block Livraison offerte Text Block…" at bounding box center [382, 308] width 111 height 22
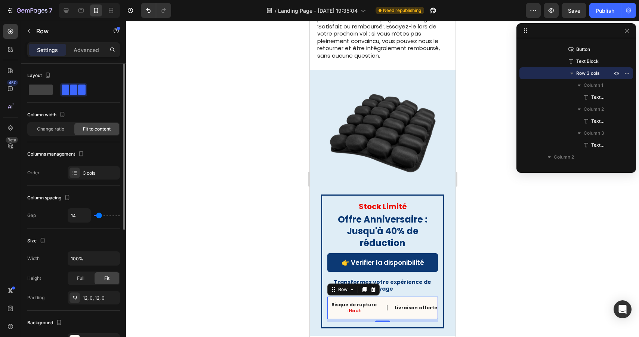
type input "15"
type input "14"
type input "13"
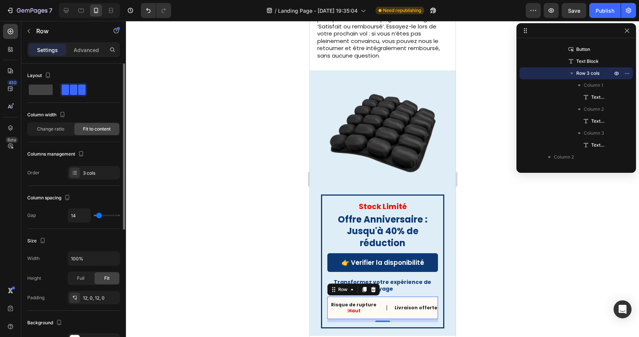
type input "13"
type input "12"
type input "11"
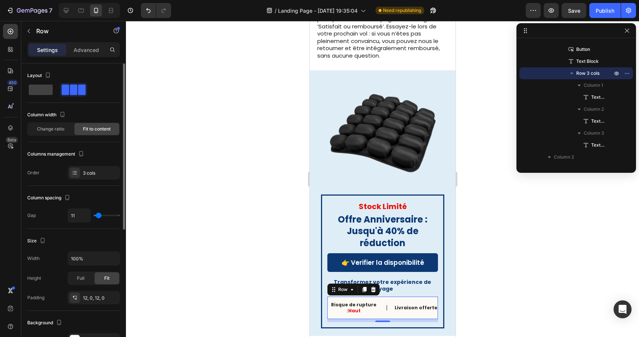
type input "10"
type input "9"
type input "8"
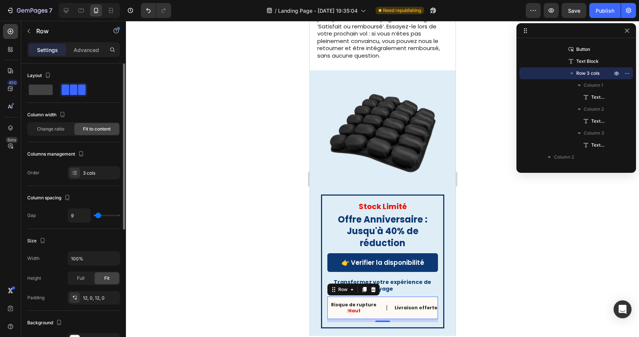
type input "8"
type input "7"
type input "6"
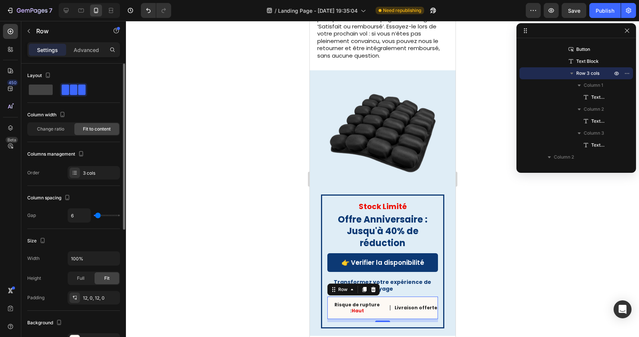
click at [98, 215] on input "range" at bounding box center [107, 215] width 26 height 1
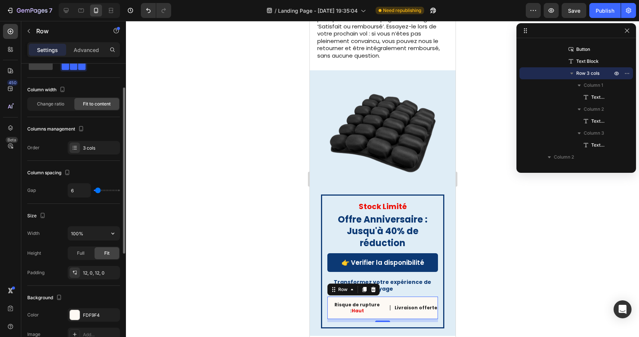
scroll to position [34, 0]
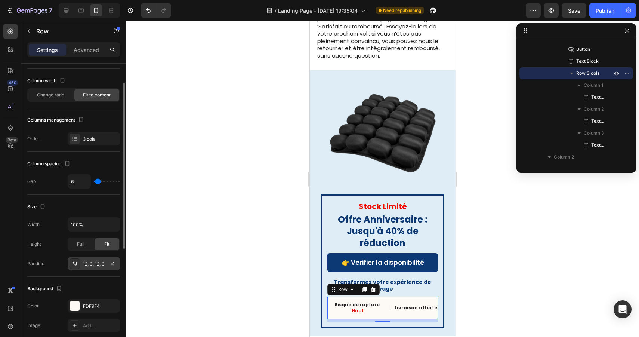
click at [90, 263] on div "12, 0, 12, 0" at bounding box center [94, 264] width 22 height 7
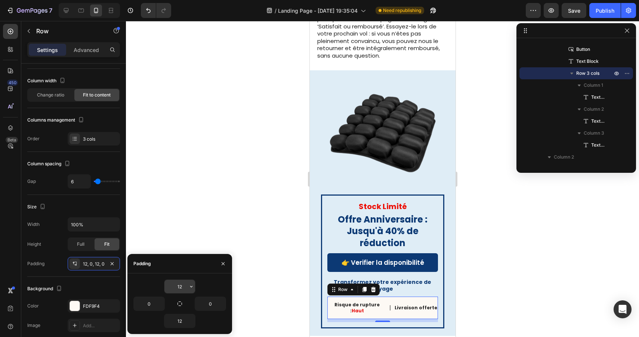
click at [182, 286] on input "12" at bounding box center [180, 286] width 31 height 13
click at [191, 286] on icon "button" at bounding box center [191, 286] width 6 height 6
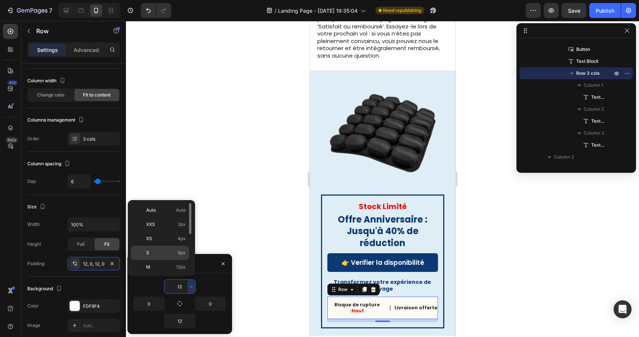
click at [179, 255] on span "8px" at bounding box center [182, 252] width 8 height 7
type input "8"
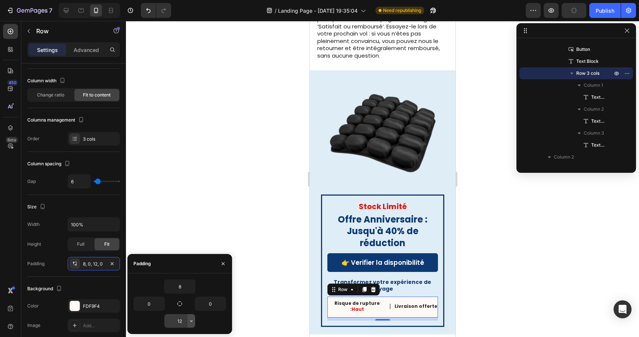
click at [189, 320] on icon "button" at bounding box center [191, 321] width 6 height 6
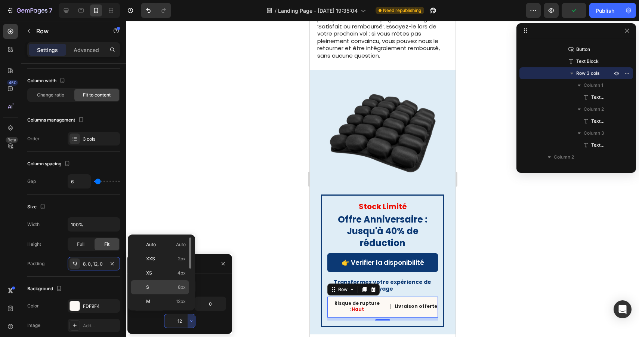
click at [177, 288] on p "S 8px" at bounding box center [166, 287] width 40 height 7
type input "8"
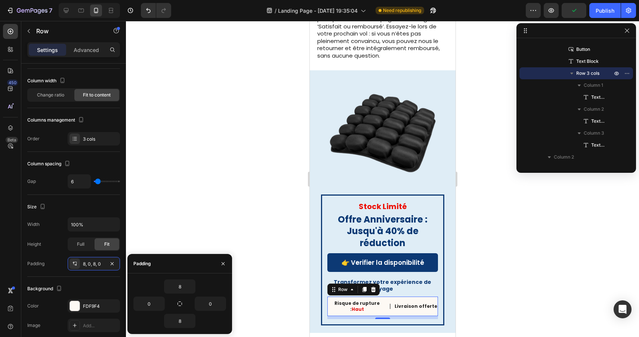
click at [481, 268] on div at bounding box center [382, 179] width 513 height 316
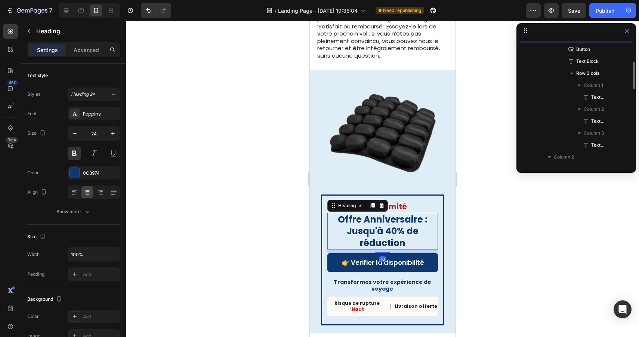
click at [405, 222] on h2 "Offre Anniversaire : Jusqu'à 40% de réduction" at bounding box center [382, 231] width 111 height 37
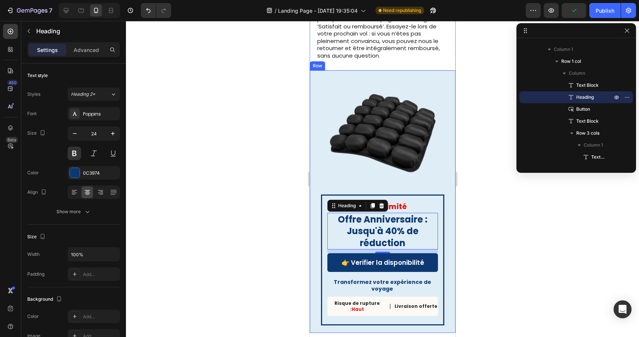
click at [487, 250] on div at bounding box center [382, 179] width 513 height 316
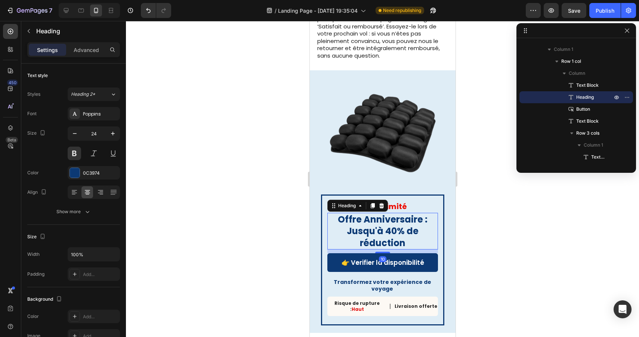
click at [404, 217] on h2 "Offre Anniversaire : Jusqu'à 40% de réduction" at bounding box center [382, 231] width 111 height 37
click at [401, 202] on p "Stock Limité" at bounding box center [382, 207] width 109 height 10
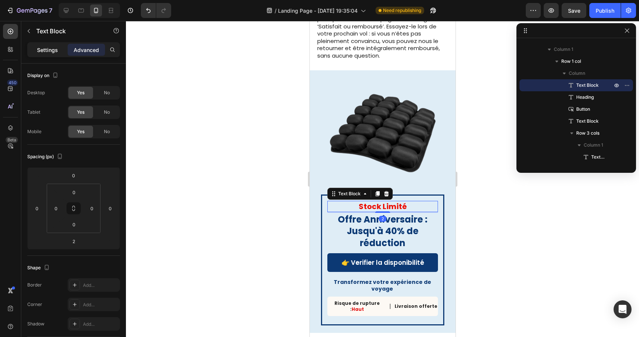
click at [52, 55] on div "Settings" at bounding box center [47, 50] width 37 height 12
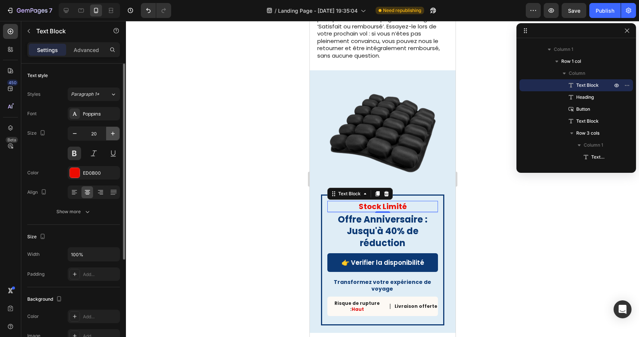
click at [112, 130] on icon "button" at bounding box center [112, 133] width 7 height 7
type input "22"
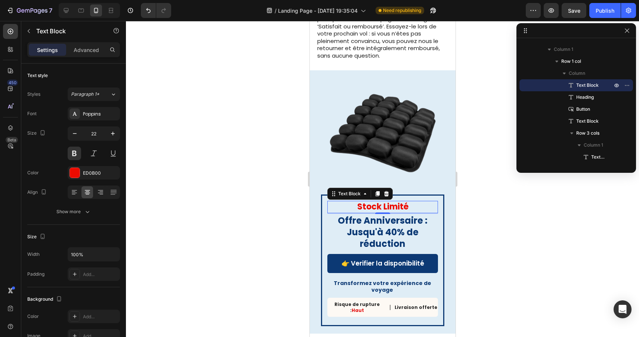
click at [497, 209] on div at bounding box center [382, 179] width 513 height 316
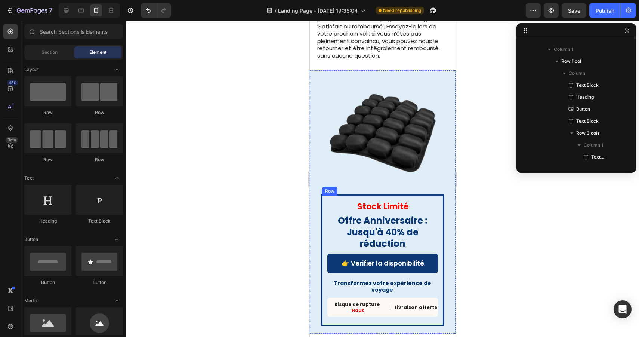
click at [438, 194] on div "Stock Limité Text Block Offre Anniversaire : Jusqu'à 40% de réduction Heading 👉…" at bounding box center [382, 260] width 123 height 132
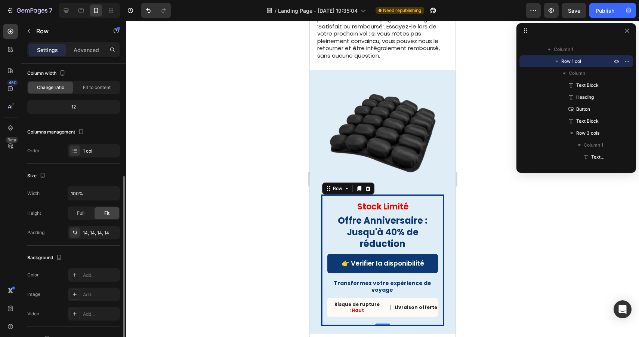
scroll to position [142, 0]
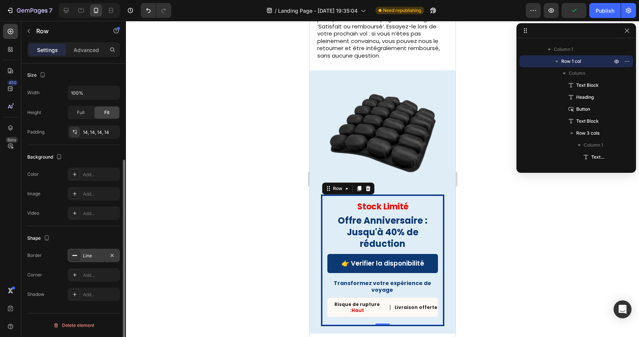
click at [86, 259] on div "Line" at bounding box center [94, 255] width 22 height 7
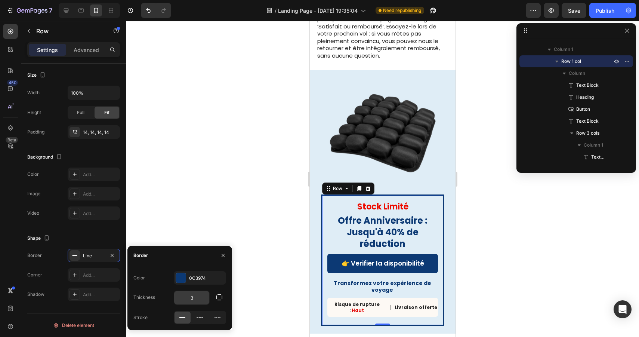
click at [195, 296] on input "3" at bounding box center [191, 297] width 35 height 13
type input "2"
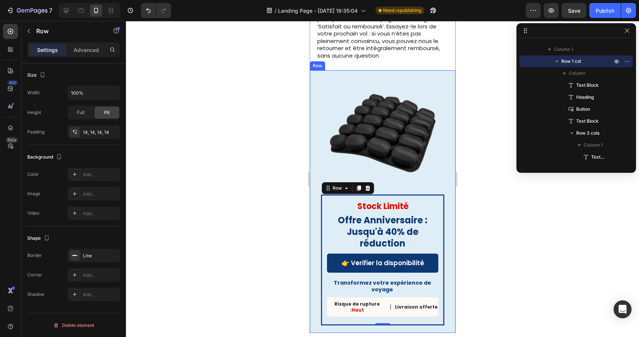
click at [494, 273] on div at bounding box center [382, 179] width 513 height 316
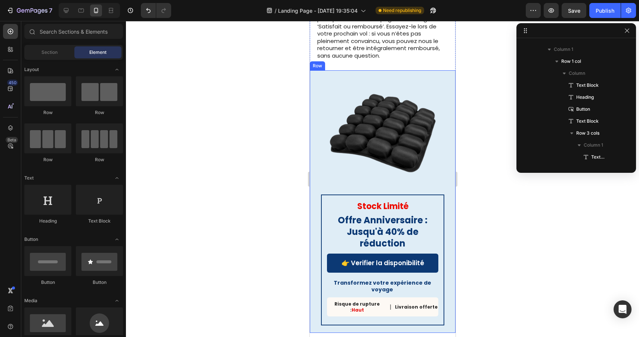
click at [494, 273] on div at bounding box center [382, 179] width 513 height 316
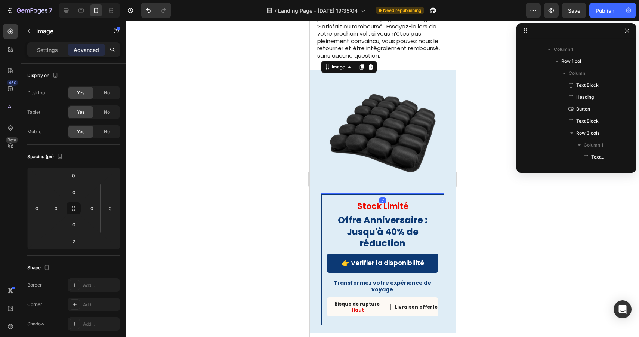
click at [407, 126] on img at bounding box center [383, 134] width 120 height 120
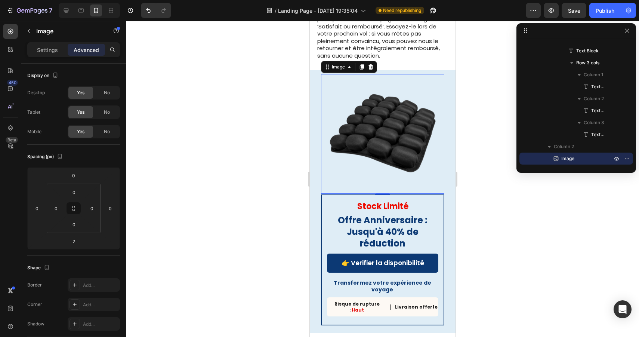
click at [405, 130] on img at bounding box center [383, 134] width 120 height 120
click at [369, 132] on img at bounding box center [383, 134] width 120 height 120
click at [340, 64] on div "Image" at bounding box center [338, 67] width 16 height 7
click at [339, 65] on div "Image Row 2 cols Section" at bounding box center [349, 67] width 56 height 12
click at [360, 113] on img at bounding box center [383, 134] width 120 height 120
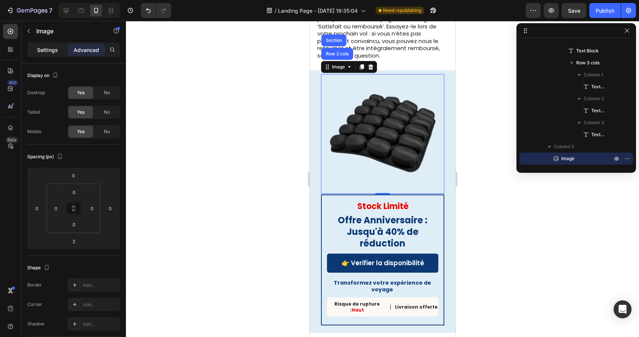
click at [47, 47] on p "Settings" at bounding box center [47, 50] width 21 height 8
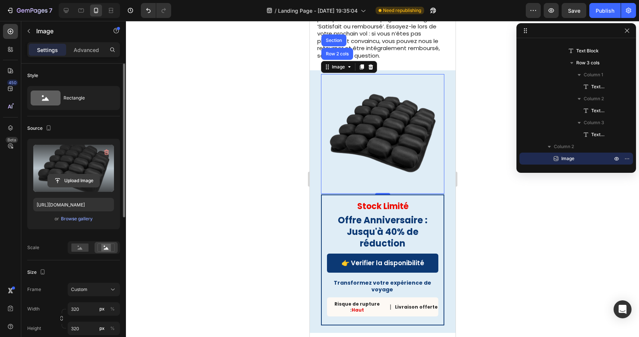
click at [78, 184] on input "file" at bounding box center [74, 180] width 52 height 13
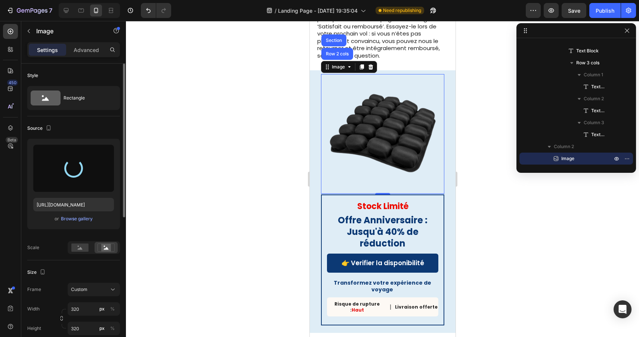
type input "https://cdn.shopify.com/s/files/1/0789/6557/1921/files/gempages_581811059468272…"
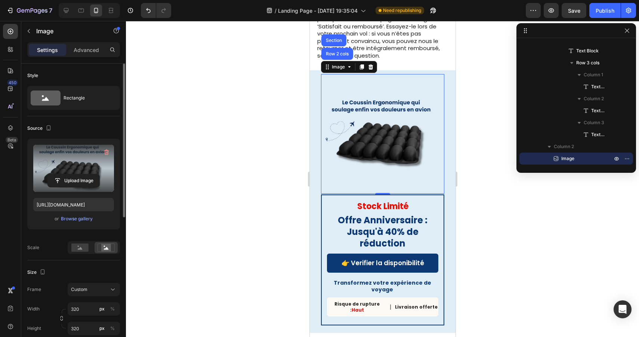
click at [510, 230] on div at bounding box center [382, 179] width 513 height 316
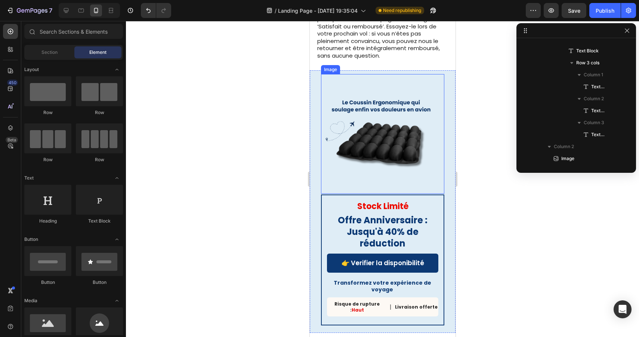
click at [411, 135] on img at bounding box center [383, 134] width 120 height 120
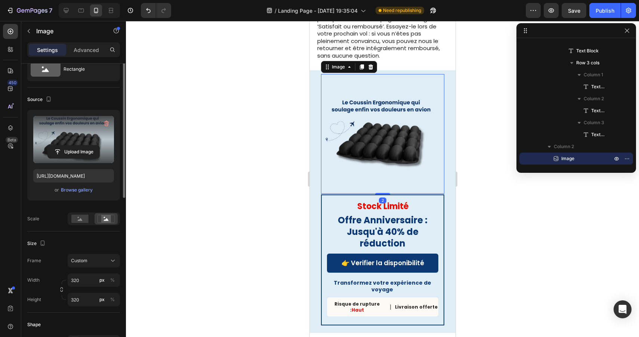
scroll to position [0, 0]
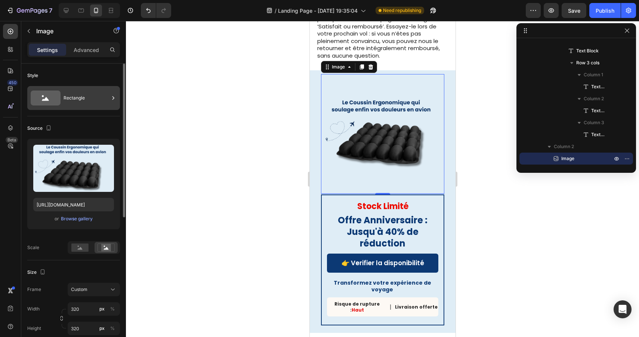
click at [75, 102] on div "Rectangle" at bounding box center [87, 97] width 46 height 17
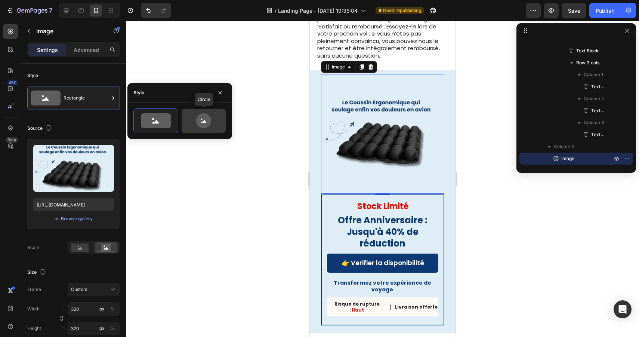
click at [208, 119] on icon at bounding box center [203, 120] width 15 height 15
type input "80"
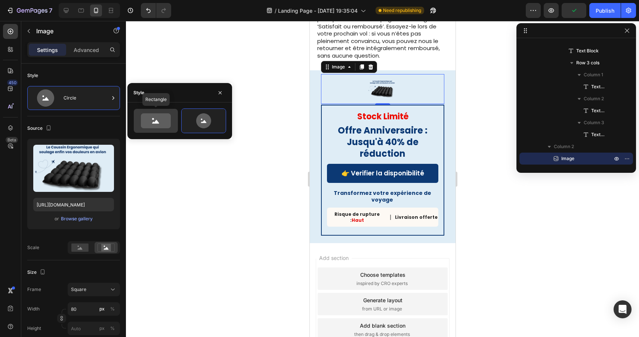
click at [167, 120] on icon at bounding box center [156, 120] width 30 height 15
type input "100"
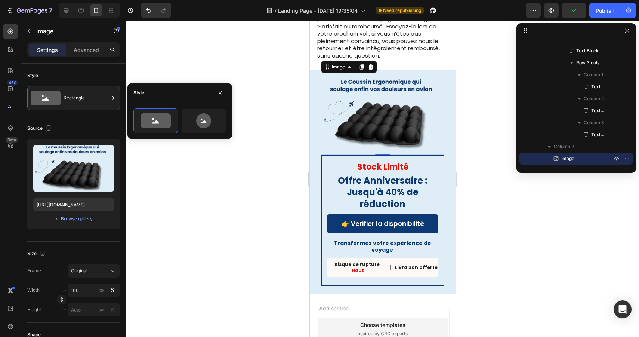
click at [171, 225] on div at bounding box center [382, 179] width 513 height 316
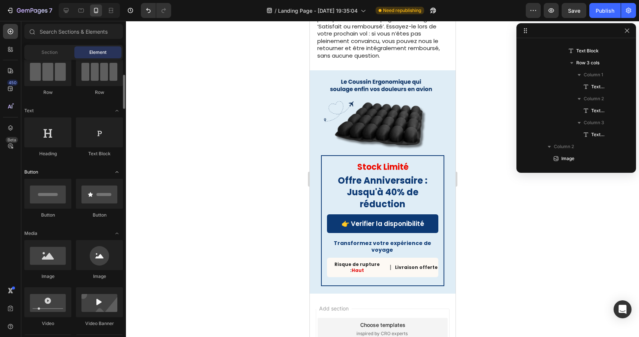
scroll to position [76, 0]
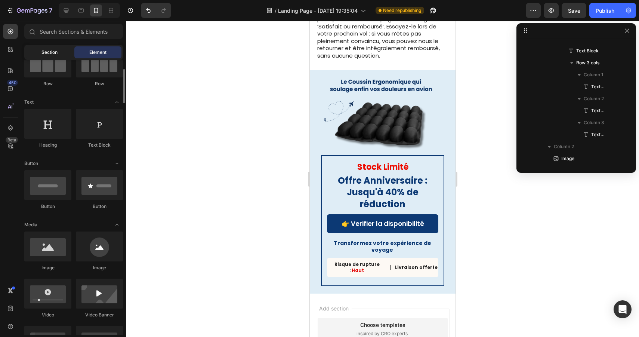
click at [58, 52] on div "Section" at bounding box center [49, 52] width 47 height 12
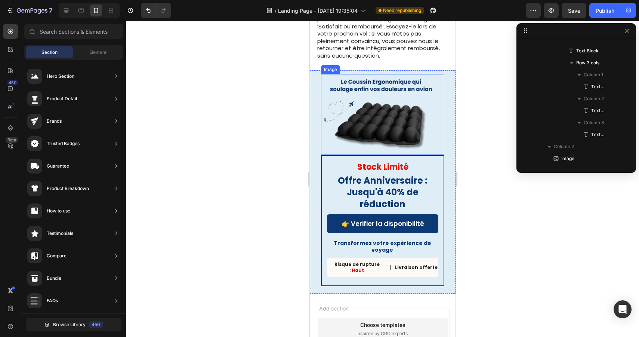
click at [399, 95] on img at bounding box center [382, 114] width 123 height 80
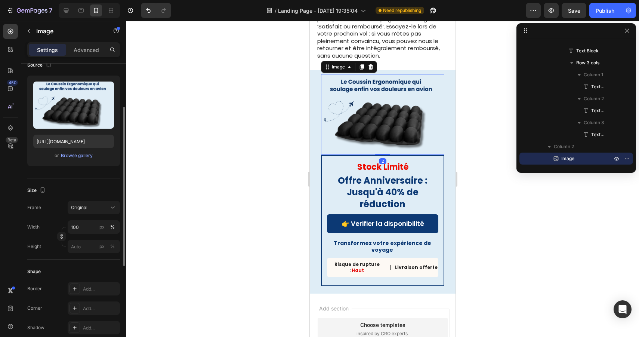
scroll to position [72, 0]
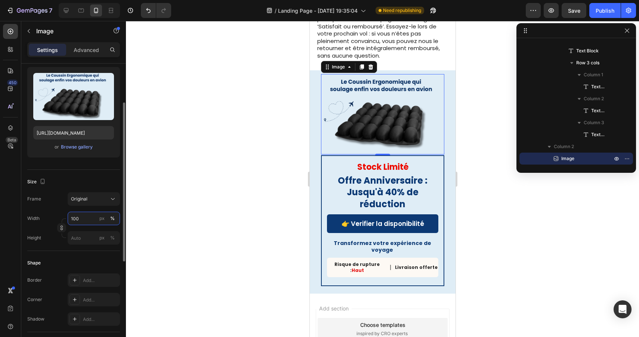
click at [90, 220] on input "100" at bounding box center [94, 218] width 52 height 13
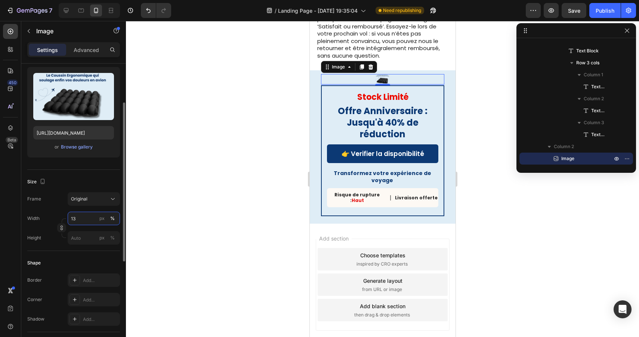
type input "1"
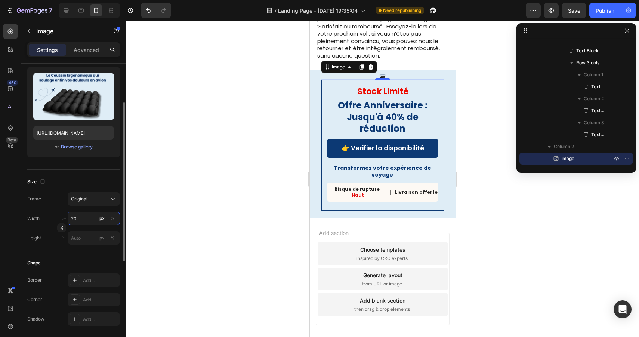
type input "2"
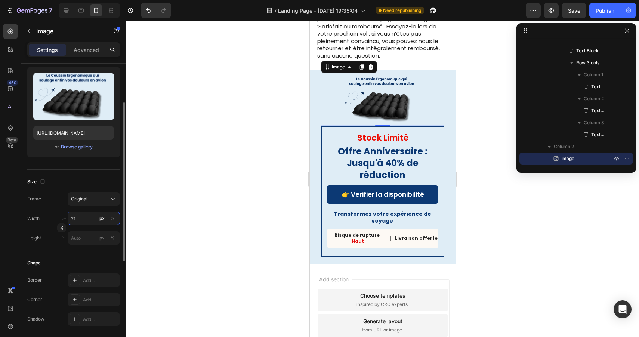
type input "2"
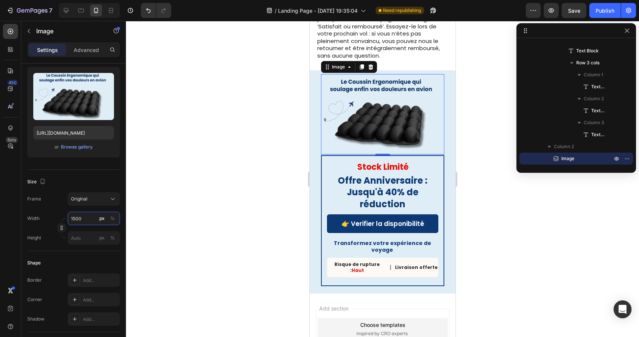
type input "1500"
click at [225, 210] on div at bounding box center [382, 179] width 513 height 316
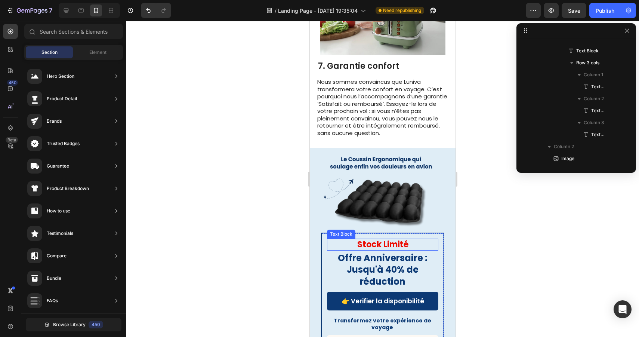
scroll to position [1612, 0]
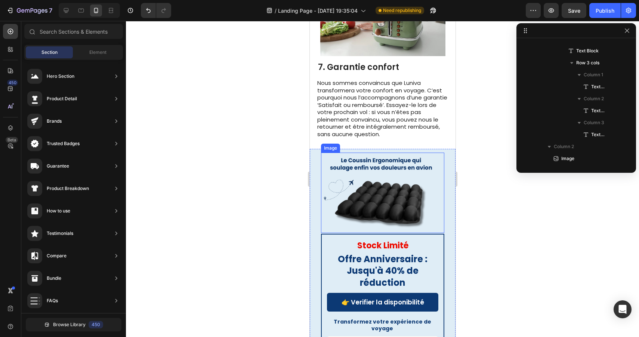
click at [387, 185] on img at bounding box center [382, 193] width 123 height 80
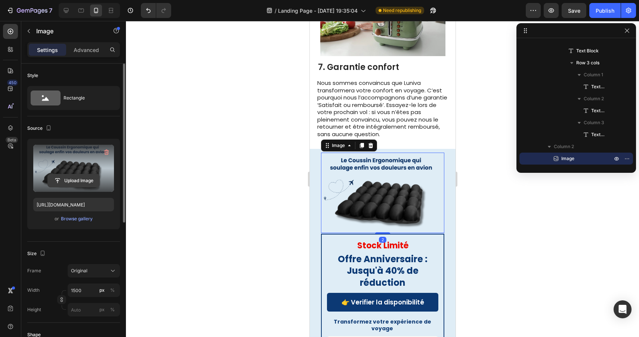
click at [75, 178] on input "file" at bounding box center [74, 180] width 52 height 13
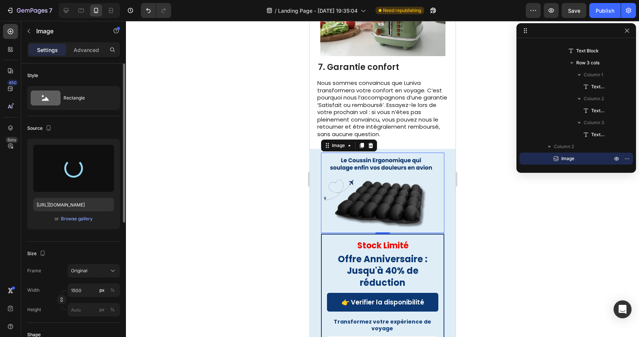
type input "https://cdn.shopify.com/s/files/1/0789/6557/1921/files/gempages_581811059468272…"
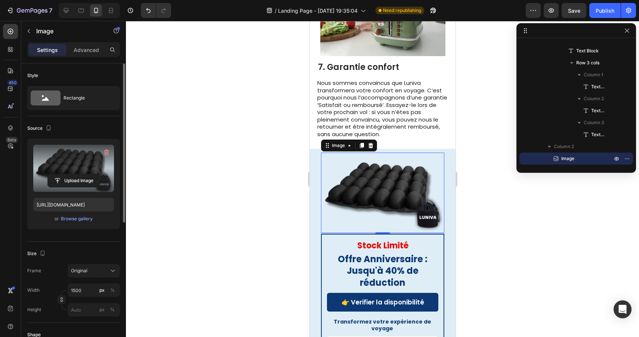
click at [521, 229] on div at bounding box center [382, 179] width 513 height 316
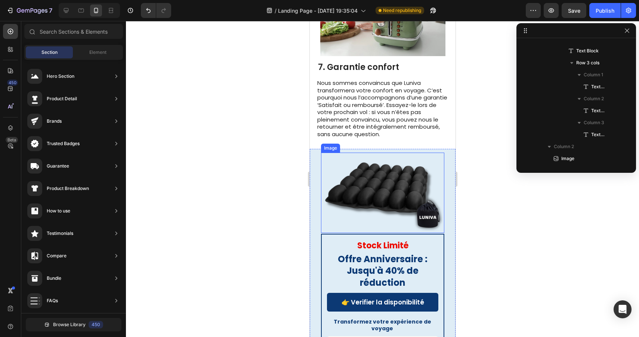
click at [375, 185] on img at bounding box center [382, 193] width 123 height 80
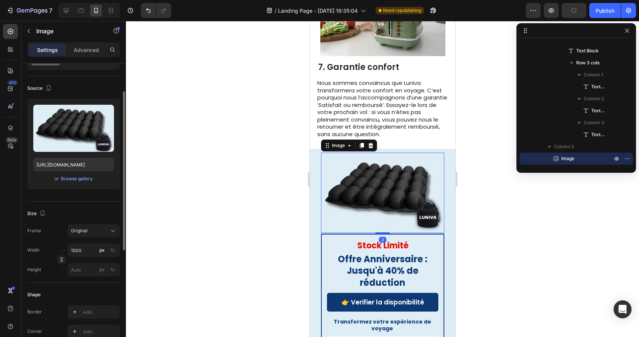
scroll to position [67, 0]
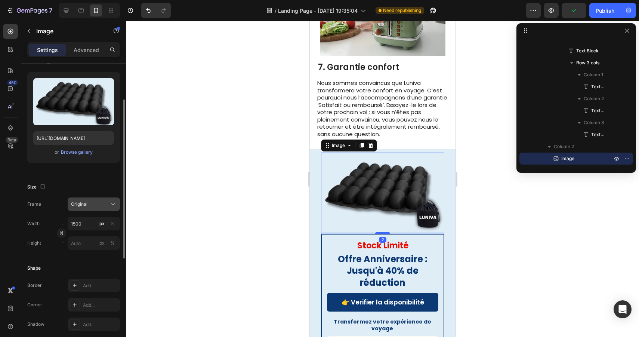
click at [99, 208] on div "Original" at bounding box center [94, 203] width 46 height 7
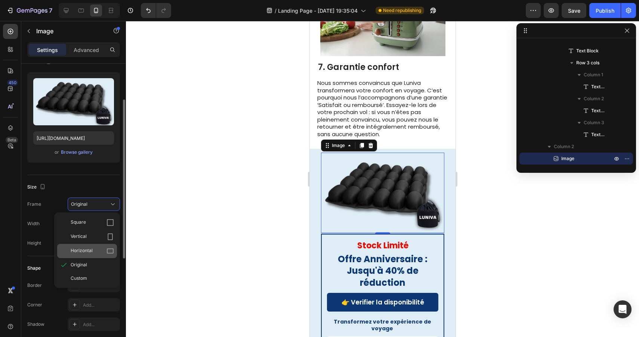
click at [89, 252] on span "Horizontal" at bounding box center [82, 250] width 22 height 7
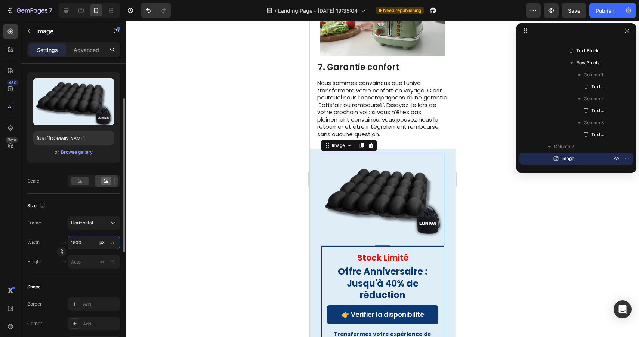
click at [89, 244] on input "1500" at bounding box center [94, 242] width 52 height 13
click at [187, 230] on div at bounding box center [382, 179] width 513 height 316
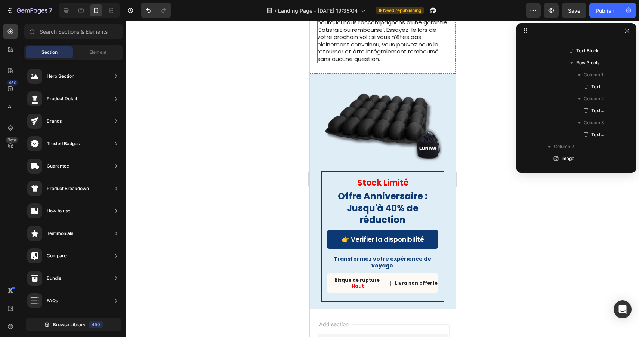
scroll to position [1693, 0]
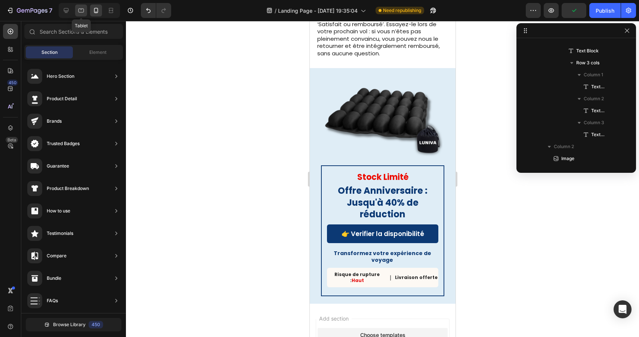
click at [83, 9] on icon at bounding box center [82, 11] width 6 height 4
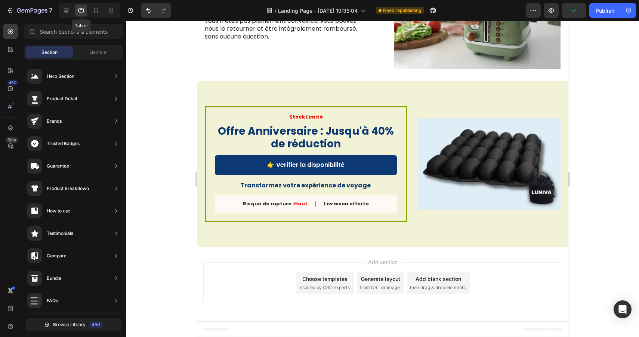
scroll to position [1486, 0]
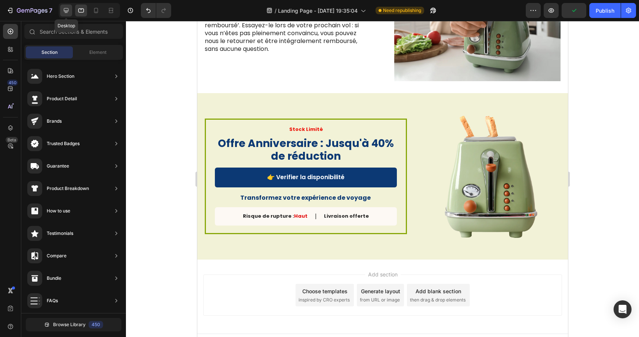
click at [69, 10] on icon at bounding box center [65, 10] width 7 height 7
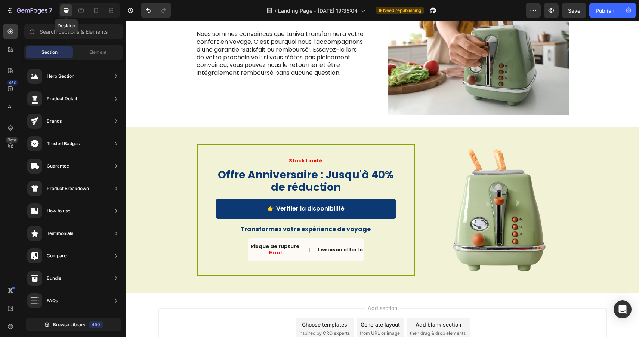
scroll to position [1514, 0]
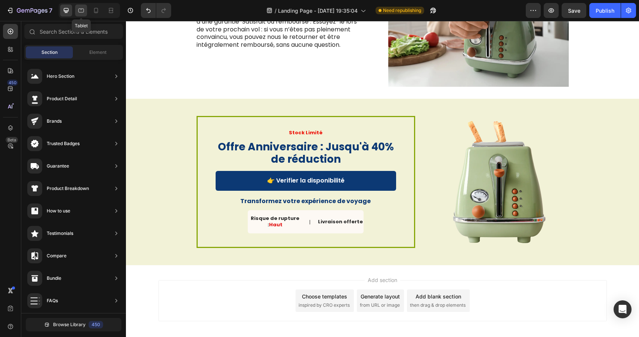
click at [85, 11] on div at bounding box center [81, 10] width 12 height 12
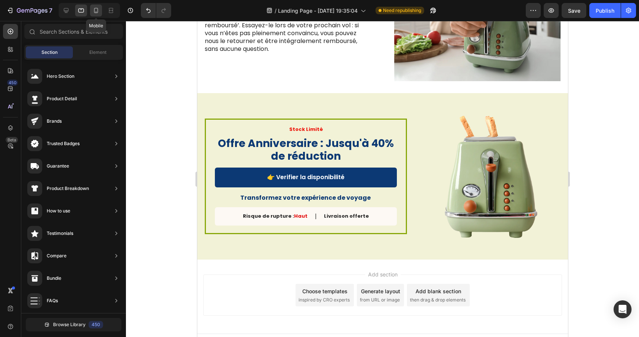
click at [95, 11] on icon at bounding box center [95, 10] width 7 height 7
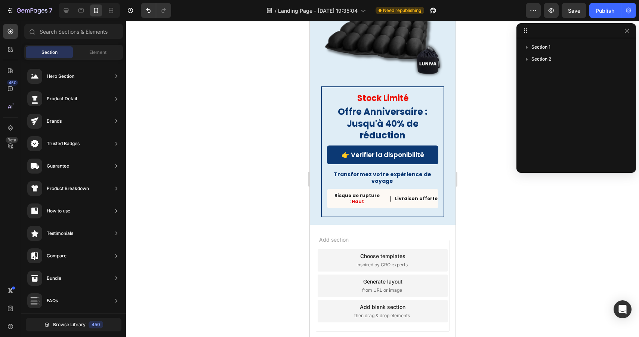
scroll to position [1774, 0]
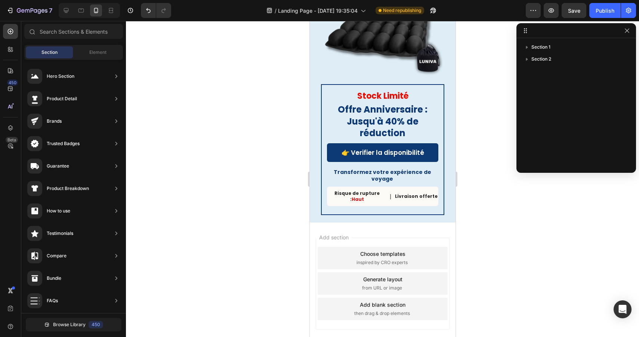
click at [499, 246] on div at bounding box center [382, 179] width 513 height 316
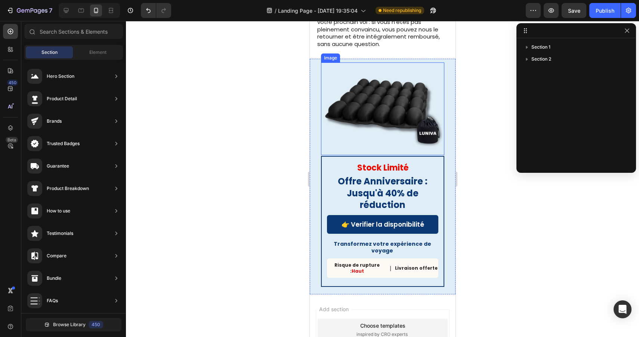
click at [381, 122] on img at bounding box center [382, 108] width 123 height 93
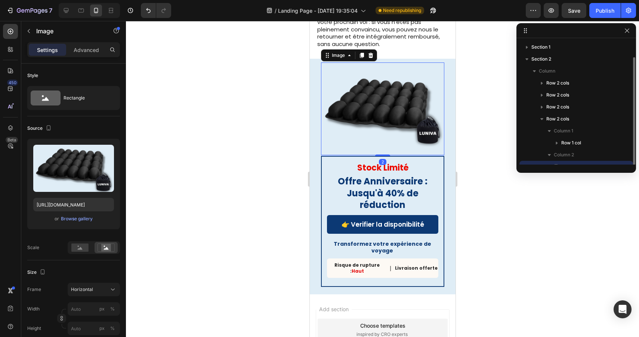
scroll to position [8, 0]
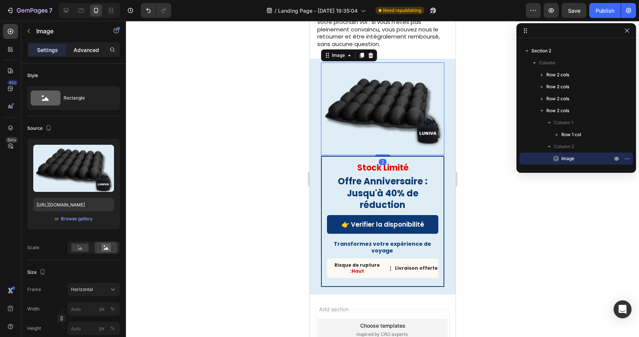
click at [80, 50] on p "Advanced" at bounding box center [86, 50] width 25 height 8
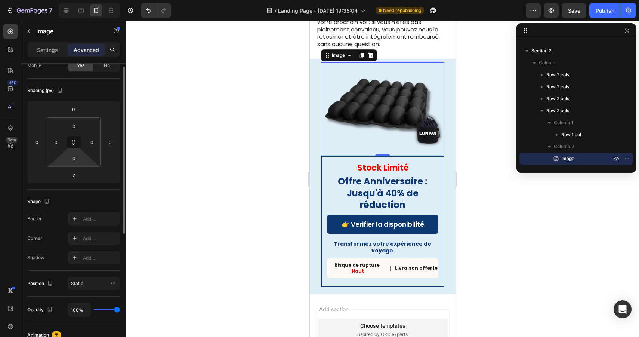
scroll to position [113, 0]
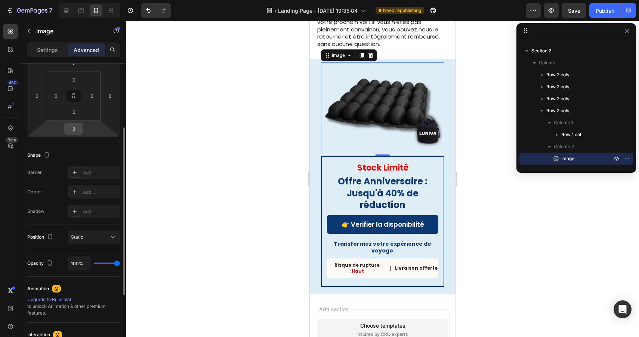
click at [75, 130] on input "2" at bounding box center [73, 128] width 15 height 11
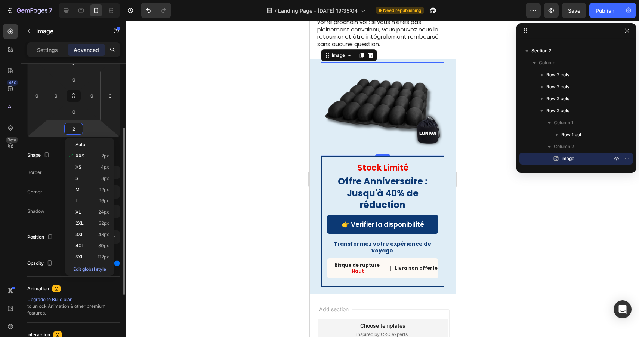
type input "0"
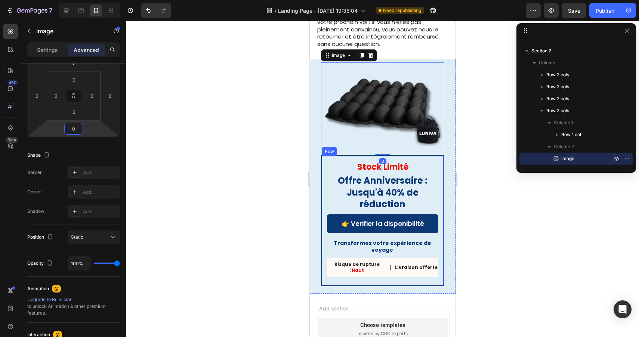
click at [433, 161] on div "Stock Limité" at bounding box center [382, 167] width 111 height 12
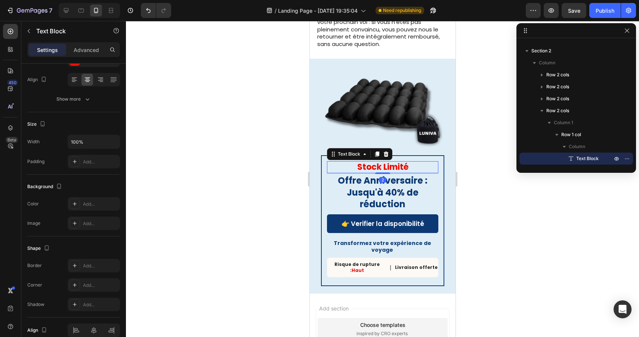
scroll to position [0, 0]
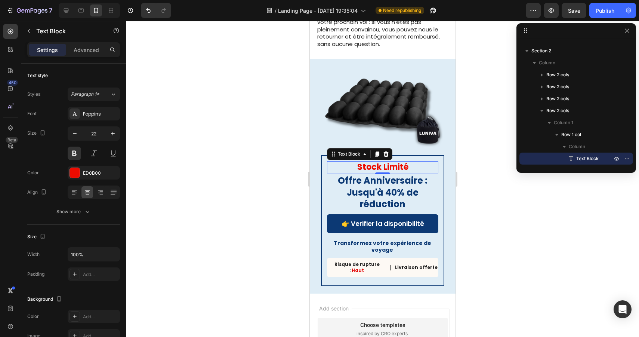
click at [514, 233] on div at bounding box center [382, 179] width 513 height 316
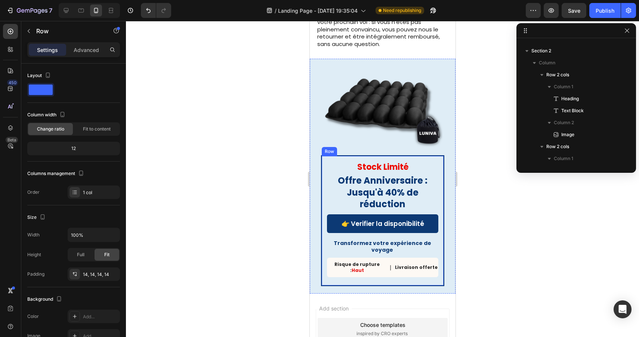
click at [442, 161] on div "Stock Limité Text Block Offre Anniversaire : Jusqu'à 40% de réduction Heading 👉…" at bounding box center [382, 220] width 123 height 131
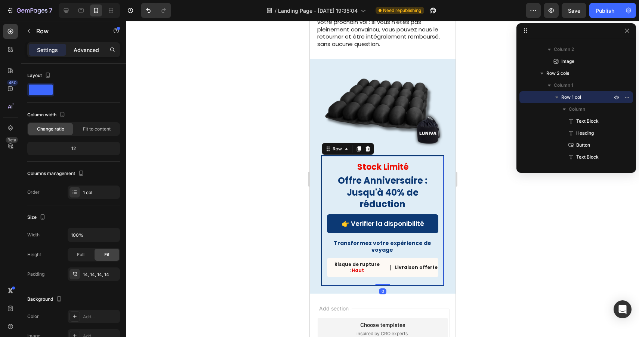
click at [76, 50] on p "Advanced" at bounding box center [86, 50] width 25 height 8
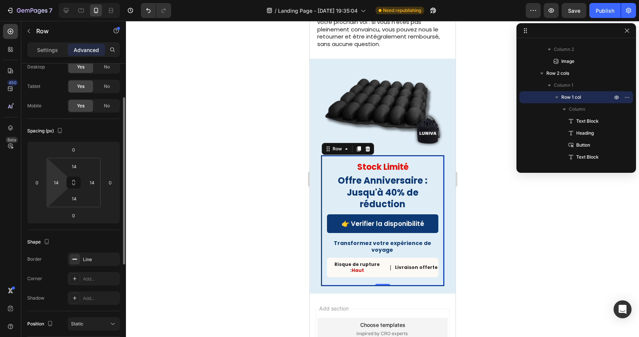
scroll to position [40, 0]
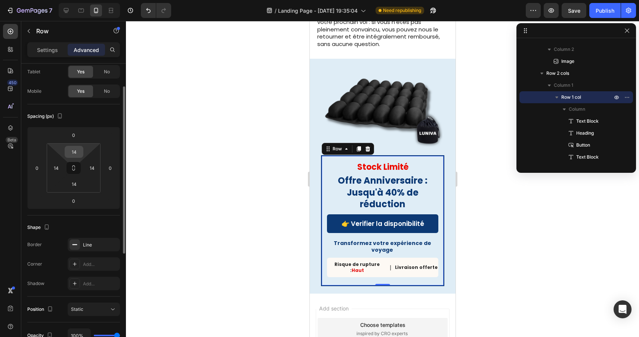
click at [72, 156] on input "14" at bounding box center [74, 151] width 15 height 11
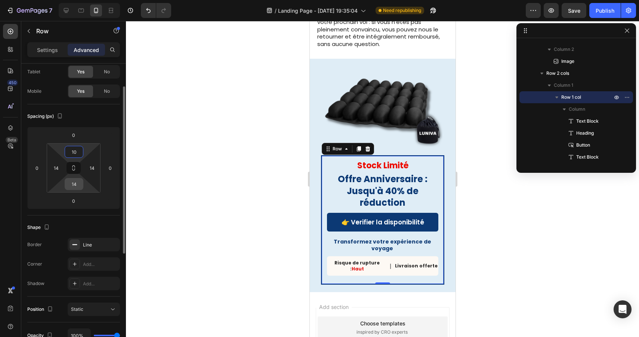
type input "10"
click at [75, 185] on input "14" at bounding box center [74, 183] width 15 height 11
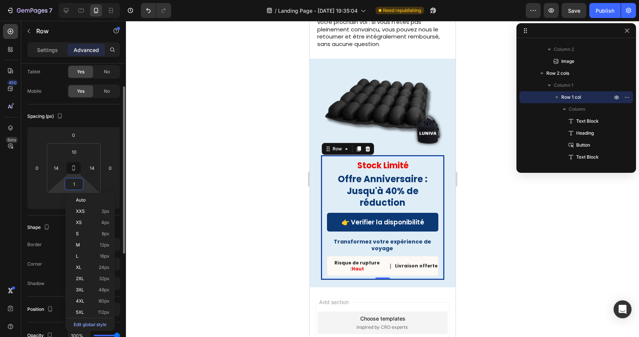
type input "10"
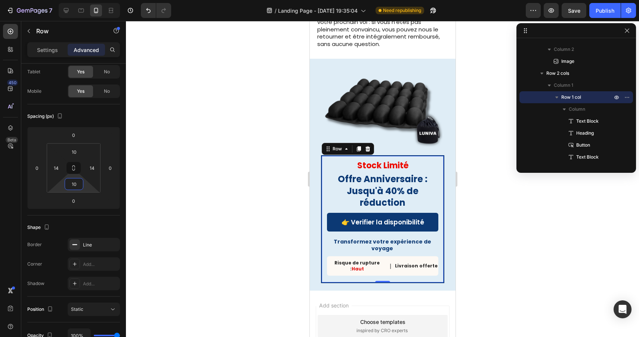
click at [533, 224] on div at bounding box center [382, 179] width 513 height 316
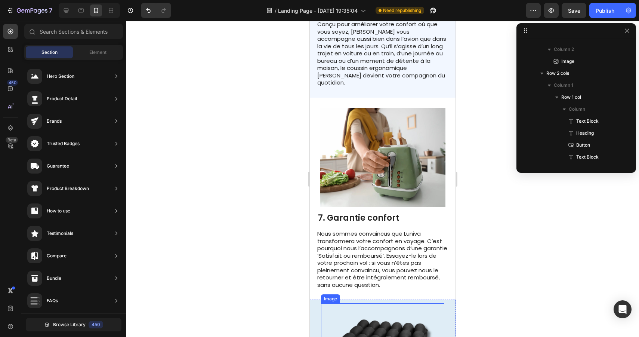
scroll to position [1455, 0]
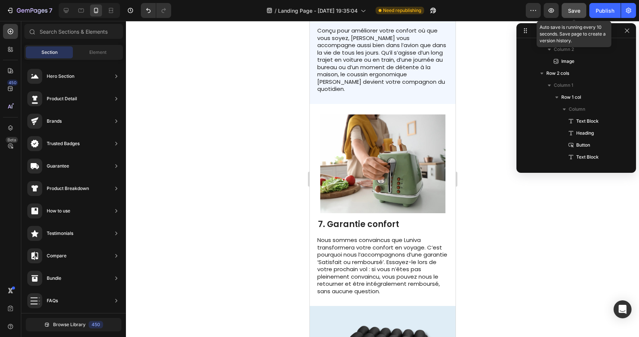
click at [576, 11] on span "Save" at bounding box center [574, 10] width 12 height 6
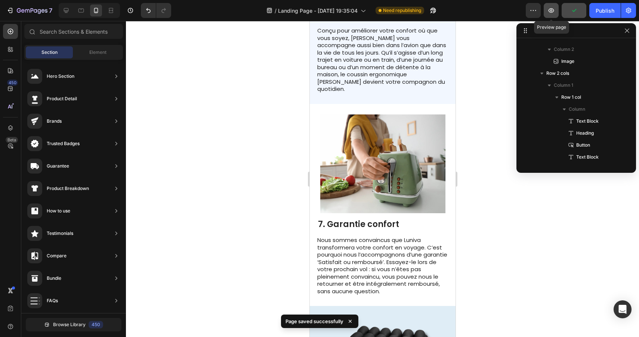
click at [554, 12] on icon "button" at bounding box center [551, 10] width 7 height 7
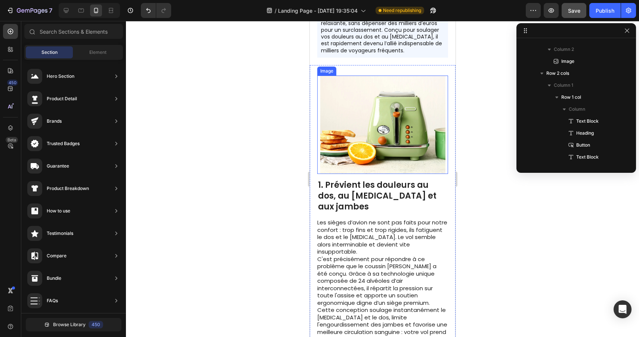
scroll to position [154, 0]
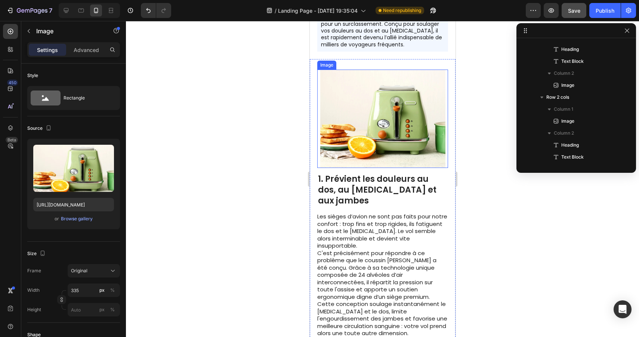
click at [405, 114] on img at bounding box center [382, 119] width 125 height 99
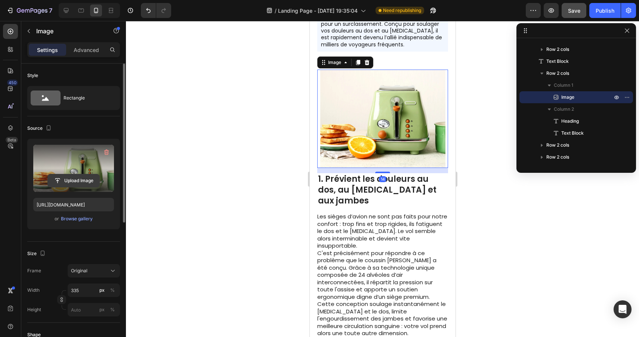
click at [86, 180] on input "file" at bounding box center [74, 180] width 52 height 13
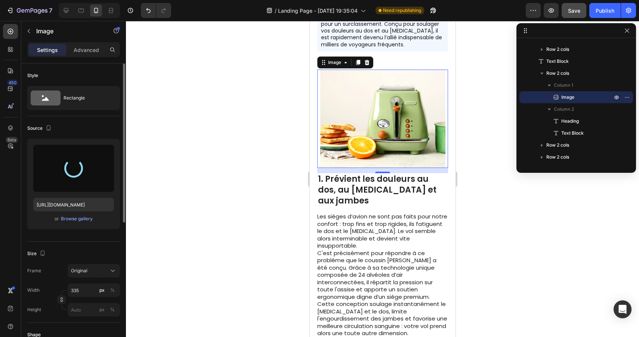
type input "https://cdn.shopify.com/s/files/1/0789/6557/1921/files/gempages_581811059468272…"
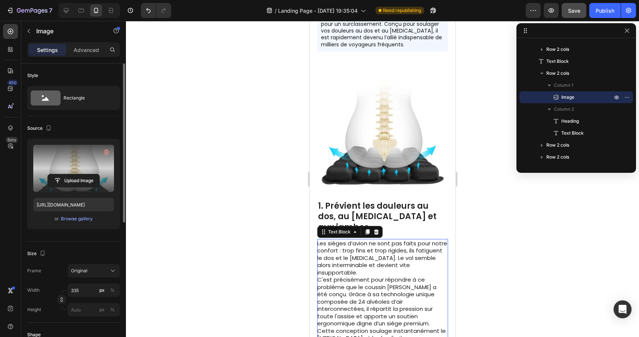
click at [390, 243] on p "Les sièges d’avion ne sont pas faits pour notre confort : trop fins et trop rig…" at bounding box center [382, 258] width 130 height 37
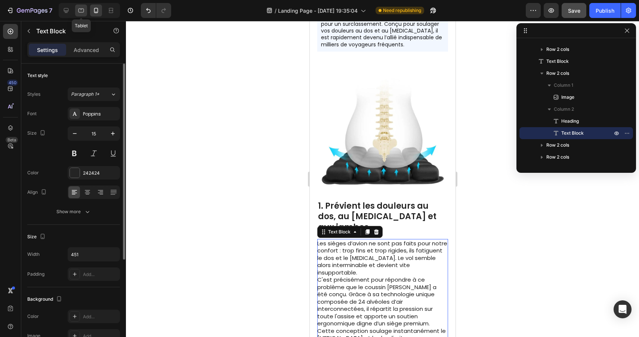
click at [78, 14] on icon at bounding box center [80, 10] width 7 height 7
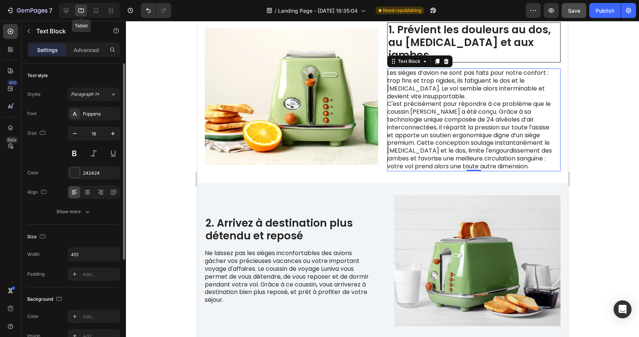
scroll to position [205, 0]
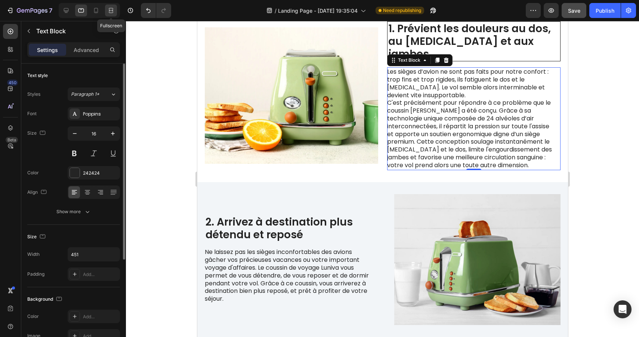
click at [109, 11] on icon at bounding box center [110, 10] width 7 height 7
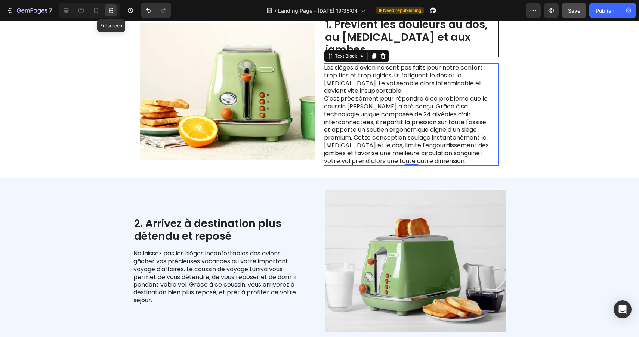
scroll to position [209, 0]
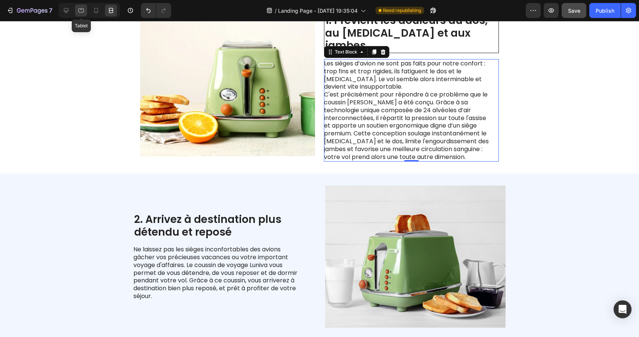
click at [77, 12] on div at bounding box center [81, 10] width 12 height 12
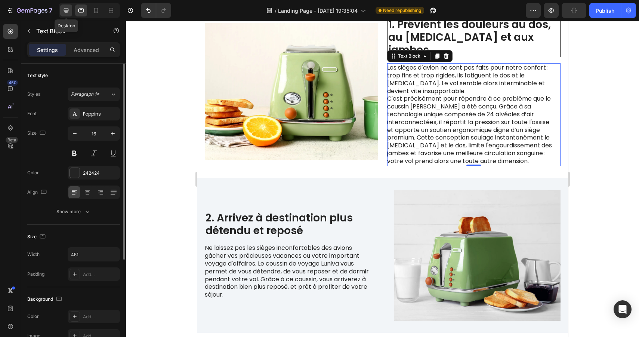
click at [68, 12] on icon at bounding box center [65, 10] width 7 height 7
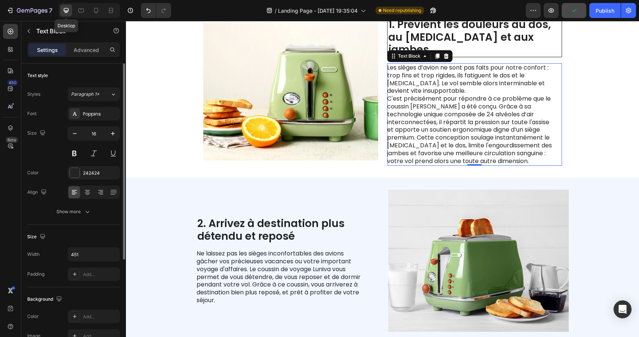
scroll to position [209, 0]
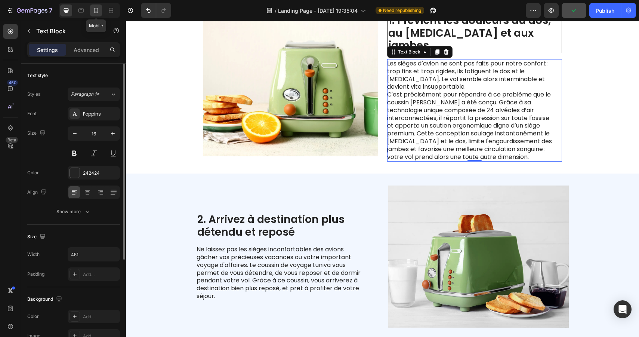
click at [95, 11] on icon at bounding box center [96, 10] width 4 height 5
type input "15"
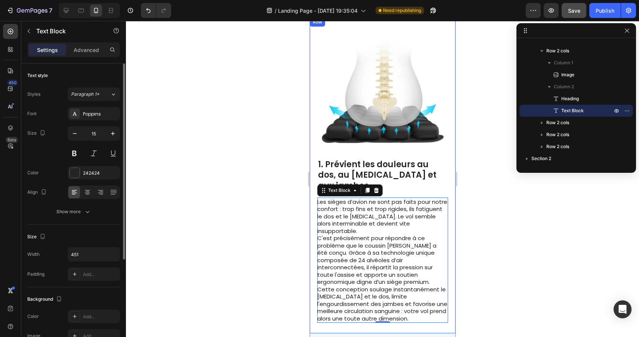
scroll to position [193, 0]
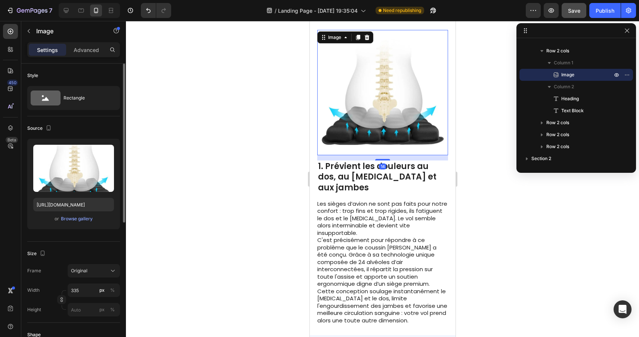
click at [396, 107] on img at bounding box center [382, 92] width 125 height 125
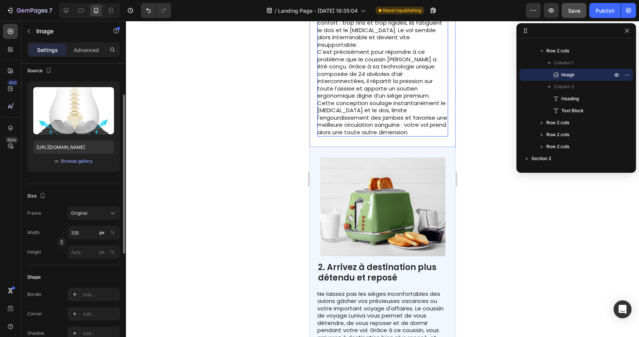
scroll to position [389, 0]
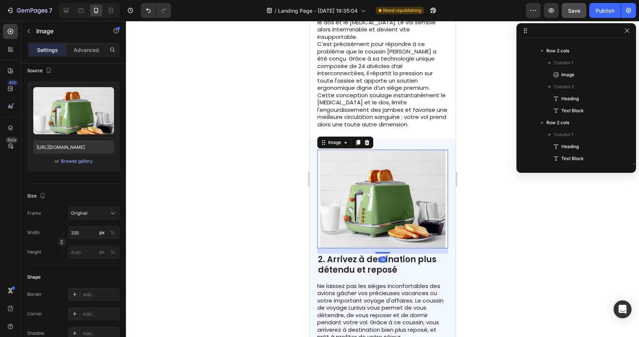
click at [402, 169] on img at bounding box center [382, 199] width 125 height 99
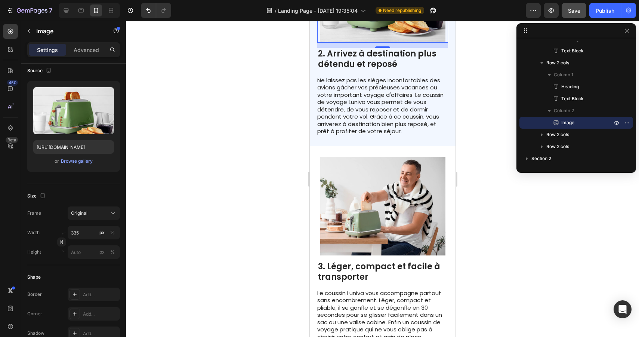
scroll to position [597, 0]
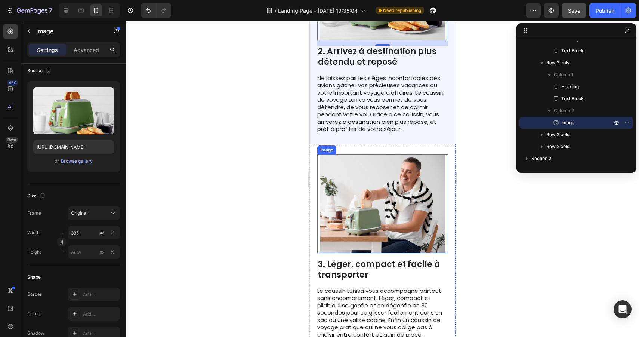
click at [397, 174] on img at bounding box center [382, 203] width 125 height 99
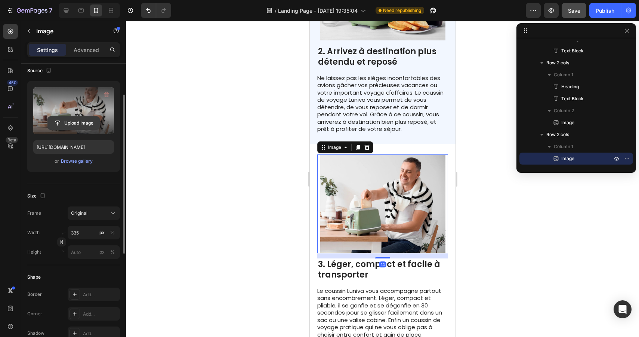
click at [83, 121] on input "file" at bounding box center [74, 123] width 52 height 13
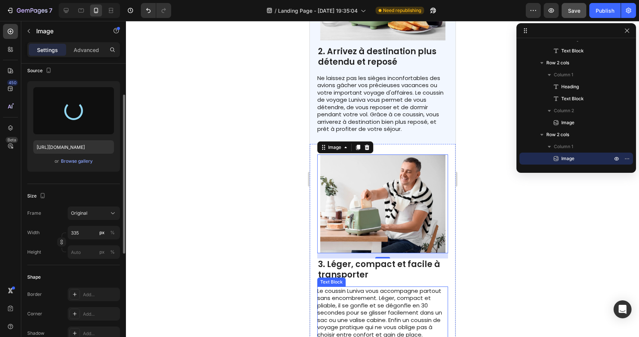
type input "https://cdn.shopify.com/s/files/1/0789/6557/1921/files/gempages_581811059468272…"
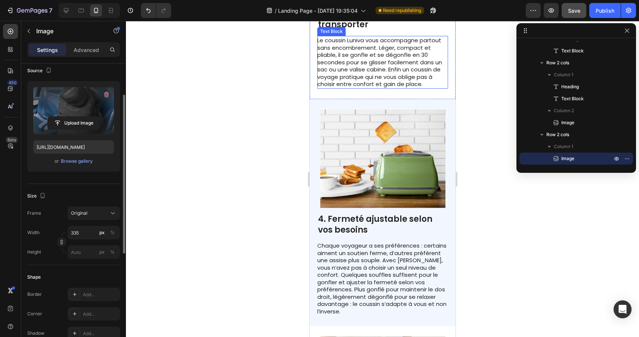
scroll to position [875, 0]
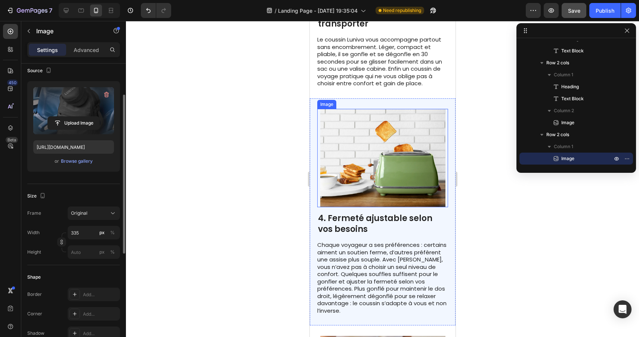
click at [387, 142] on img at bounding box center [382, 158] width 125 height 99
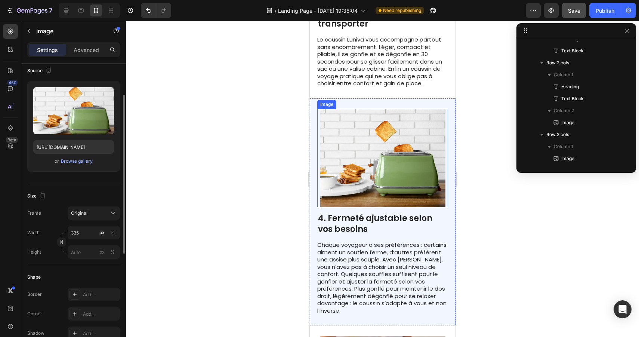
scroll to position [248, 0]
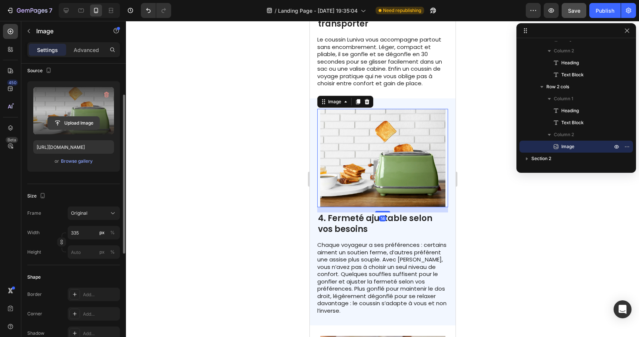
click at [84, 121] on input "file" at bounding box center [74, 123] width 52 height 13
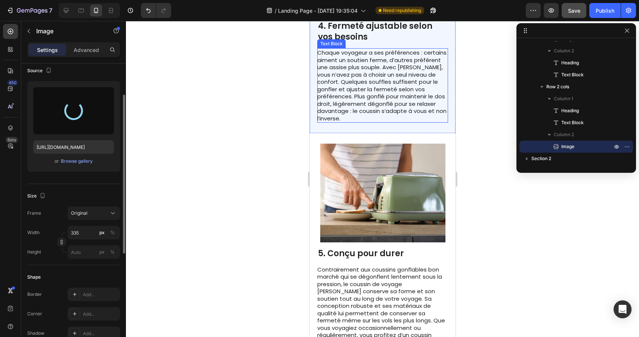
type input "https://cdn.shopify.com/s/files/1/0789/6557/1921/files/gempages_581811059468272…"
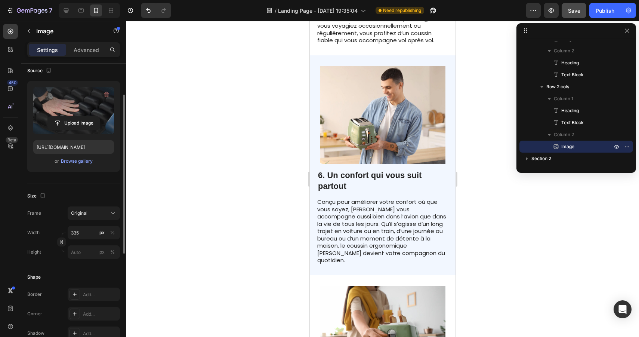
scroll to position [1364, 0]
click at [408, 136] on img at bounding box center [382, 114] width 125 height 99
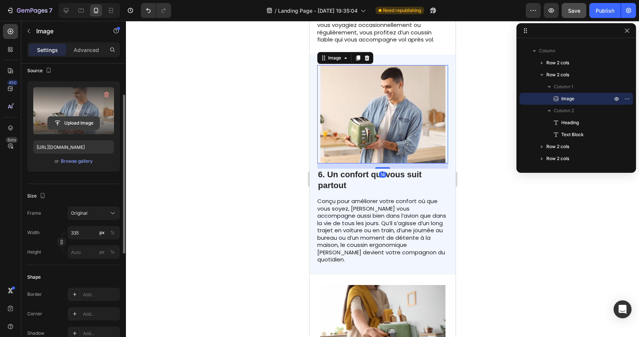
click at [76, 122] on input "file" at bounding box center [74, 123] width 52 height 13
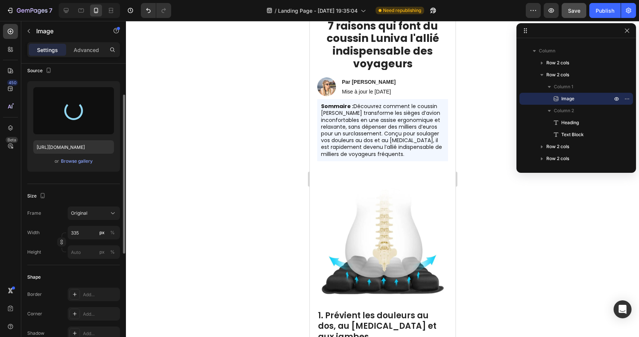
scroll to position [0, 0]
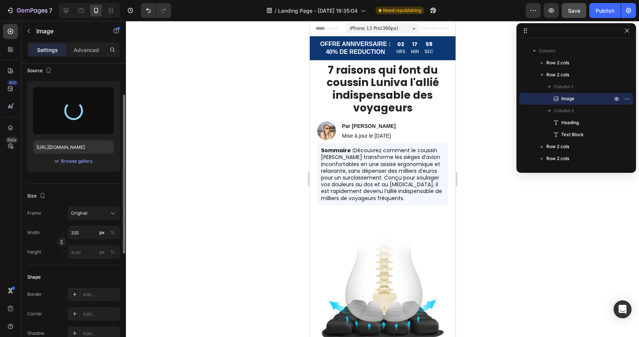
type input "https://cdn.shopify.com/s/files/1/0789/6557/1921/files/gempages_581811059468272…"
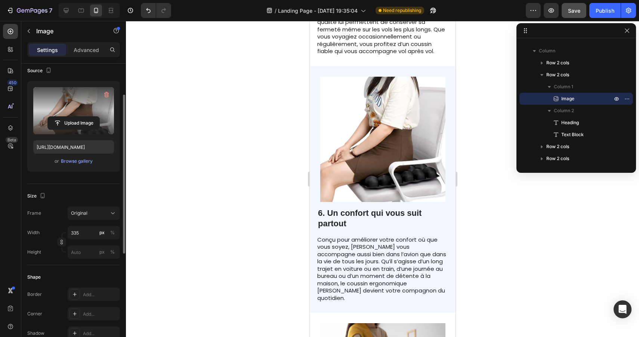
scroll to position [1348, 0]
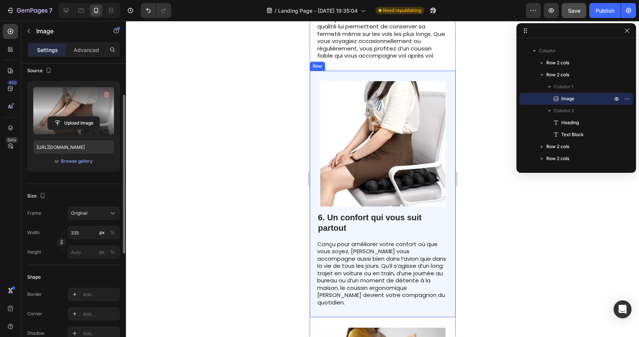
click at [495, 251] on div at bounding box center [382, 179] width 513 height 316
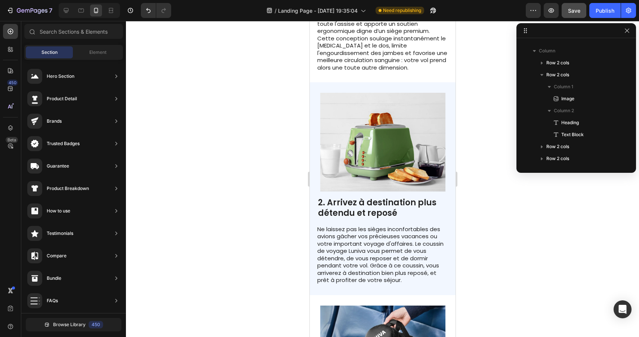
scroll to position [445, 0]
click at [487, 222] on div at bounding box center [382, 179] width 513 height 316
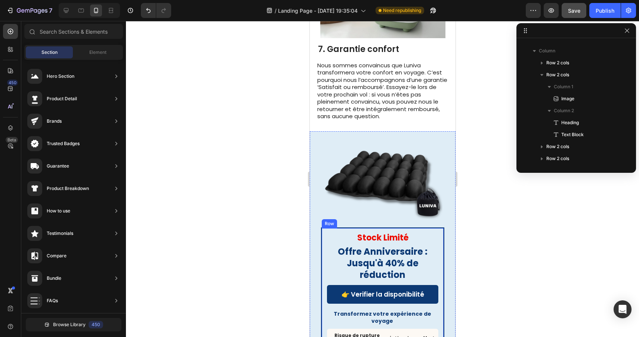
scroll to position [1668, 0]
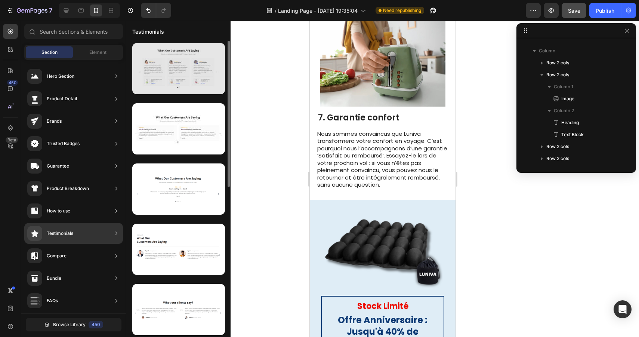
click at [192, 73] on div at bounding box center [178, 68] width 93 height 51
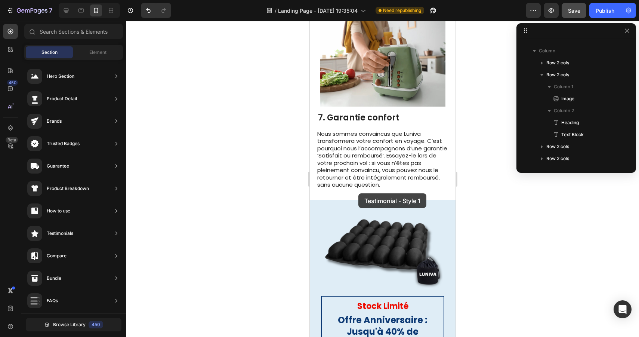
drag, startPoint x: 502, startPoint y: 94, endPoint x: 358, endPoint y: 193, distance: 174.5
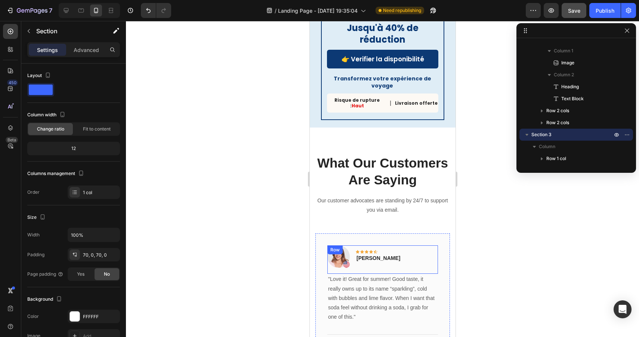
scroll to position [1968, 0]
